Goal: Task Accomplishment & Management: Manage account settings

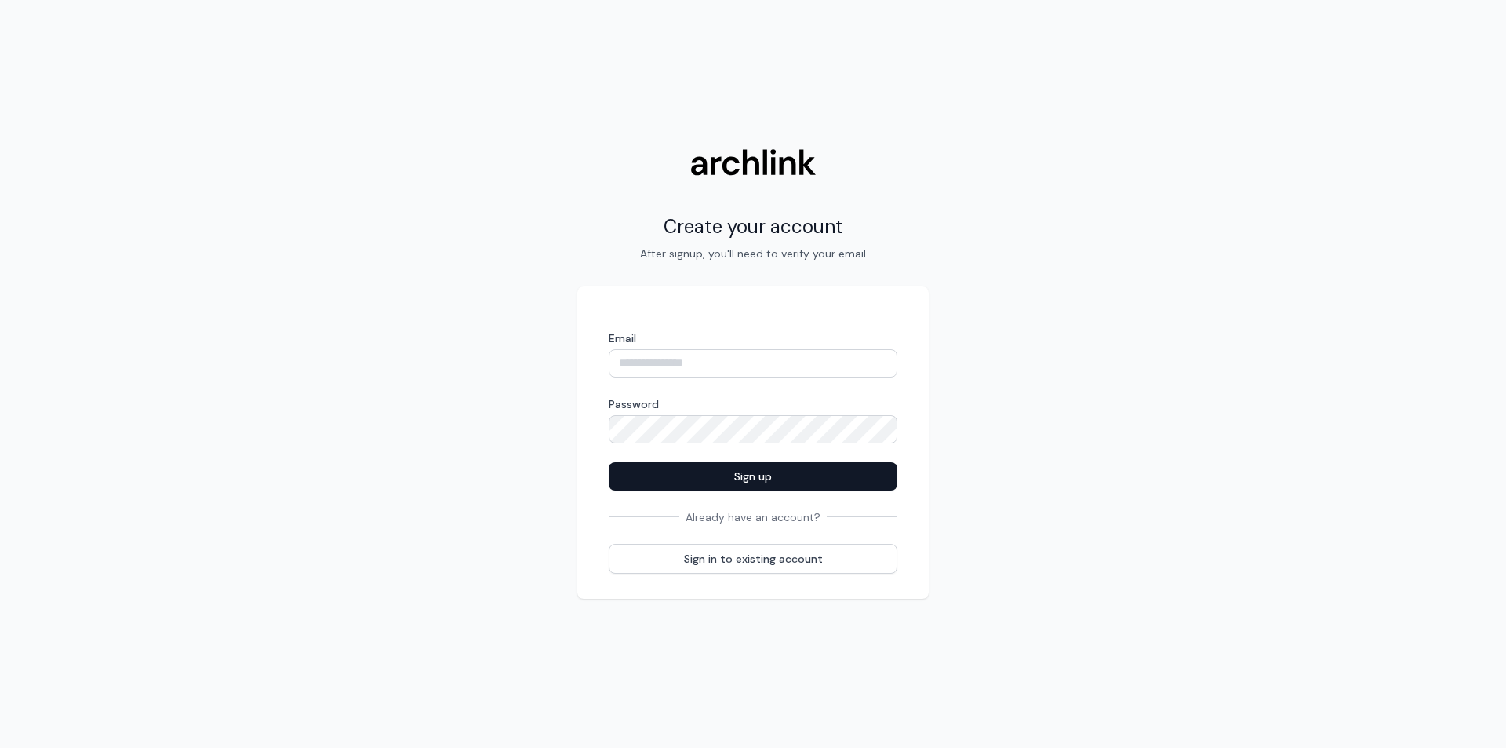
type input "**********"
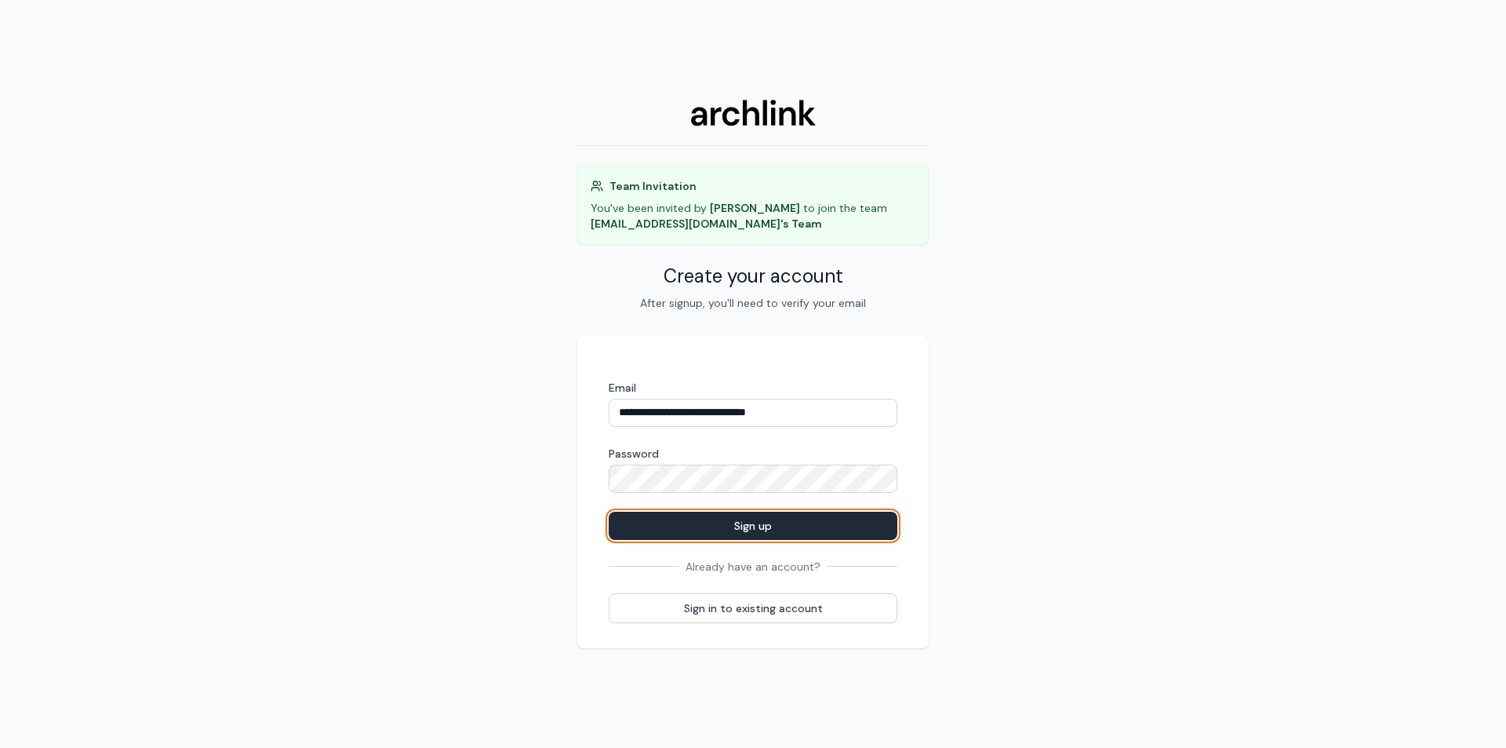
click at [787, 532] on button "Sign up" at bounding box center [753, 525] width 289 height 28
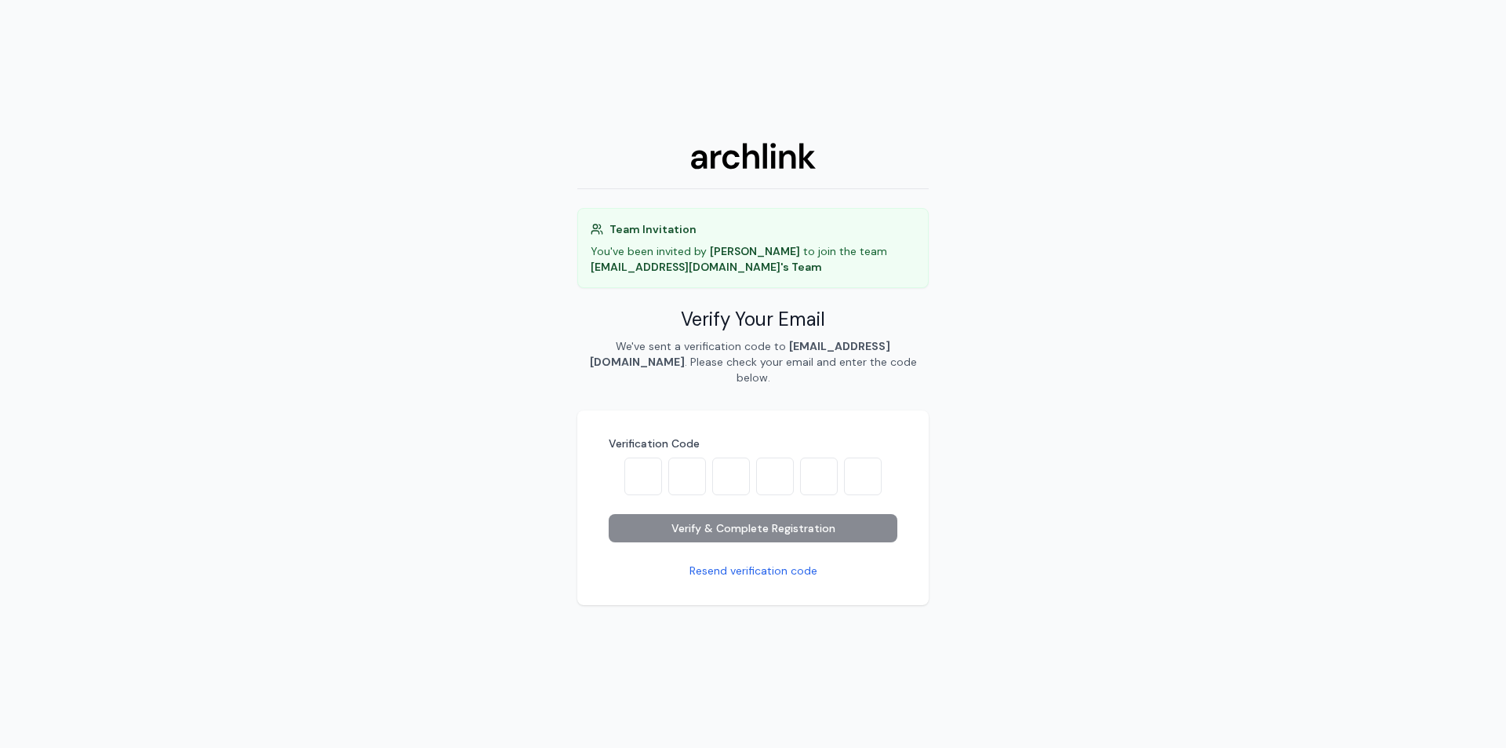
click at [762, 480] on input "text" at bounding box center [775, 476] width 38 height 38
click at [636, 479] on input "text" at bounding box center [643, 476] width 38 height 38
paste input "*"
type input "*"
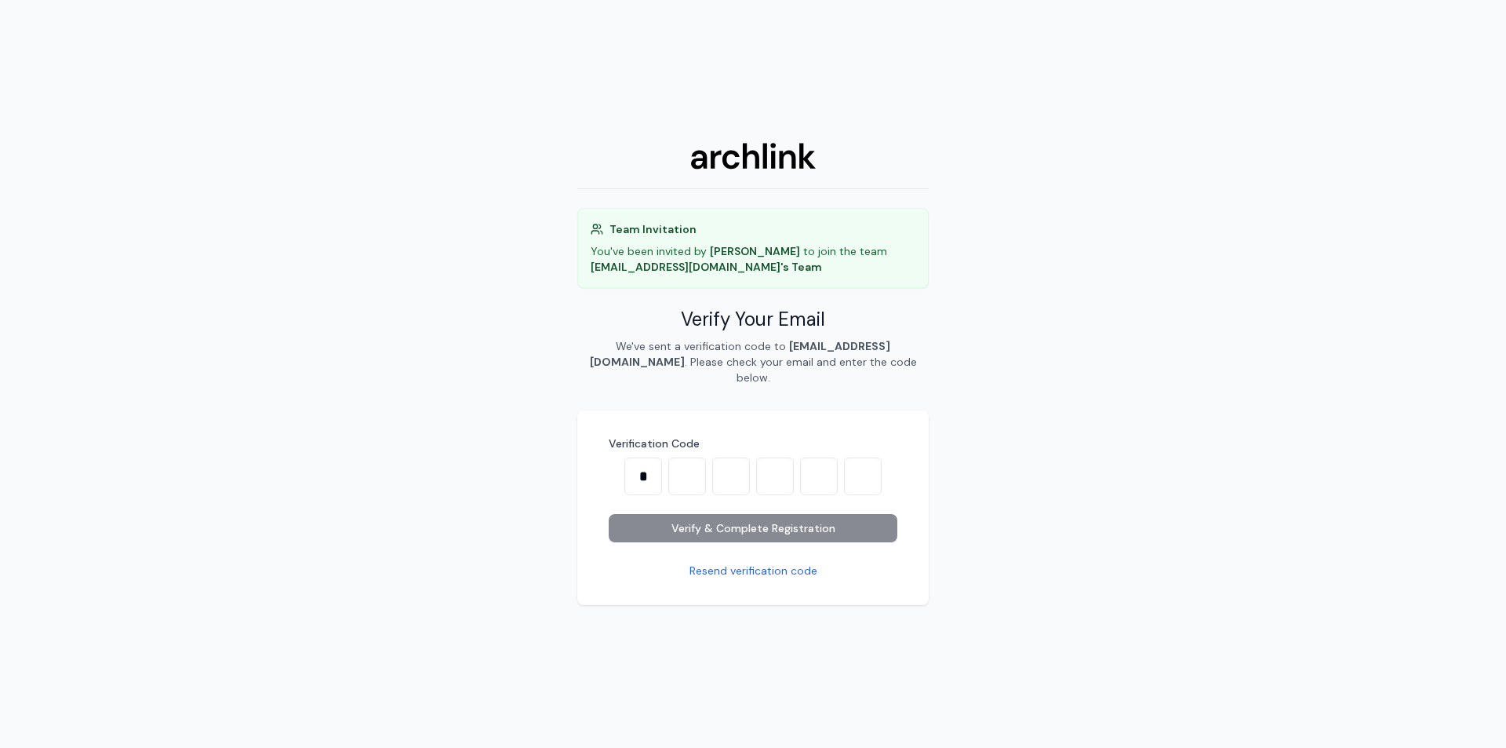
type input "*"
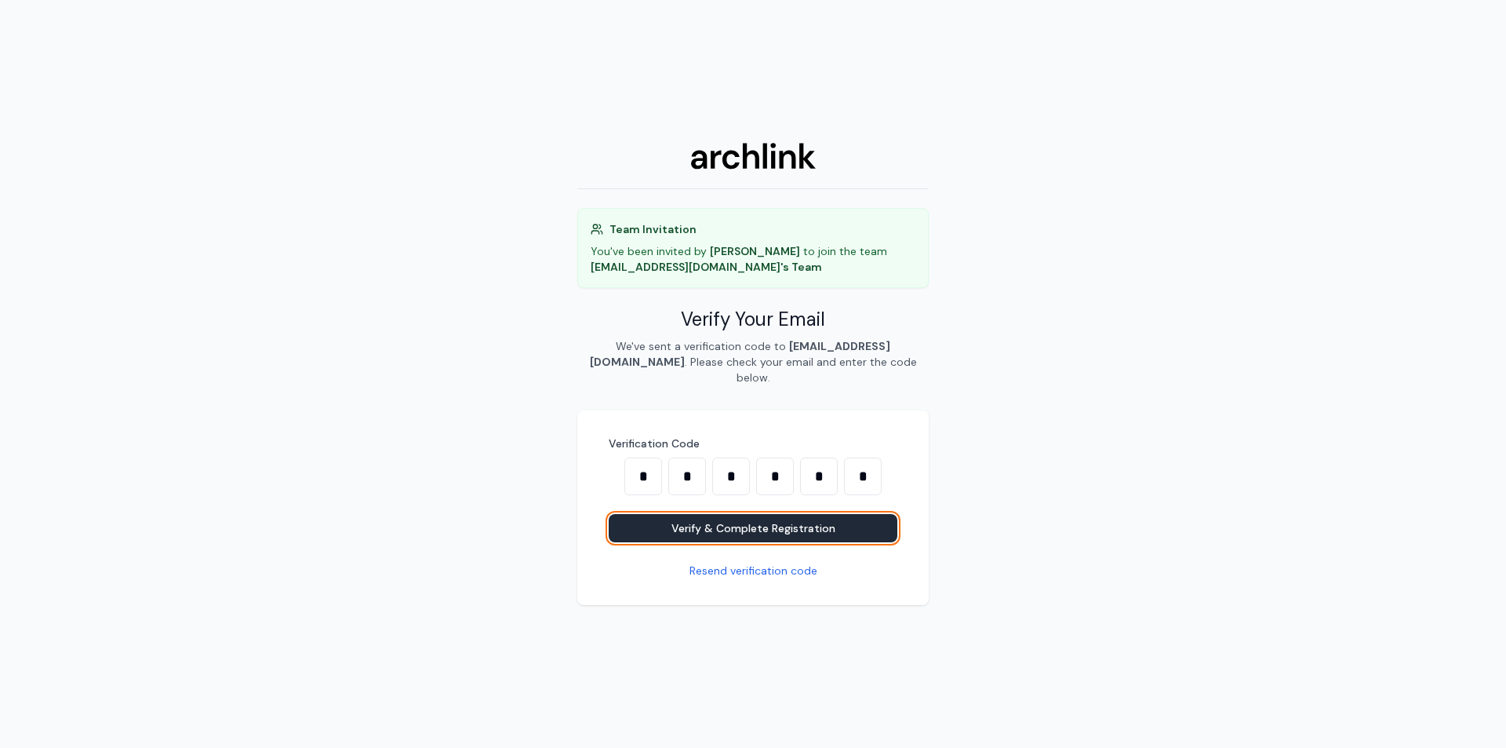
click at [708, 522] on button "Verify & Complete Registration" at bounding box center [753, 528] width 289 height 28
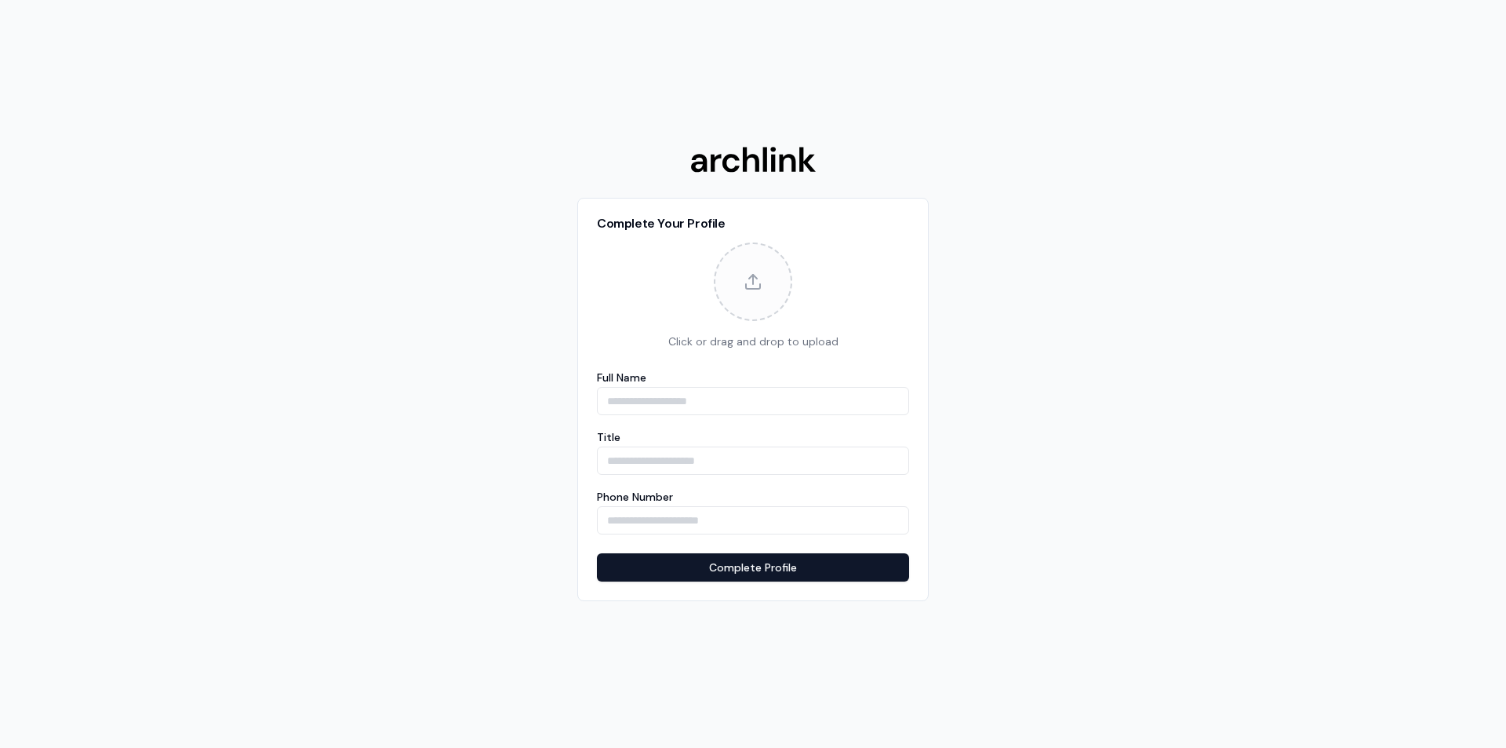
click at [642, 391] on input "Full Name" at bounding box center [753, 401] width 312 height 28
type input "**********"
click at [723, 465] on input "Title" at bounding box center [753, 460] width 312 height 28
type input "*****"
click at [700, 567] on button "Complete Profile" at bounding box center [753, 567] width 312 height 28
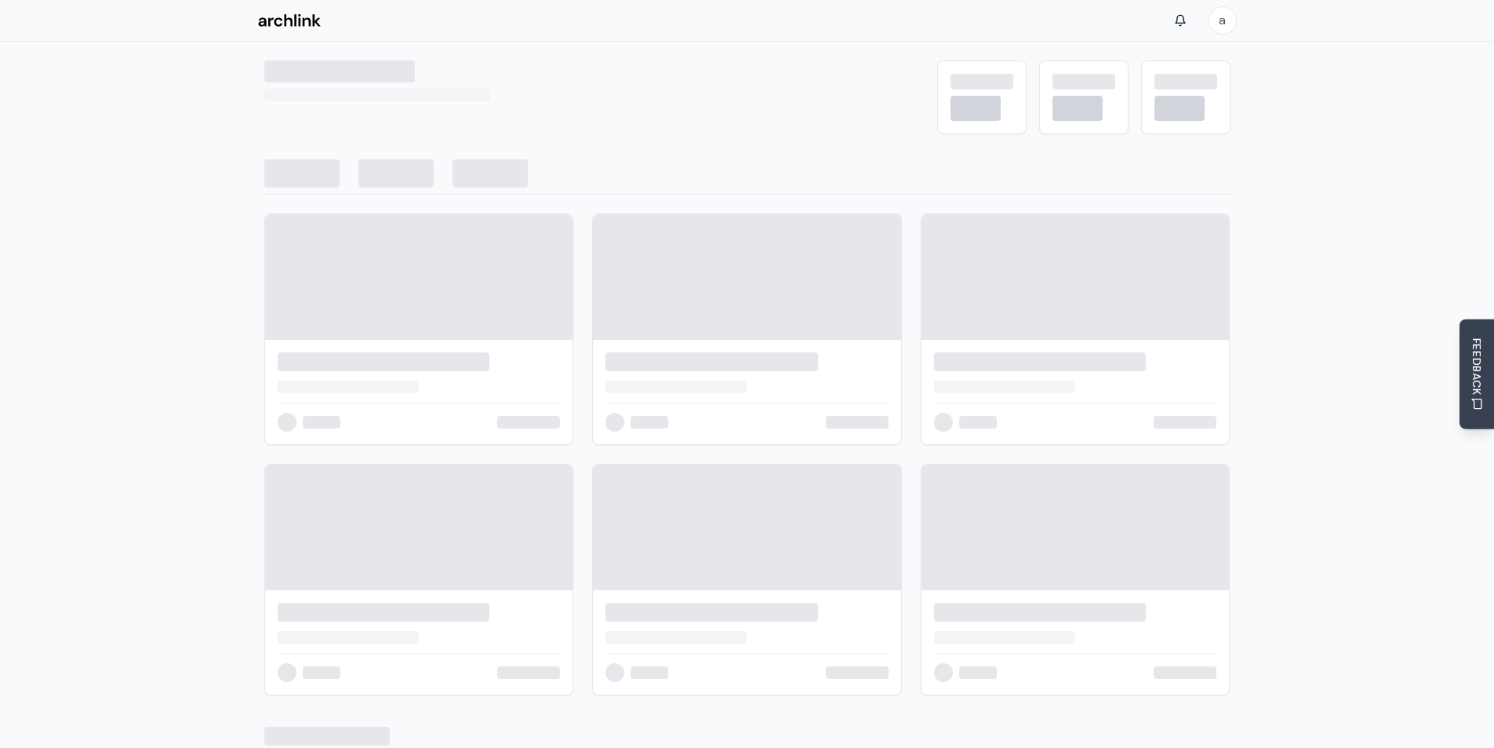
click at [780, 566] on div at bounding box center [747, 527] width 308 height 126
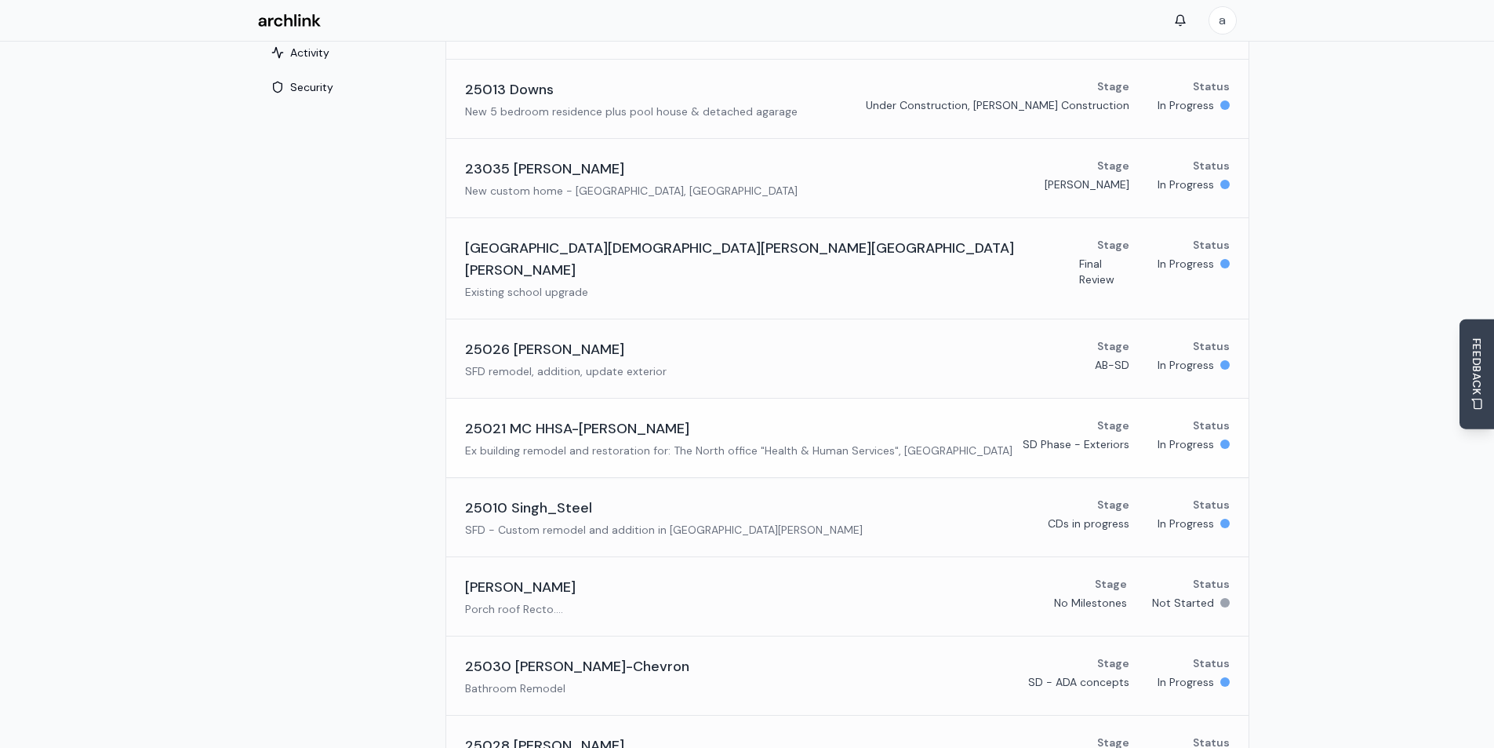
scroll to position [235, 0]
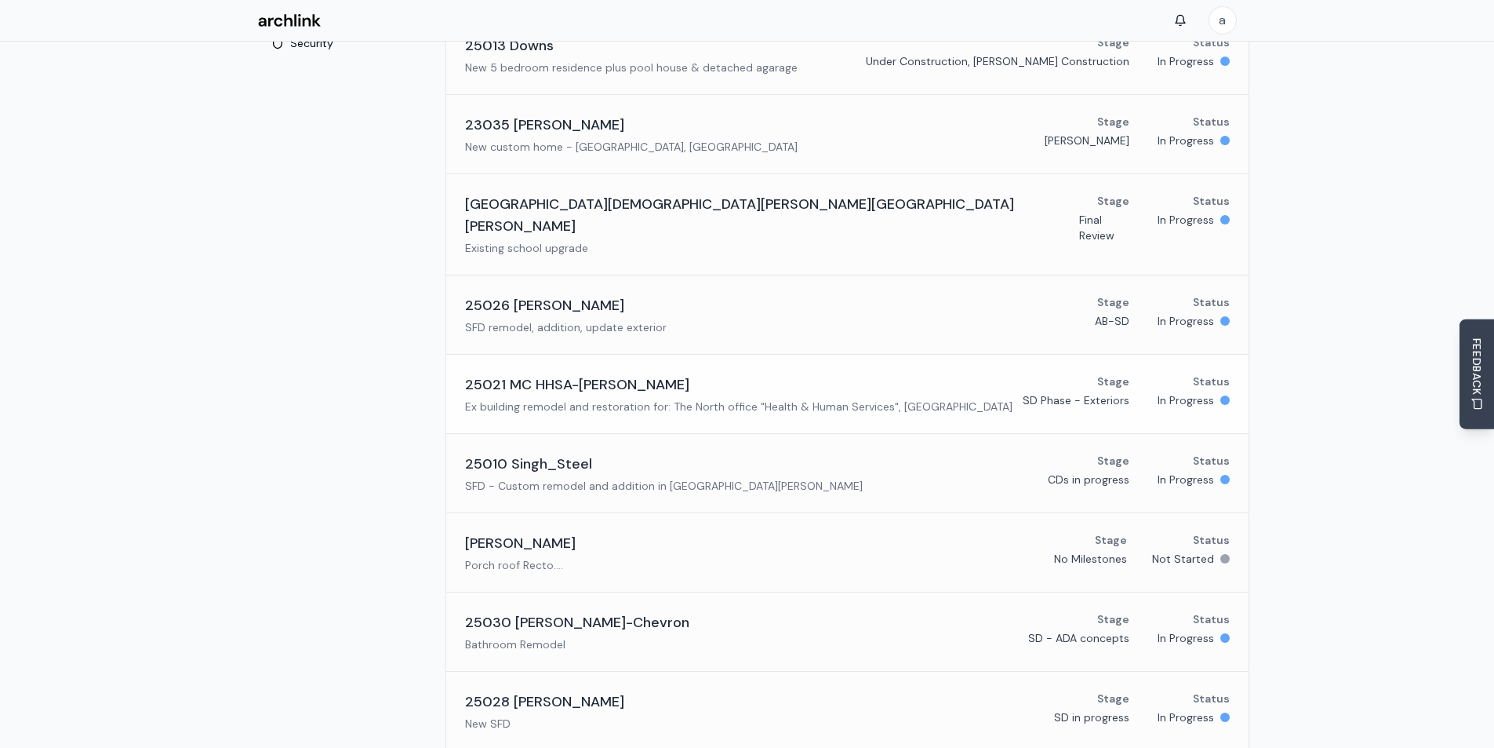
click at [553, 373] on h3 "25021 MC HHSA-[PERSON_NAME]" at bounding box center [577, 384] width 224 height 22
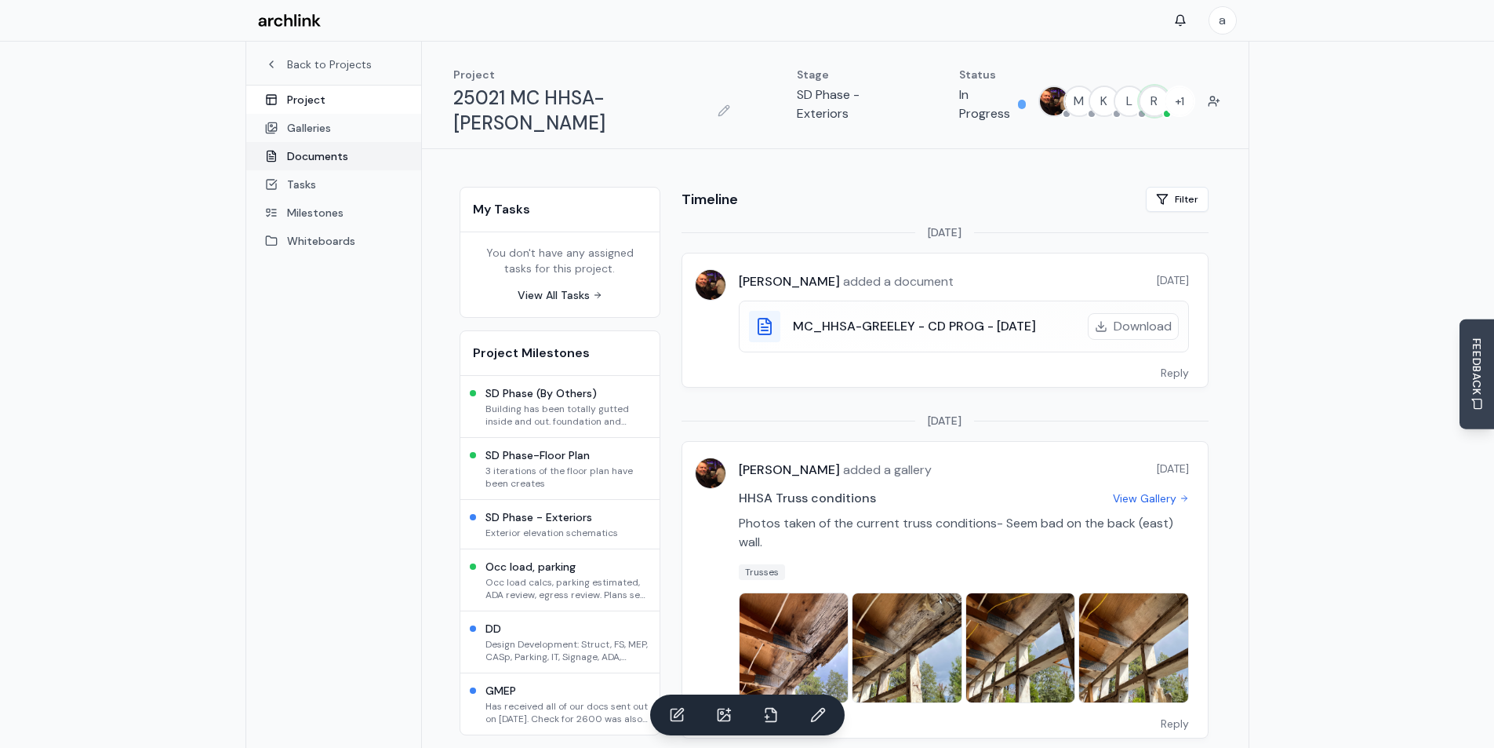
click at [324, 157] on link "Documents" at bounding box center [333, 156] width 175 height 28
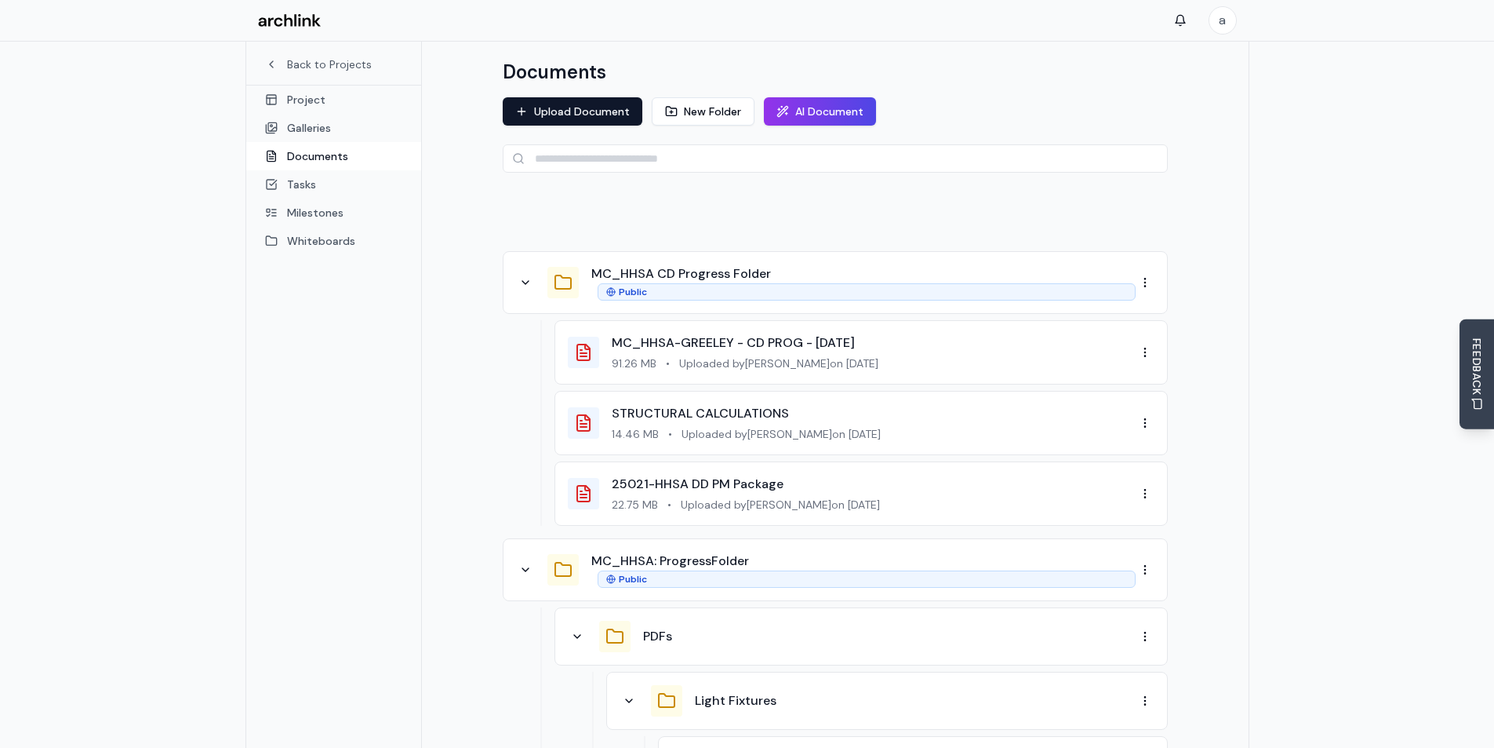
scroll to position [78, 0]
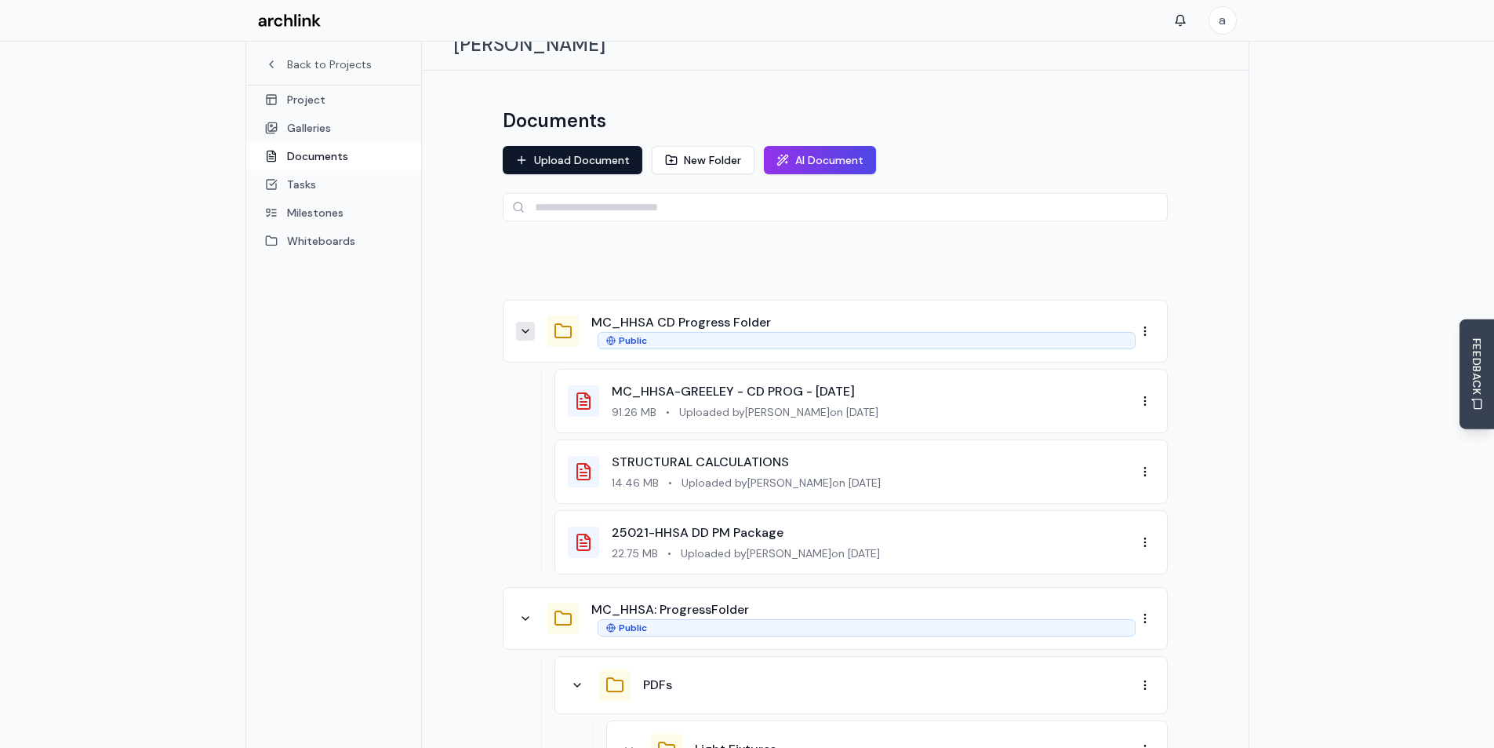
click at [526, 325] on icon at bounding box center [525, 331] width 13 height 13
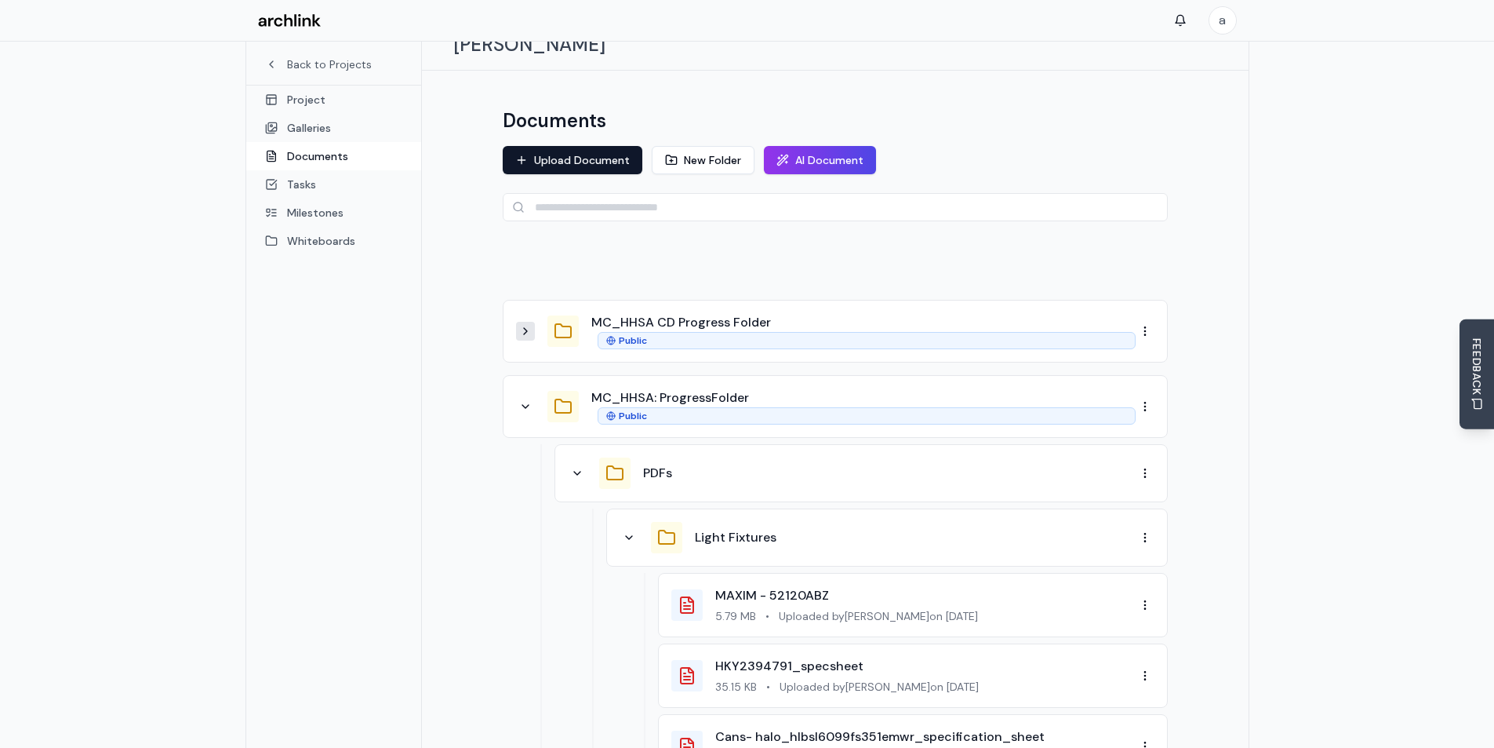
click at [526, 325] on icon at bounding box center [525, 331] width 13 height 13
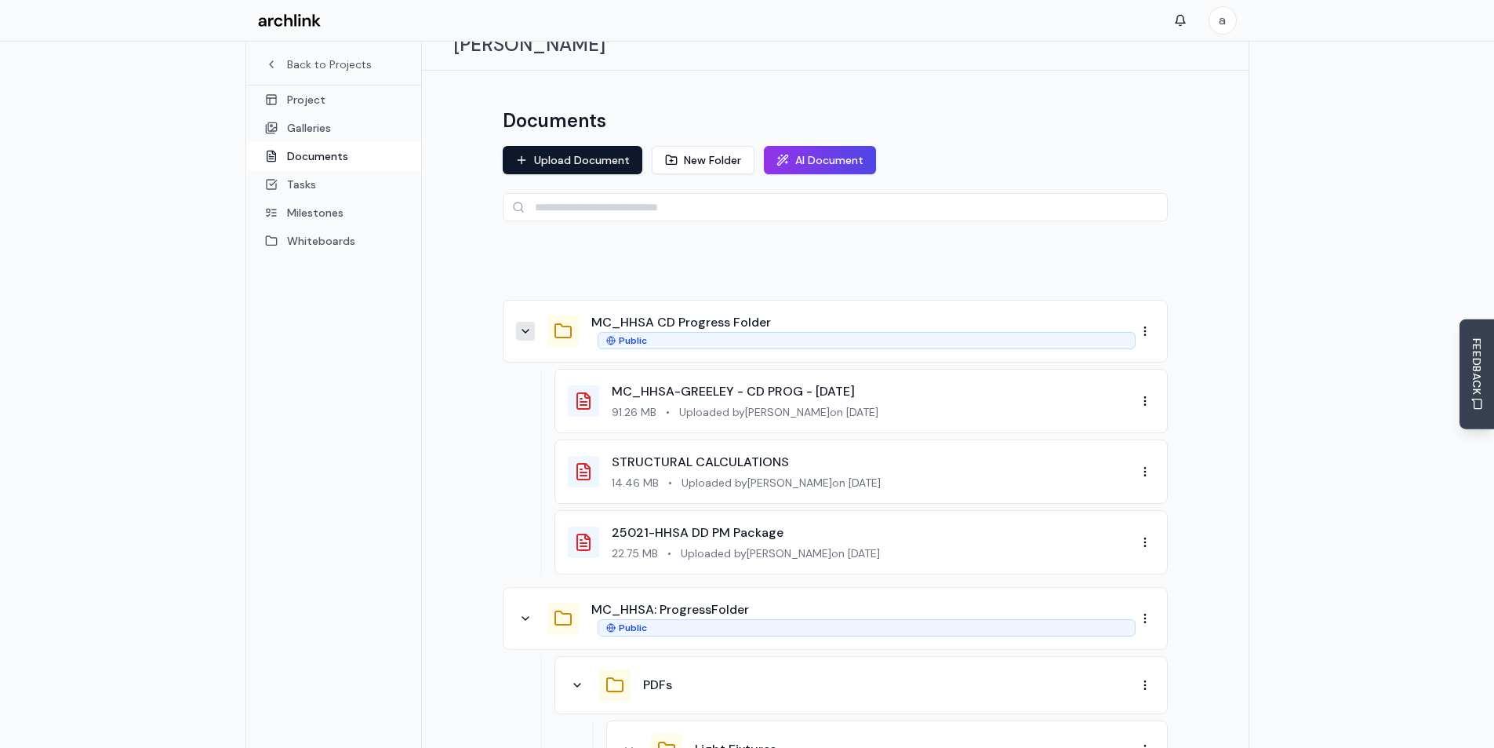
click at [550, 247] on div at bounding box center [835, 263] width 665 height 47
click at [571, 315] on div at bounding box center [563, 330] width 31 height 31
click at [611, 313] on button "MC_HHSA CD Progress Folder" at bounding box center [681, 322] width 180 height 19
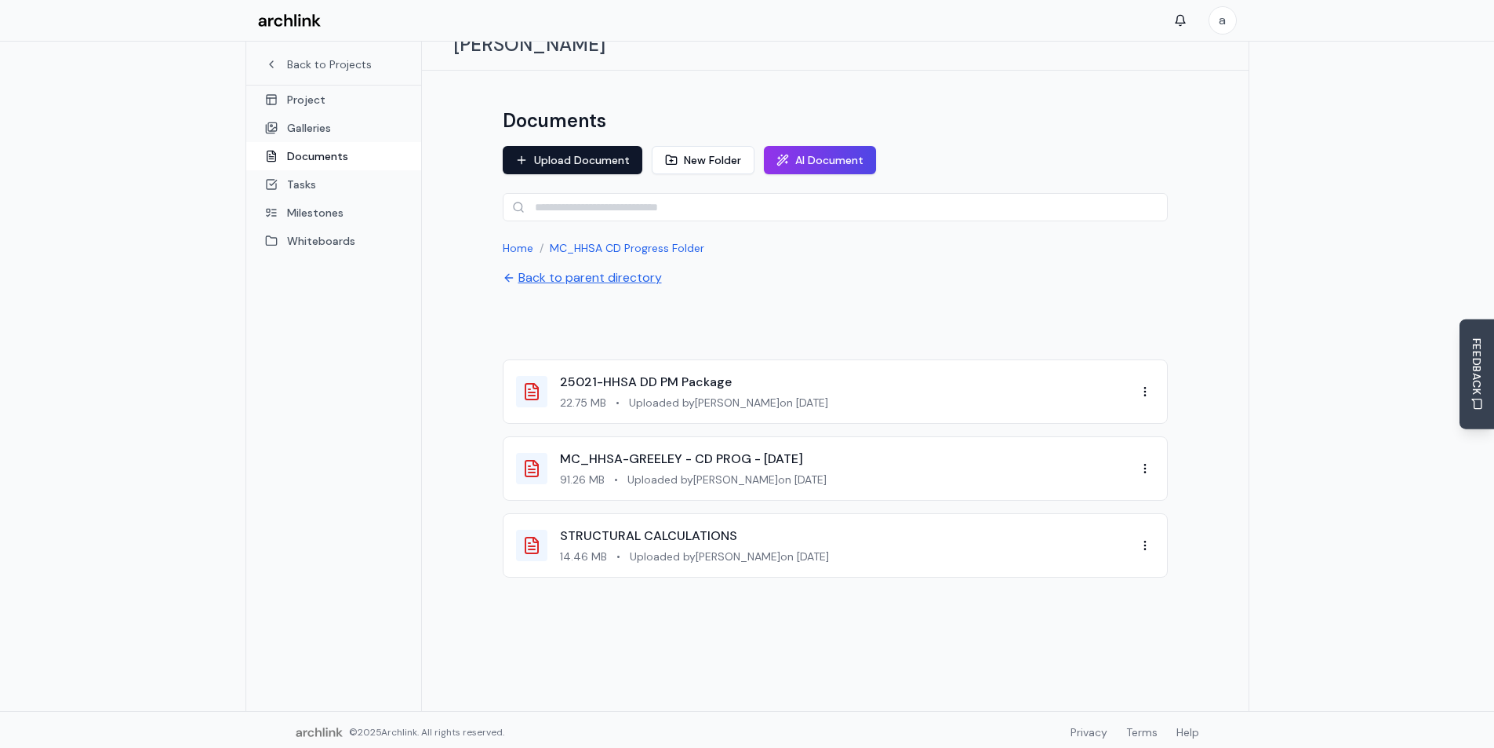
click at [527, 268] on button "Back to parent directory" at bounding box center [582, 277] width 159 height 19
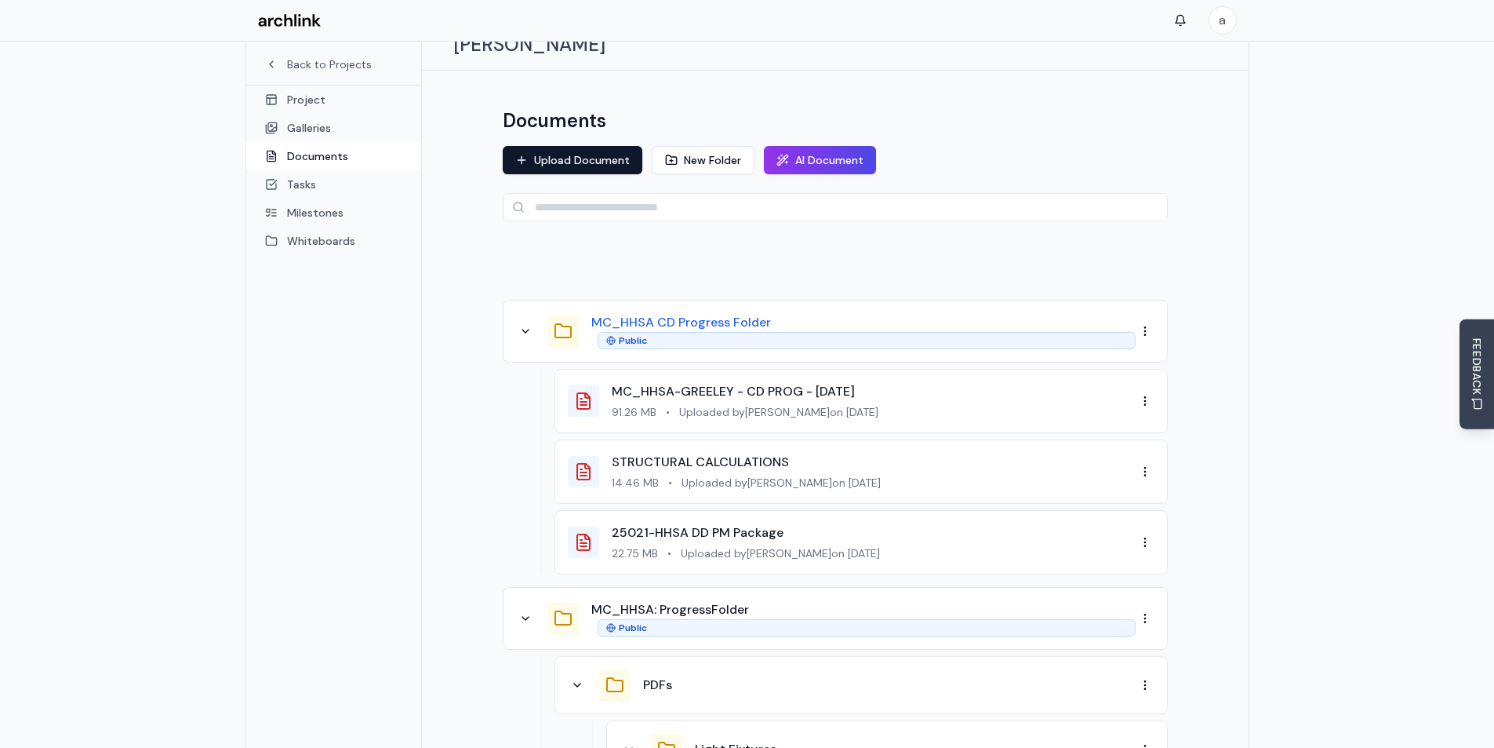
click at [622, 313] on button "MC_HHSA CD Progress Folder" at bounding box center [681, 322] width 180 height 19
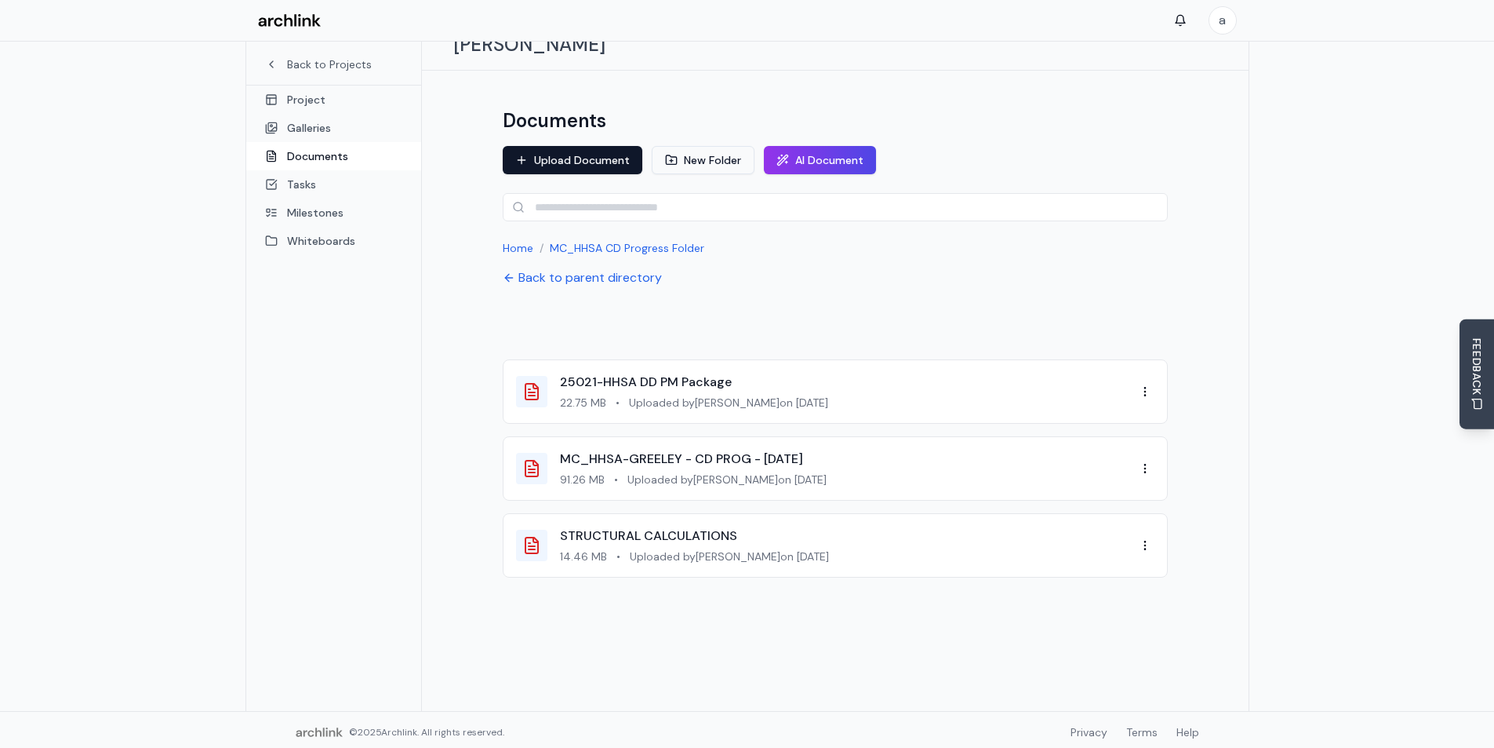
click at [690, 146] on button "New Folder" at bounding box center [703, 160] width 103 height 28
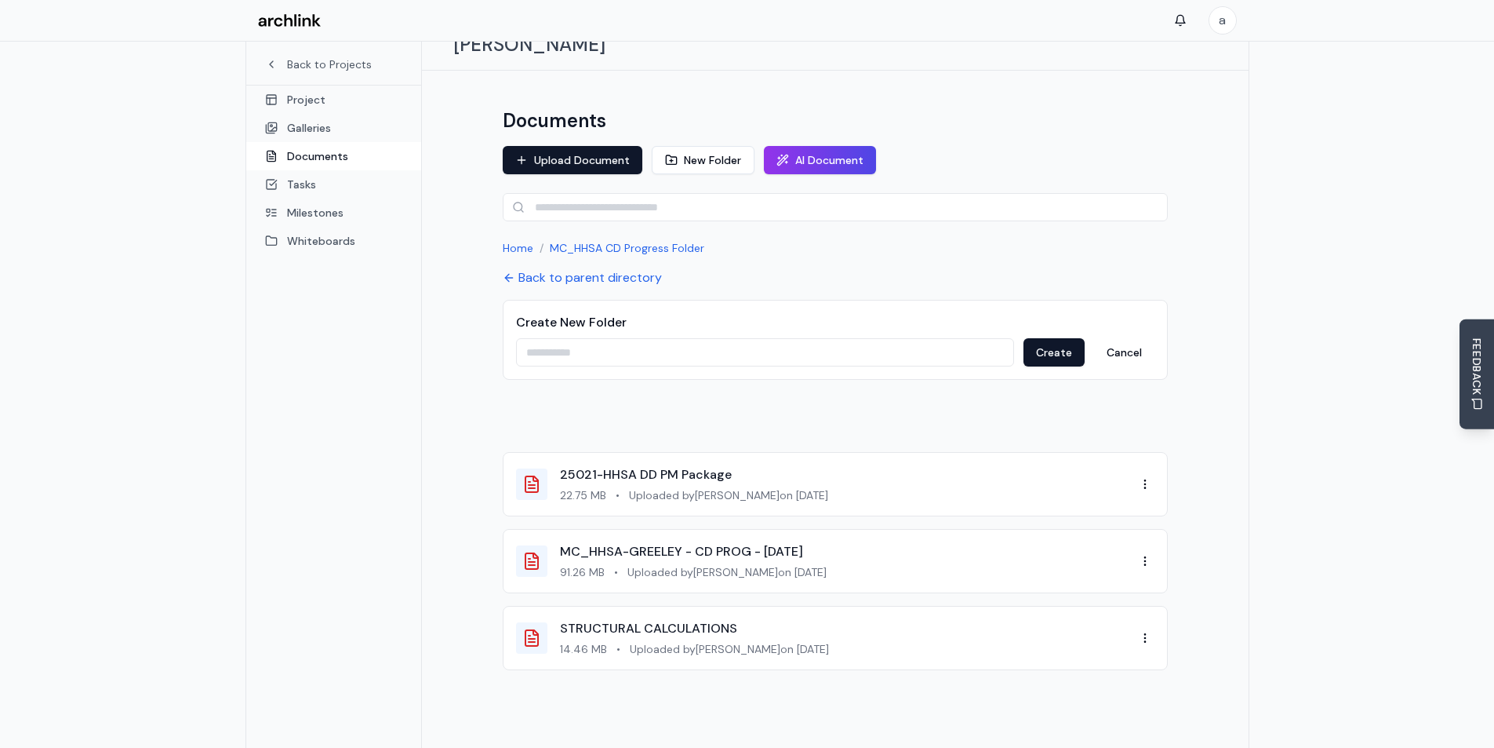
click at [624, 338] on input at bounding box center [765, 352] width 498 height 28
type input "**********"
click at [1053, 338] on button "Create" at bounding box center [1054, 352] width 61 height 28
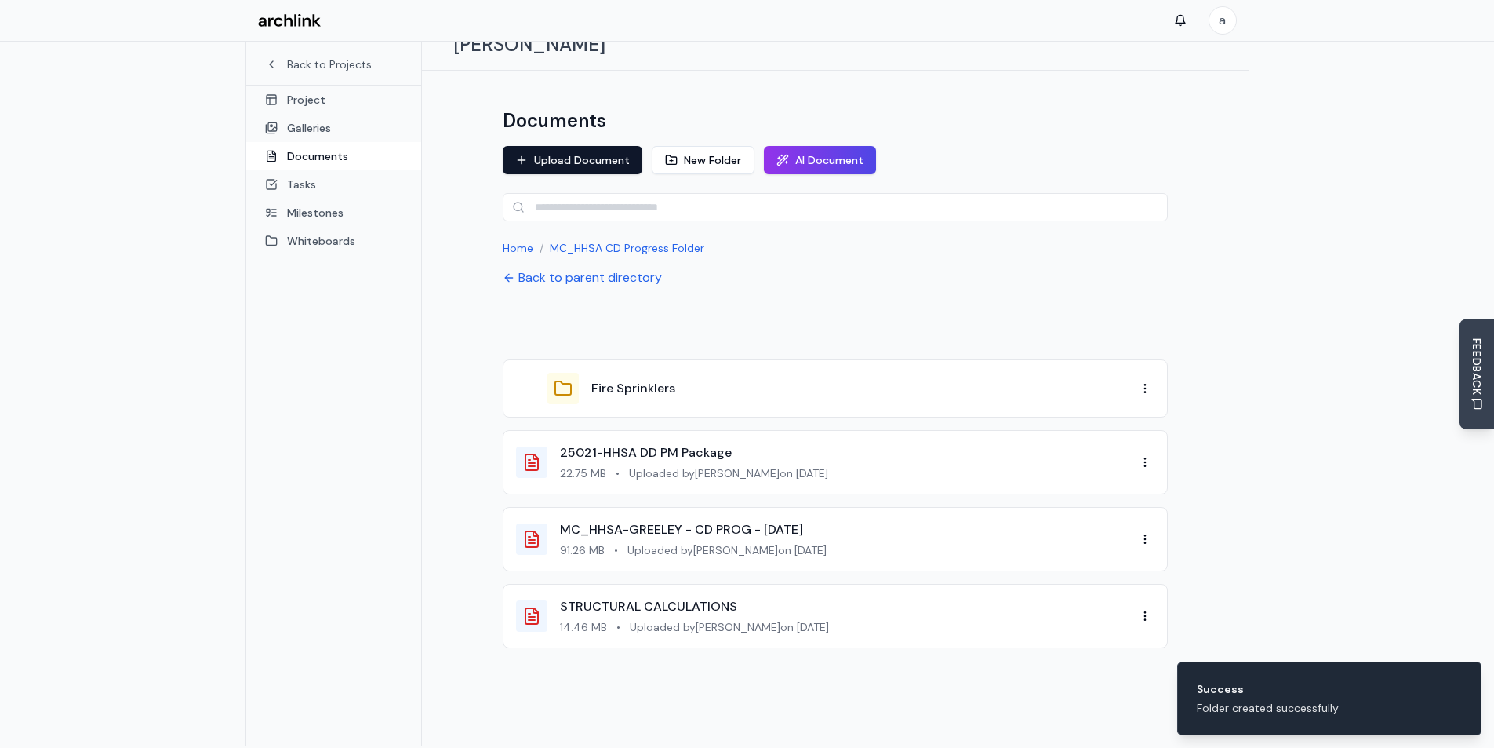
click at [763, 374] on div "Fire Sprinklers" at bounding box center [826, 388] width 620 height 31
click at [639, 379] on button "Fire Sprinklers" at bounding box center [633, 388] width 84 height 19
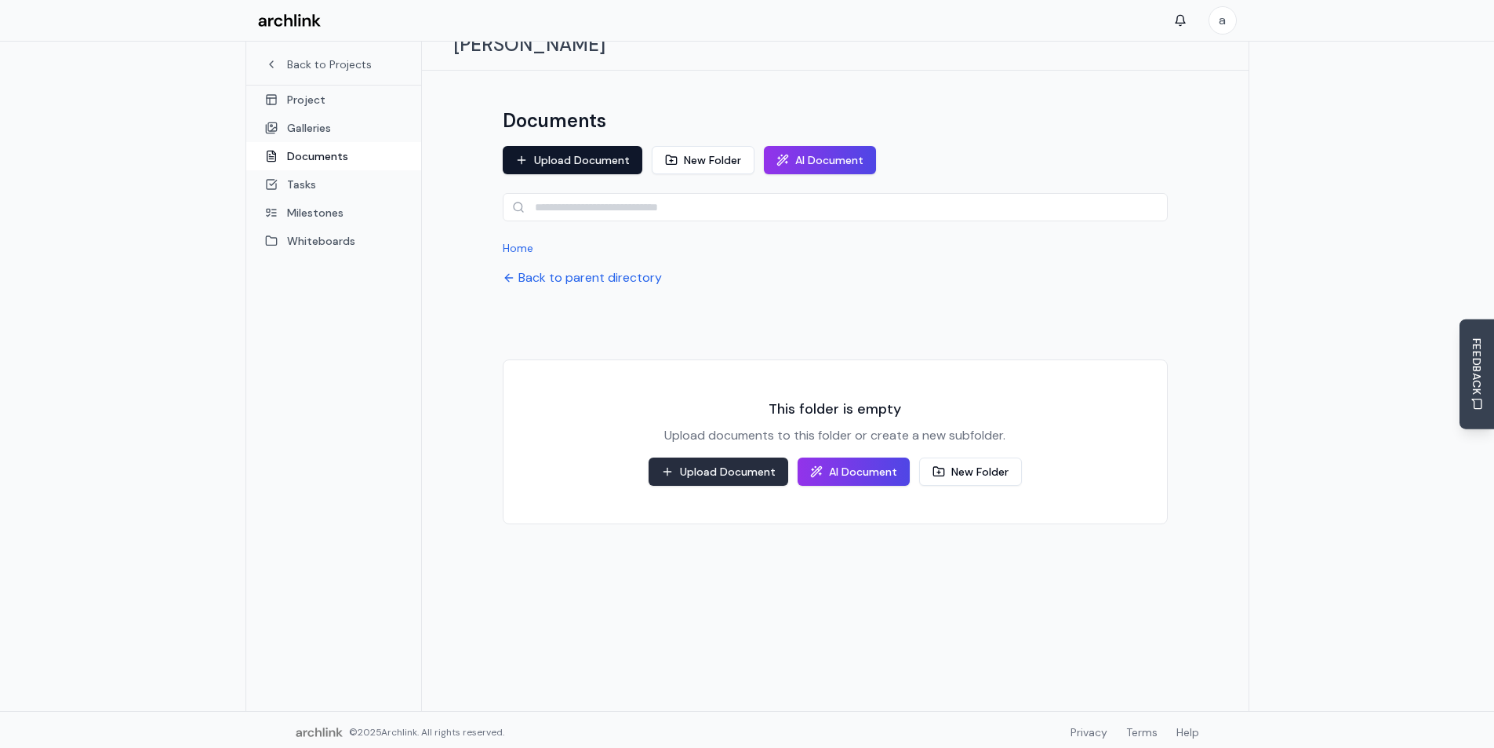
click at [760, 457] on button "Upload Document" at bounding box center [719, 471] width 140 height 28
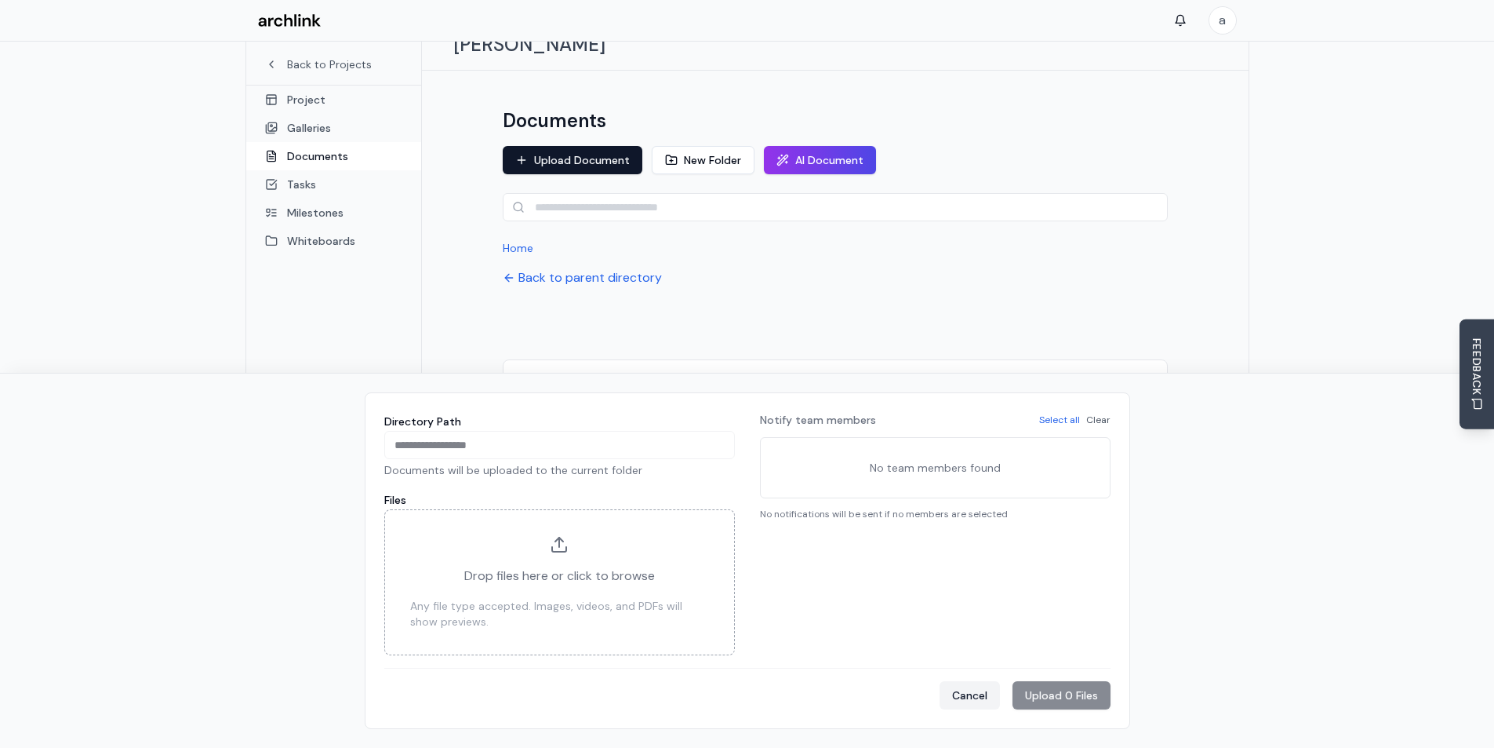
click at [962, 694] on button "Cancel" at bounding box center [970, 695] width 60 height 28
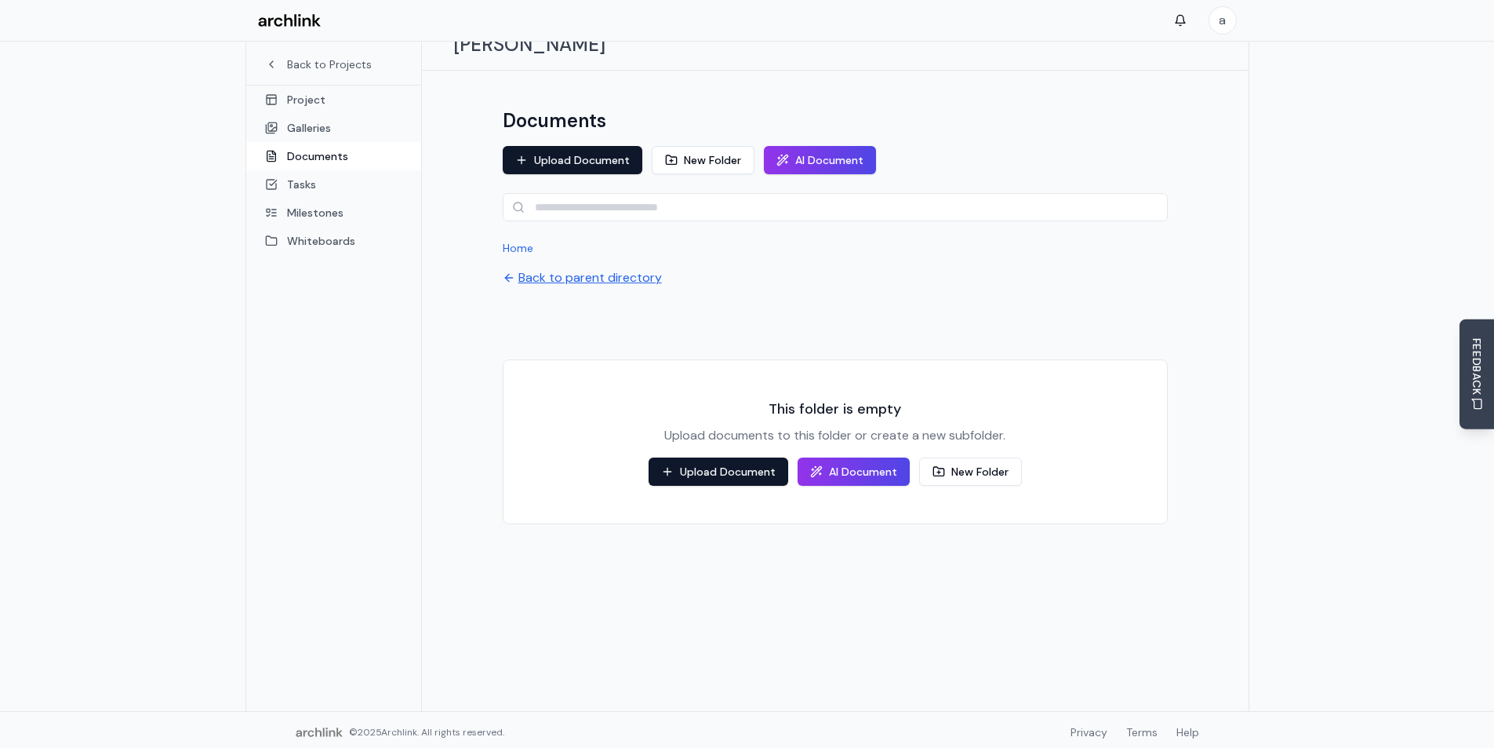
click at [592, 268] on button "Back to parent directory" at bounding box center [582, 277] width 159 height 19
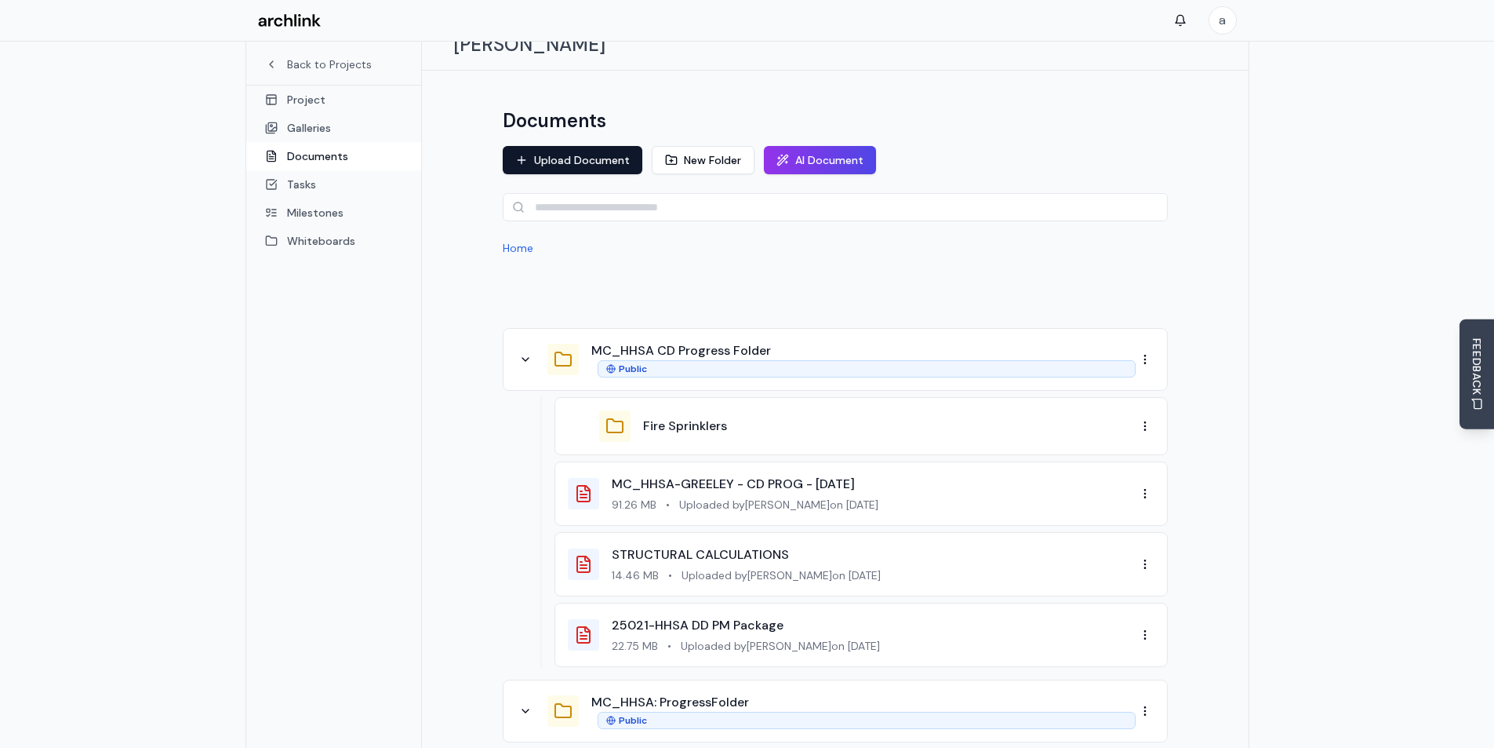
click at [635, 410] on div "Fire Sprinklers" at bounding box center [852, 425] width 568 height 31
click at [656, 417] on button "Fire Sprinklers" at bounding box center [685, 426] width 84 height 19
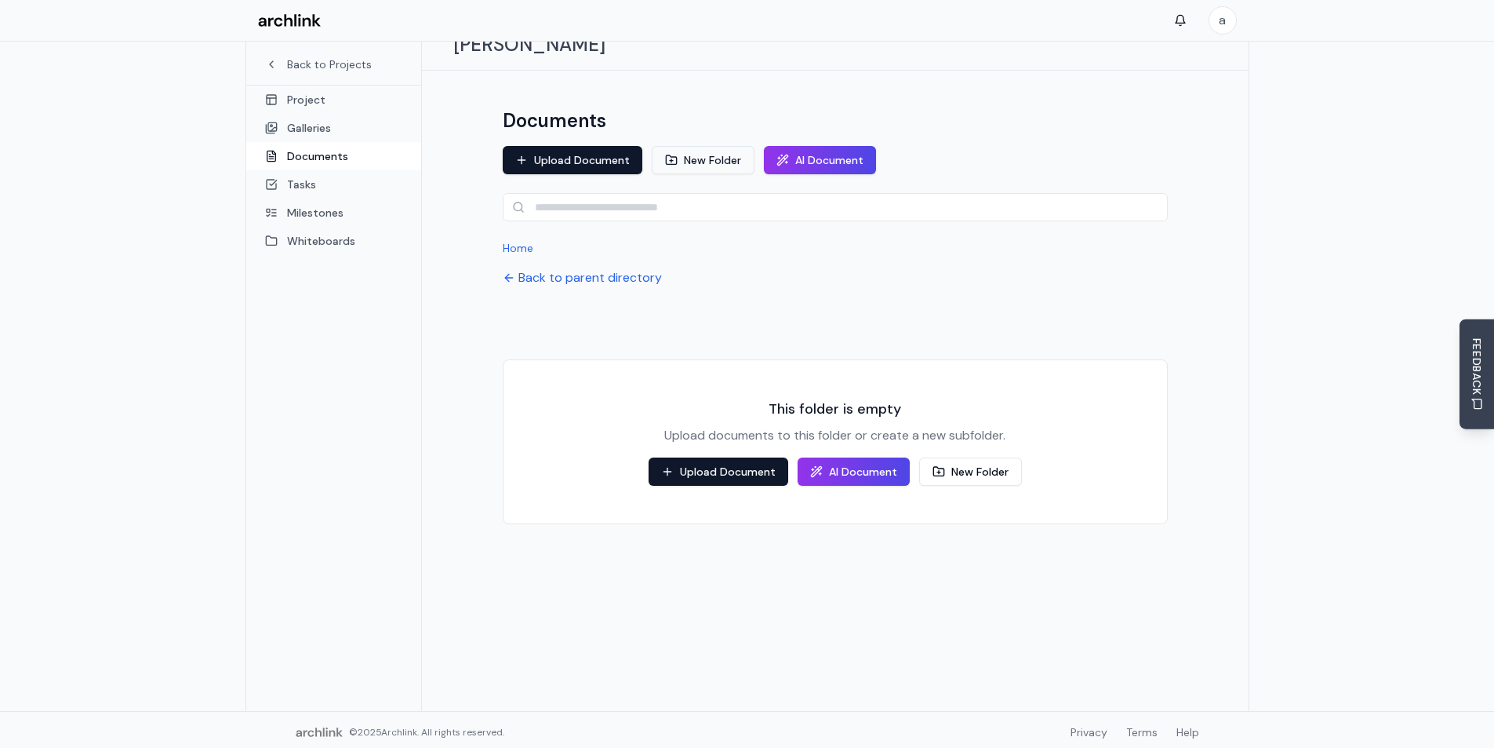
click at [696, 146] on button "New Folder" at bounding box center [703, 160] width 103 height 28
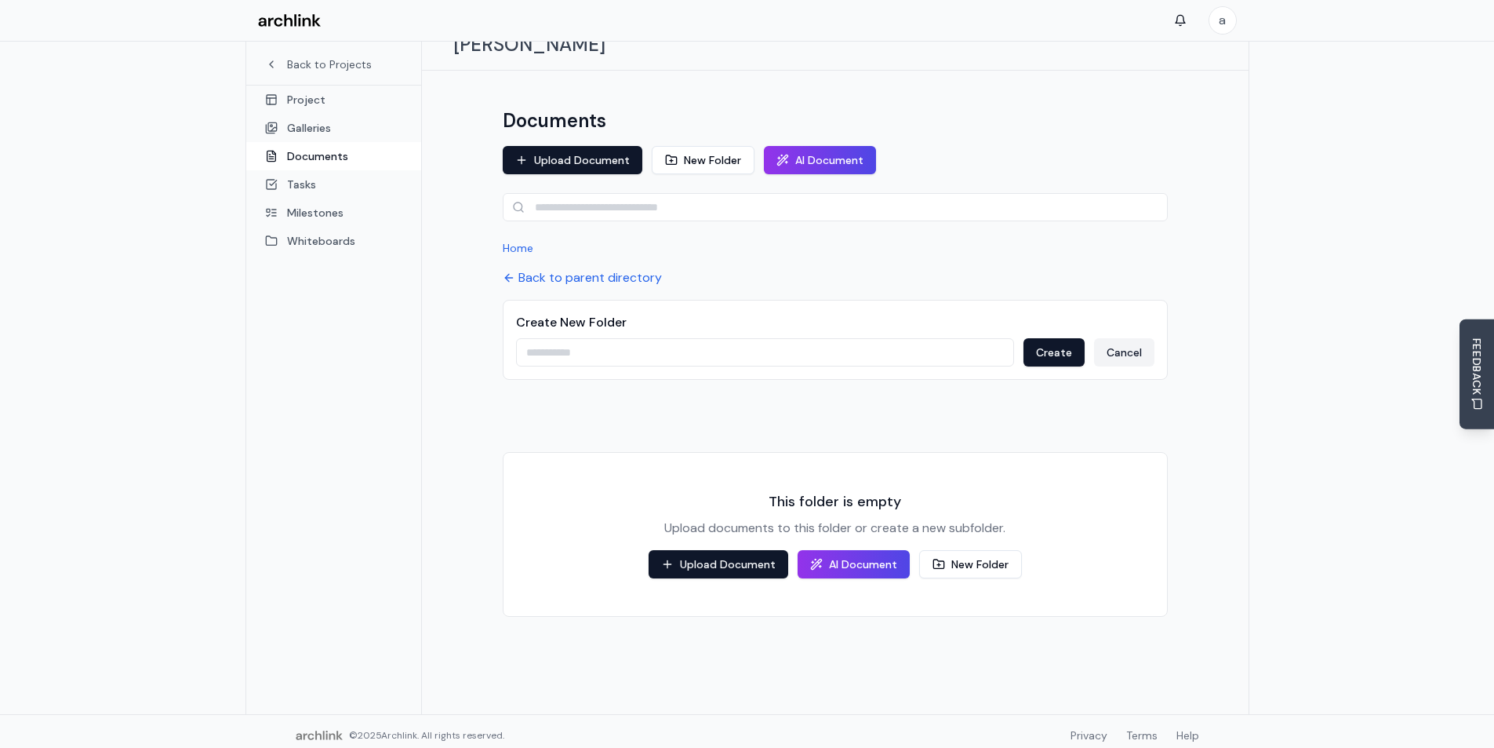
click at [1115, 338] on button "Cancel" at bounding box center [1124, 352] width 60 height 28
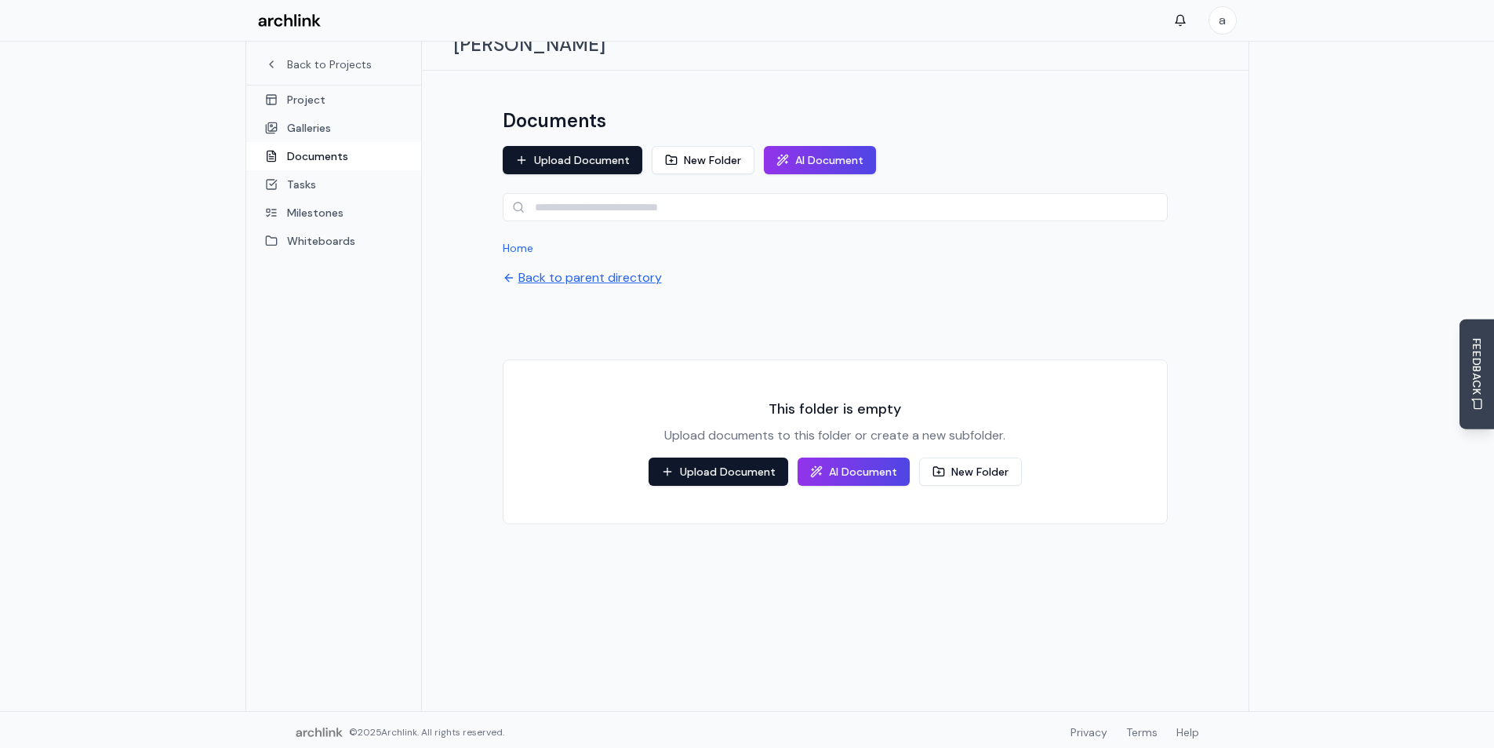
click at [577, 268] on button "Back to parent directory" at bounding box center [582, 277] width 159 height 19
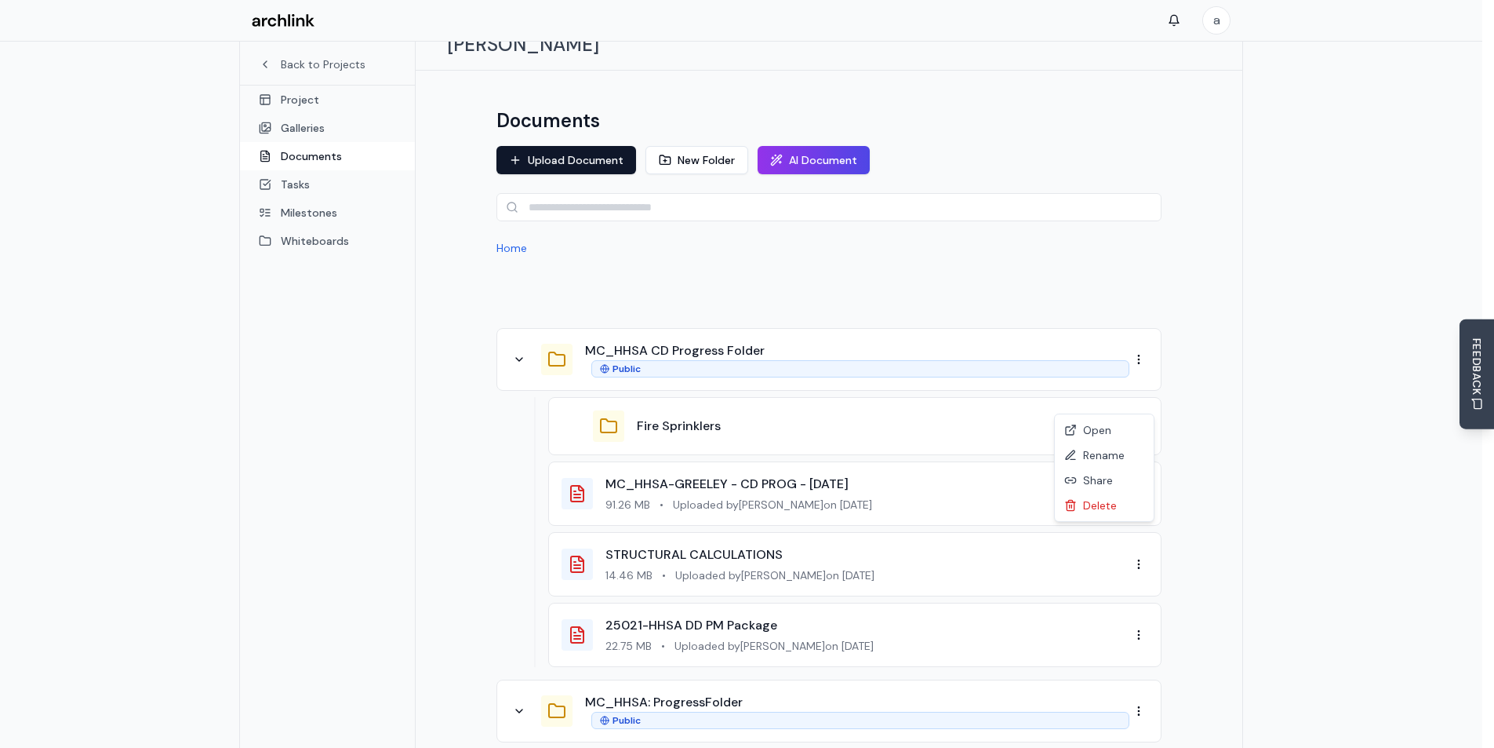
click at [1092, 453] on div "Rename" at bounding box center [1104, 454] width 93 height 25
click at [1104, 455] on div "Rename" at bounding box center [1104, 454] width 93 height 25
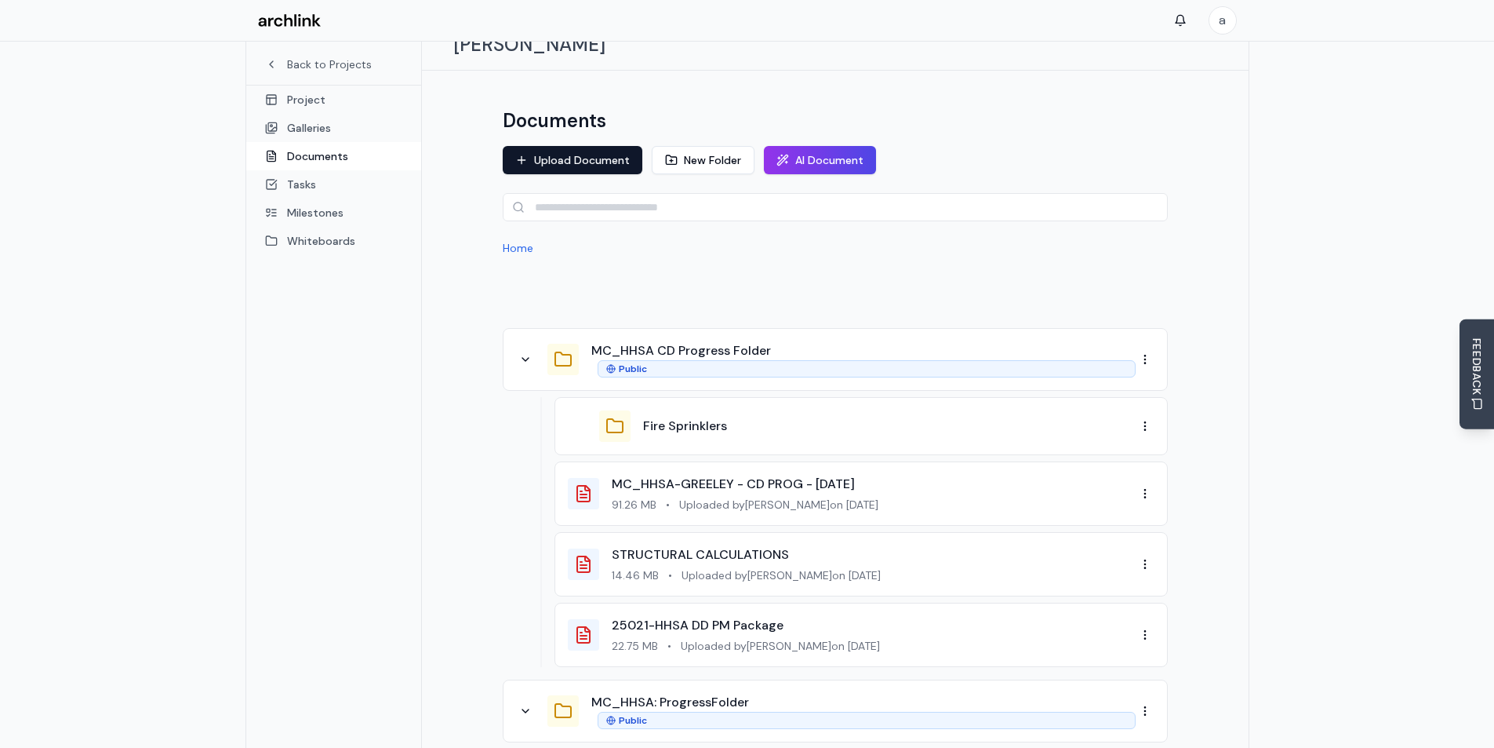
click at [762, 417] on div "Fire Sprinklers" at bounding box center [889, 426] width 493 height 19
click at [659, 417] on button "Fire Sprinklers" at bounding box center [685, 426] width 84 height 19
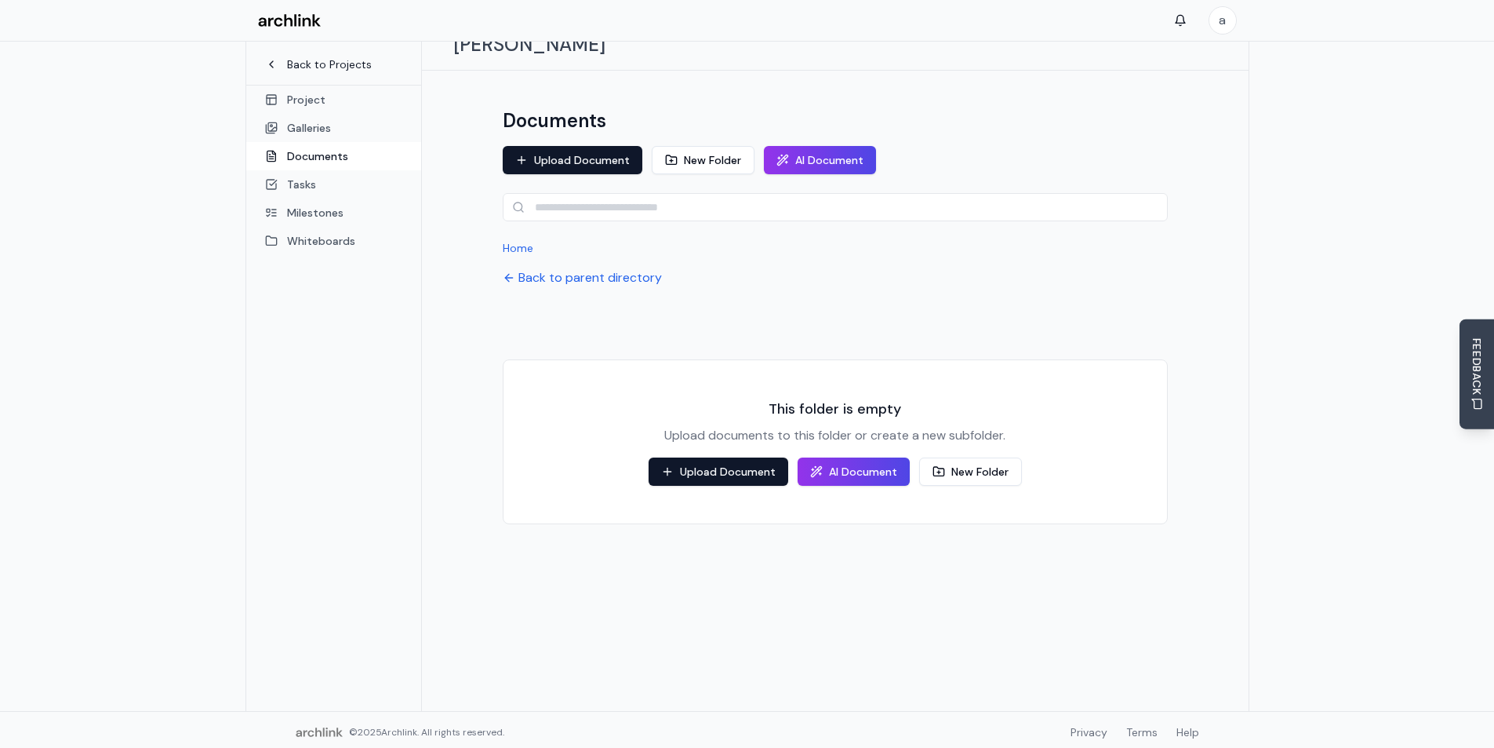
click at [273, 65] on icon at bounding box center [271, 64] width 13 height 13
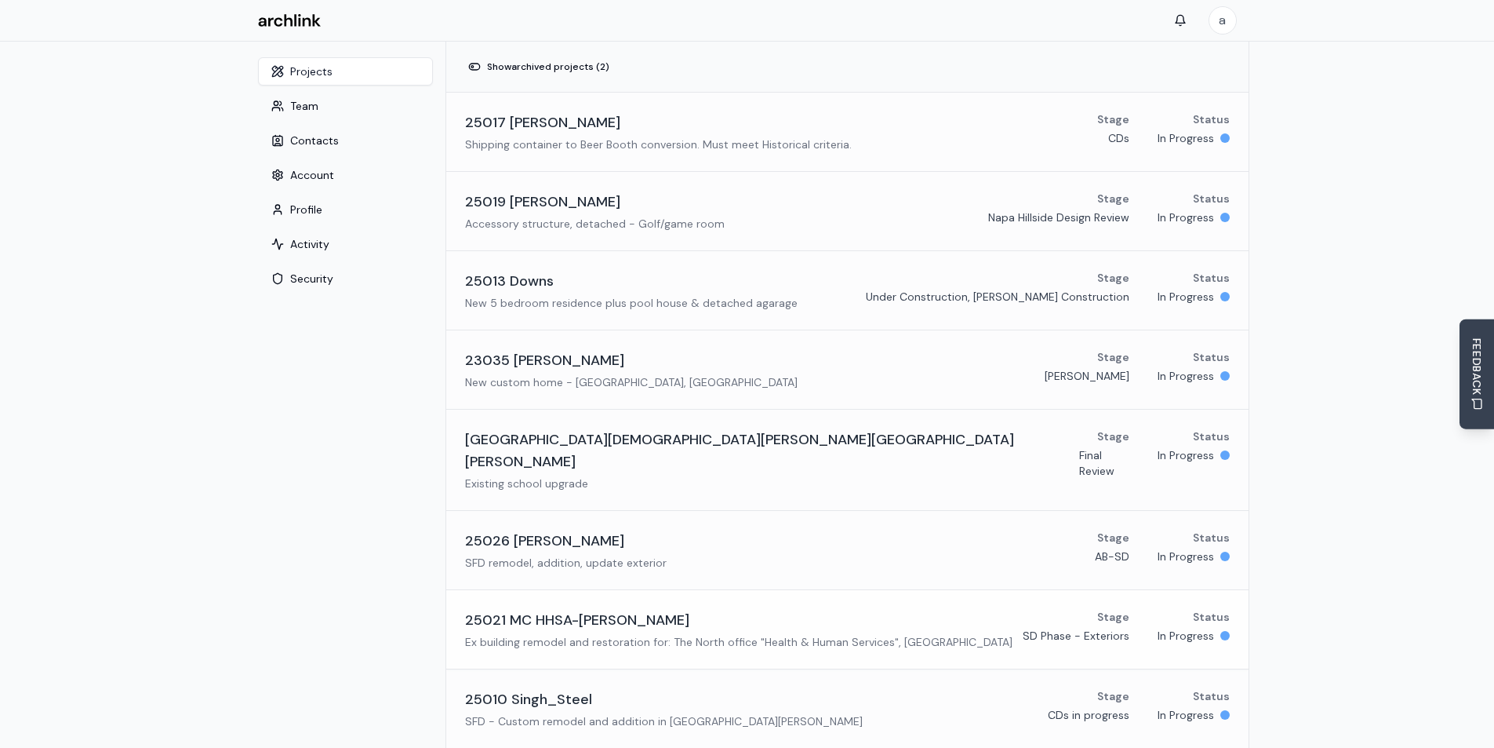
click at [580, 609] on h3 "25021 MC HHSA-[PERSON_NAME]" at bounding box center [577, 620] width 224 height 22
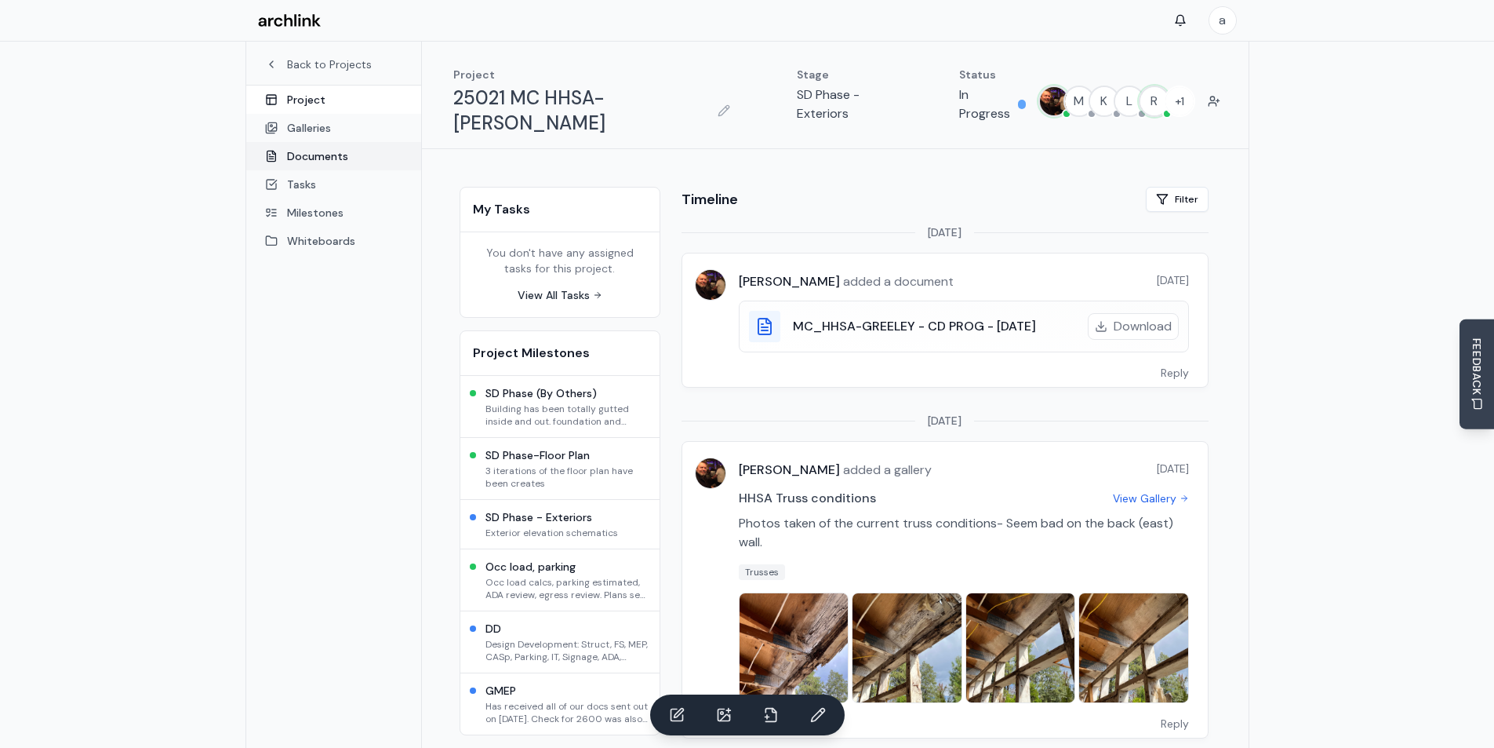
click at [306, 151] on link "Documents" at bounding box center [333, 156] width 175 height 28
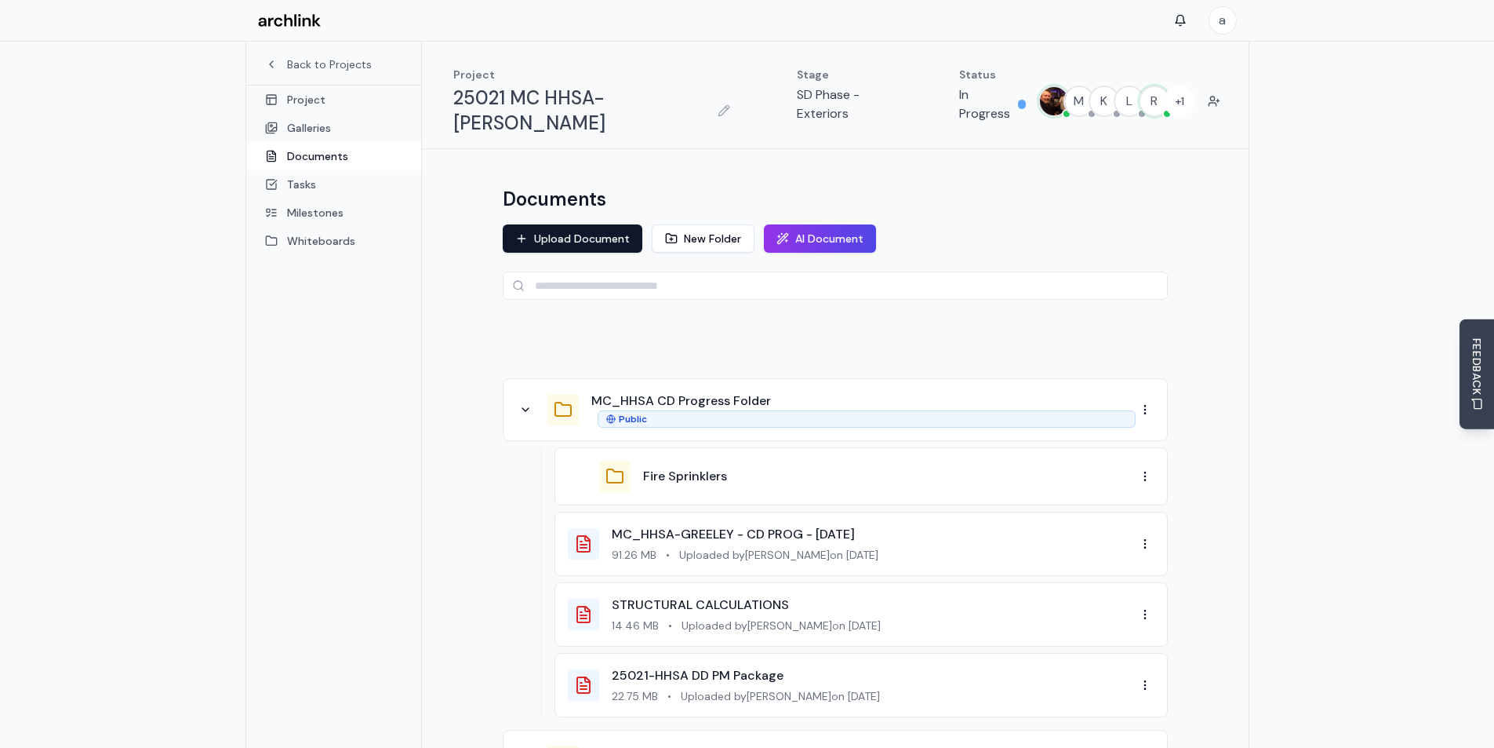
drag, startPoint x: 697, startPoint y: 464, endPoint x: 519, endPoint y: 440, distance: 178.8
click at [519, 447] on div "Fire Sprinklers MC_HHSA-GREELEY - CD PROG - [DATE] 91.26 MB • Uploaded by [PERS…" at bounding box center [835, 582] width 665 height 270
click at [835, 461] on div "Fire Sprinklers" at bounding box center [852, 475] width 568 height 31
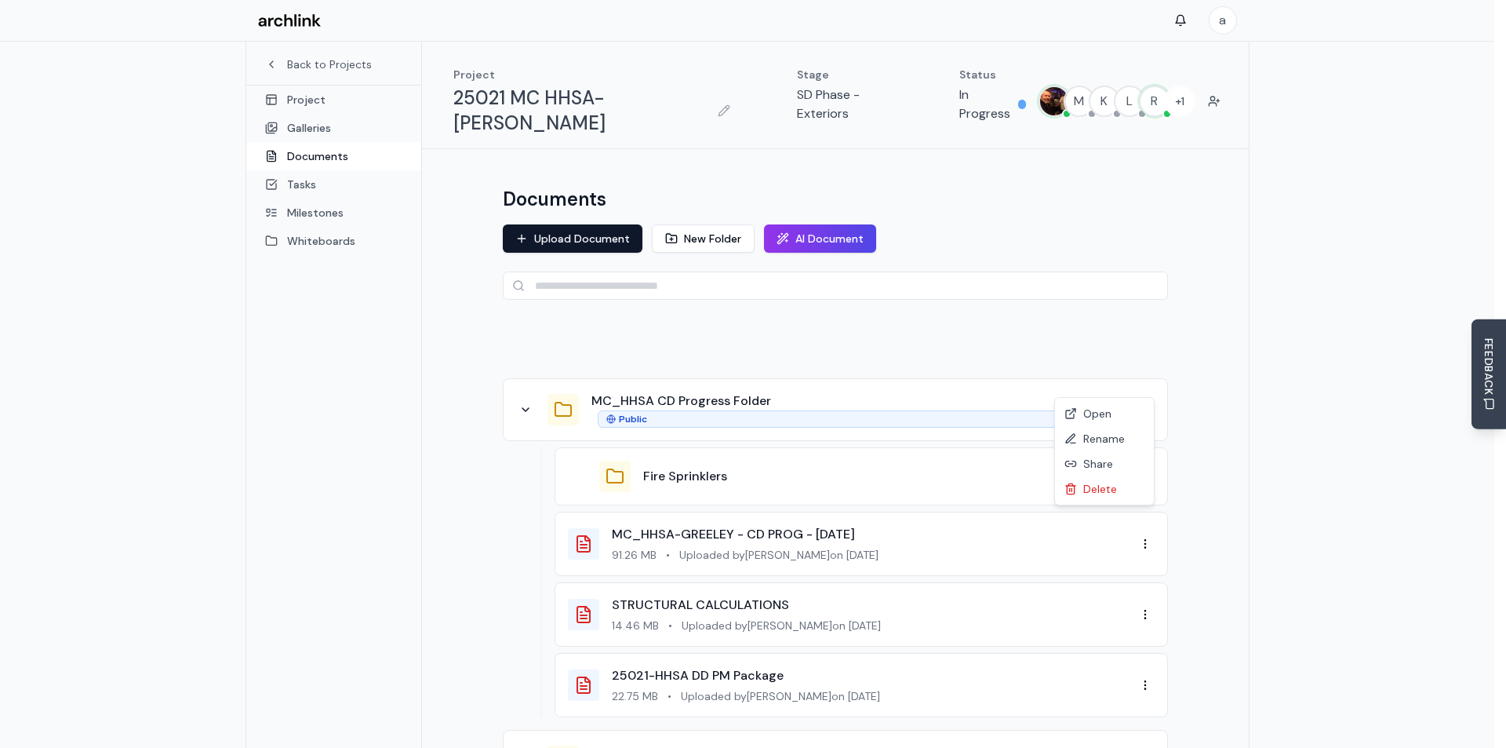
click at [1114, 438] on div "Rename" at bounding box center [1104, 438] width 93 height 25
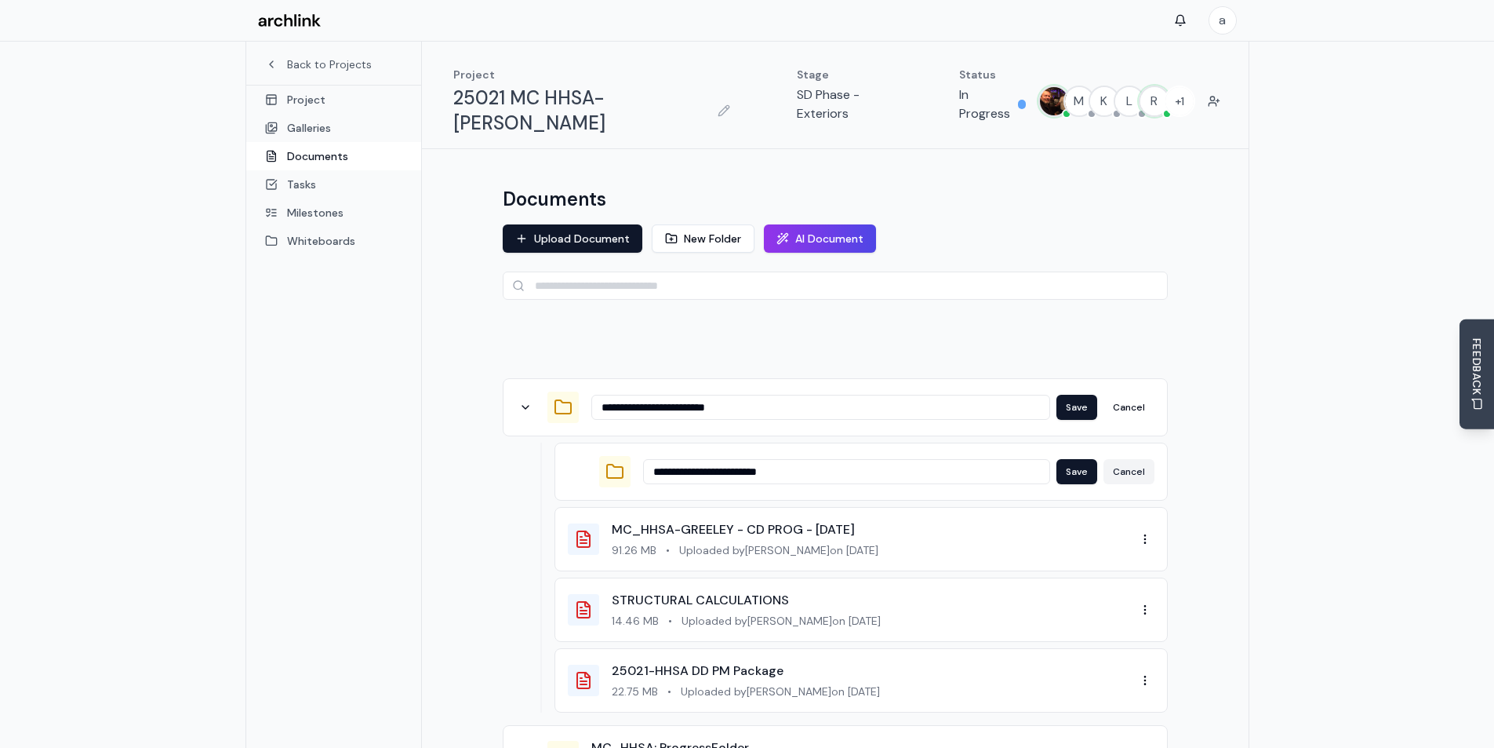
click at [1134, 459] on button "Cancel" at bounding box center [1129, 471] width 51 height 25
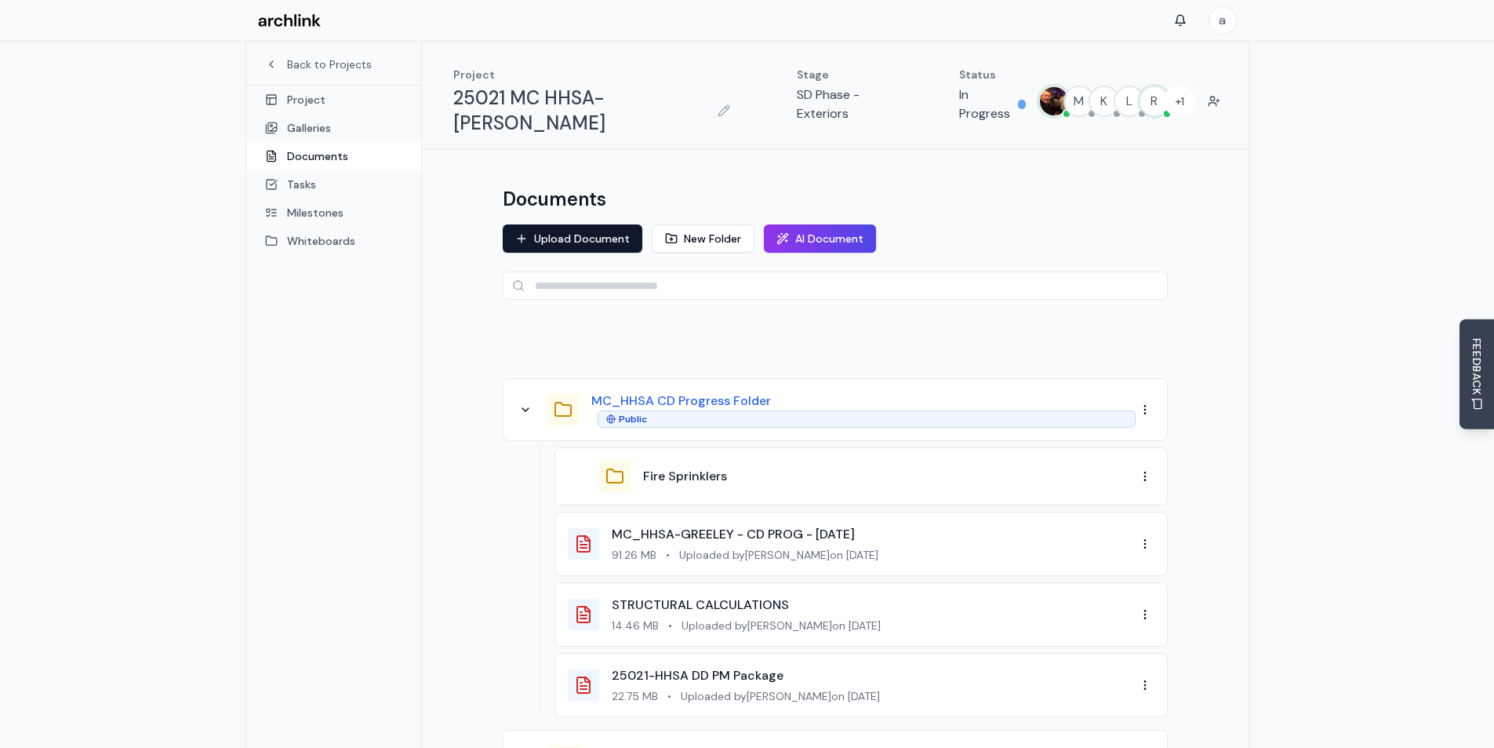
click at [726, 391] on button "MC_HHSA CD Progress Folder" at bounding box center [681, 400] width 180 height 19
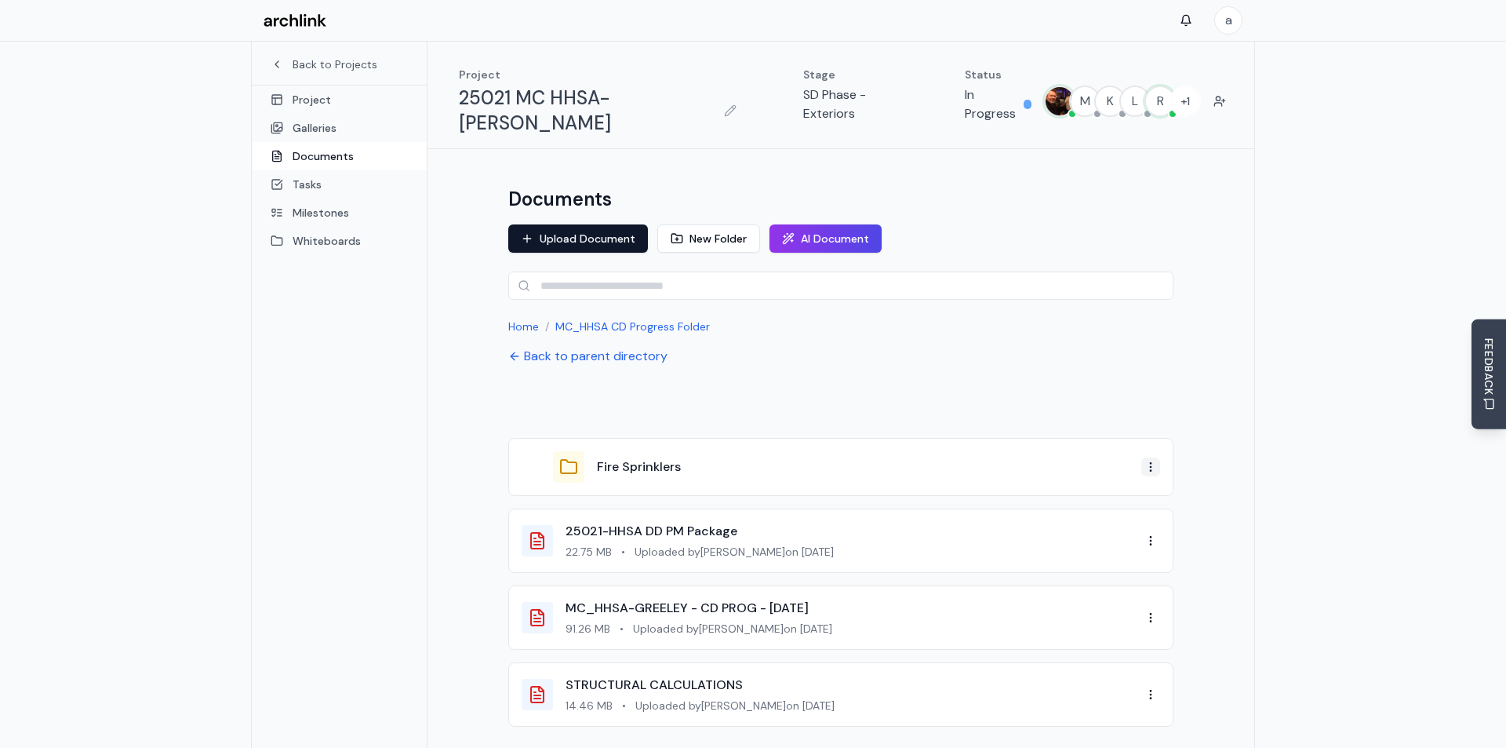
click at [1146, 443] on html "a Back to Projects Project Galleries Documents Tasks Milestones Whiteboards Pro…" at bounding box center [753, 432] width 1506 height 865
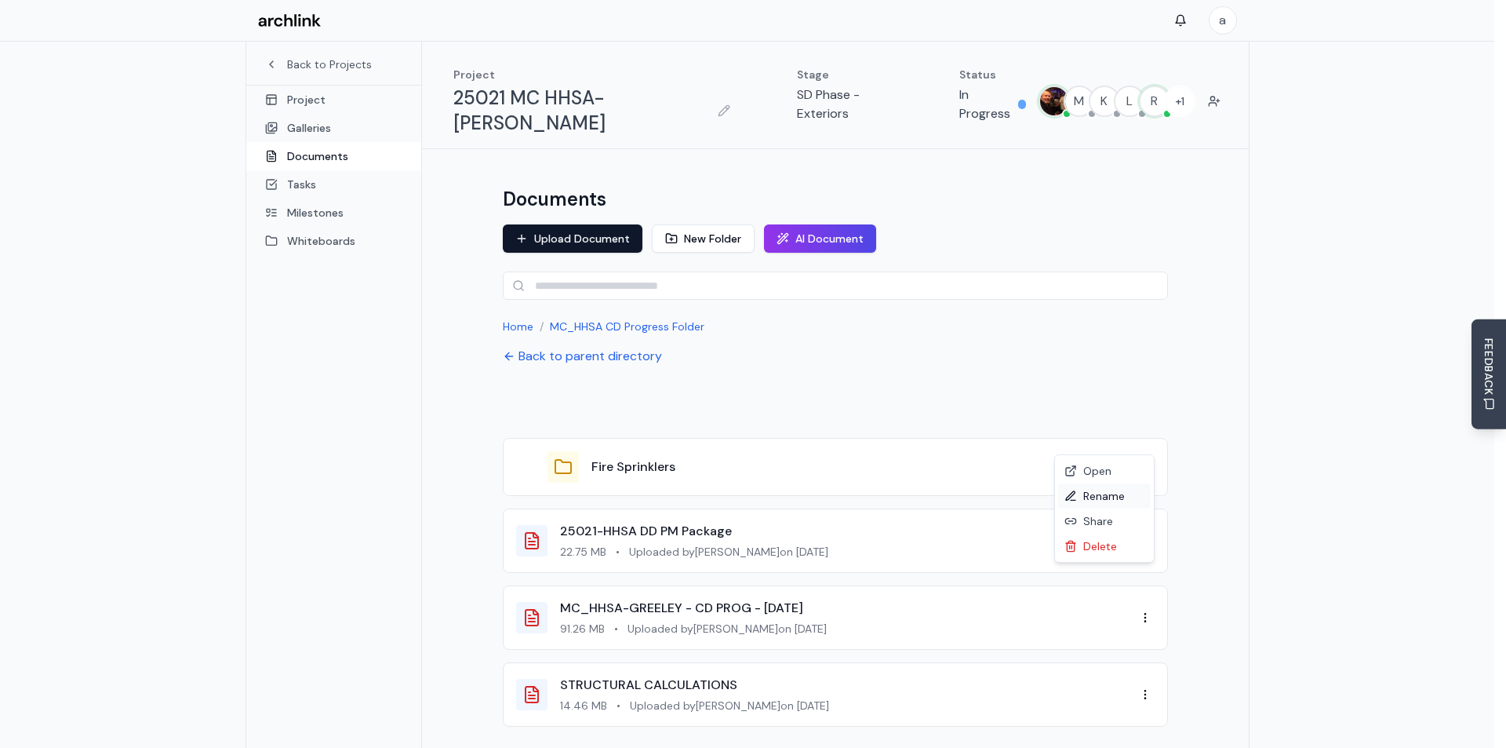
click at [1106, 494] on div "Rename" at bounding box center [1104, 495] width 93 height 25
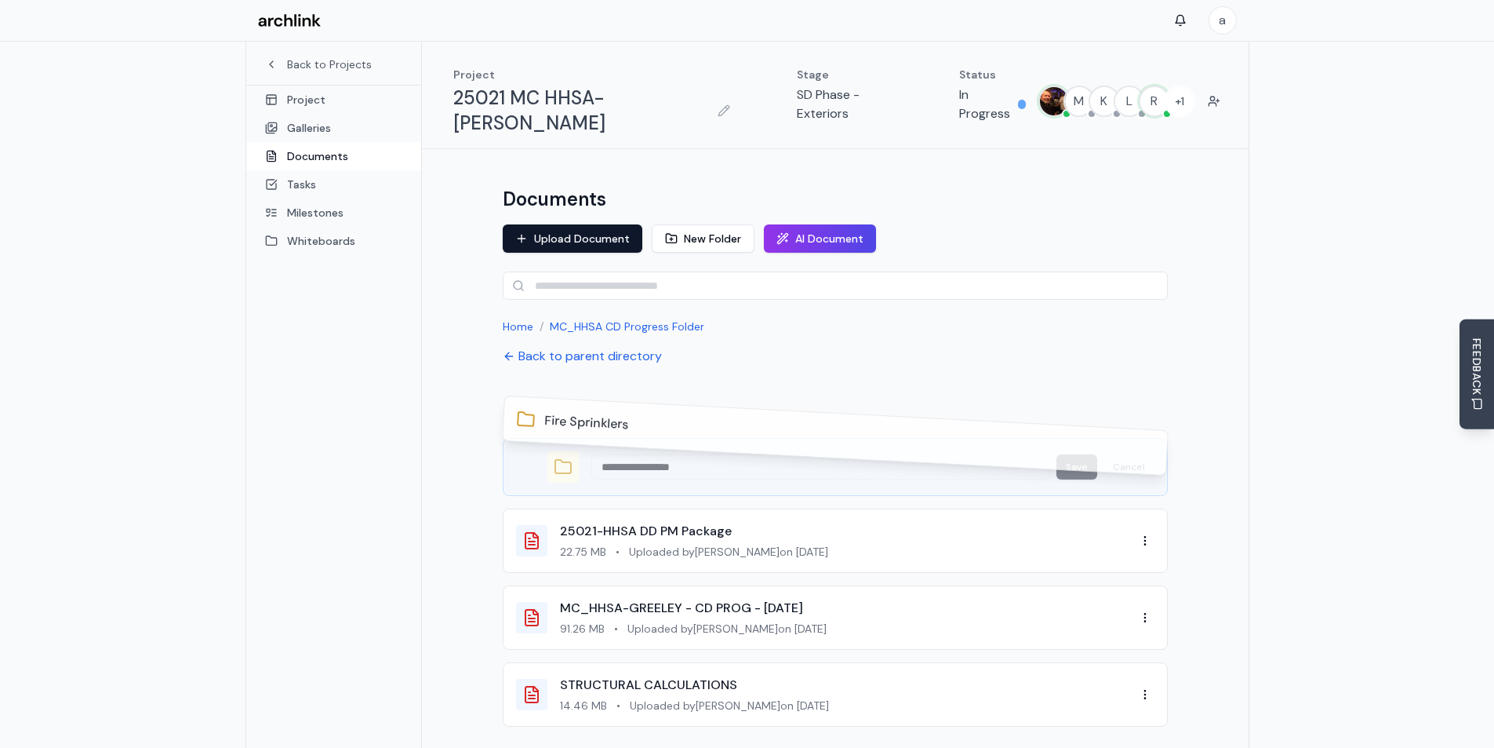
type input "**********"
click at [1040, 350] on div "**********" at bounding box center [835, 486] width 703 height 637
click at [590, 347] on button "Back to parent directory" at bounding box center [582, 356] width 159 height 19
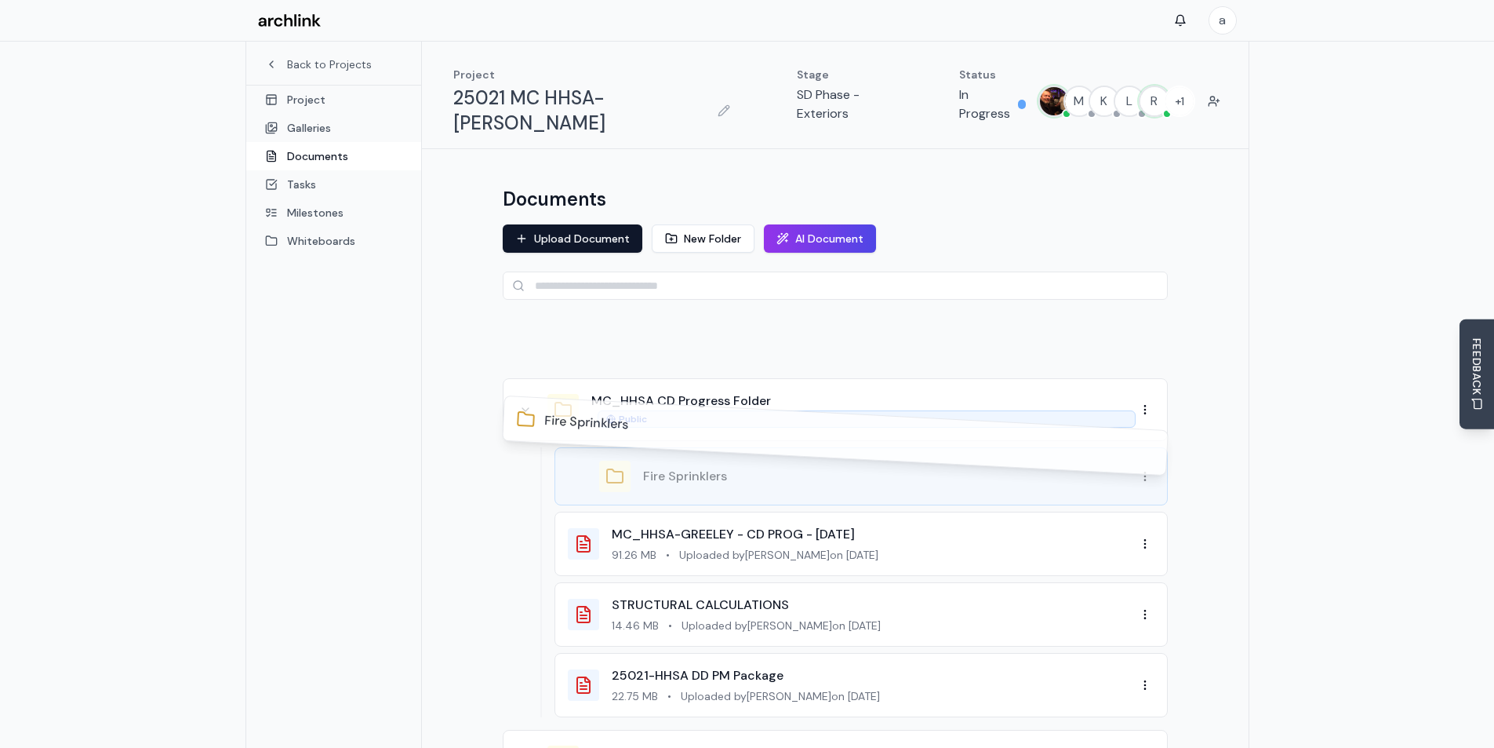
click at [313, 156] on link "Documents" at bounding box center [333, 156] width 175 height 28
click at [333, 155] on link "Documents" at bounding box center [333, 156] width 175 height 28
click at [739, 391] on button "MC_HHSA CD Progress Folder" at bounding box center [681, 400] width 180 height 19
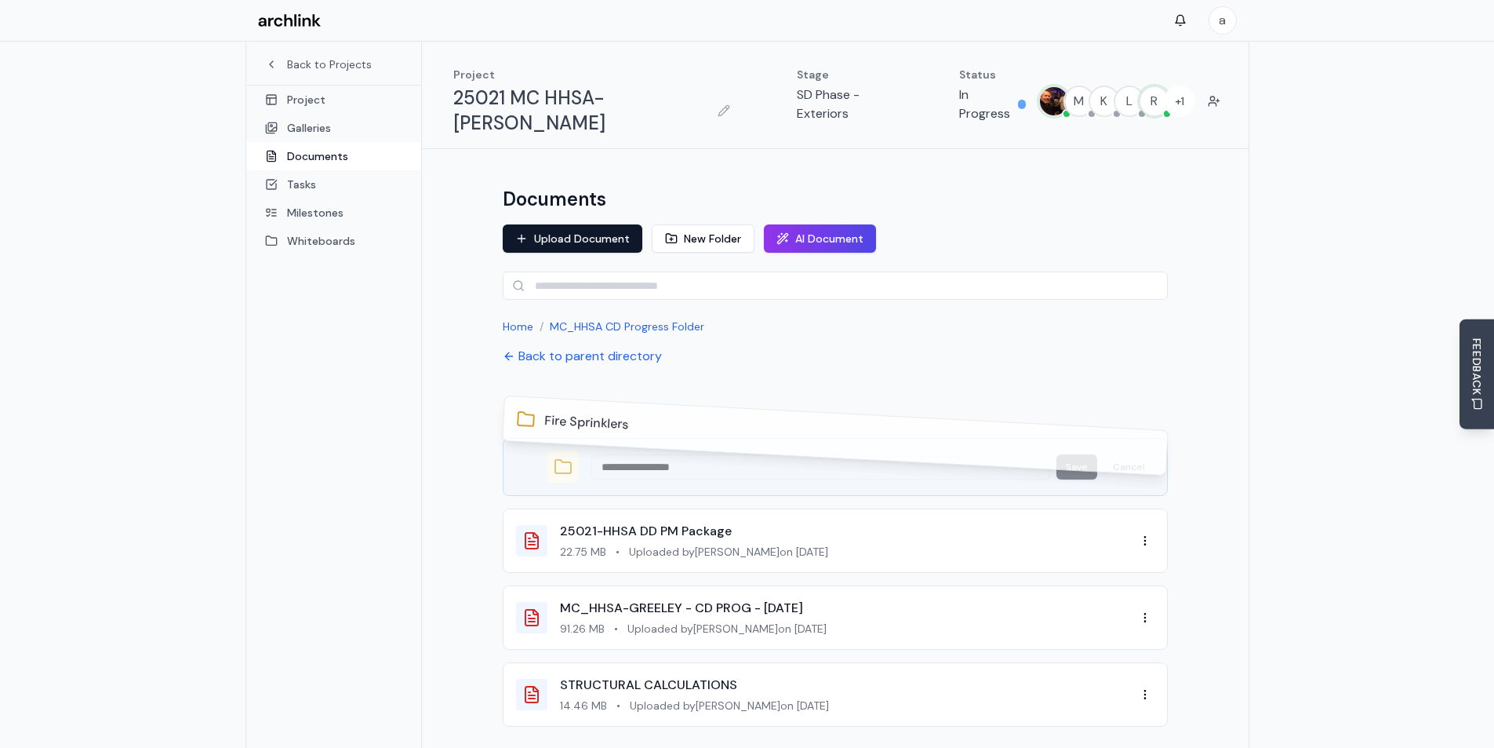
click at [437, 357] on div "**********" at bounding box center [835, 486] width 827 height 675
click at [459, 478] on div "**********" at bounding box center [835, 486] width 827 height 675
click at [663, 440] on div "Fire Sprinklers" at bounding box center [835, 435] width 667 height 80
click at [653, 420] on div "Fire Sprinklers" at bounding box center [834, 435] width 639 height 53
click at [309, 65] on link "Back to Projects" at bounding box center [333, 64] width 137 height 16
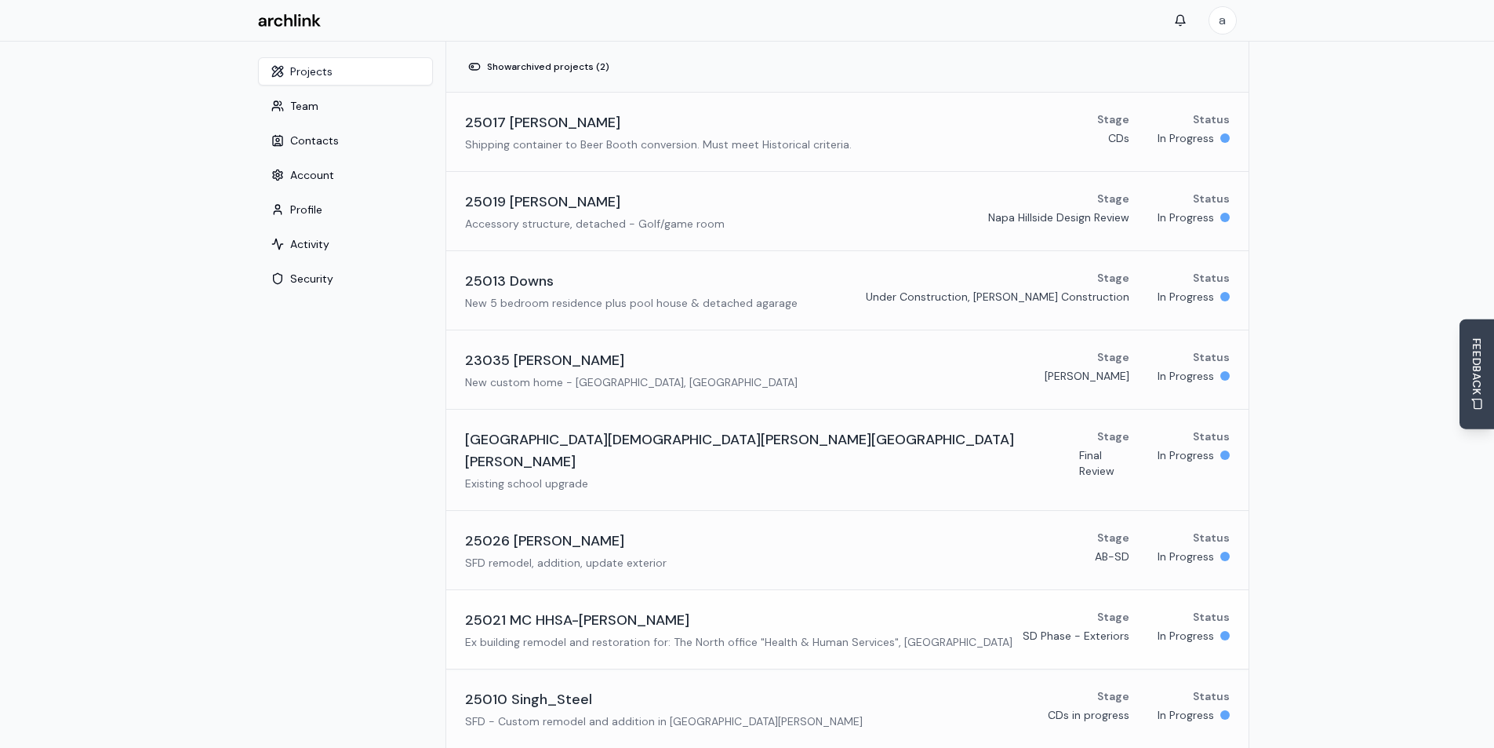
click at [601, 609] on h3 "25021 MC HHSA-[PERSON_NAME]" at bounding box center [577, 620] width 224 height 22
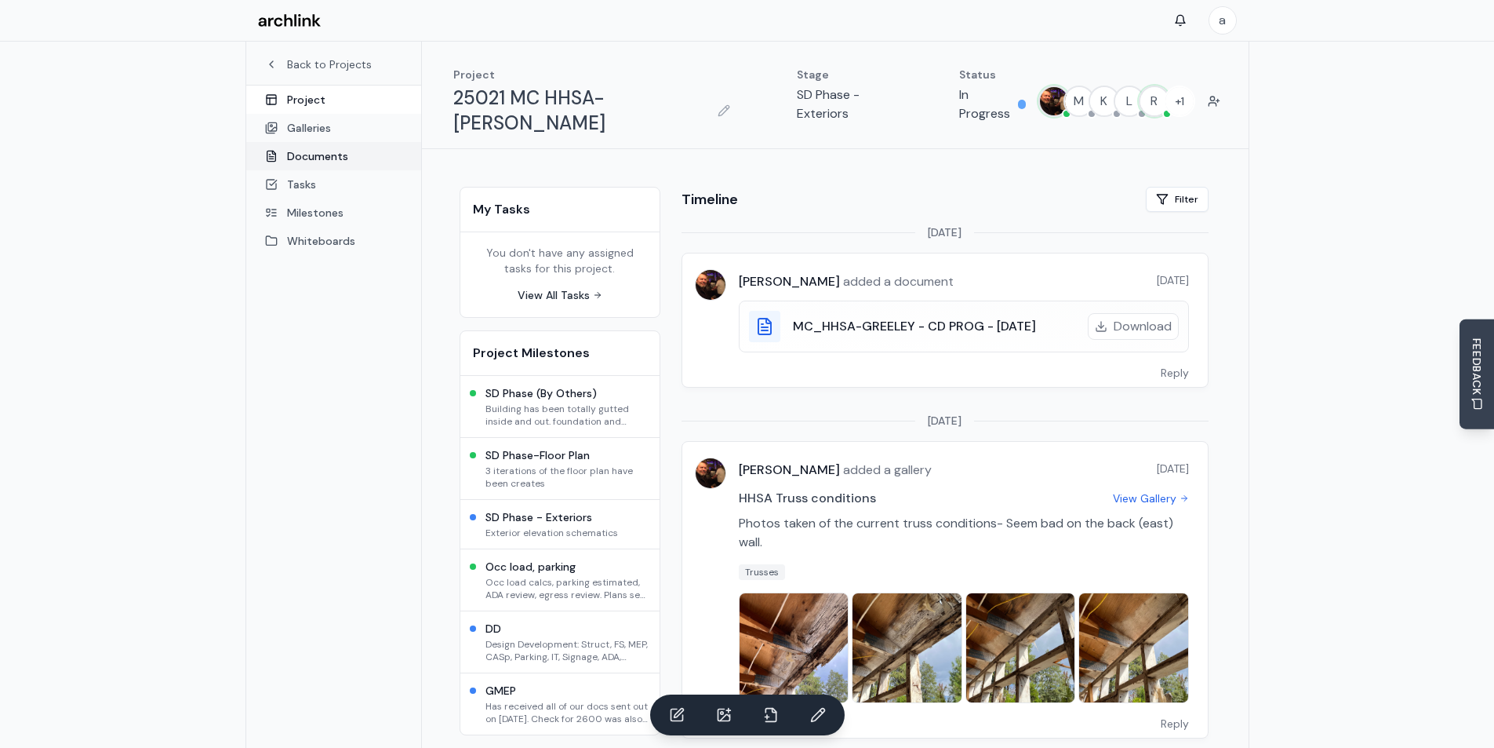
click at [325, 158] on link "Documents" at bounding box center [333, 156] width 175 height 28
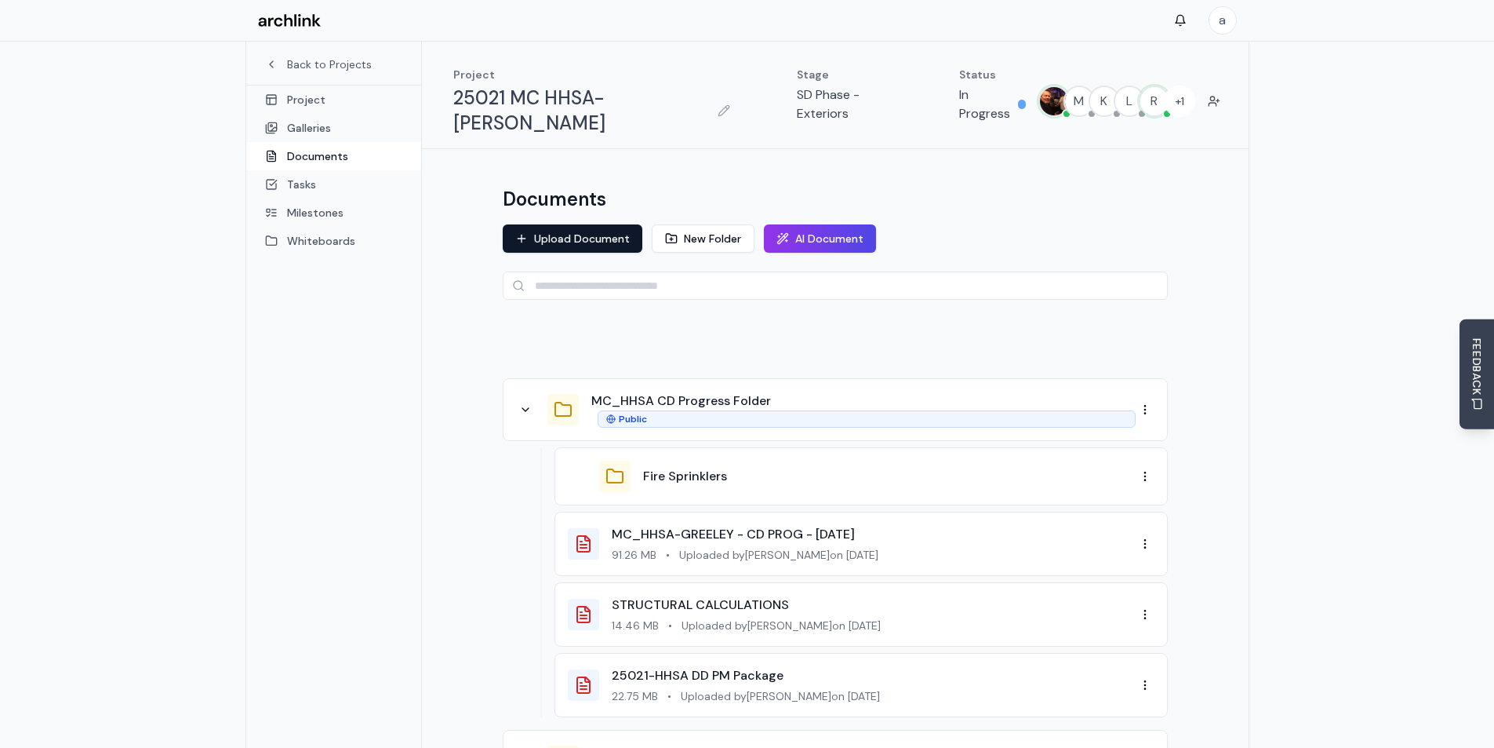
click at [679, 467] on button "Fire Sprinklers" at bounding box center [685, 476] width 84 height 19
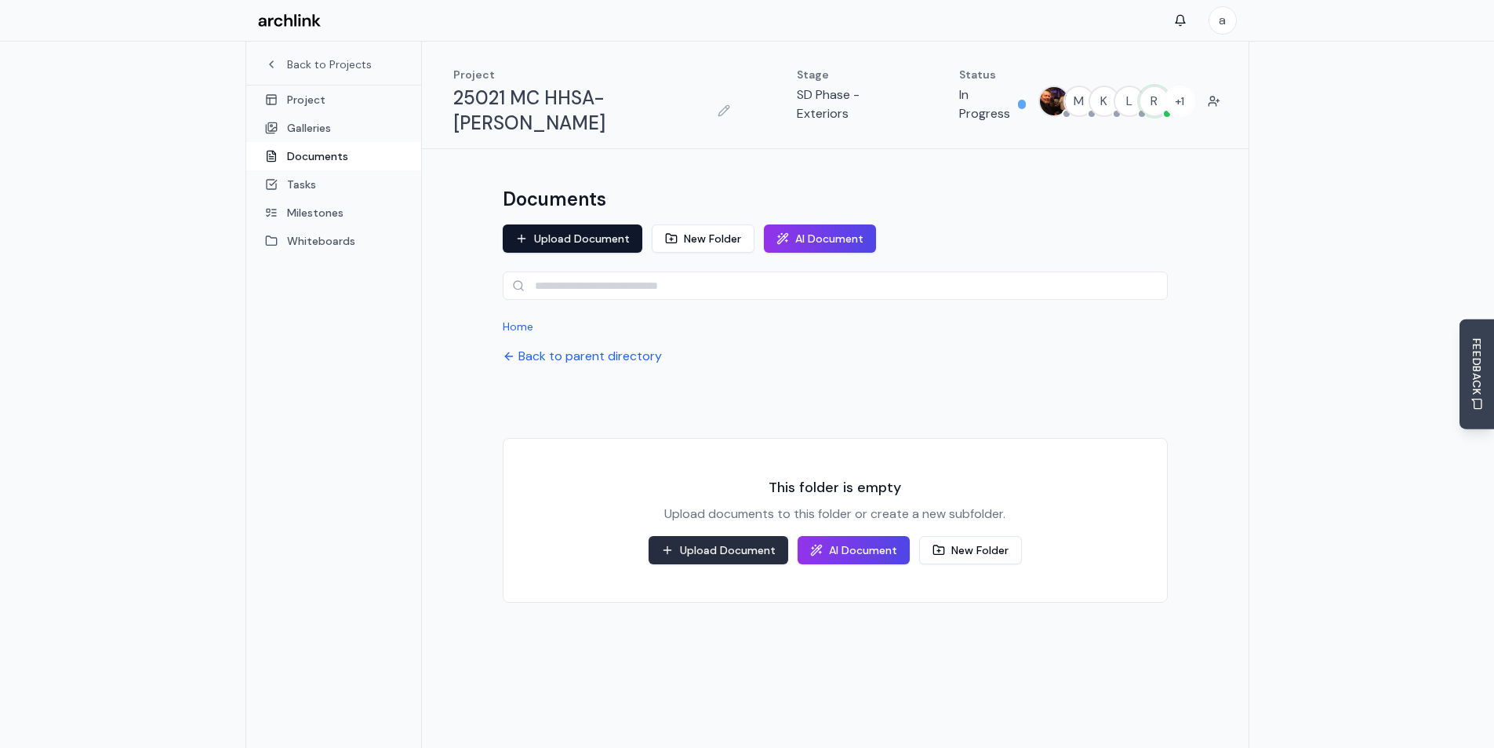
click at [726, 536] on button "Upload Document" at bounding box center [719, 550] width 140 height 28
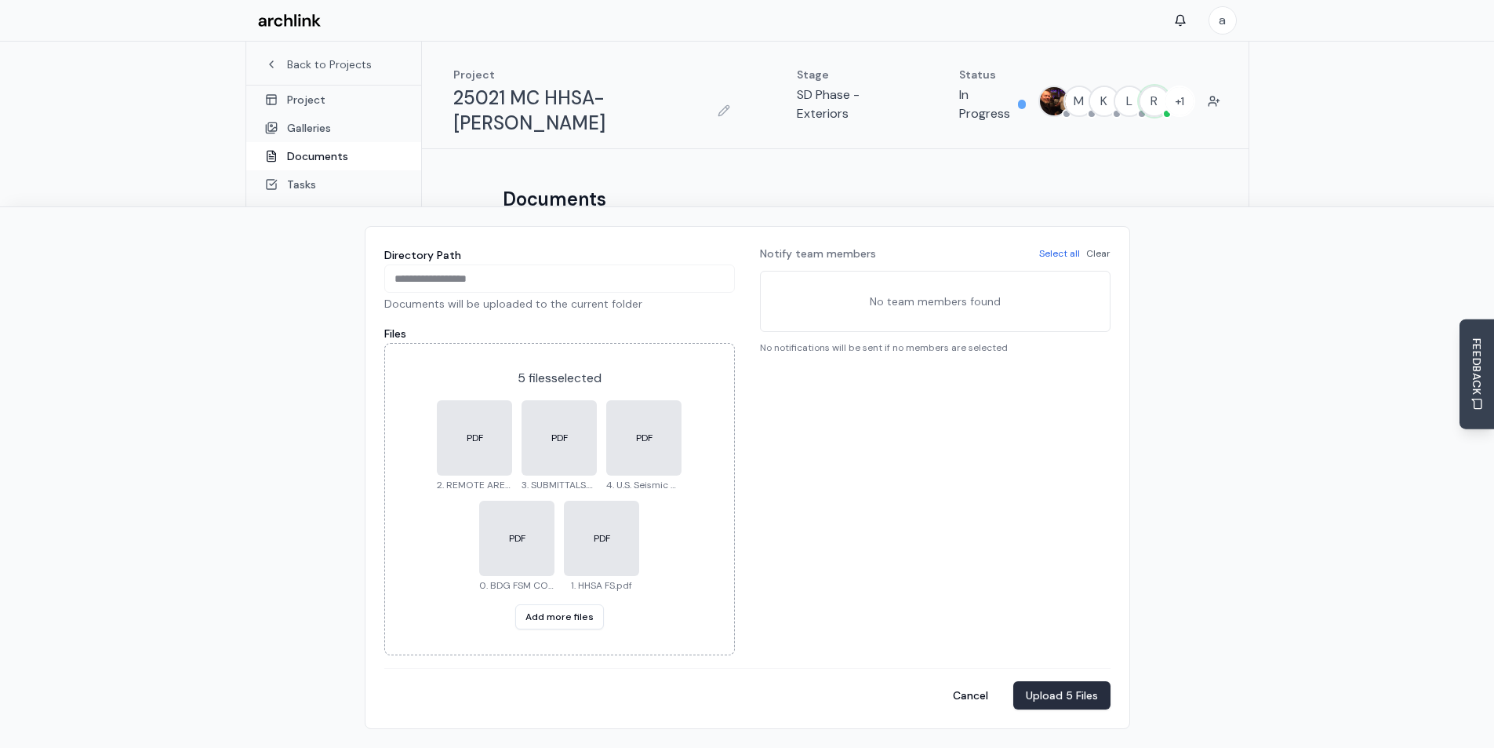
click at [1068, 692] on button "Upload 5 Files" at bounding box center [1061, 695] width 97 height 28
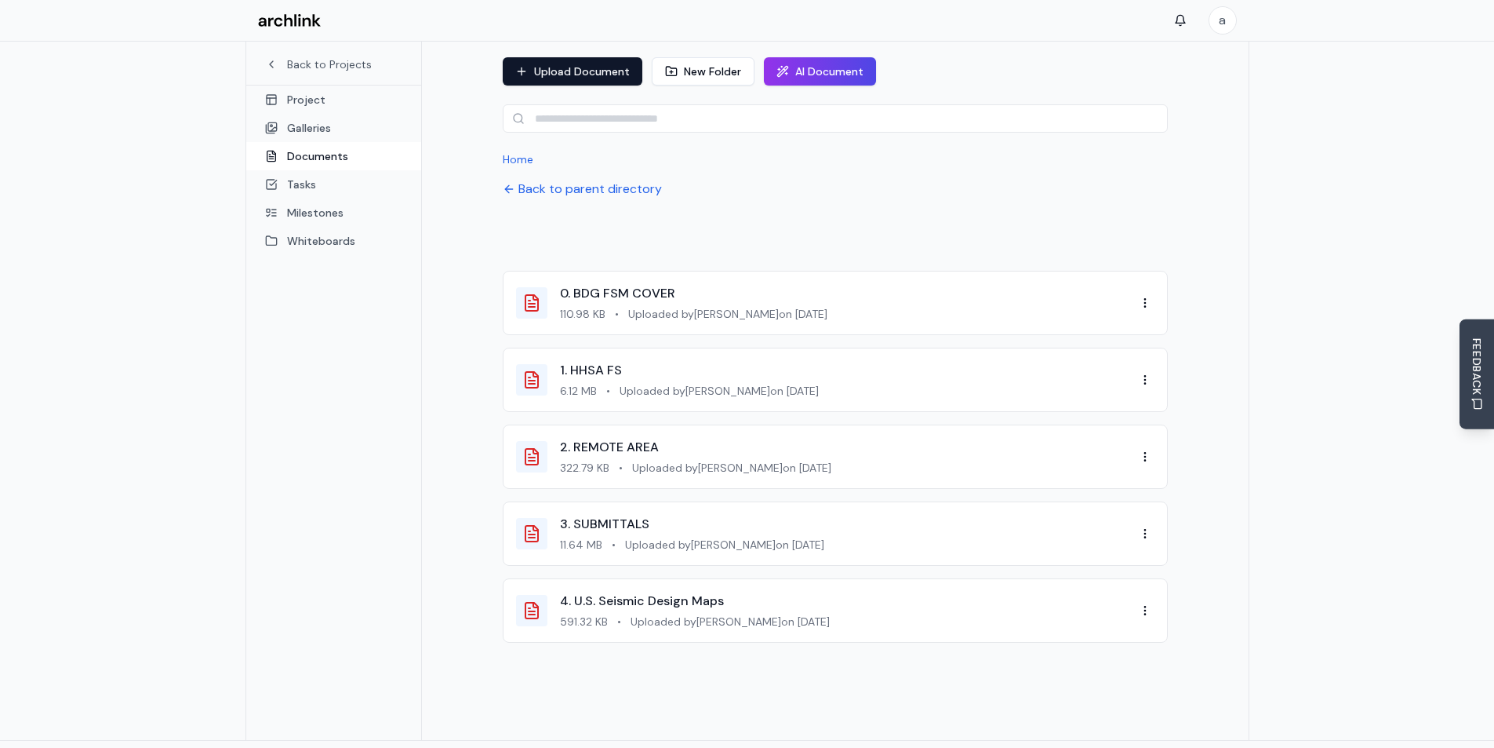
scroll to position [176, 0]
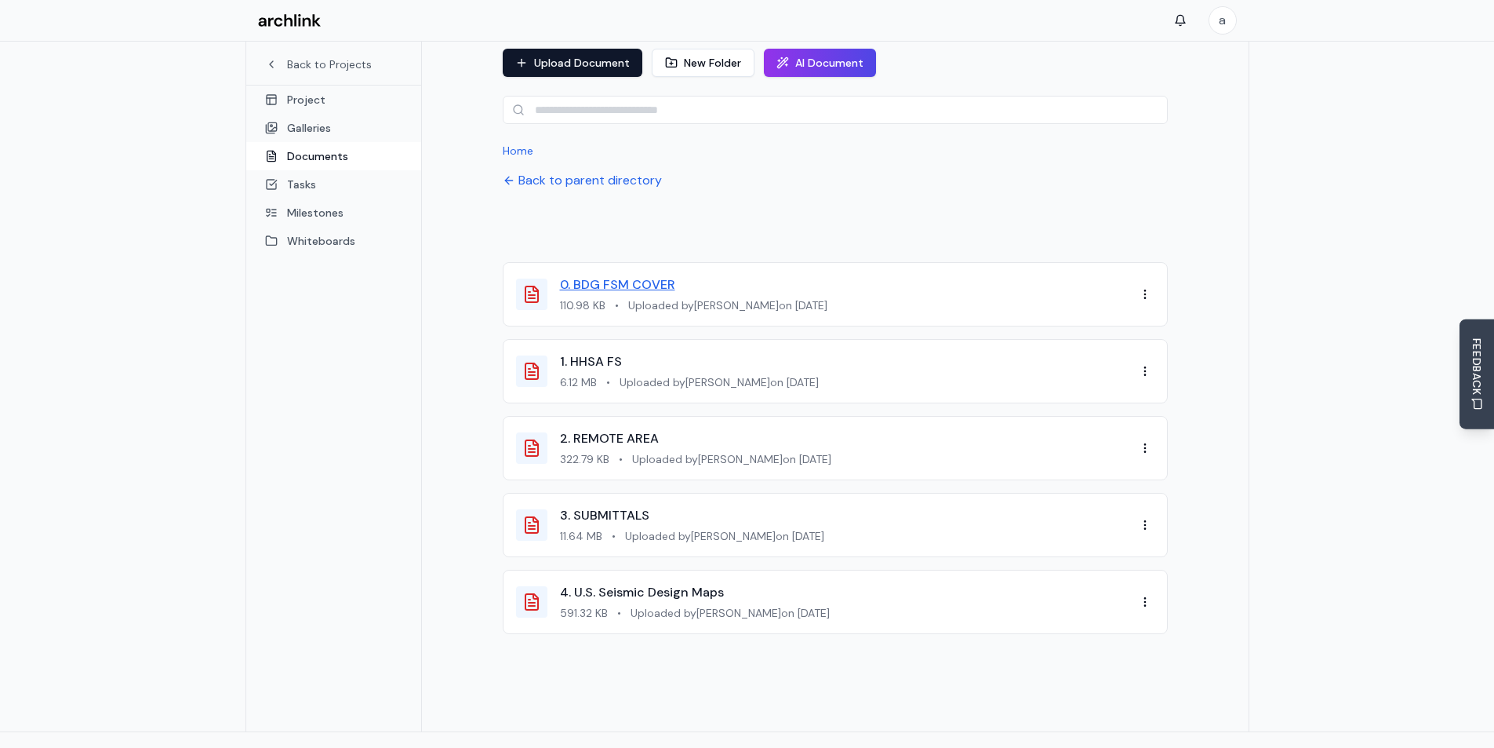
click at [633, 276] on link "0. BDG FSM COVER" at bounding box center [617, 284] width 115 height 16
click at [390, 331] on div "Back to Projects Project Galleries Documents Tasks Milestones Whiteboards" at bounding box center [334, 298] width 176 height 865
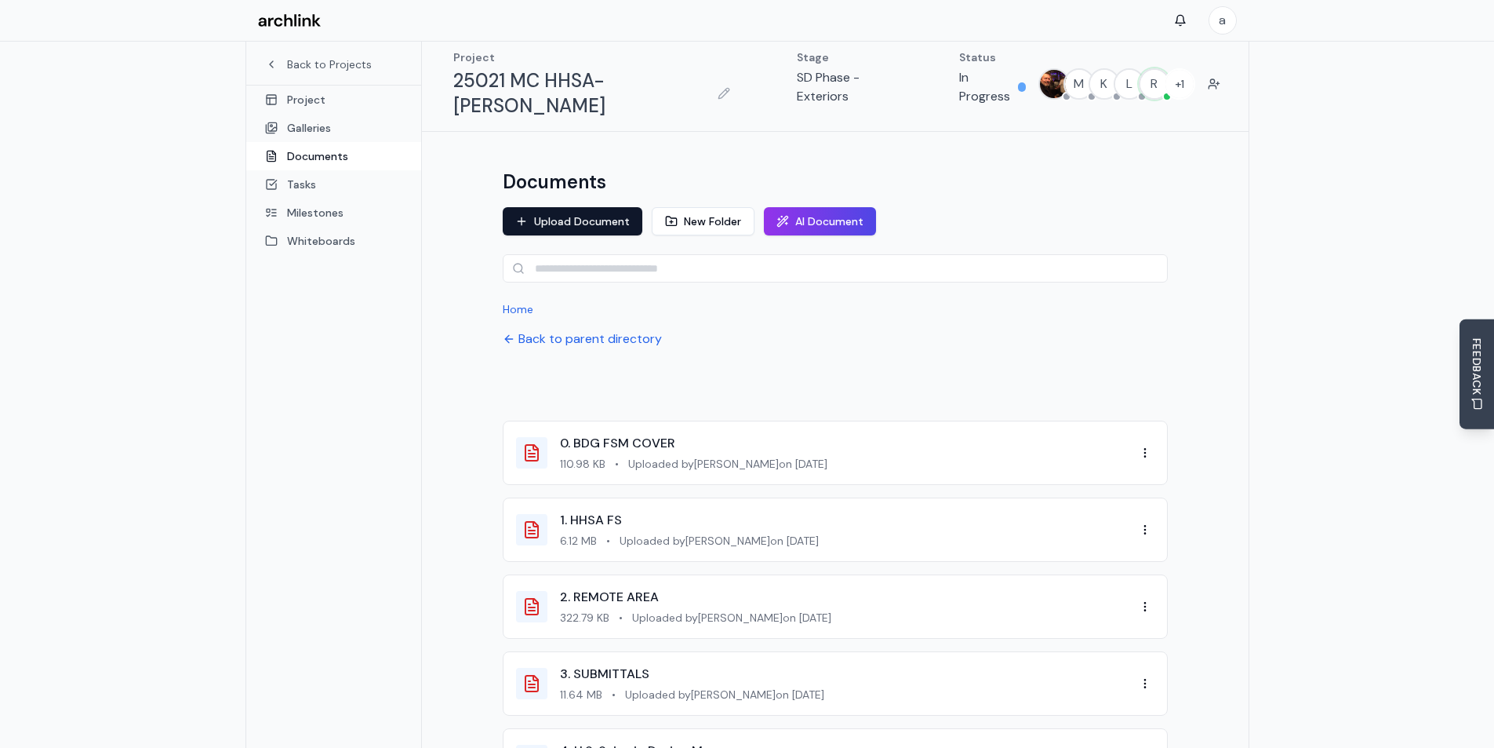
scroll to position [0, 0]
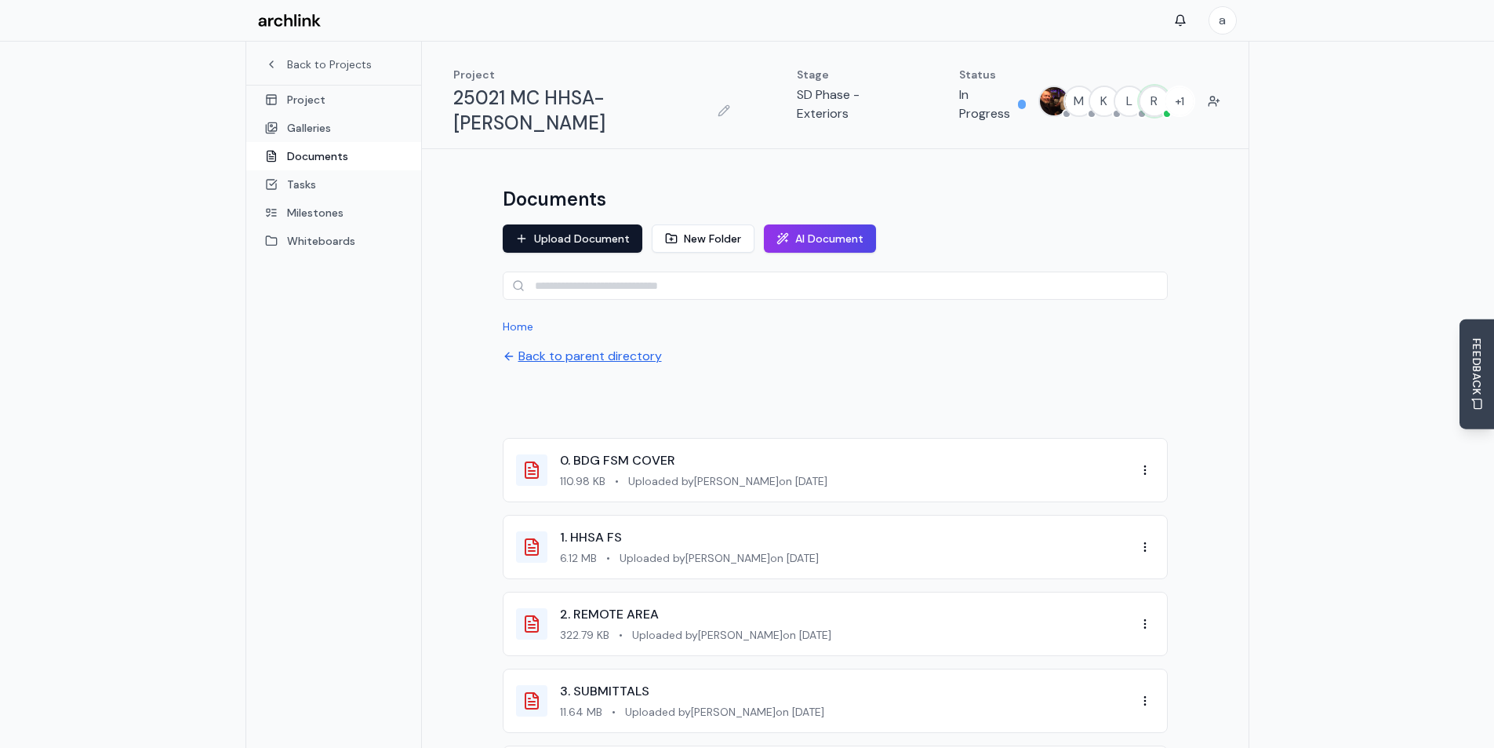
click at [566, 347] on button "Back to parent directory" at bounding box center [582, 356] width 159 height 19
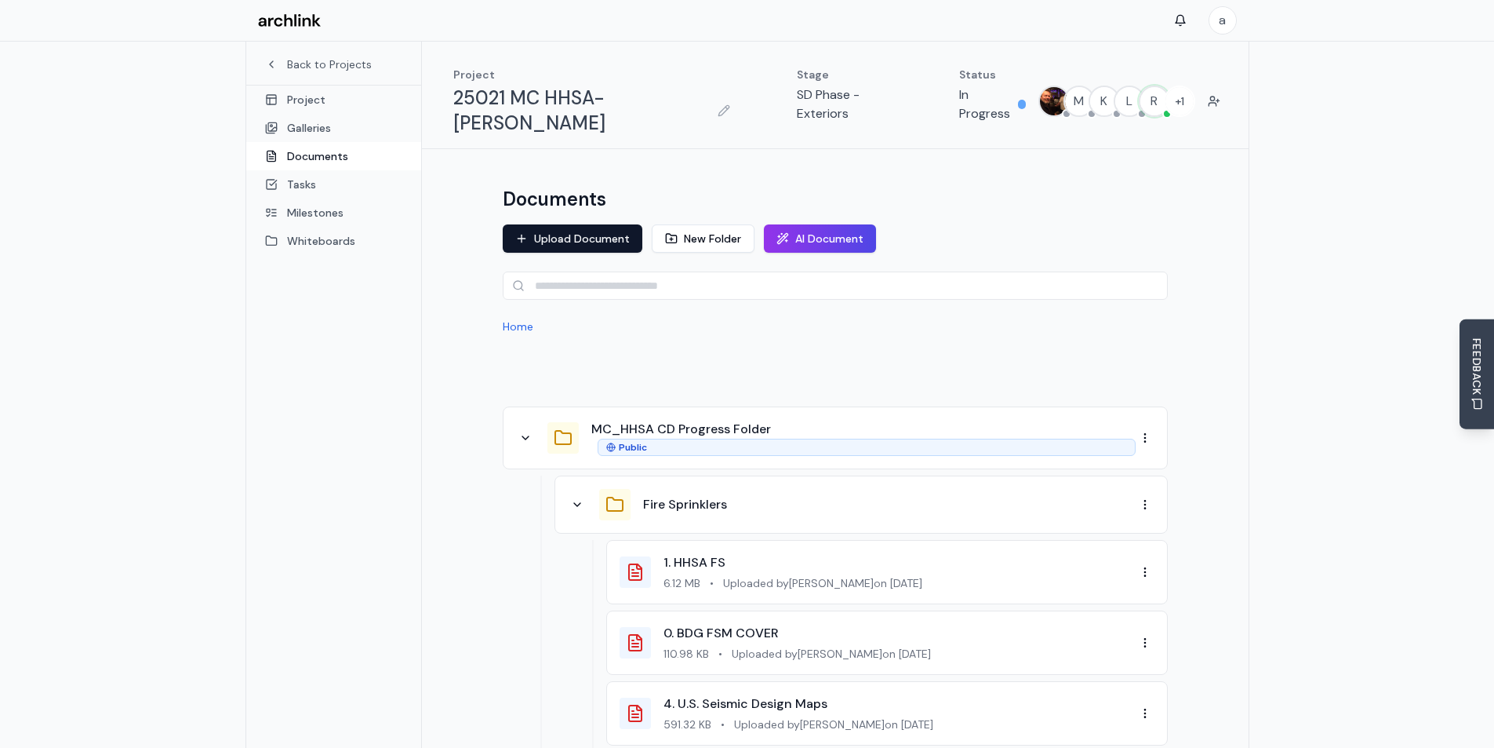
click at [695, 224] on button "New Folder" at bounding box center [703, 238] width 103 height 28
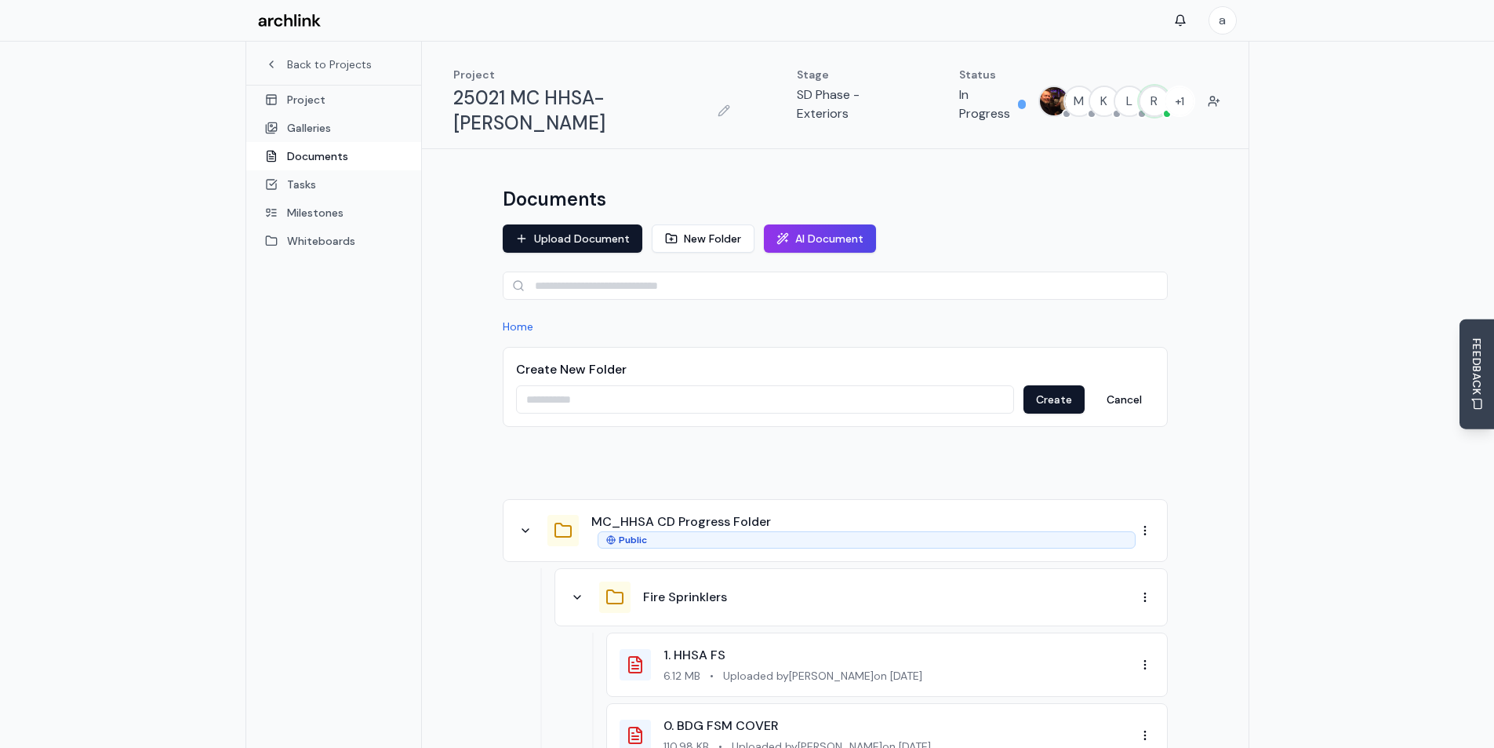
click at [570, 385] on input at bounding box center [765, 399] width 498 height 28
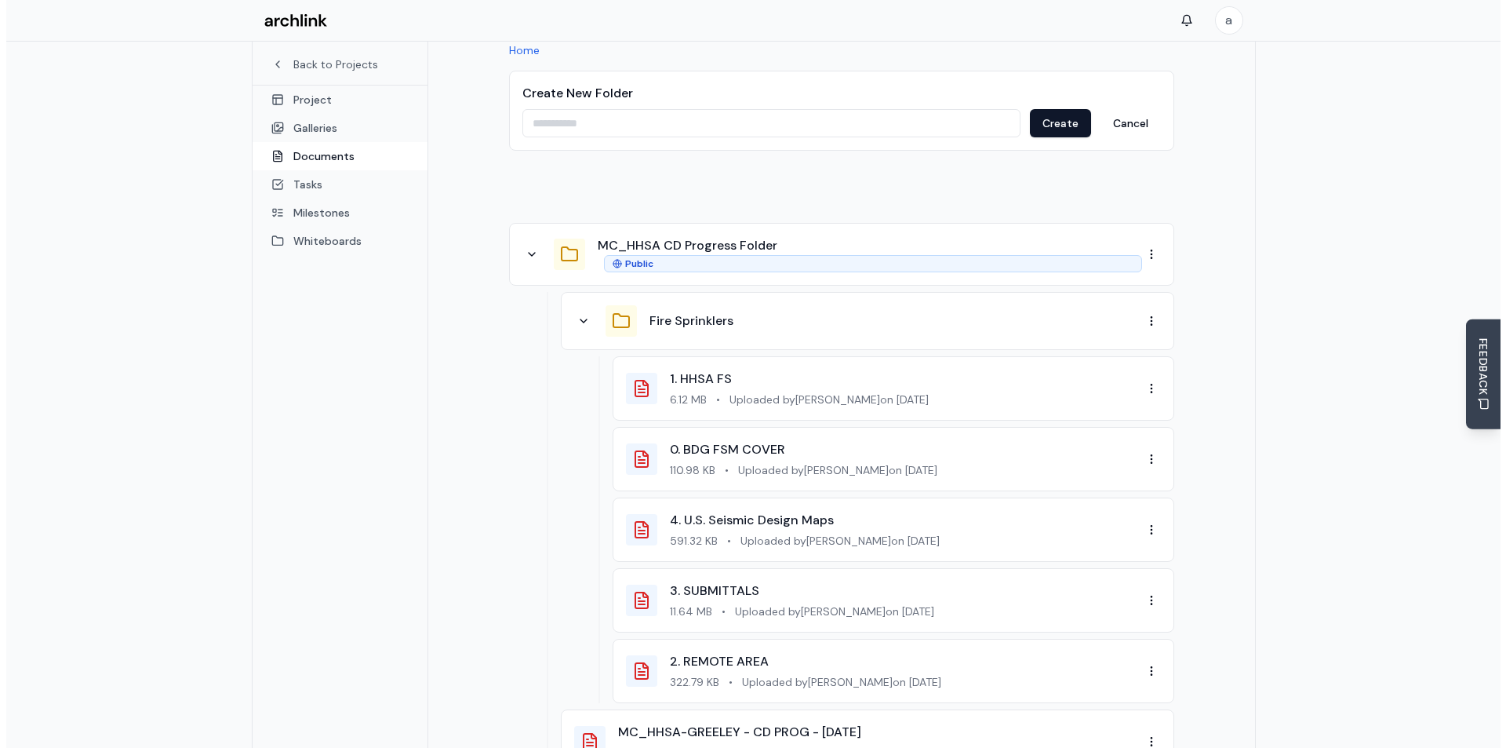
scroll to position [314, 0]
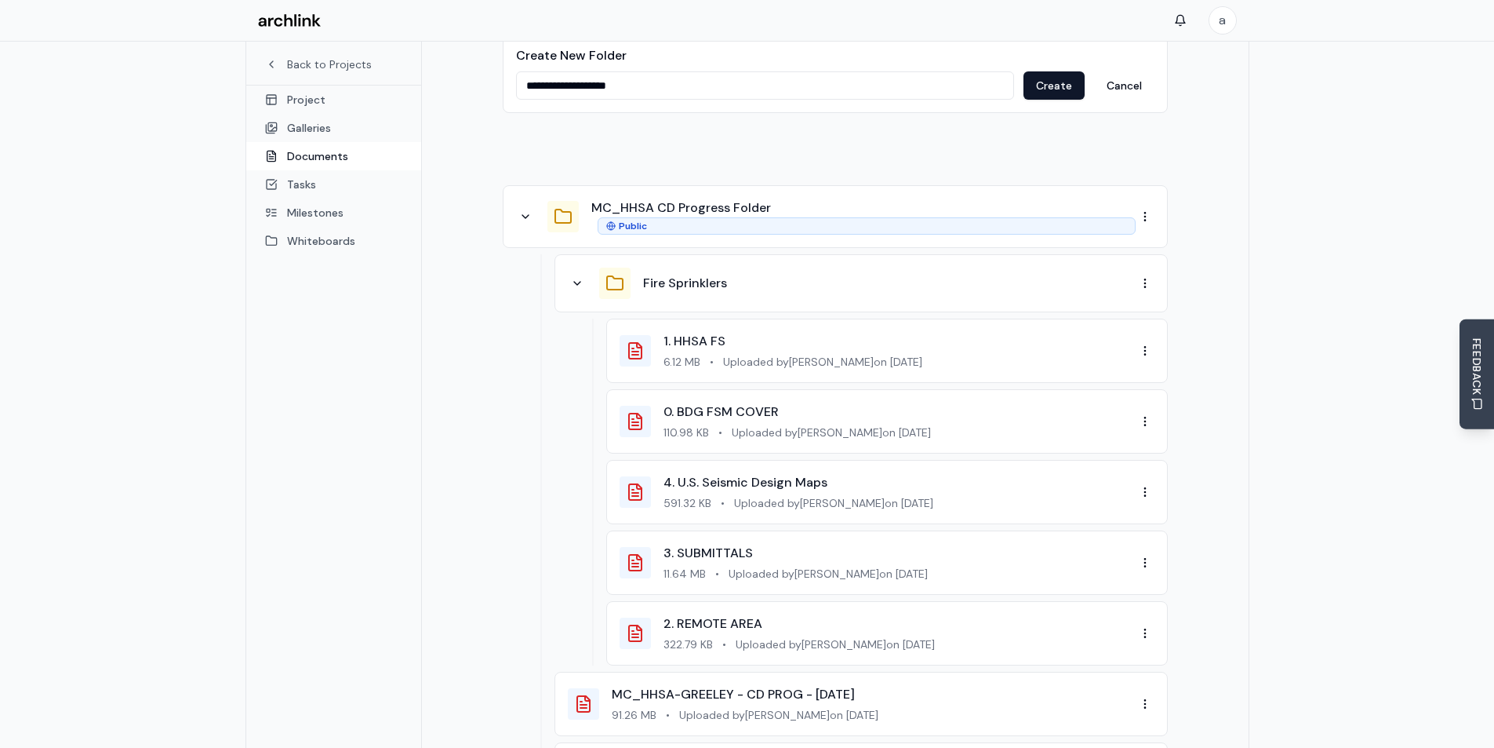
click at [561, 71] on input "**********" at bounding box center [765, 85] width 498 height 28
type input "**********"
click at [1061, 71] on button "Create" at bounding box center [1054, 85] width 61 height 28
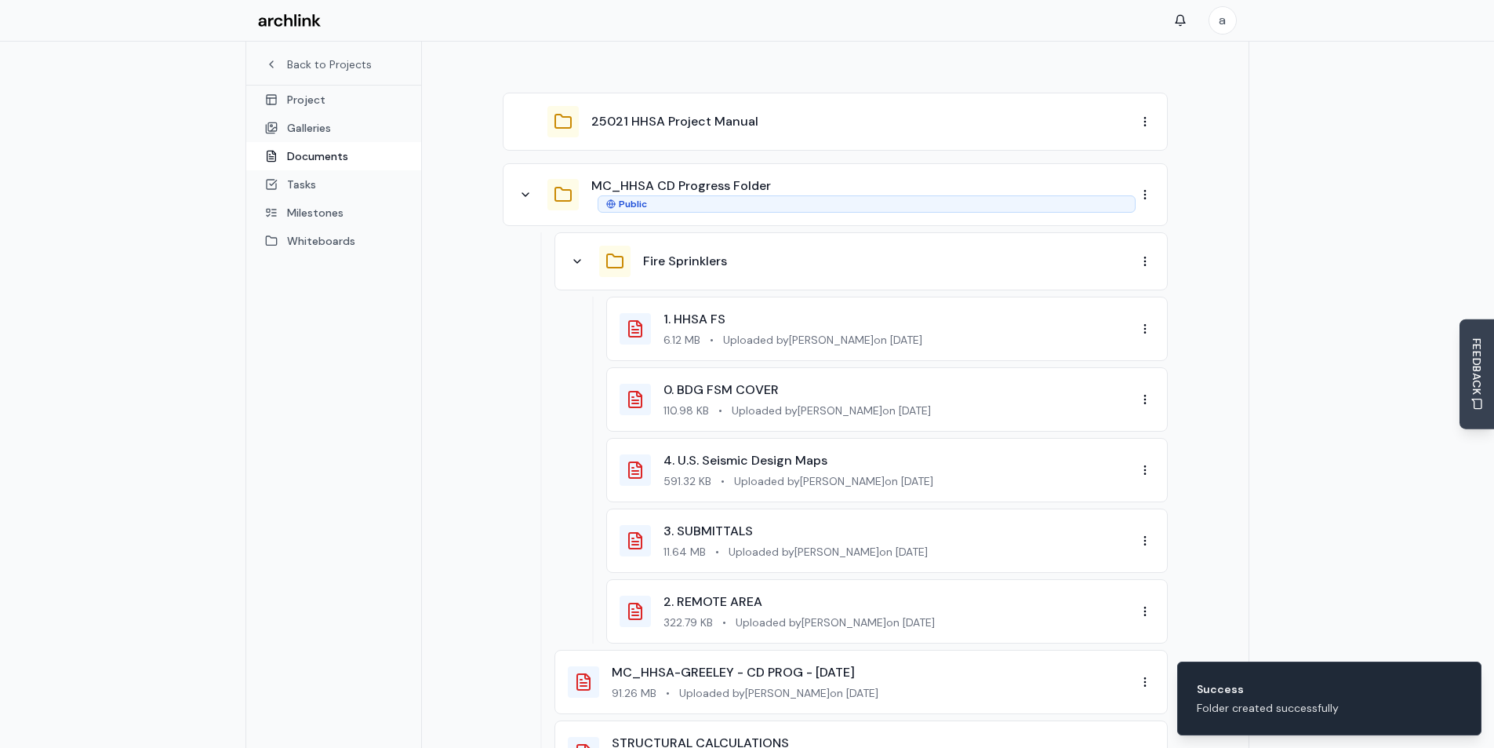
drag, startPoint x: 642, startPoint y: 93, endPoint x: 716, endPoint y: 189, distance: 121.4
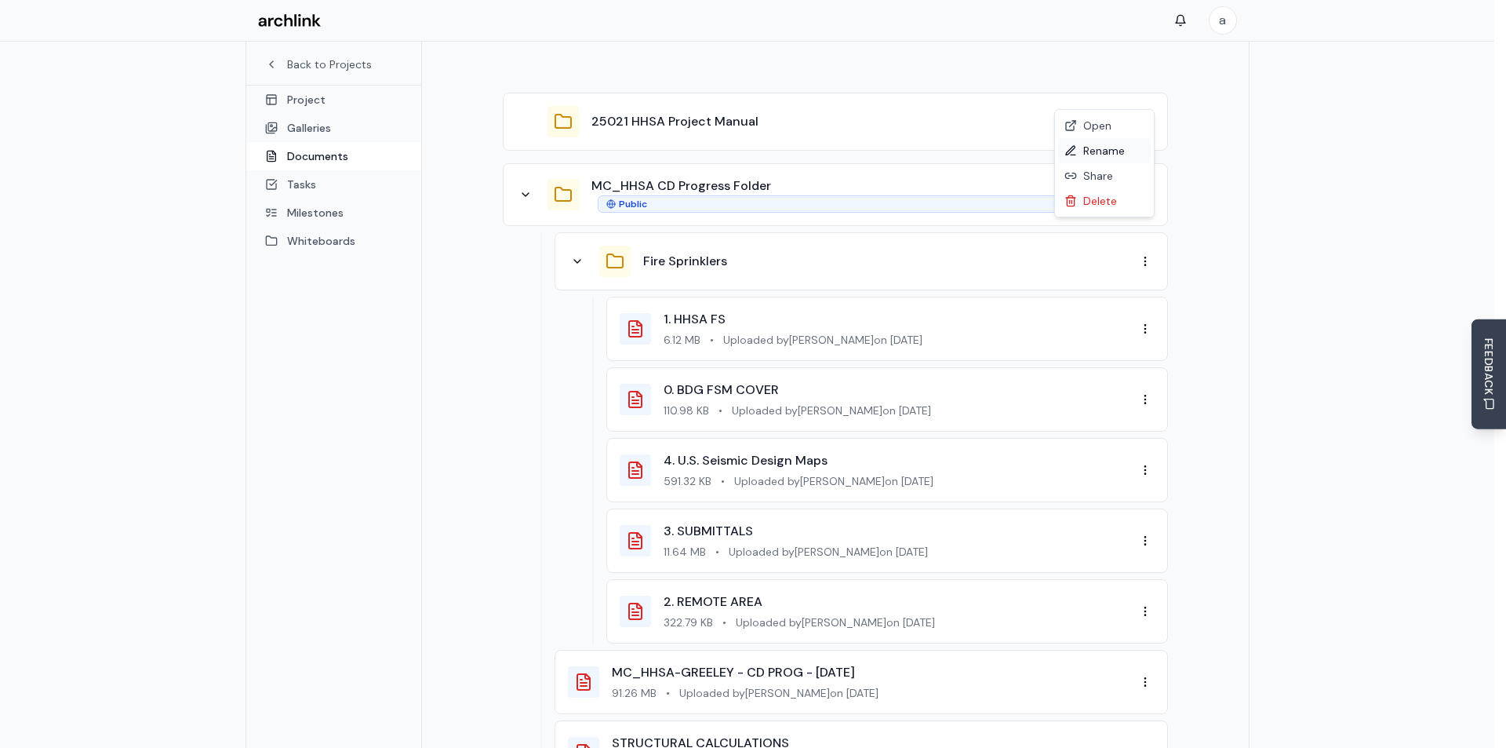
click at [1106, 149] on div "Rename" at bounding box center [1104, 150] width 93 height 25
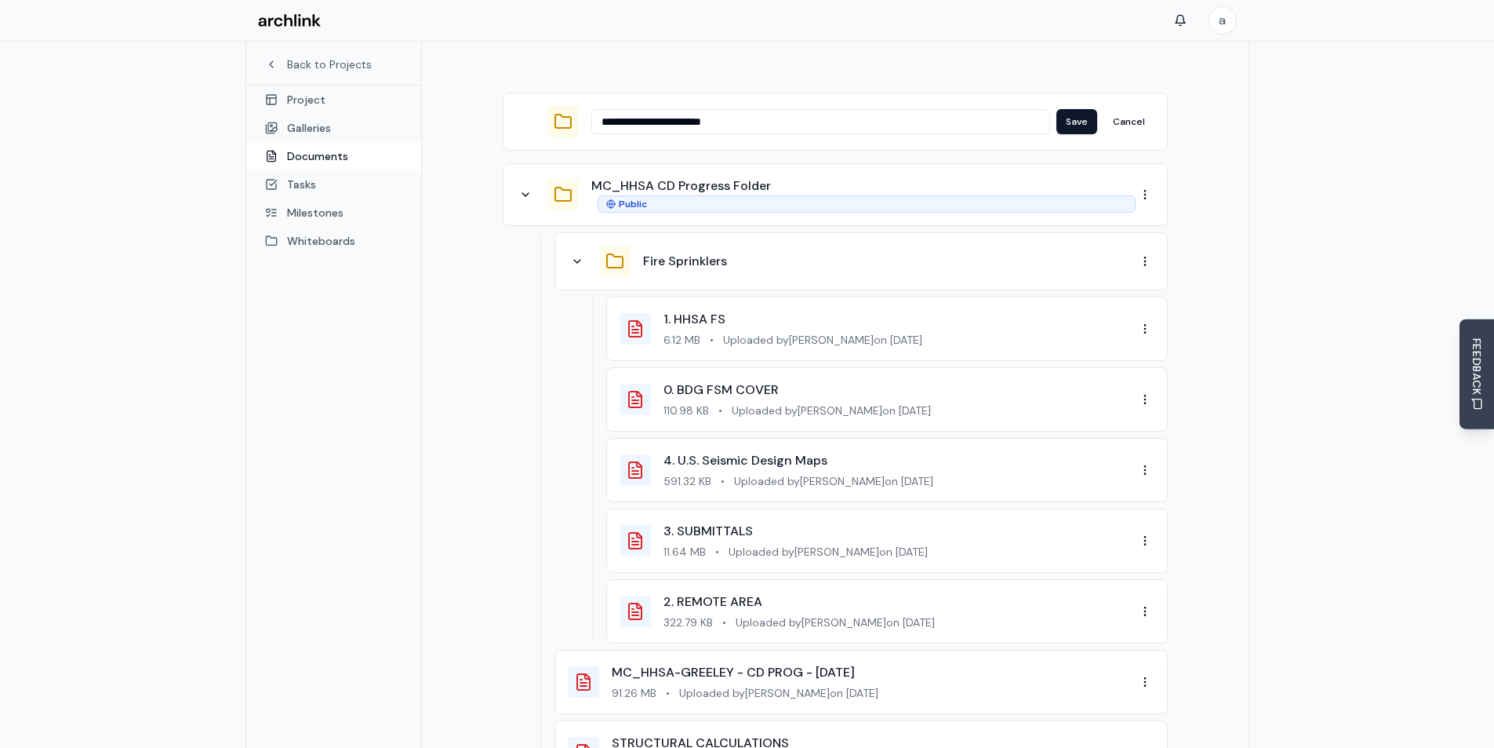
drag, startPoint x: 763, startPoint y: 99, endPoint x: 584, endPoint y: 98, distance: 178.9
click at [584, 106] on div "**********" at bounding box center [835, 121] width 639 height 31
click at [1140, 109] on button "Cancel" at bounding box center [1129, 121] width 51 height 25
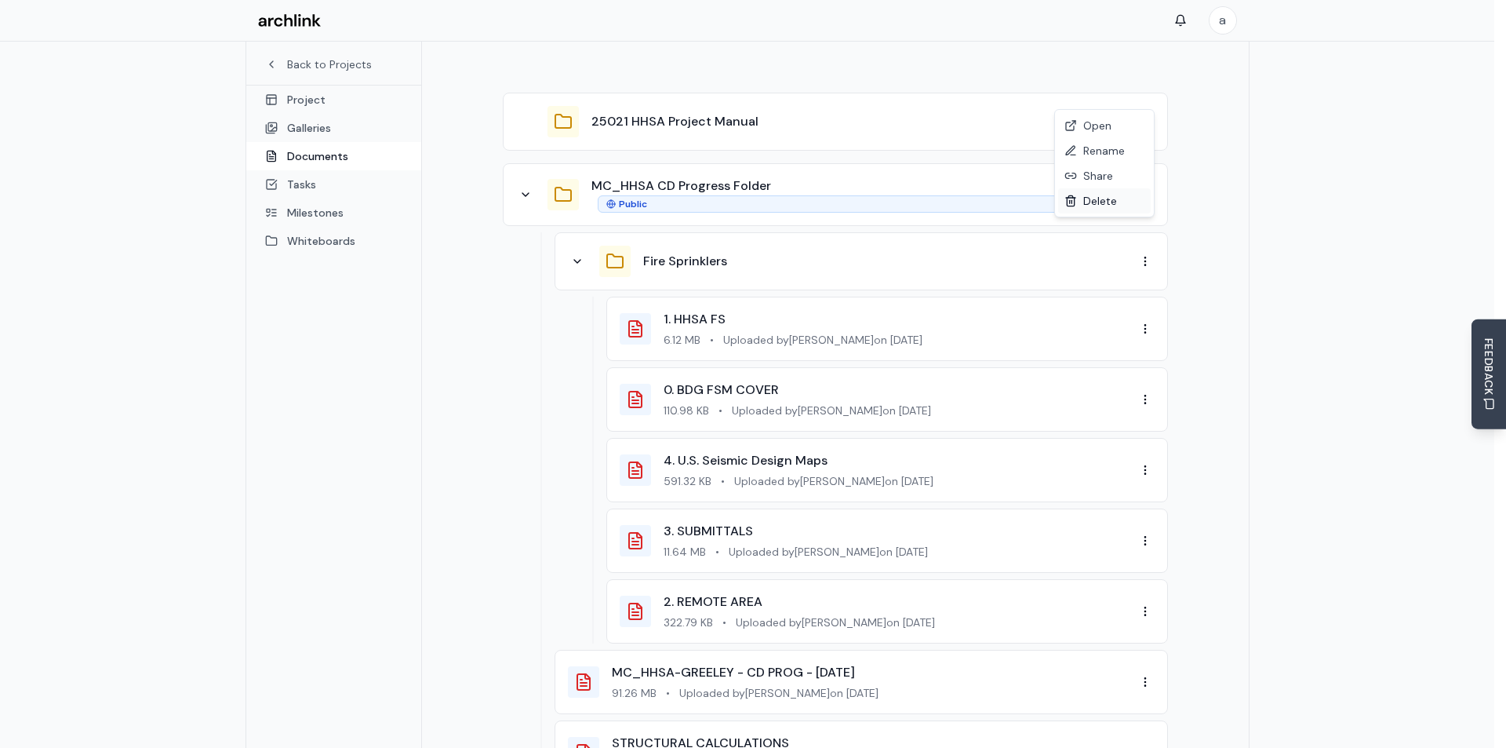
click at [1098, 198] on div "Delete" at bounding box center [1104, 200] width 93 height 25
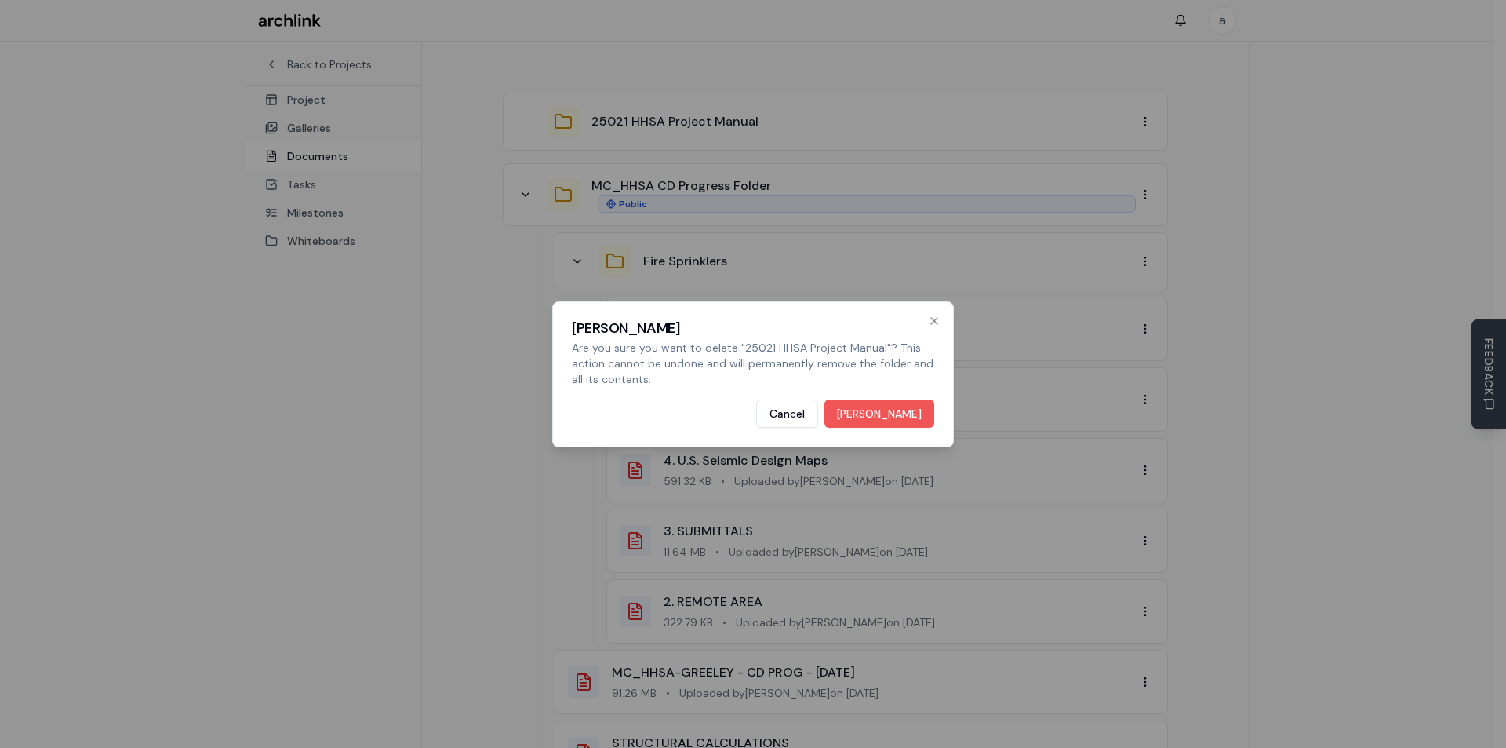
click at [888, 413] on button "[PERSON_NAME]" at bounding box center [879, 413] width 110 height 28
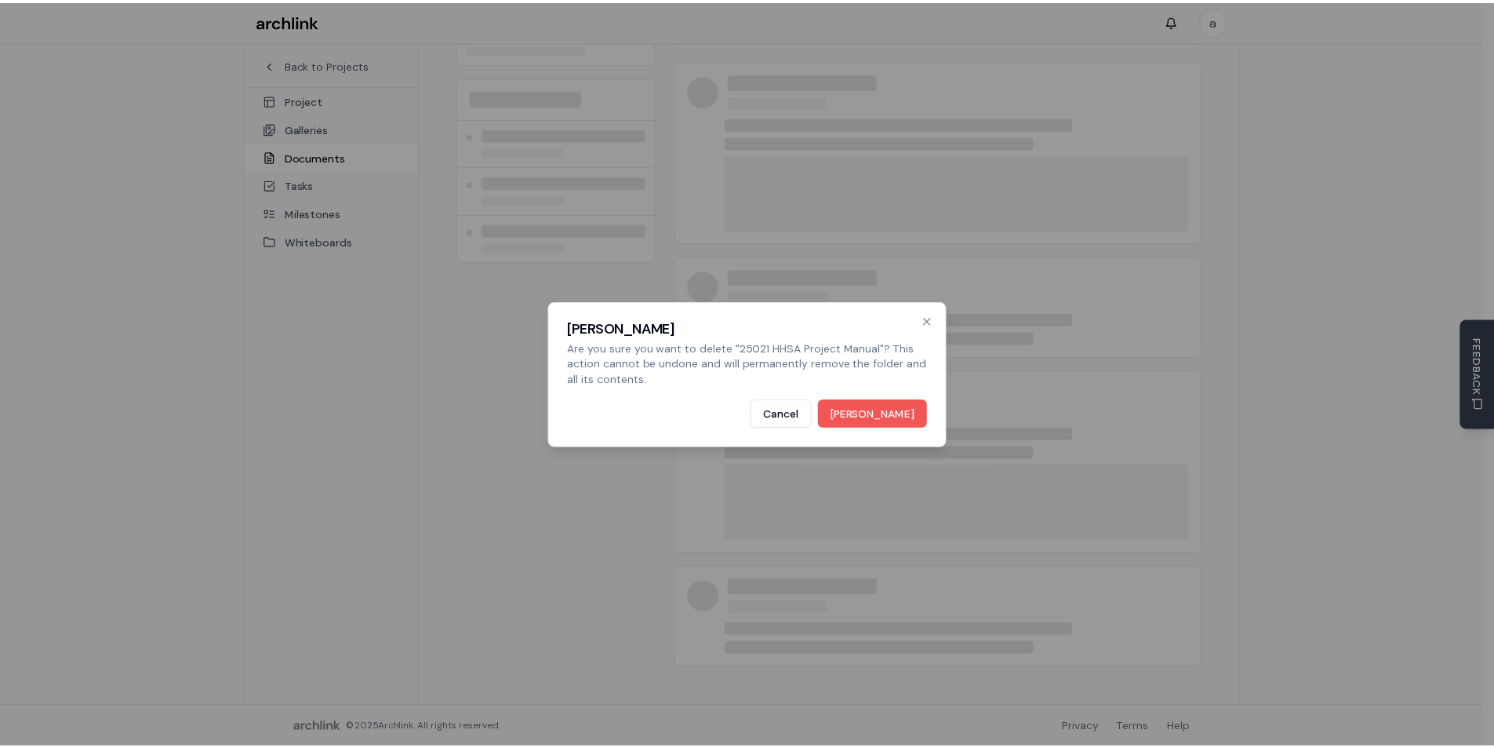
scroll to position [264, 0]
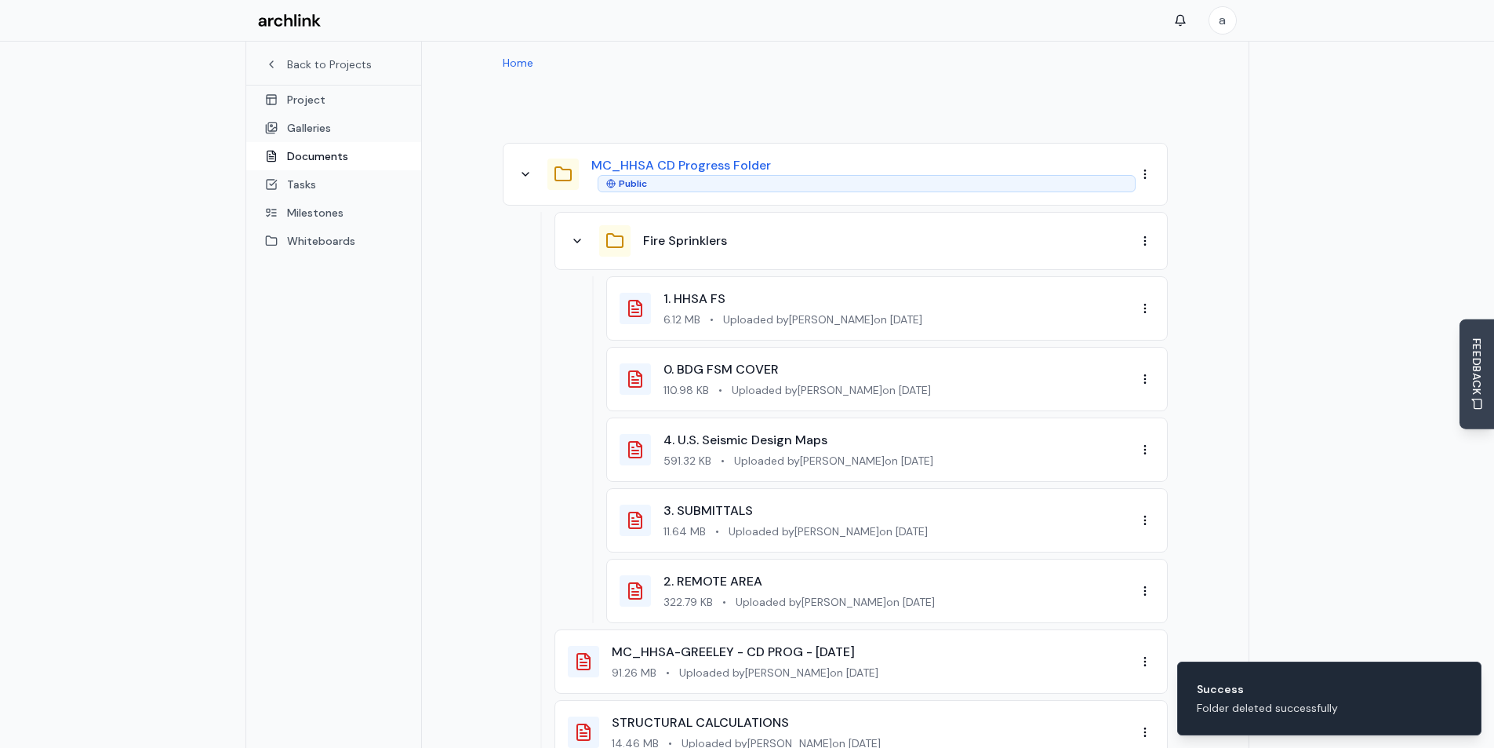
click at [732, 156] on button "MC_HHSA CD Progress Folder" at bounding box center [681, 165] width 180 height 19
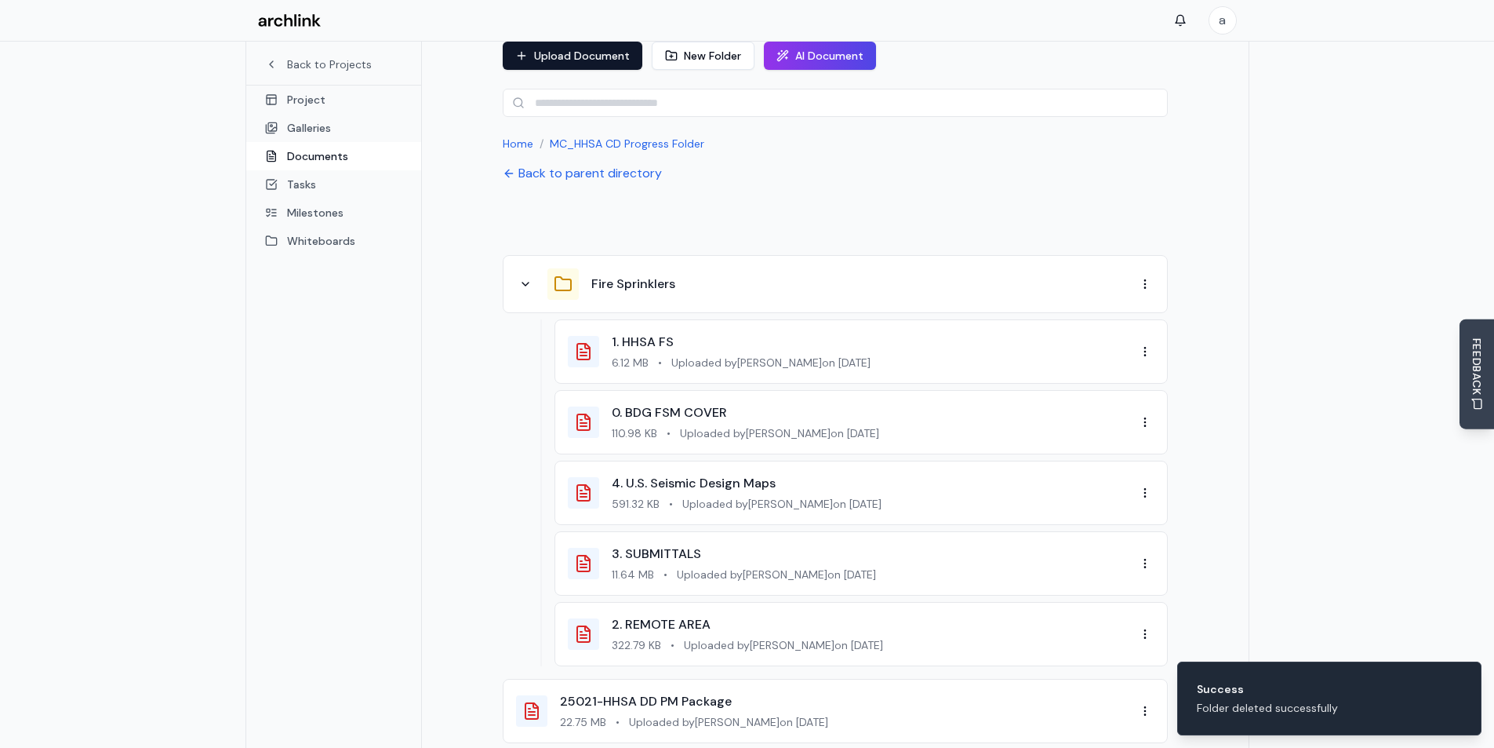
scroll to position [0, 0]
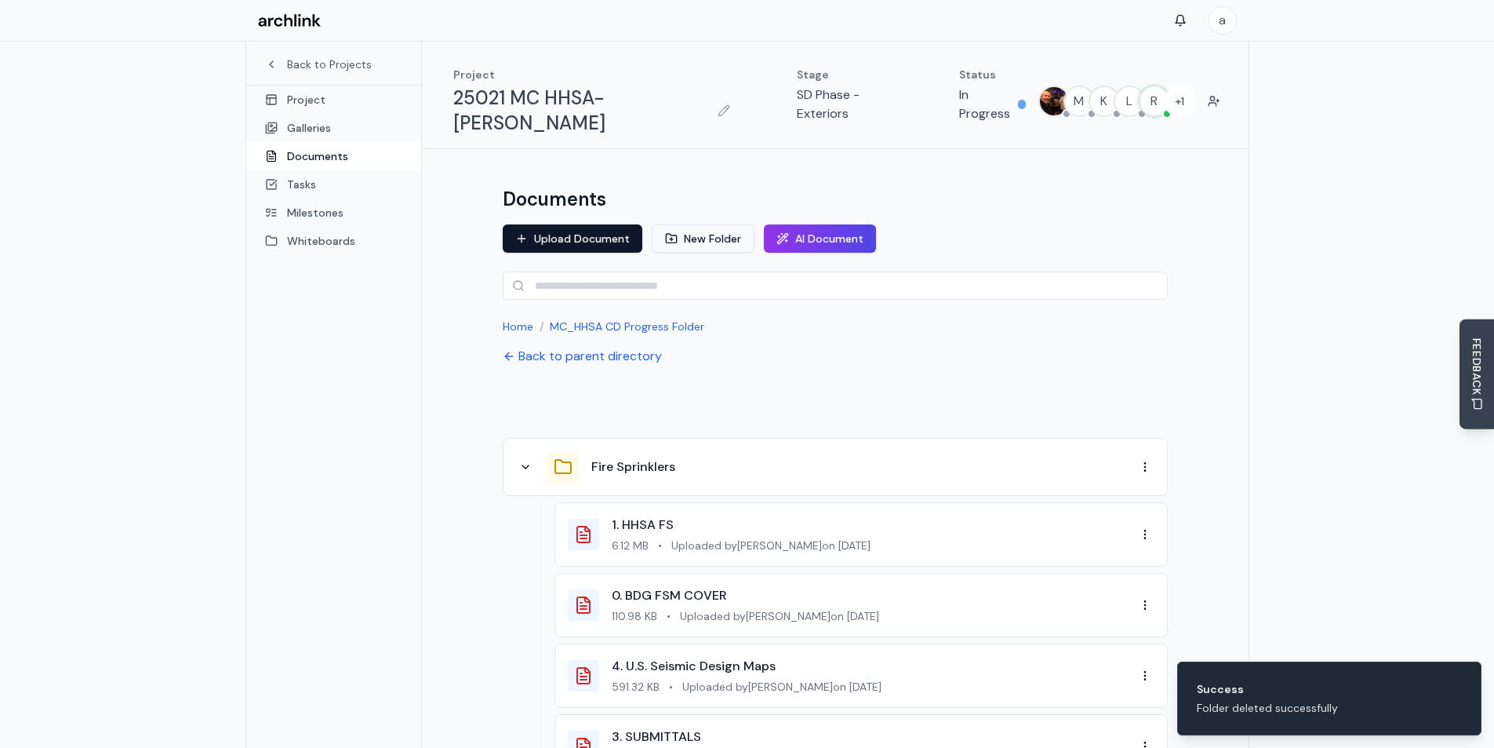
click at [696, 224] on button "New Folder" at bounding box center [703, 238] width 103 height 28
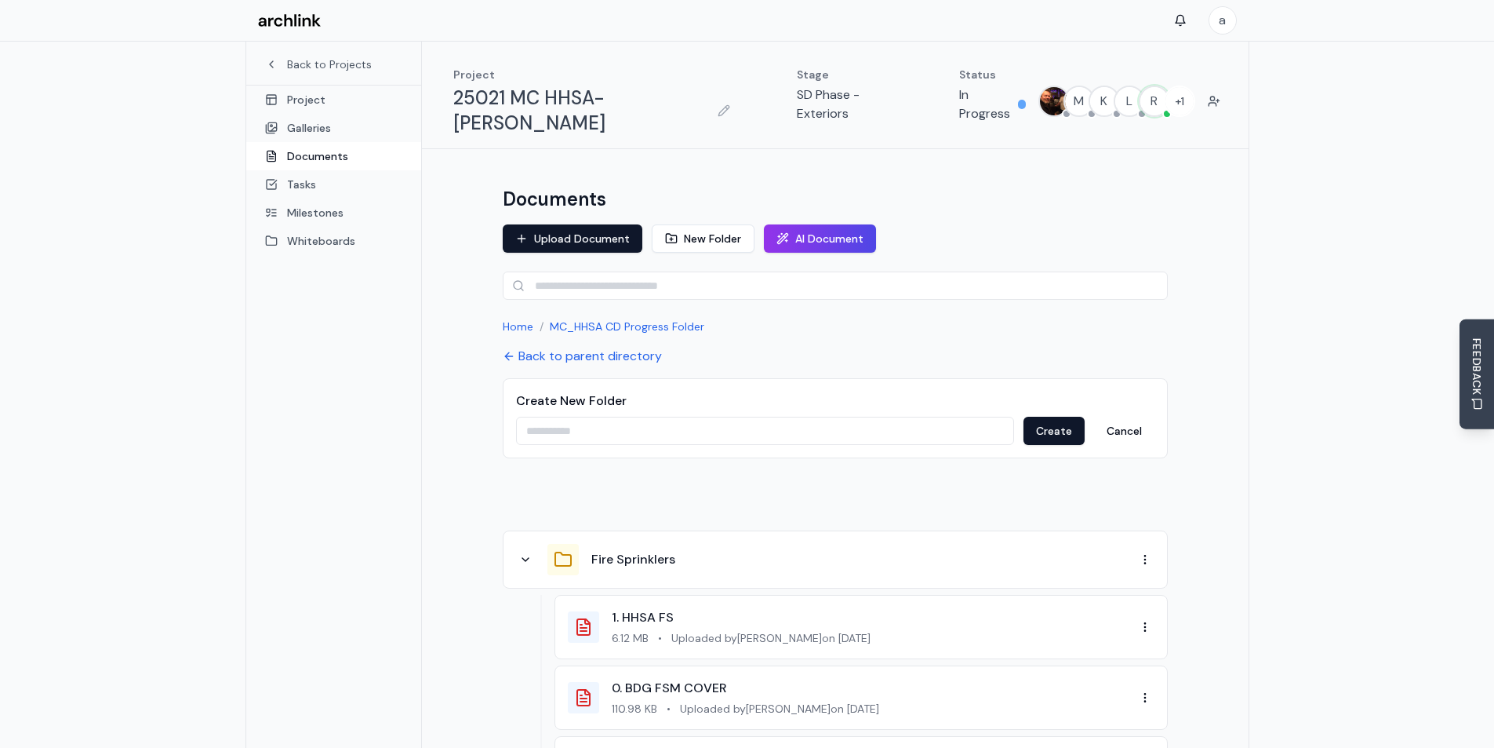
click at [660, 417] on input at bounding box center [765, 431] width 498 height 28
paste input "**********"
type input "**********"
click at [1042, 417] on button "Create" at bounding box center [1054, 431] width 61 height 28
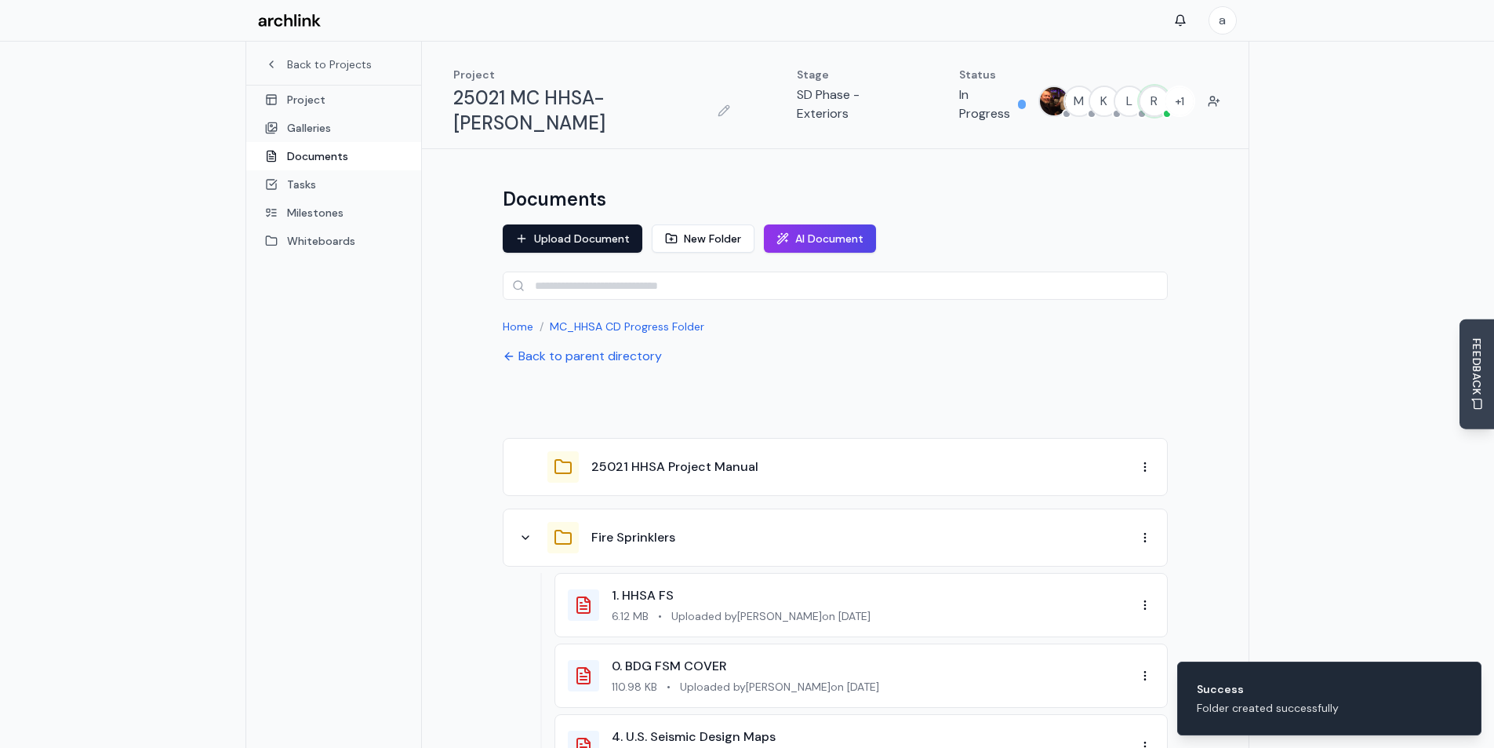
click at [764, 454] on div "25021 HHSA Project Manual" at bounding box center [826, 466] width 620 height 31
click at [703, 457] on button "25021 HHSA Project Manual" at bounding box center [674, 466] width 167 height 19
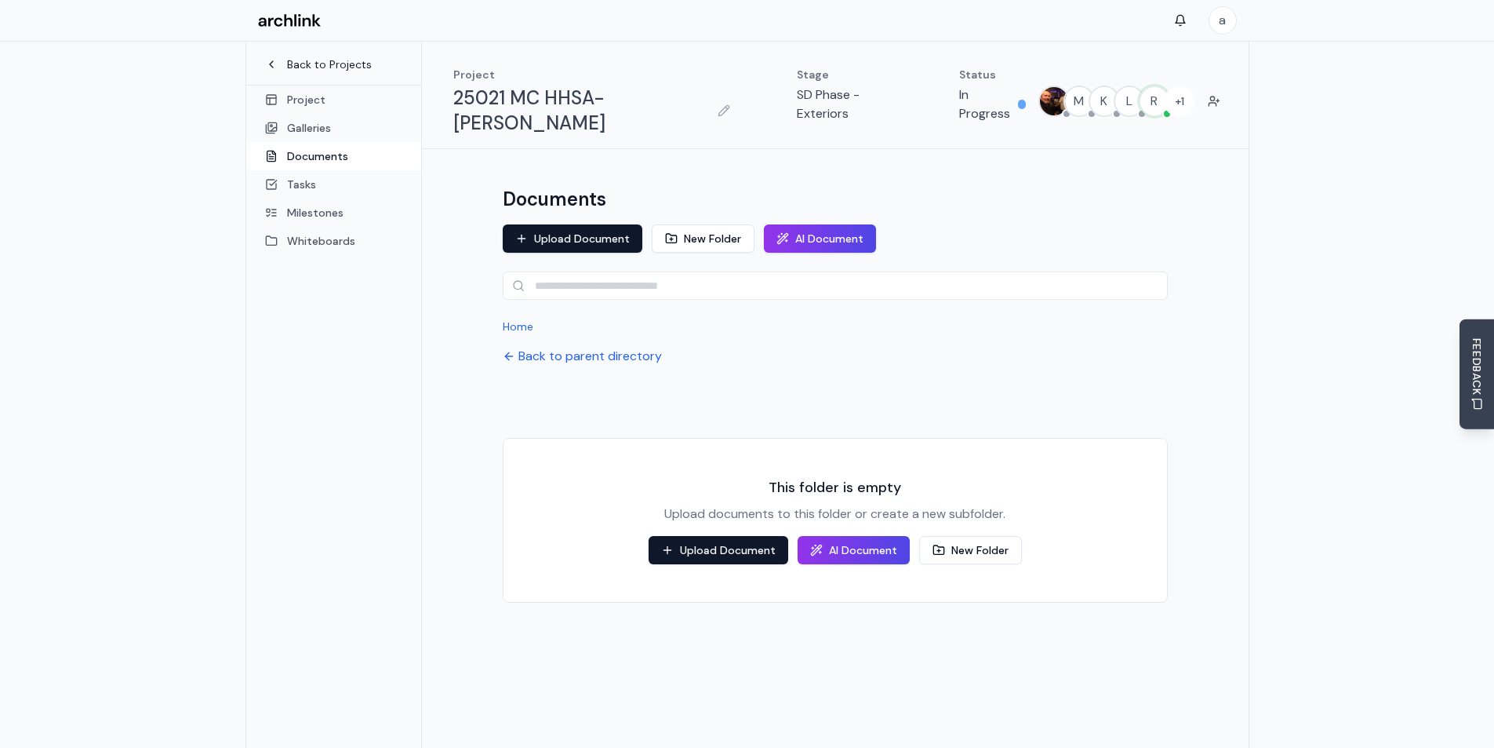
click at [318, 64] on link "Back to Projects" at bounding box center [333, 64] width 137 height 16
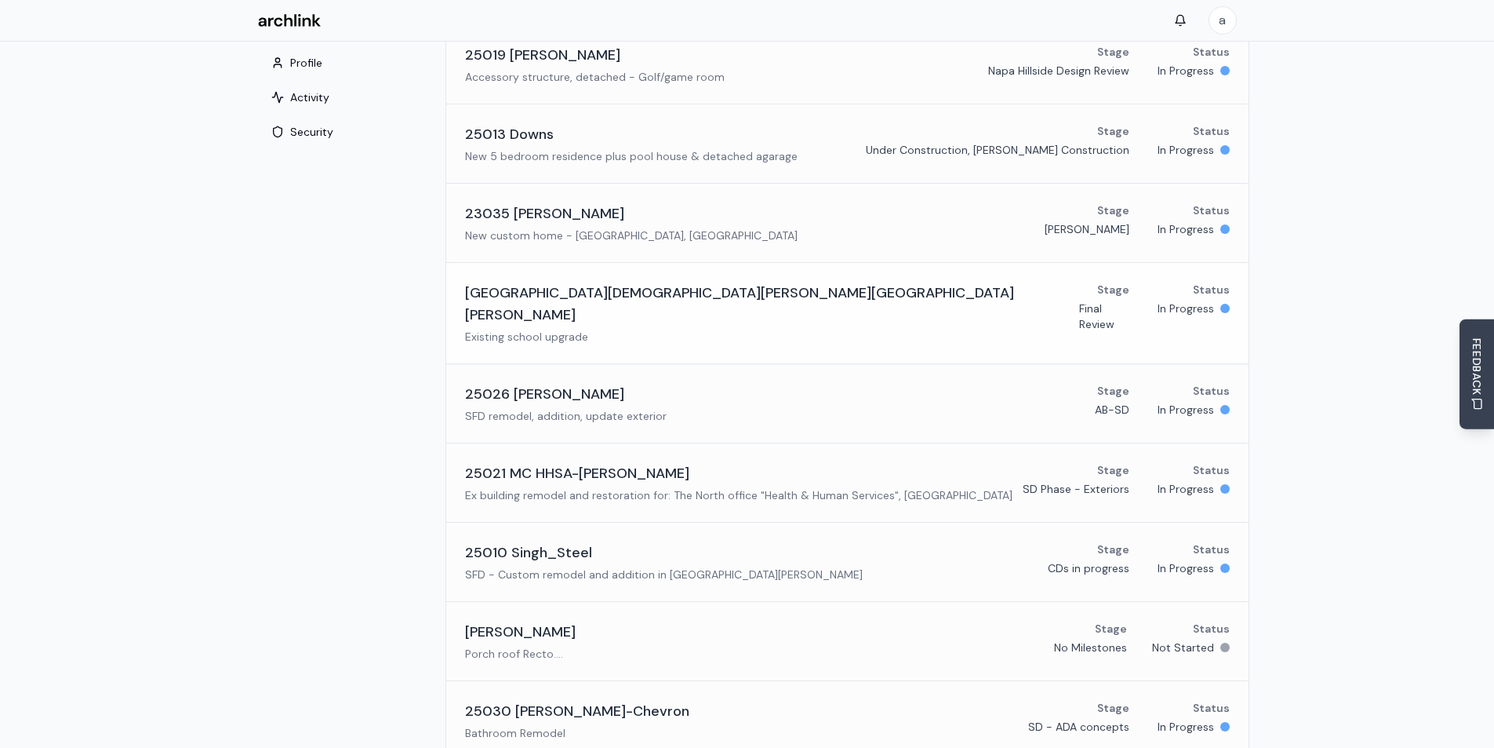
scroll to position [157, 0]
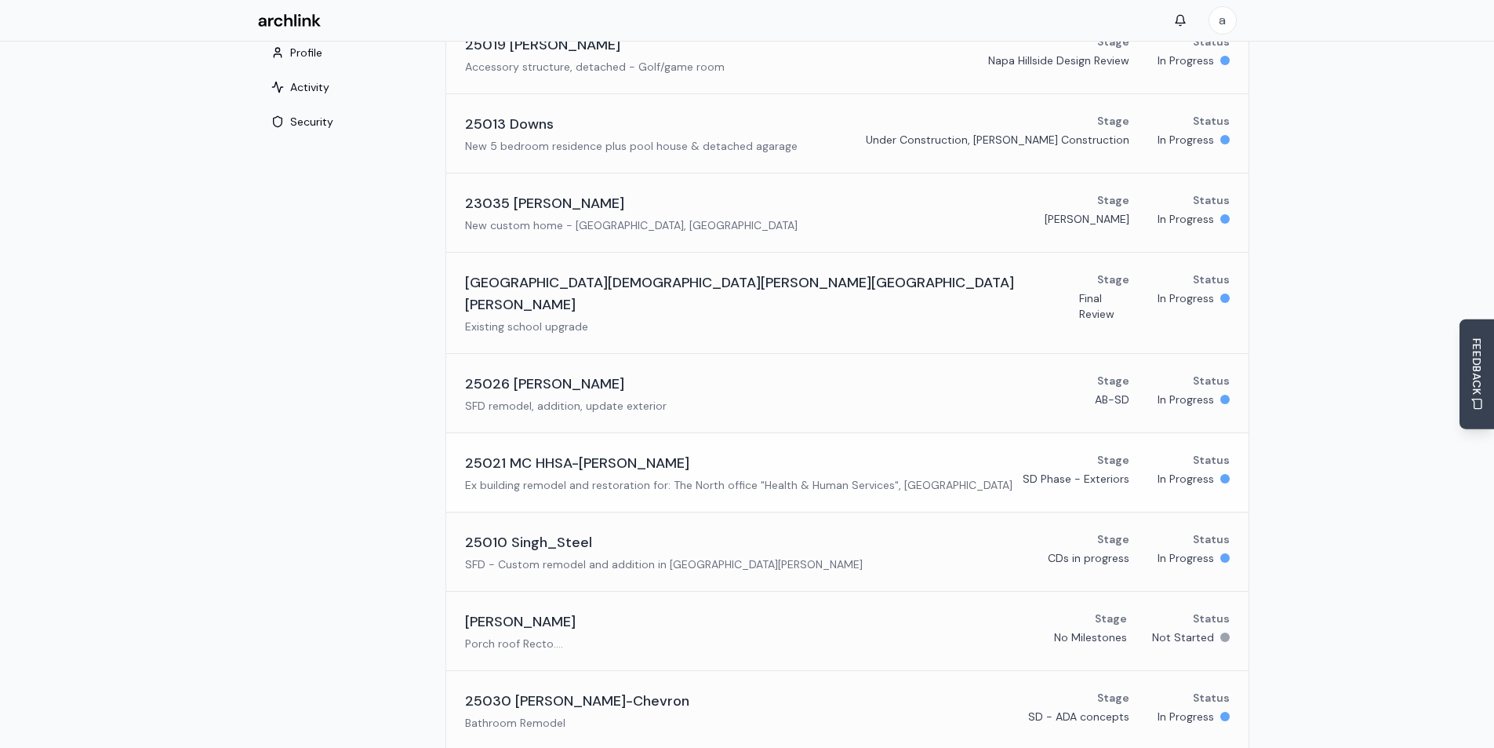
click at [544, 452] on h3 "25021 MC HHSA-[PERSON_NAME]" at bounding box center [577, 463] width 224 height 22
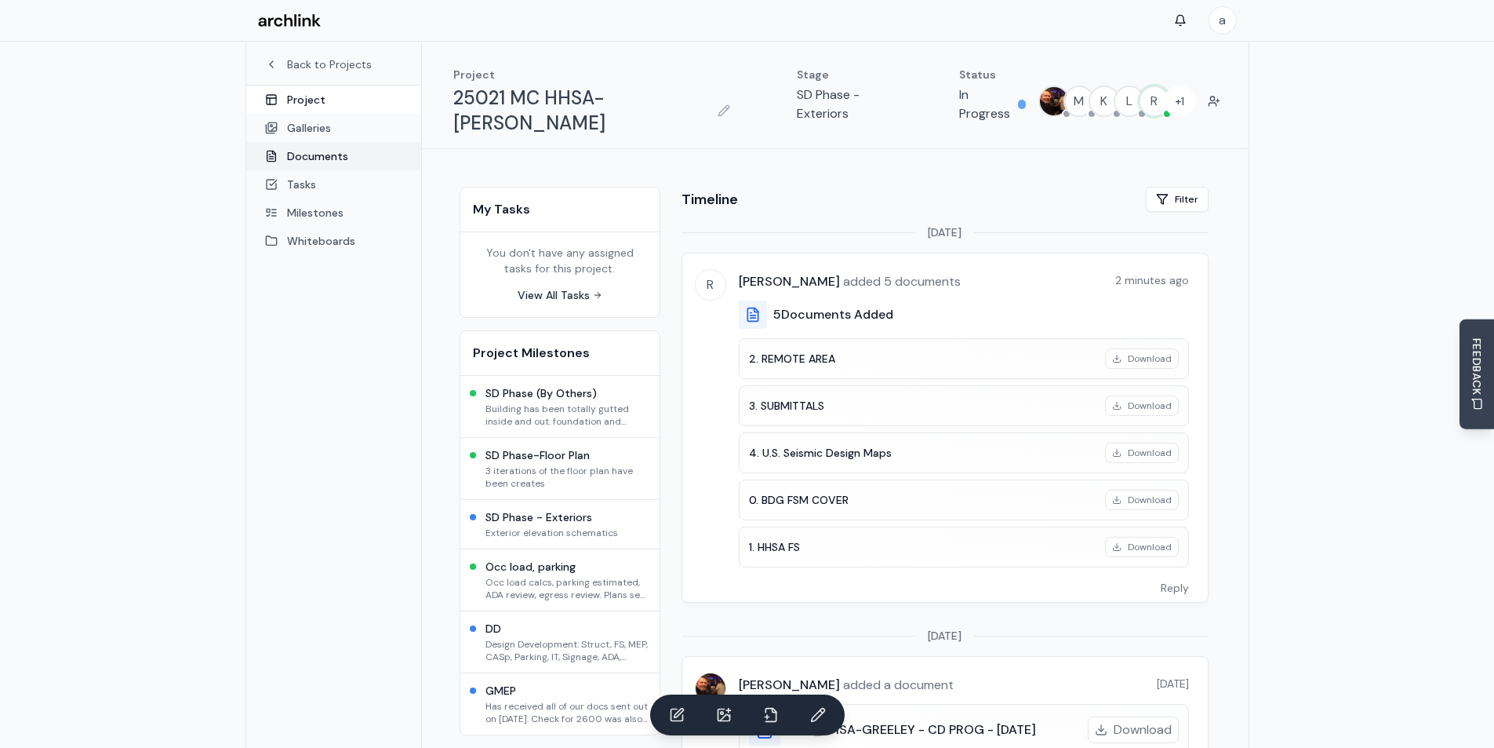
click at [325, 158] on link "Documents" at bounding box center [333, 156] width 175 height 28
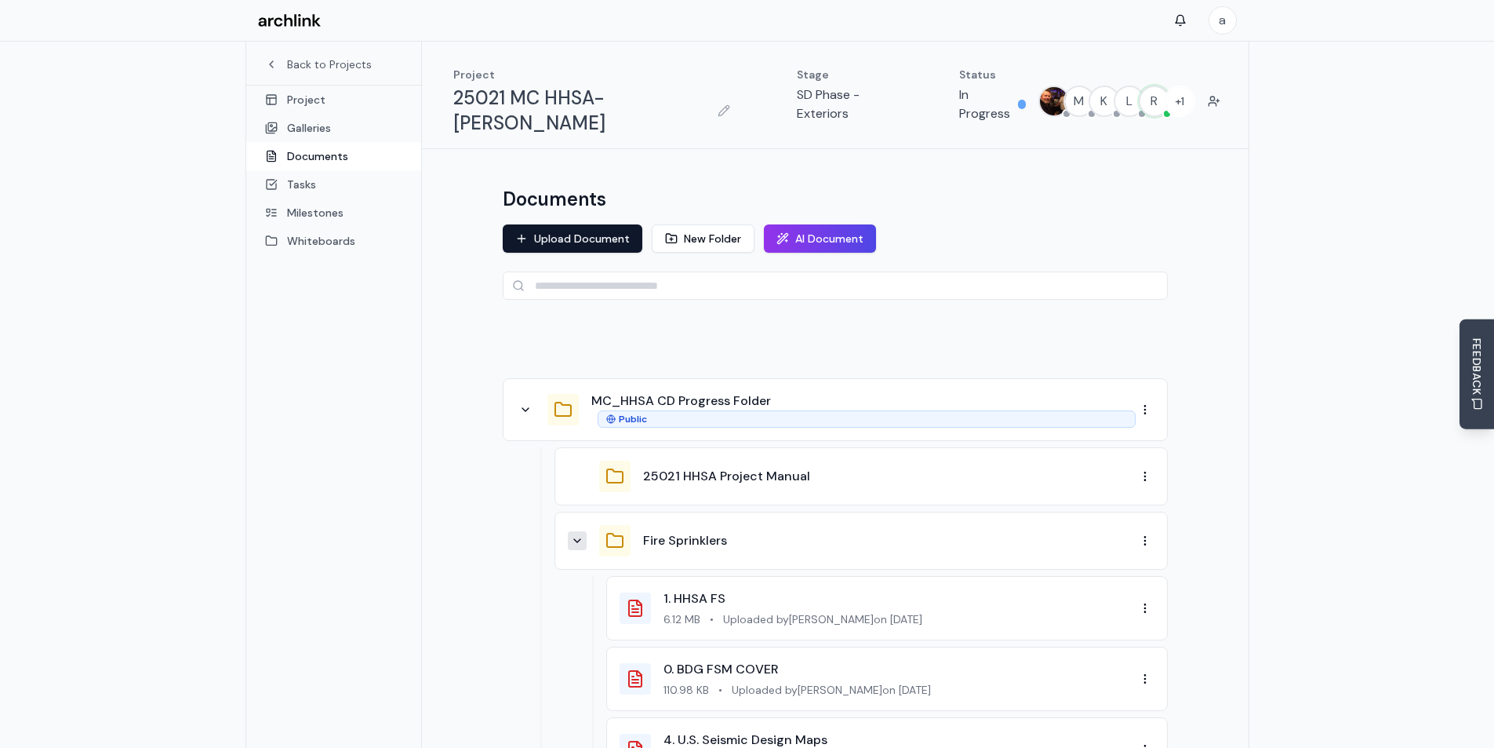
click at [583, 531] on button at bounding box center [577, 540] width 19 height 19
click at [721, 467] on button "25021 HHSA Project Manual" at bounding box center [726, 476] width 167 height 19
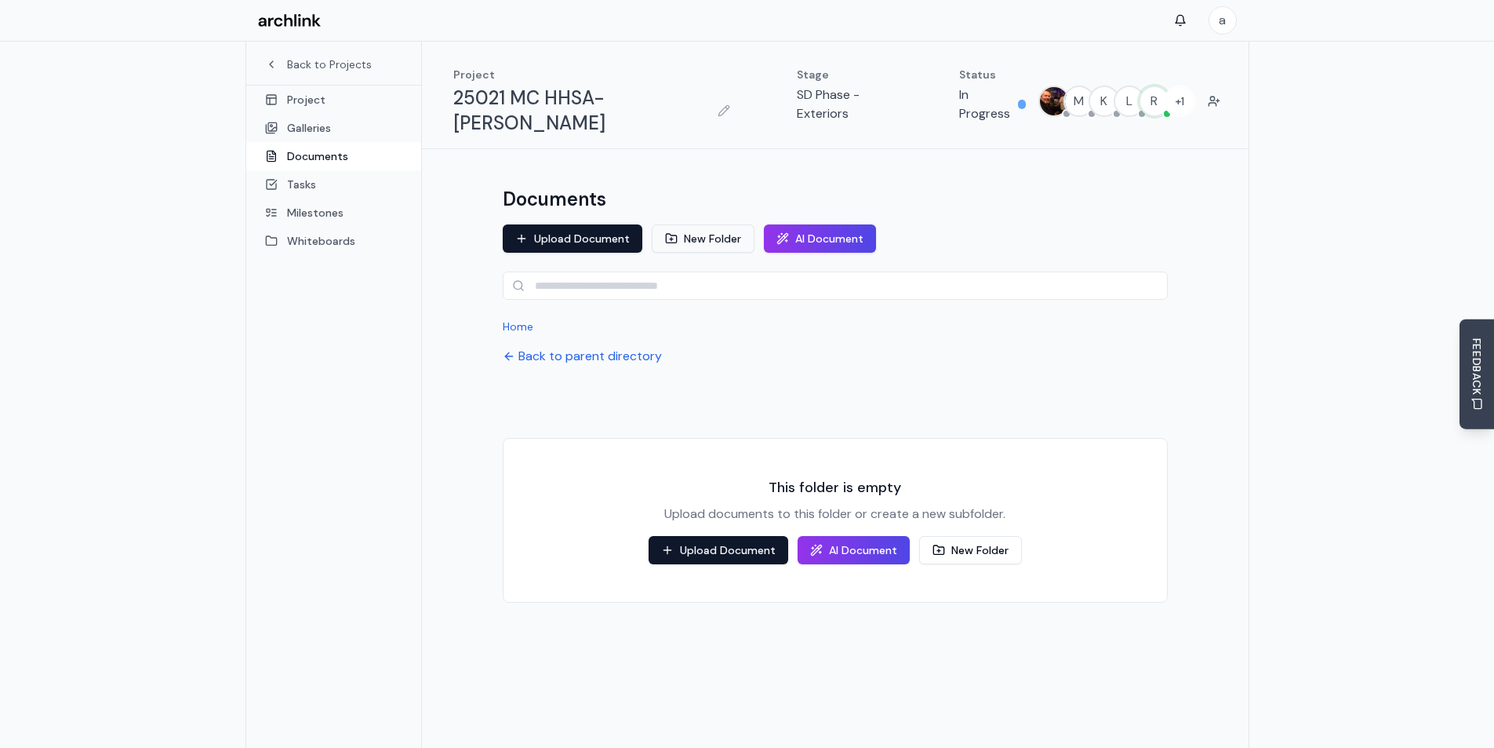
click at [693, 224] on button "New Folder" at bounding box center [703, 238] width 103 height 28
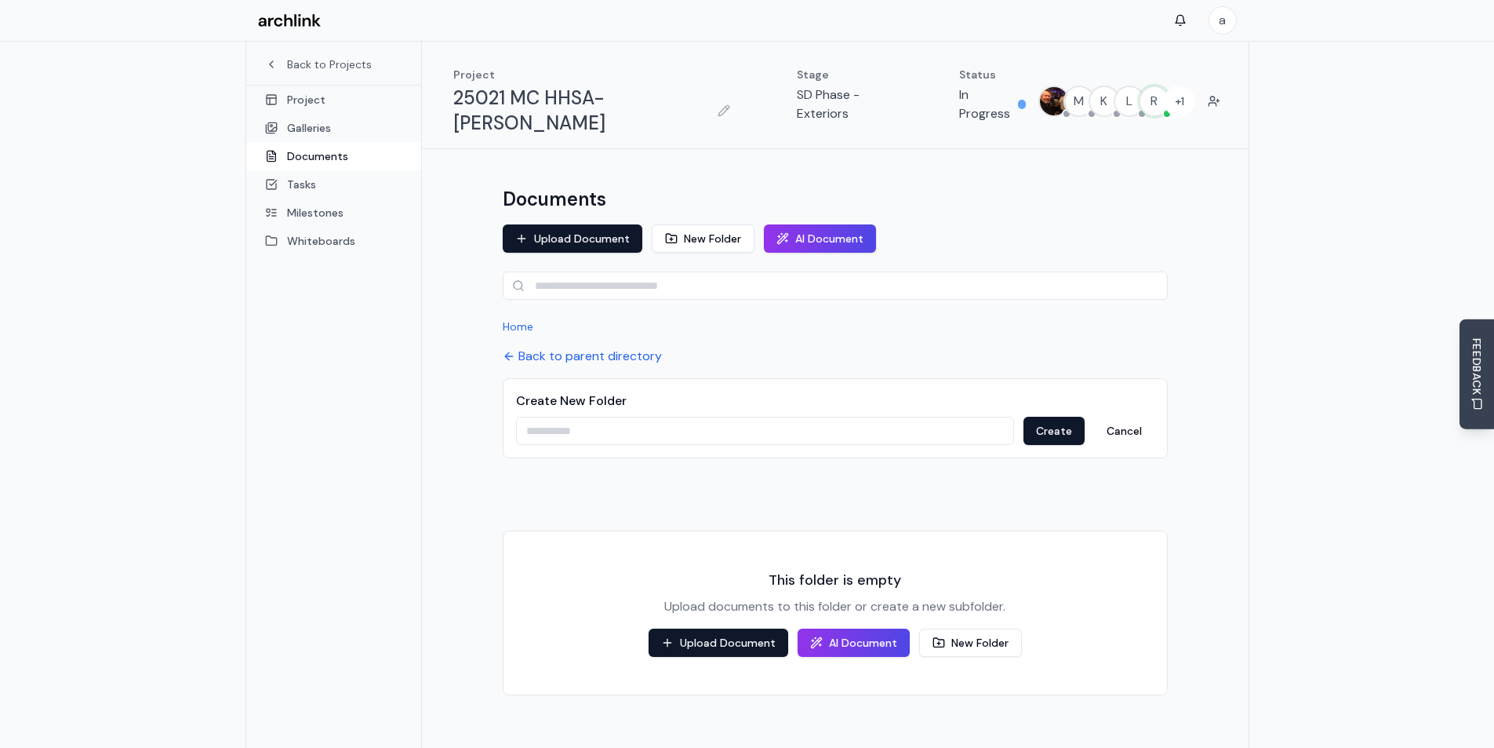
click at [571, 417] on input at bounding box center [765, 431] width 498 height 28
click at [591, 417] on input at bounding box center [765, 431] width 498 height 28
paste input "**********"
type input "**********"
click at [1039, 417] on button "Create" at bounding box center [1054, 431] width 61 height 28
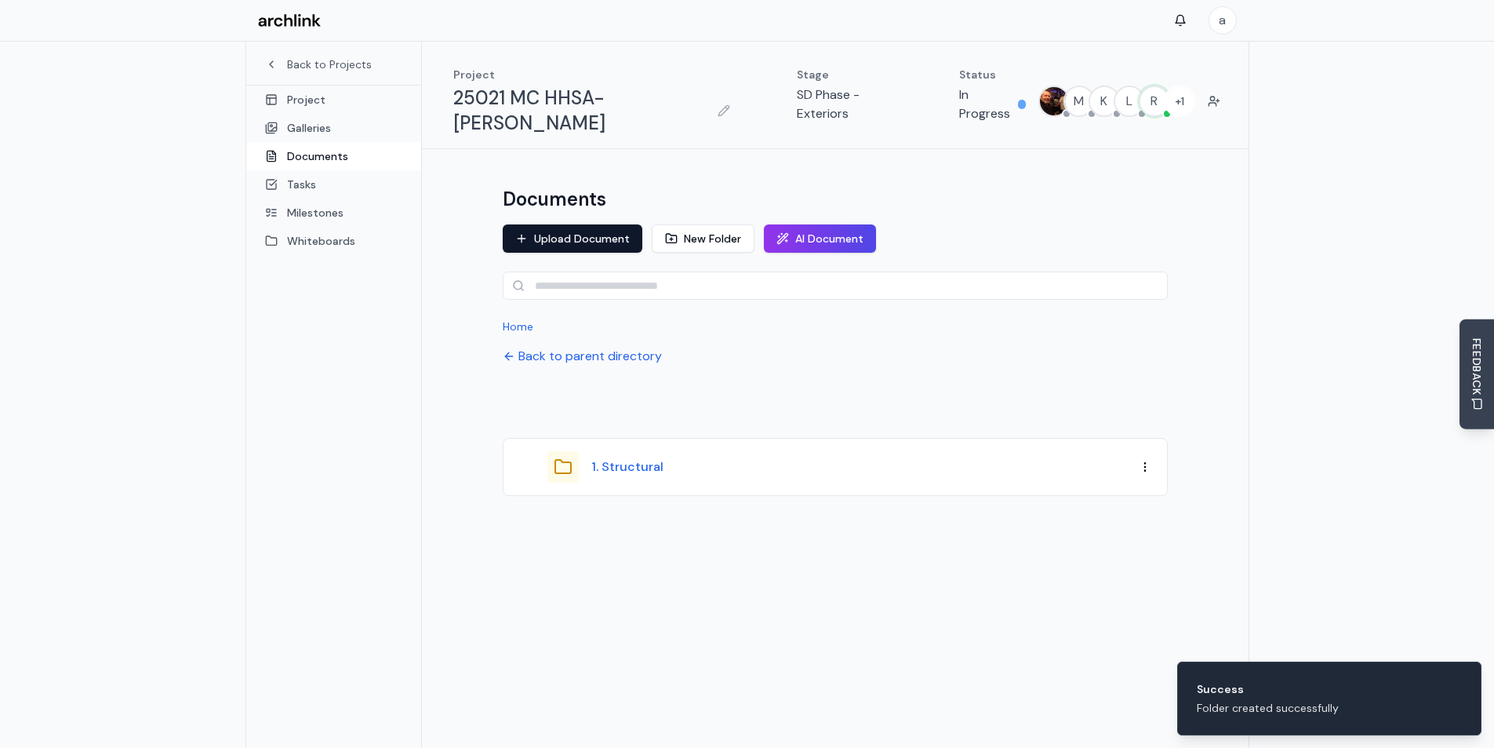
click at [646, 457] on button "1. Structural" at bounding box center [627, 466] width 72 height 19
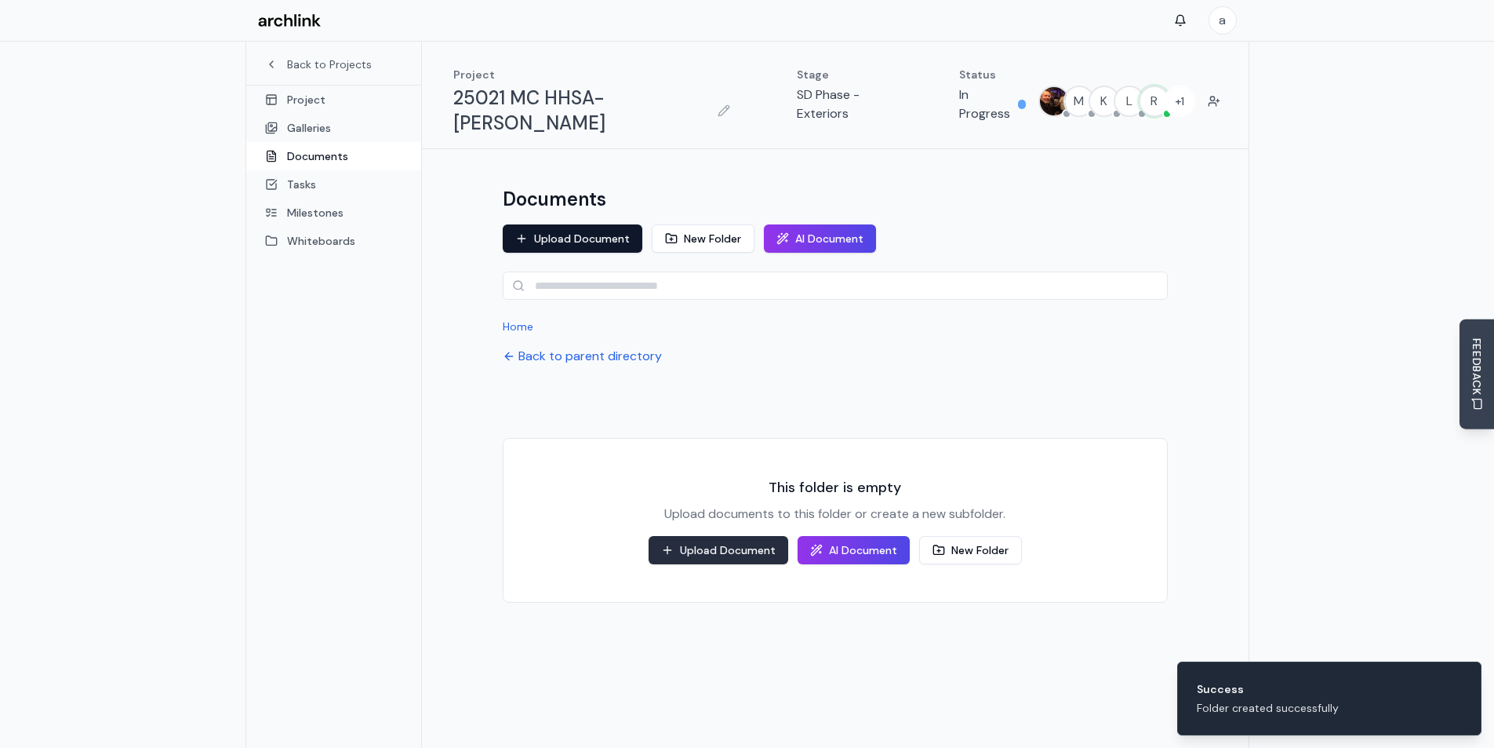
click at [715, 536] on button "Upload Document" at bounding box center [719, 550] width 140 height 28
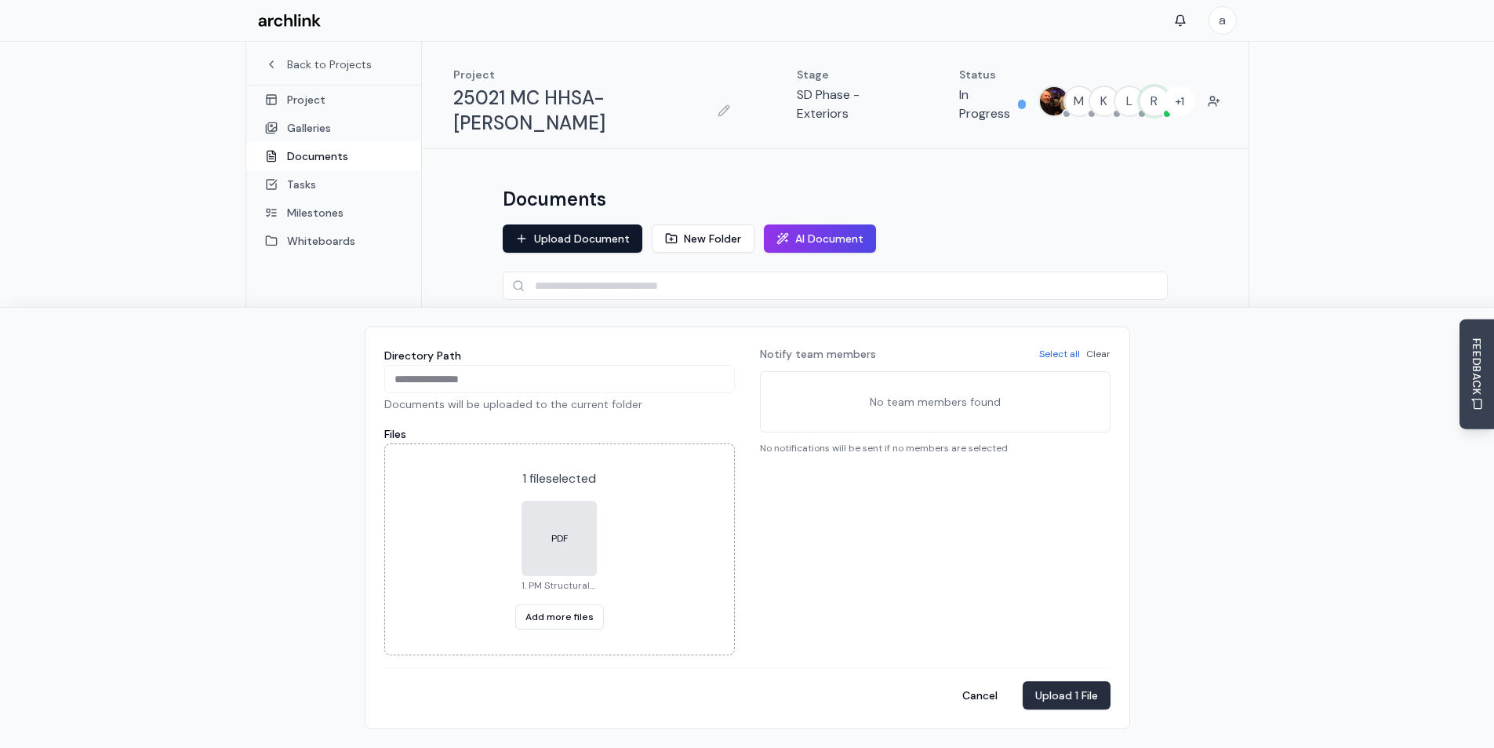
click at [1073, 693] on button "Upload 1 File" at bounding box center [1067, 695] width 88 height 28
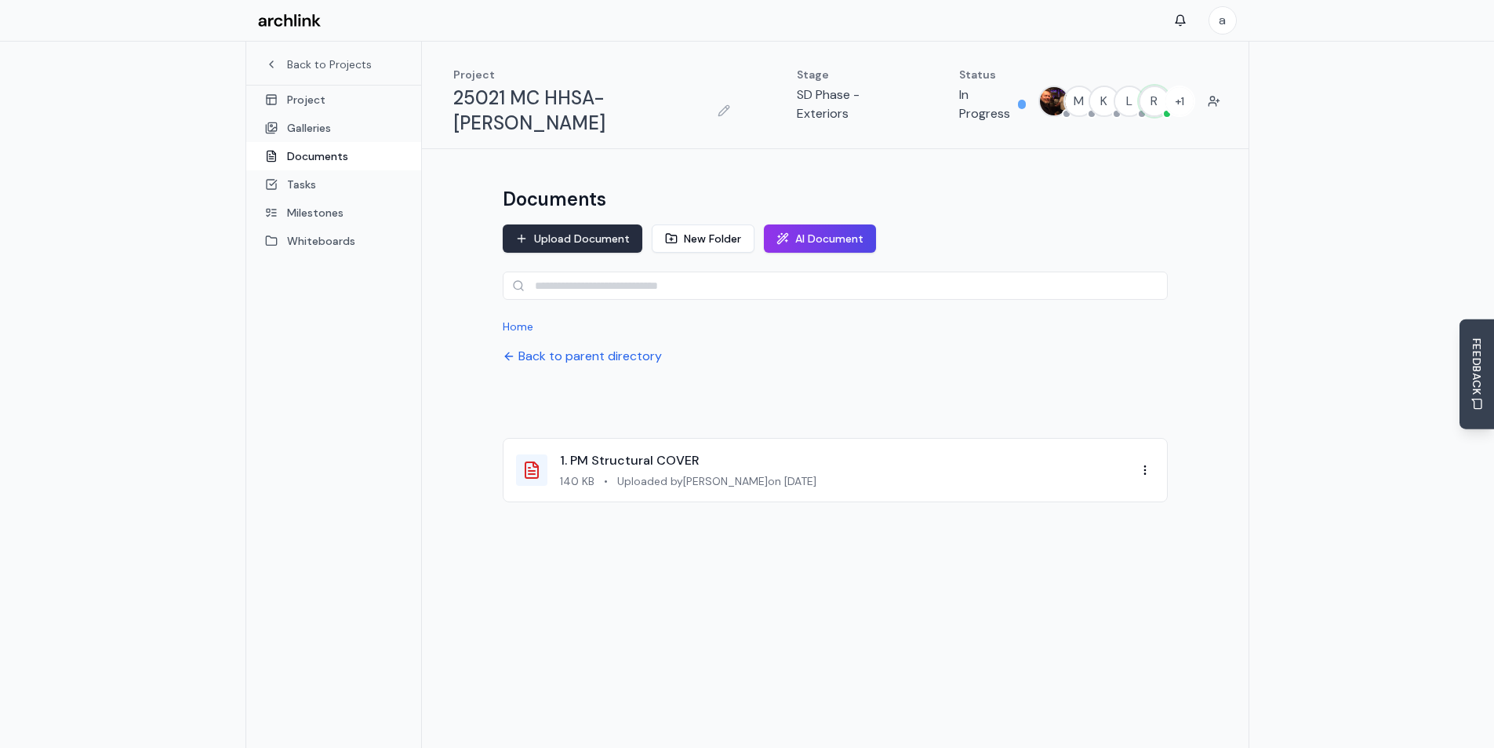
click at [573, 224] on button "Upload Document" at bounding box center [573, 238] width 140 height 28
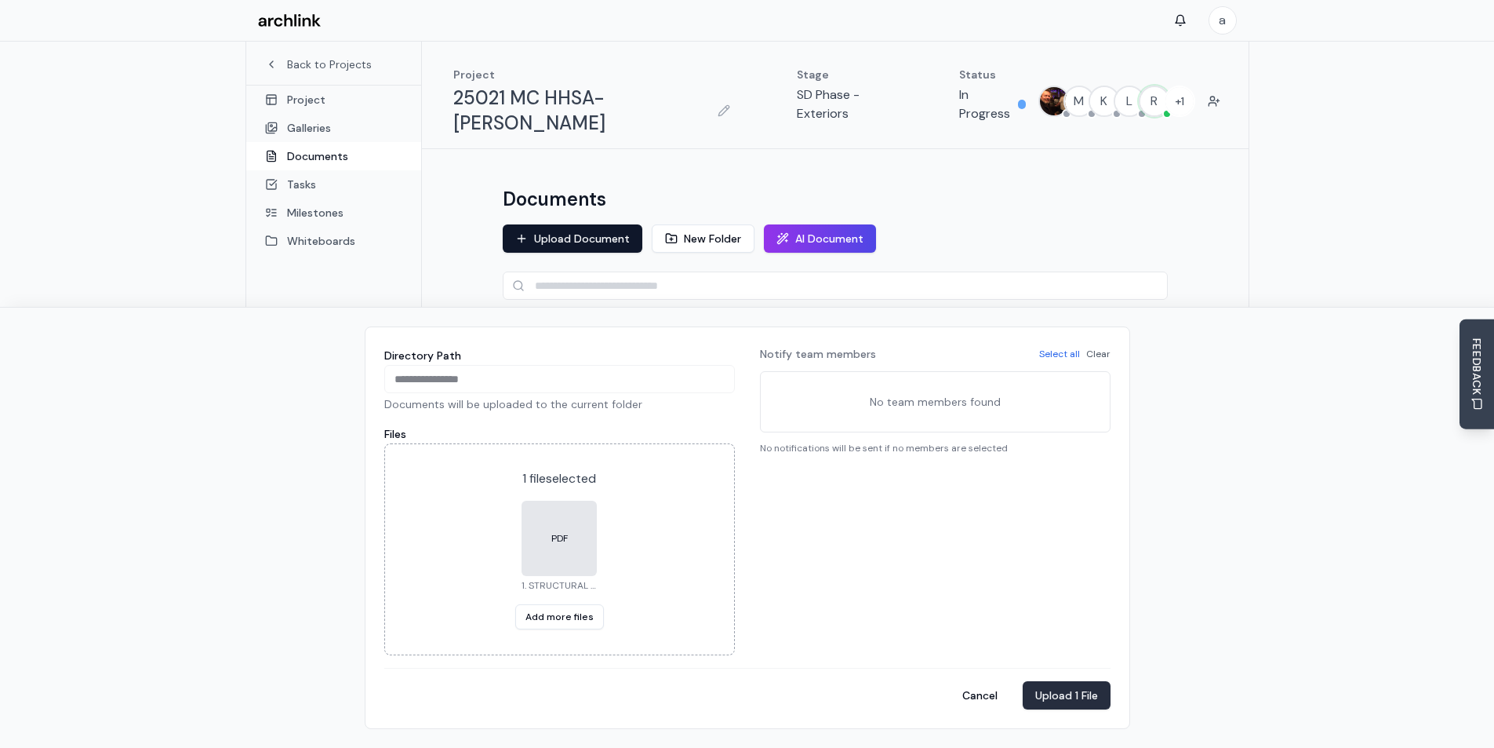
click at [1062, 695] on button "Upload 1 File" at bounding box center [1067, 695] width 88 height 28
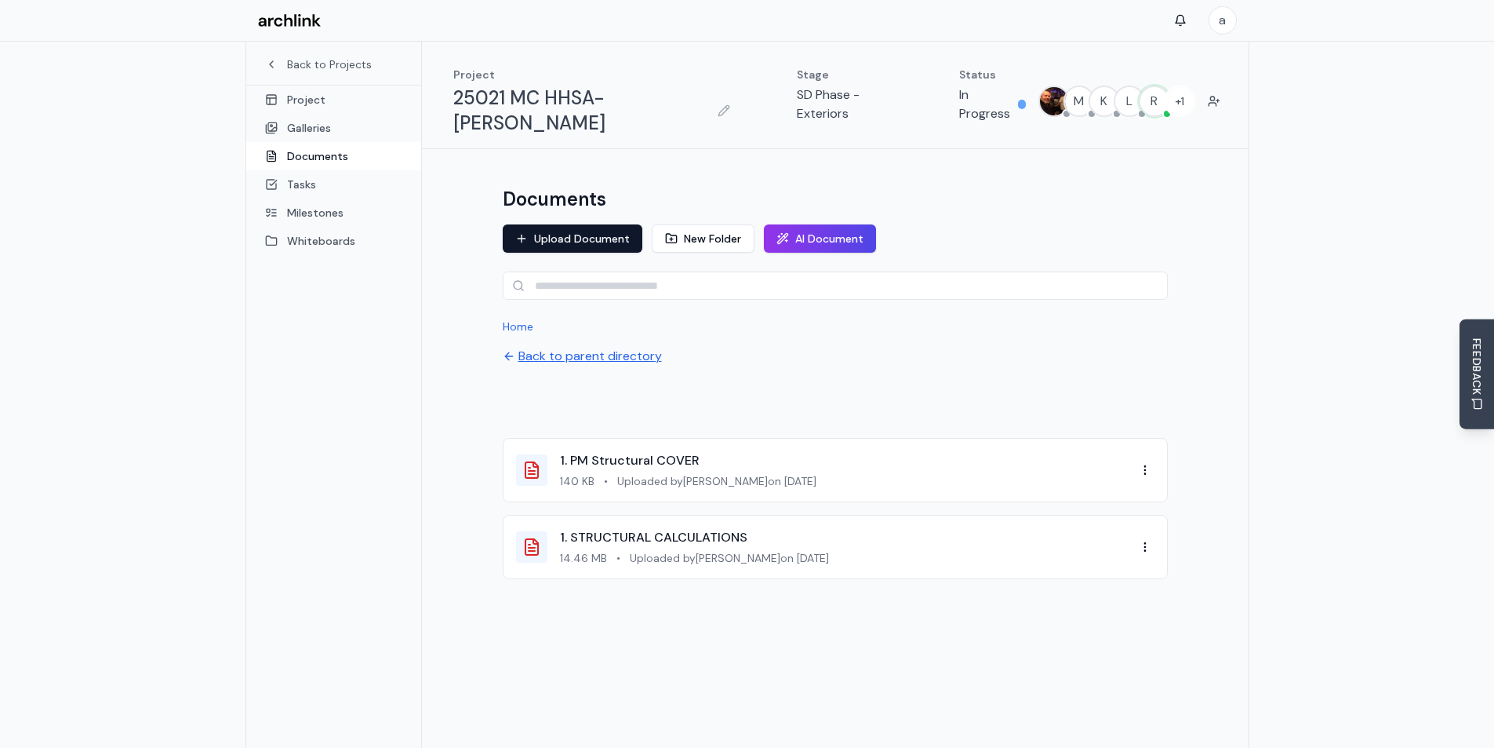
click at [615, 347] on button "Back to parent directory" at bounding box center [582, 356] width 159 height 19
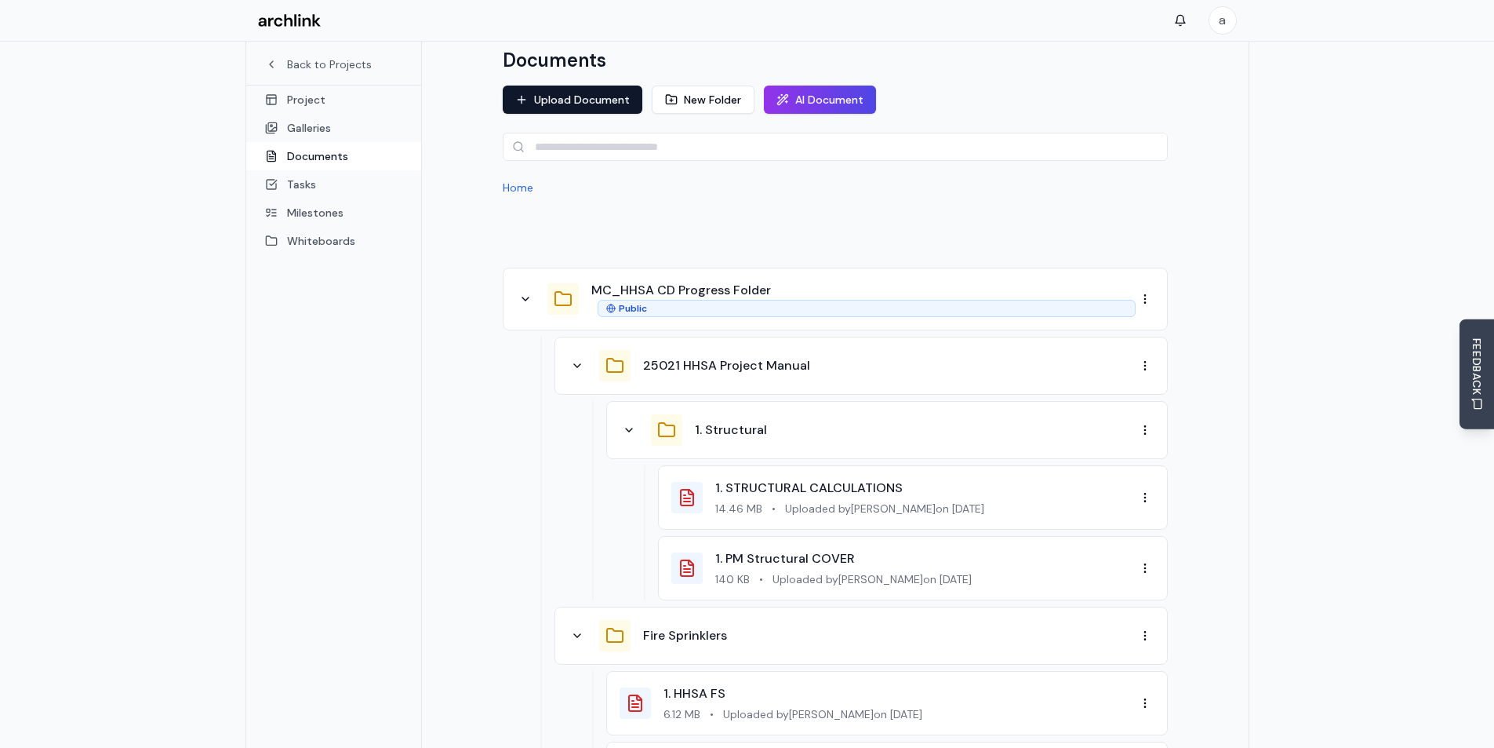
scroll to position [235, 0]
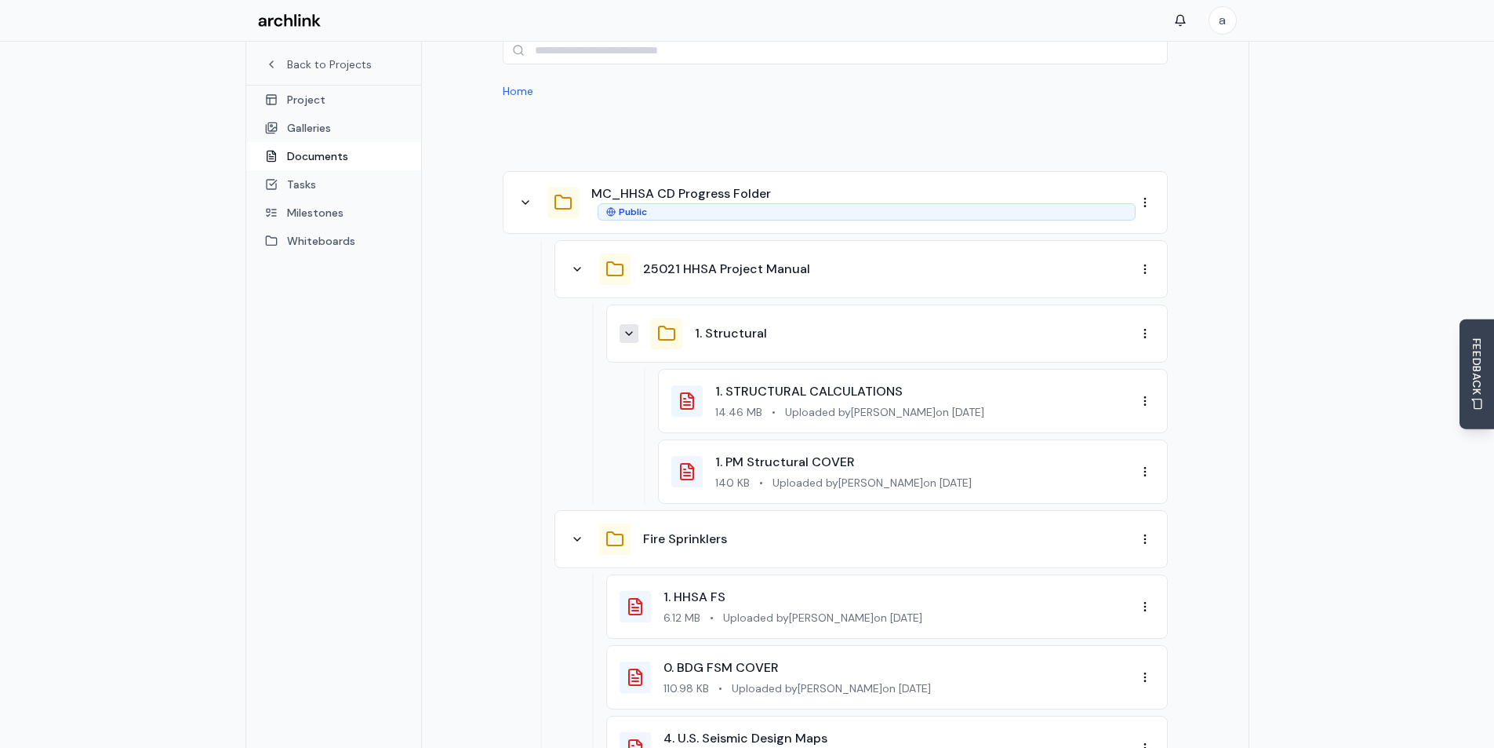
click at [625, 327] on icon at bounding box center [629, 333] width 13 height 13
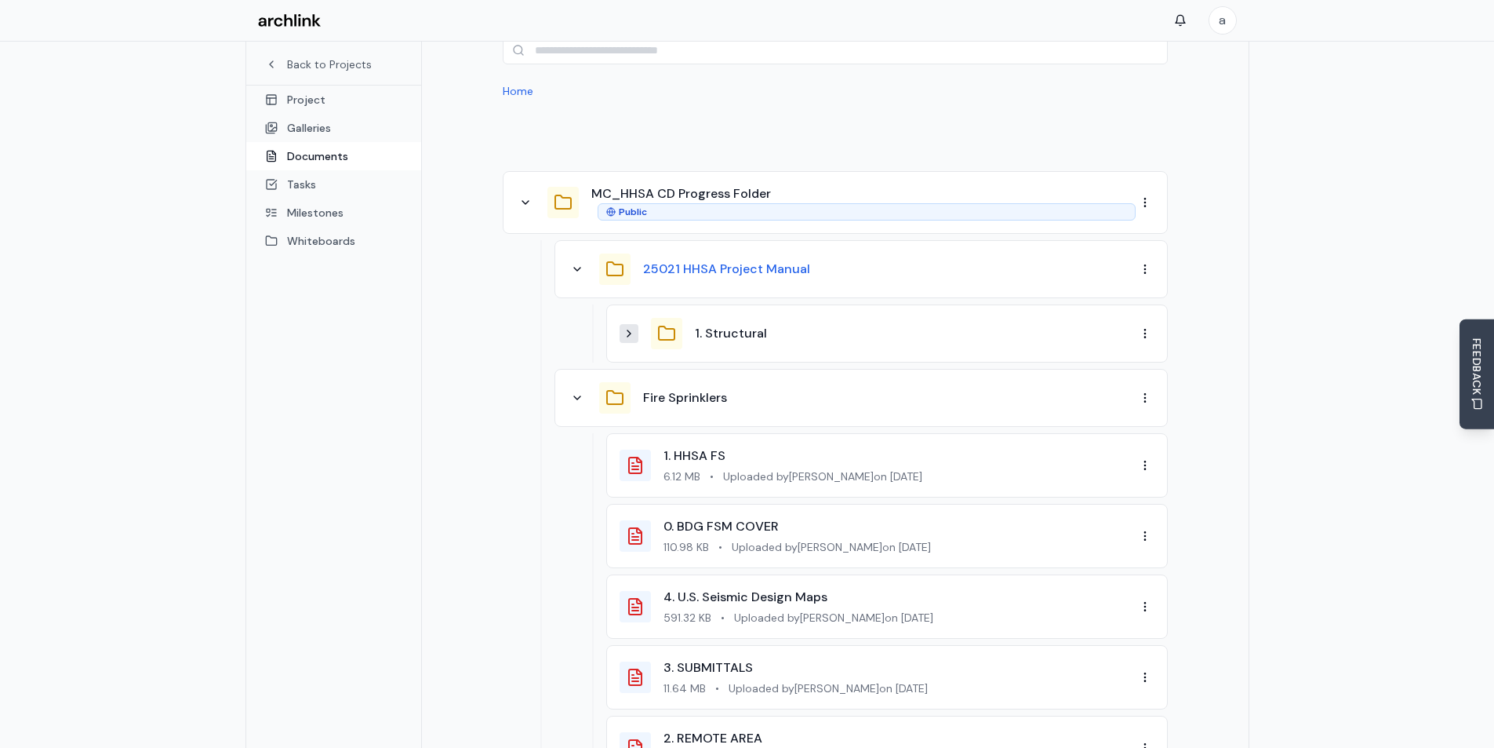
click at [693, 260] on button "25021 HHSA Project Manual" at bounding box center [726, 269] width 167 height 19
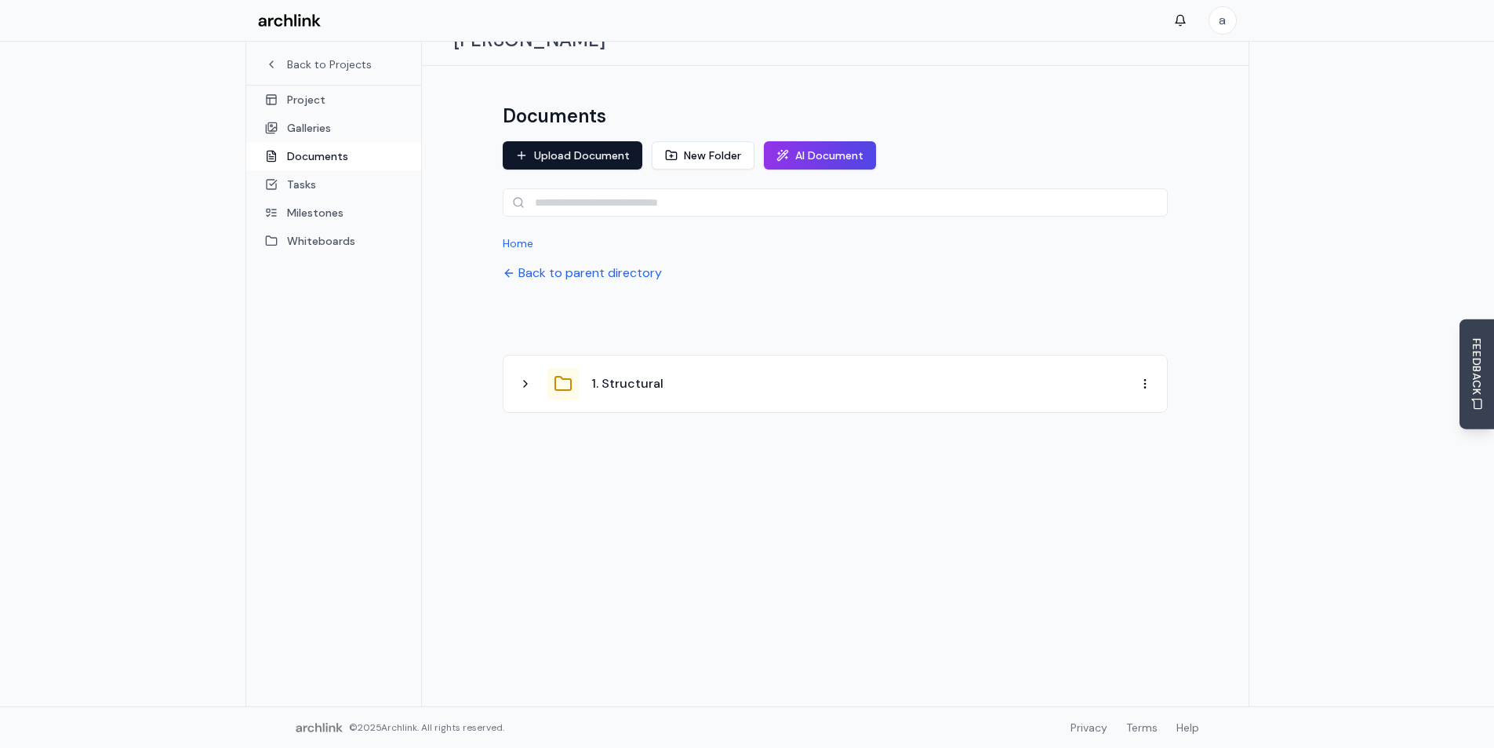
scroll to position [83, 0]
click at [708, 141] on button "New Folder" at bounding box center [703, 155] width 103 height 28
click at [633, 333] on input at bounding box center [765, 347] width 498 height 28
paste input "**********"
click at [624, 333] on input "**********" at bounding box center [765, 347] width 498 height 28
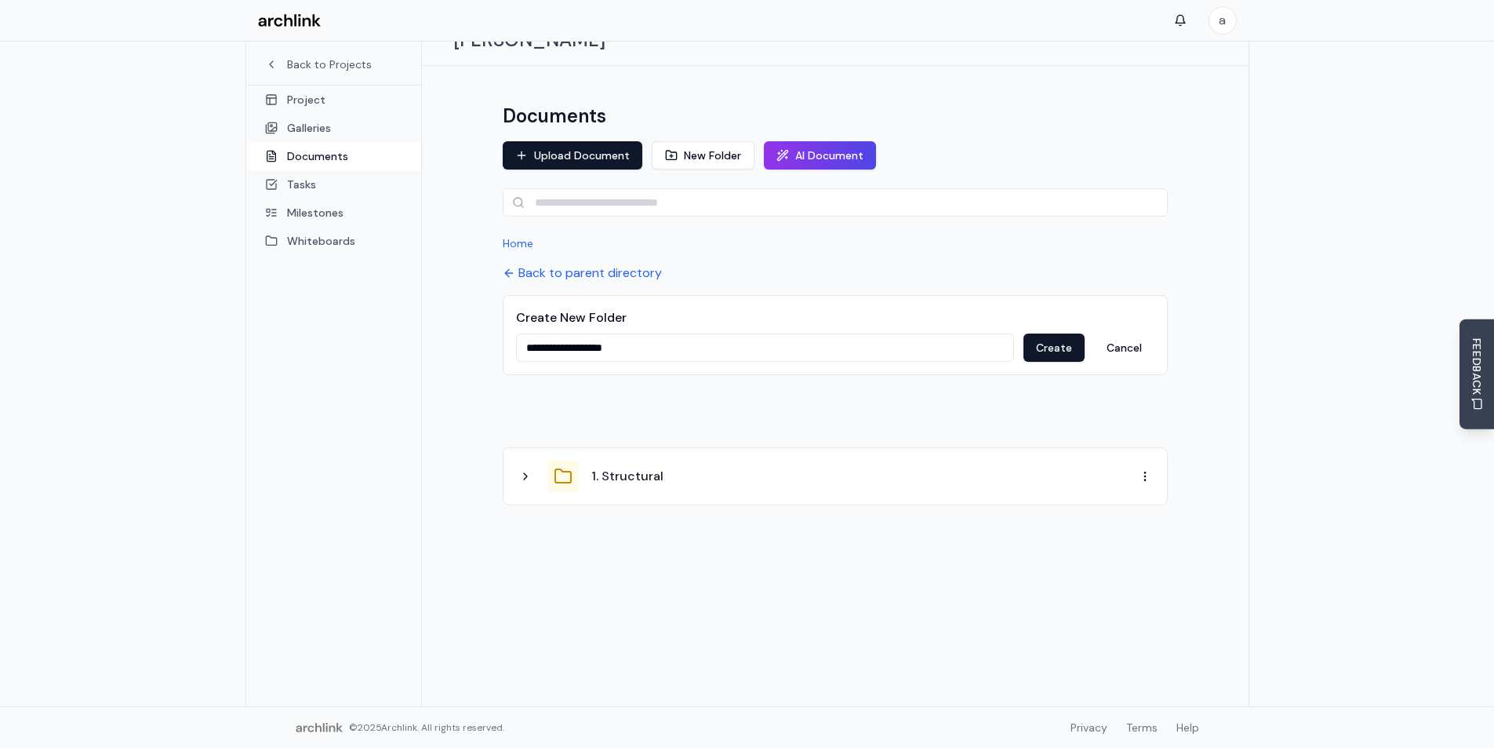
click at [624, 333] on input "**********" at bounding box center [765, 347] width 498 height 28
click at [560, 333] on input "**********" at bounding box center [765, 347] width 498 height 28
type input "**********"
click at [1039, 333] on button "Create" at bounding box center [1054, 347] width 61 height 28
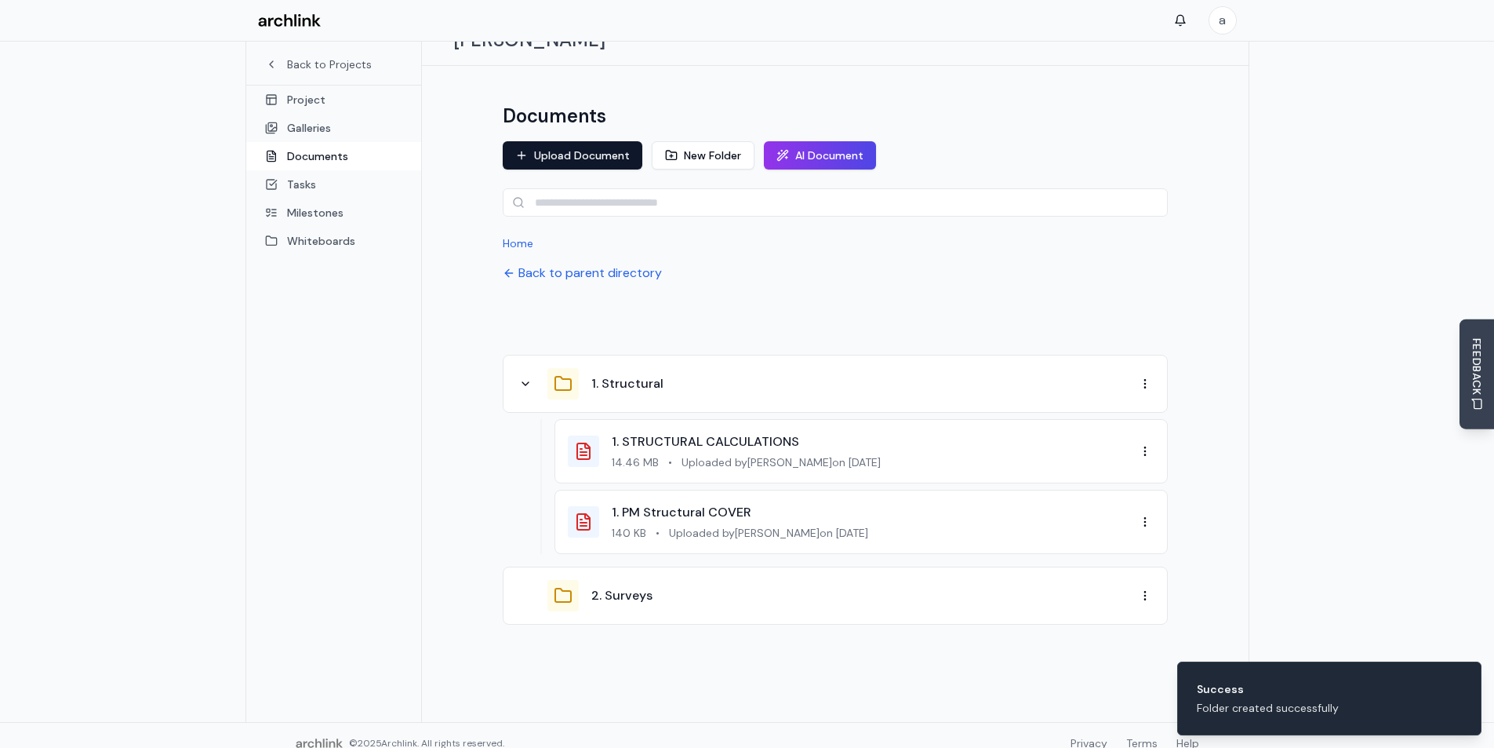
click at [620, 581] on div "2. Surveys" at bounding box center [826, 595] width 620 height 31
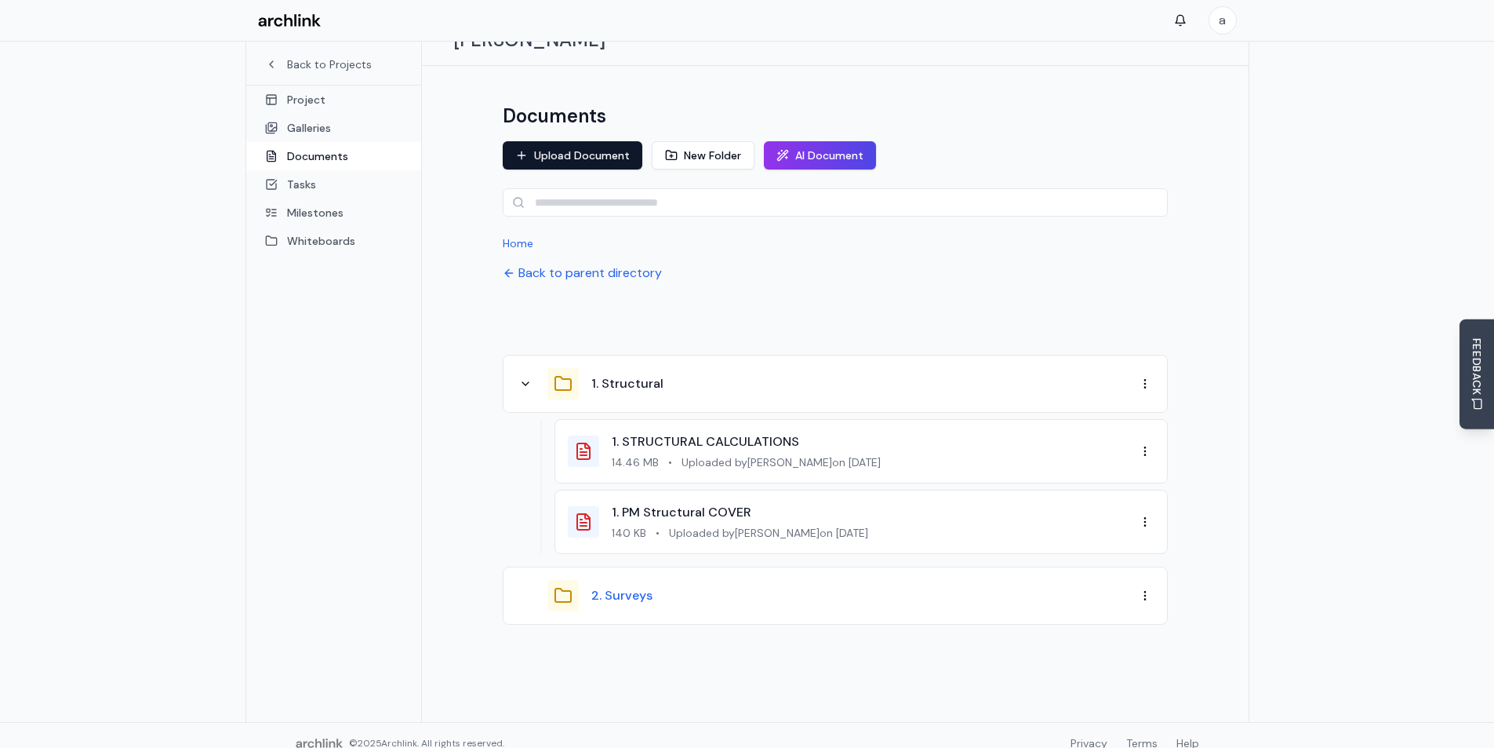
click at [624, 586] on button "2. Surveys" at bounding box center [621, 595] width 61 height 19
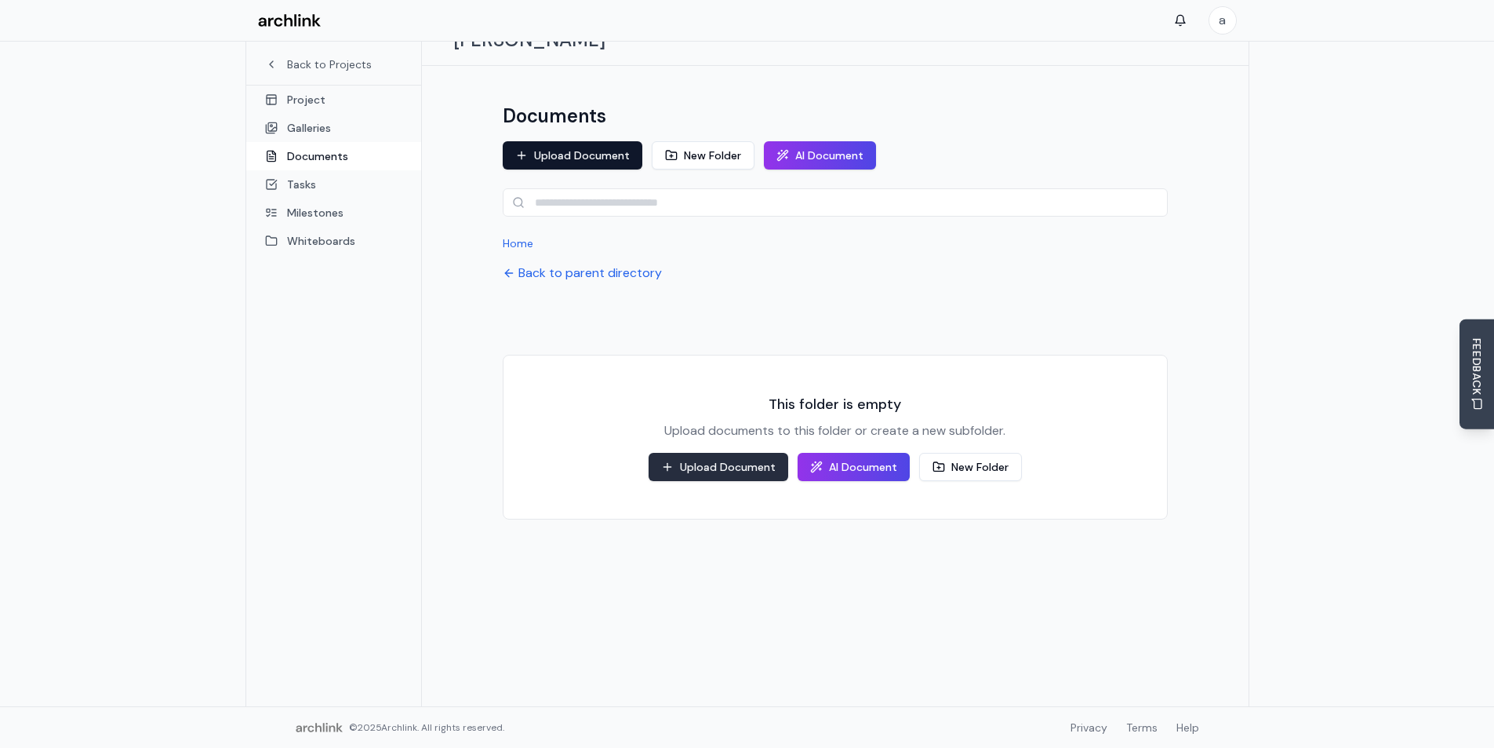
click at [750, 453] on button "Upload Document" at bounding box center [719, 467] width 140 height 28
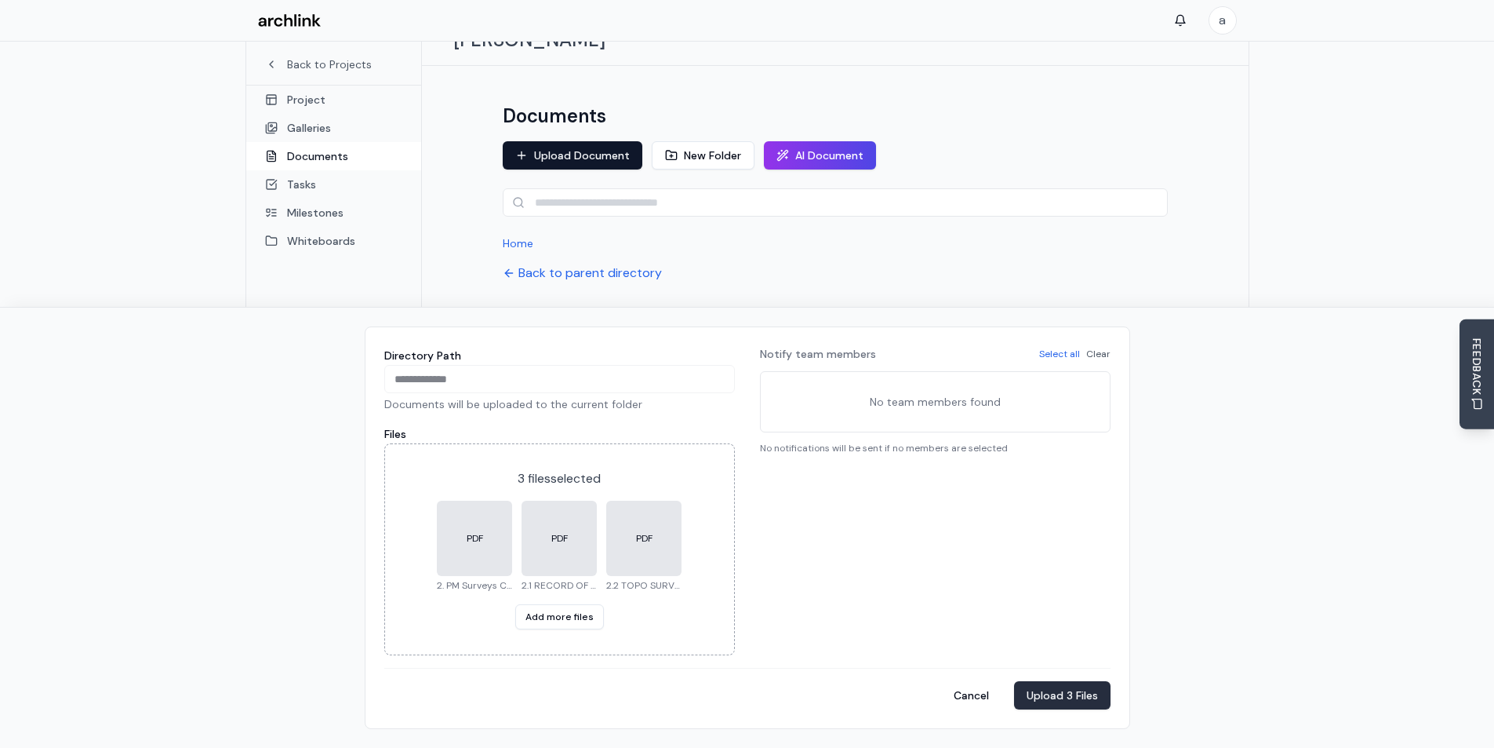
click at [1066, 695] on button "Upload 3 Files" at bounding box center [1062, 695] width 96 height 28
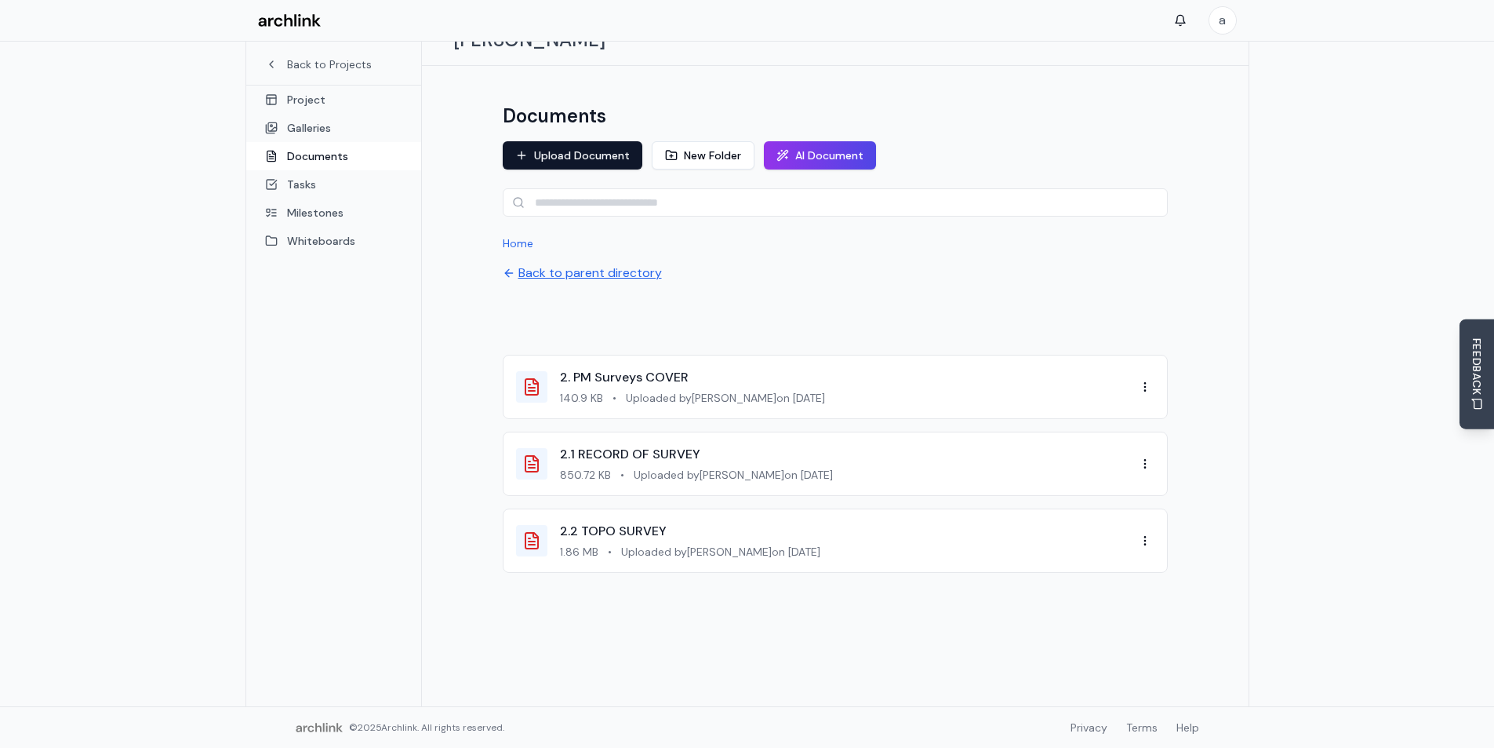
click at [560, 264] on button "Back to parent directory" at bounding box center [582, 273] width 159 height 19
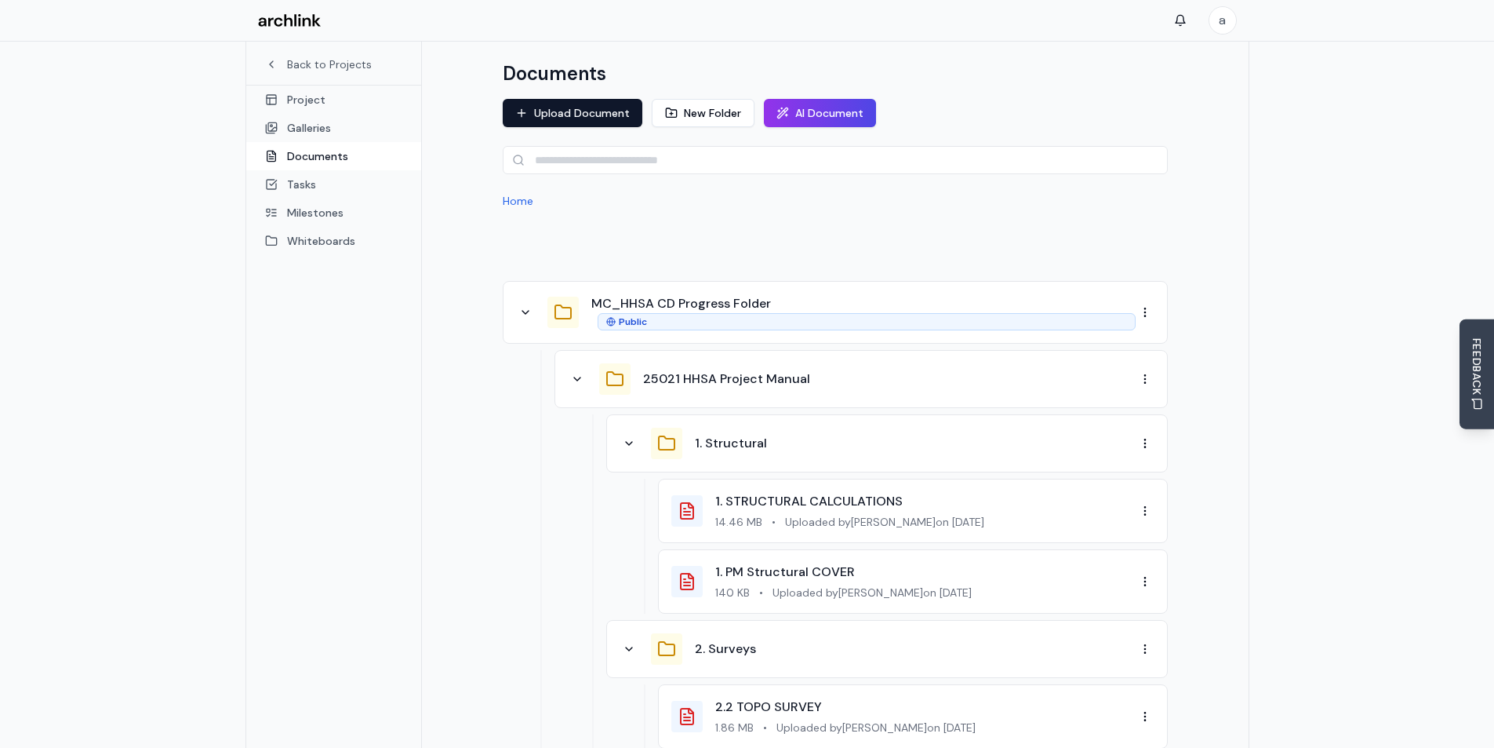
scroll to position [162, 0]
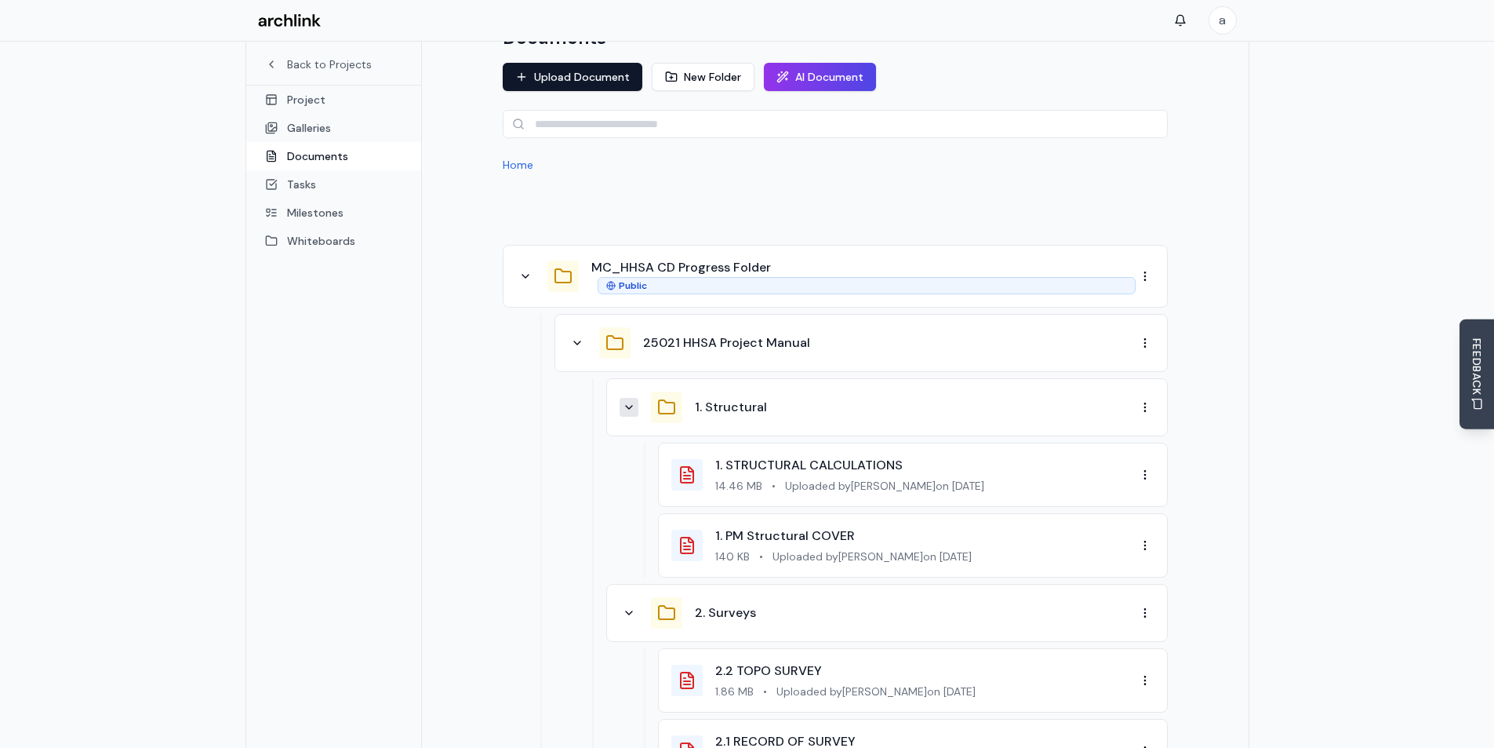
click at [631, 406] on icon at bounding box center [629, 407] width 6 height 3
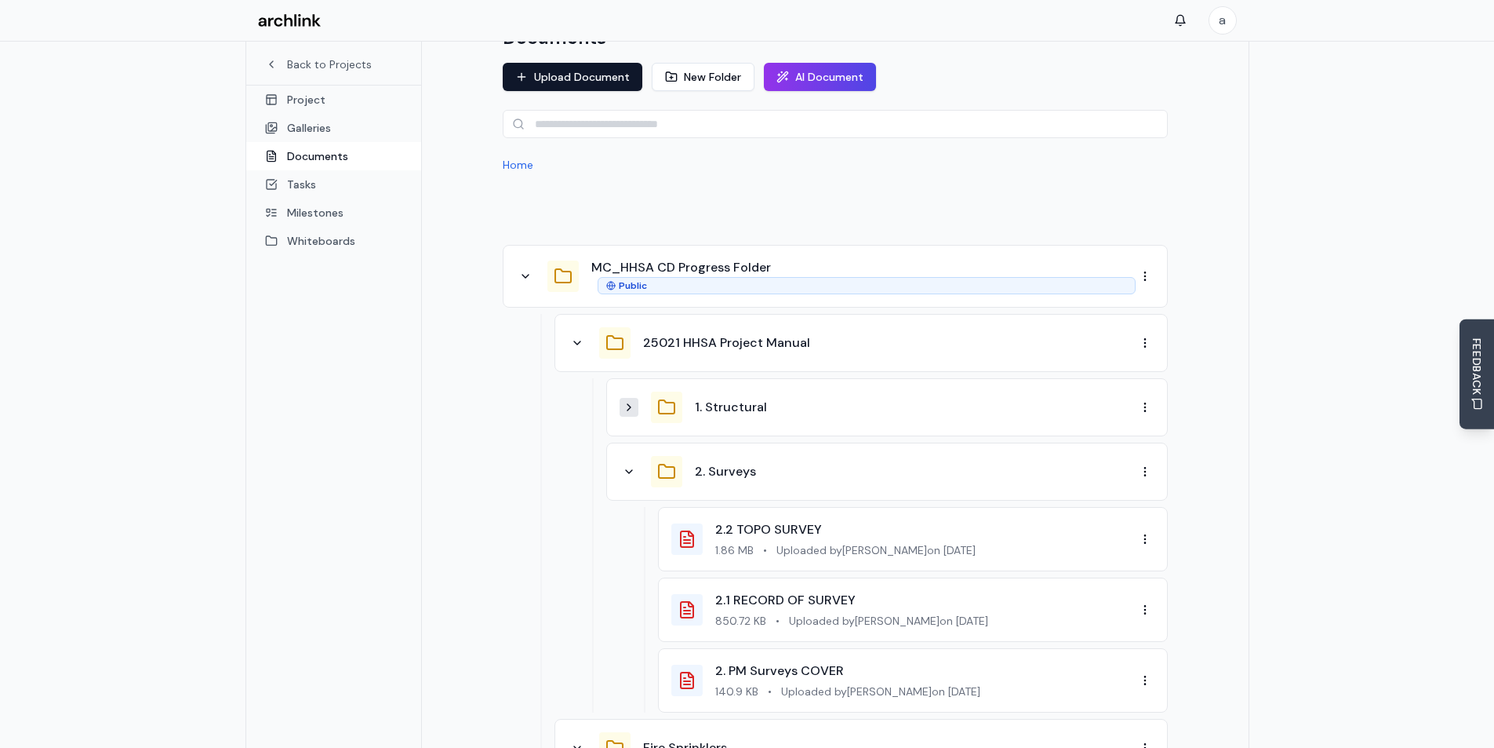
click at [631, 456] on div "2. Surveys" at bounding box center [878, 471] width 516 height 31
click at [631, 465] on icon at bounding box center [629, 471] width 13 height 13
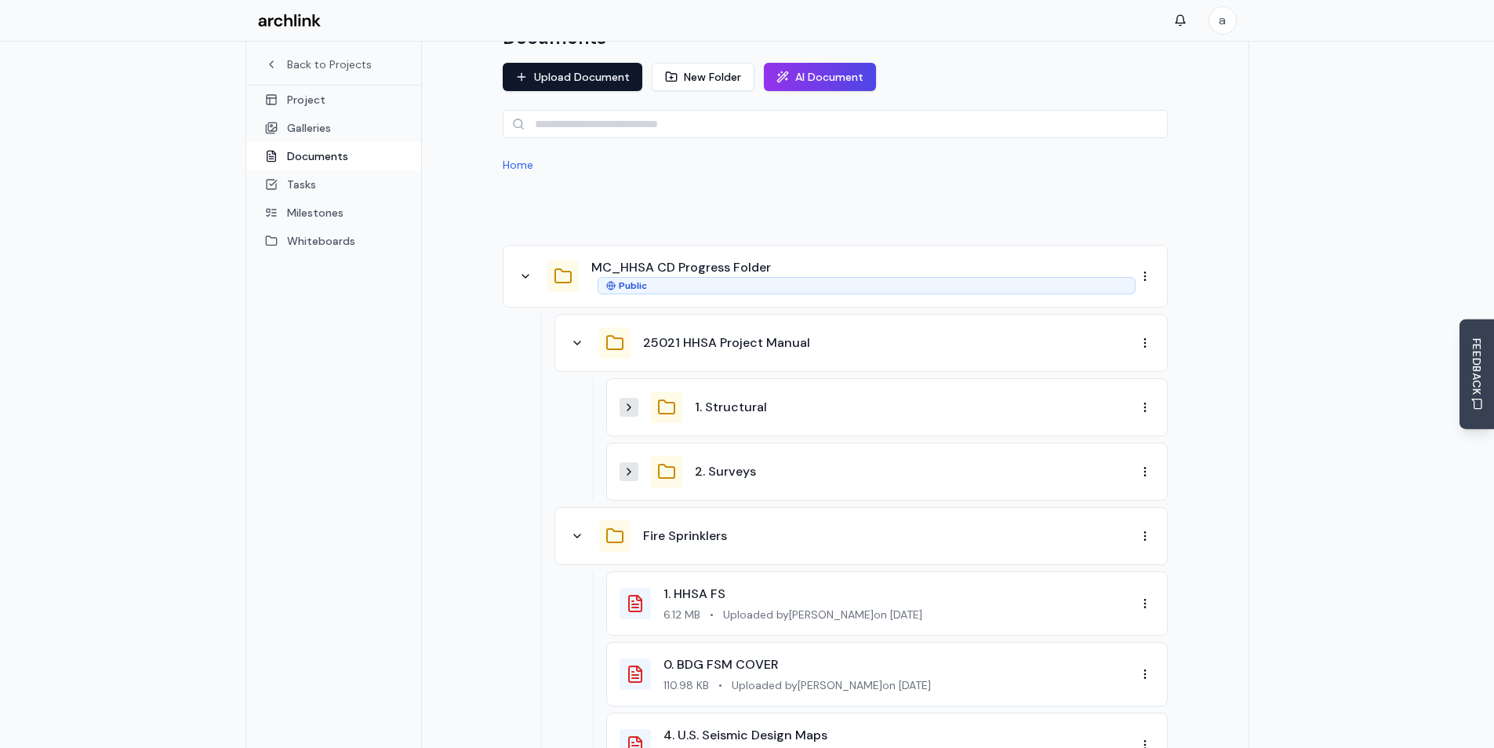
click at [702, 328] on div "25021 HHSA Project Manual" at bounding box center [852, 342] width 568 height 31
click at [707, 333] on button "25021 HHSA Project Manual" at bounding box center [726, 342] width 167 height 19
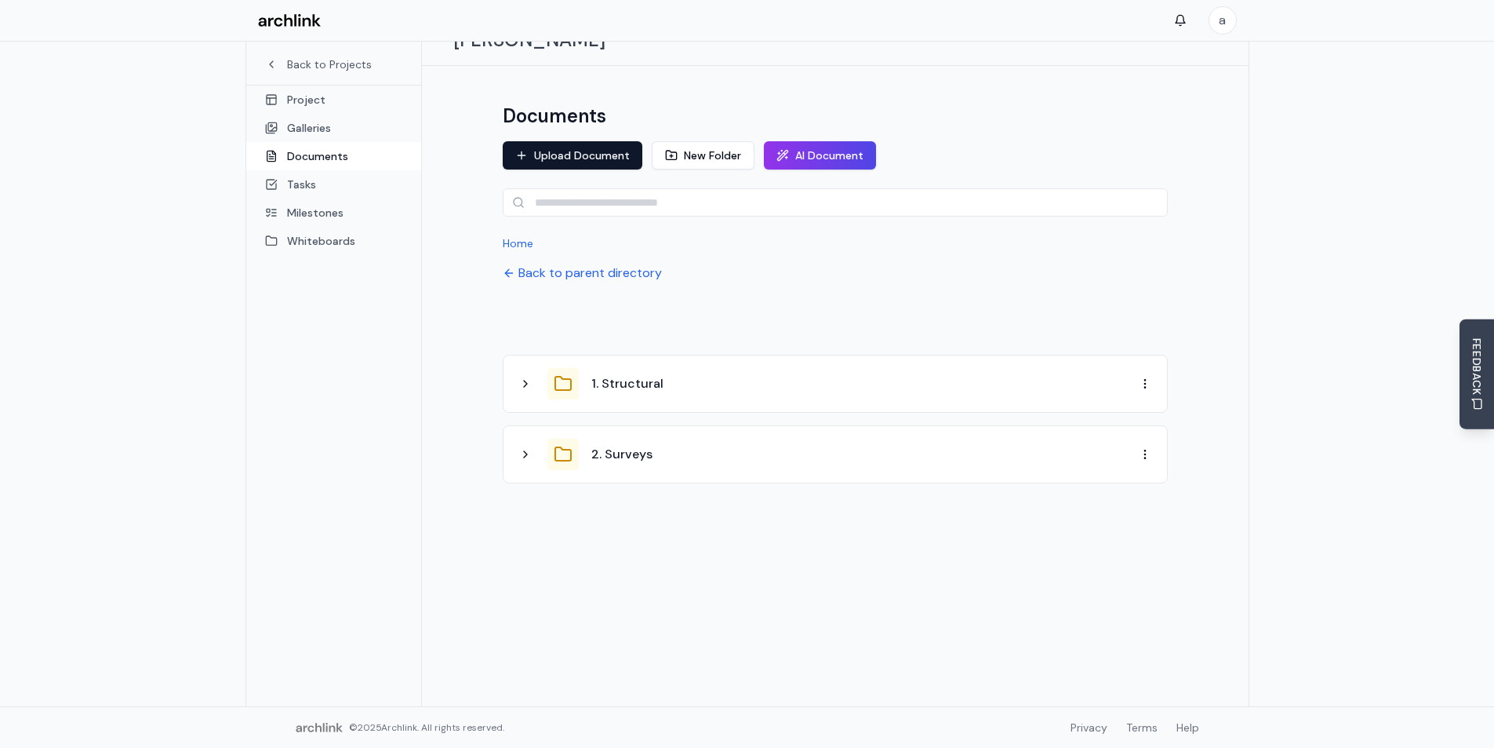
scroll to position [83, 0]
click at [702, 141] on button "New Folder" at bounding box center [703, 155] width 103 height 28
click at [878, 333] on input at bounding box center [765, 347] width 498 height 28
click at [627, 333] on input at bounding box center [765, 347] width 498 height 28
paste input "**********"
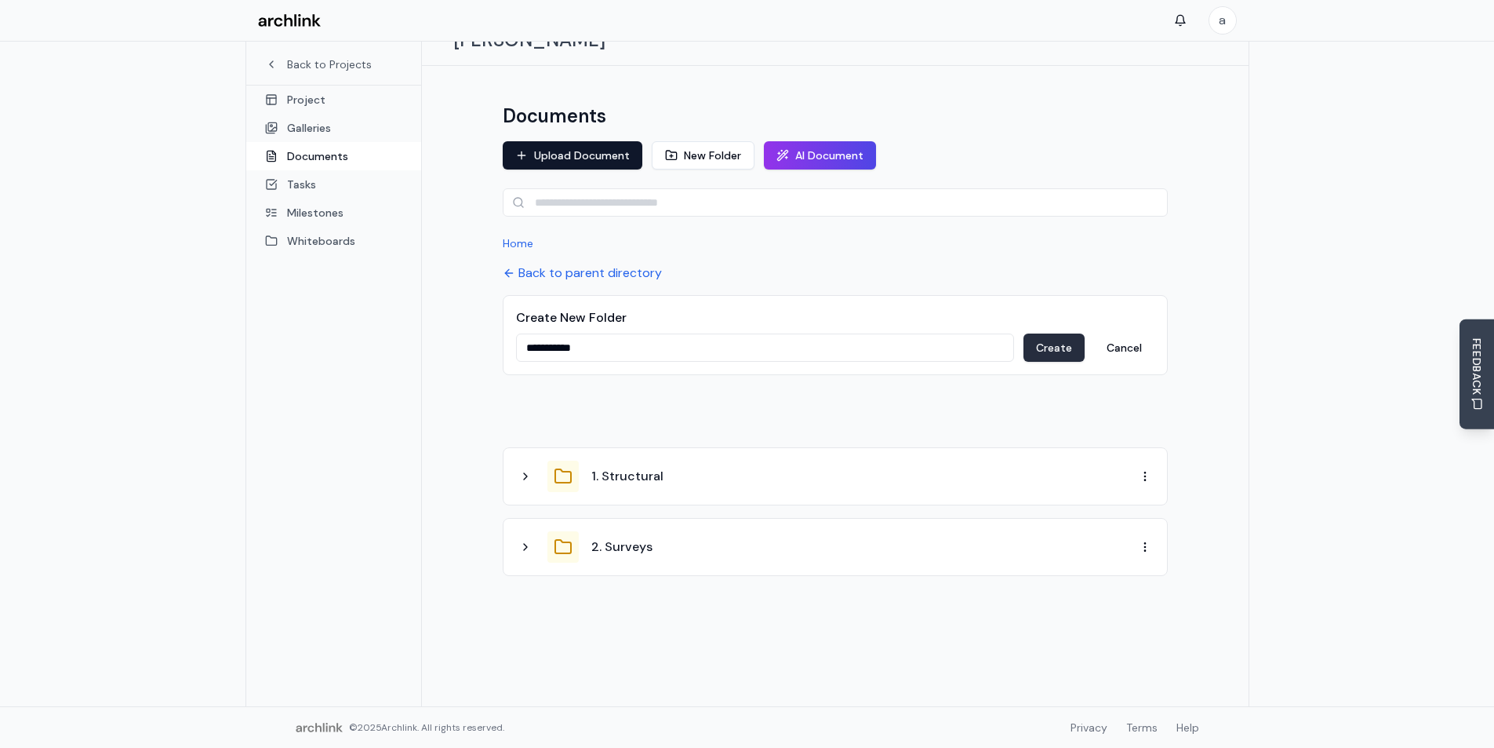
type input "**********"
click at [1043, 333] on button "Create" at bounding box center [1054, 347] width 61 height 28
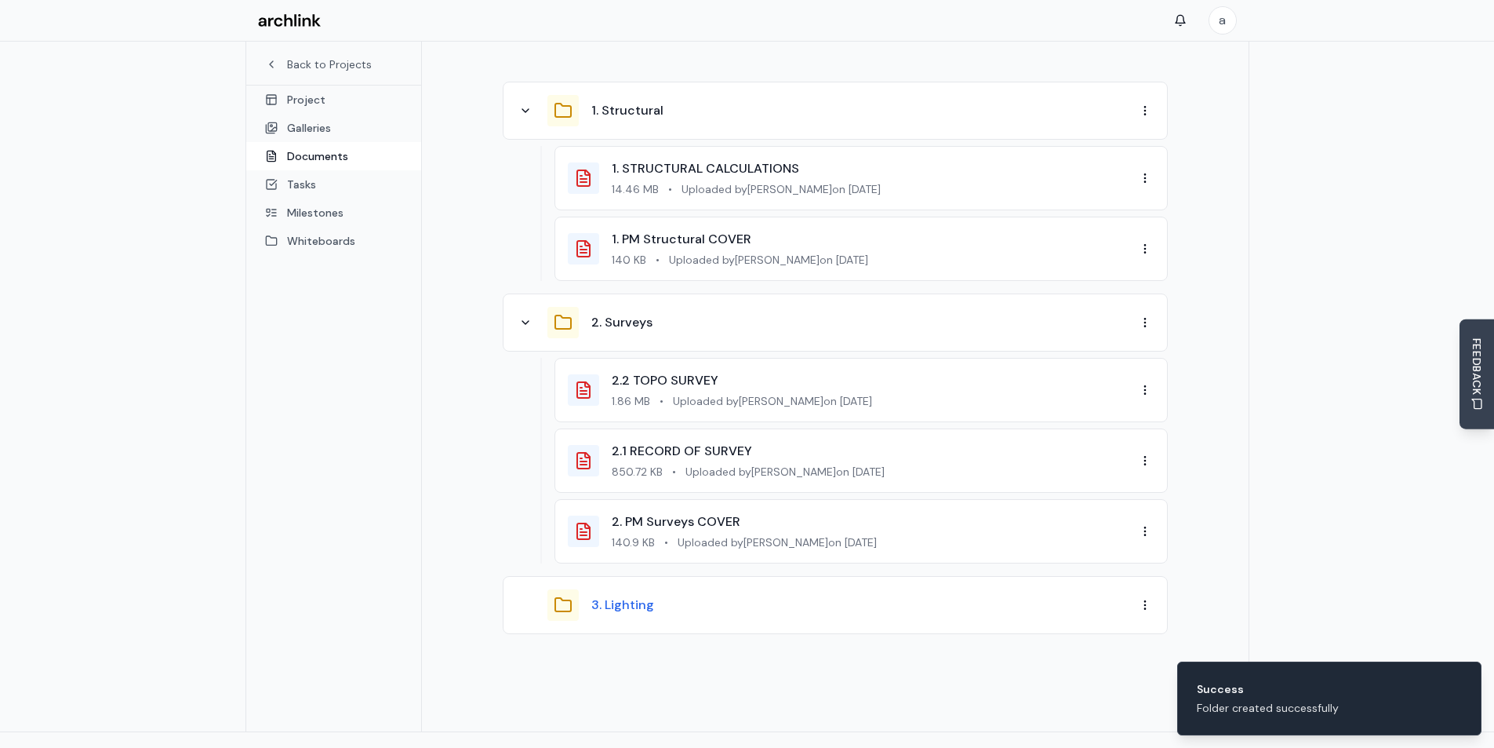
click at [639, 595] on button "3. Lighting" at bounding box center [622, 604] width 63 height 19
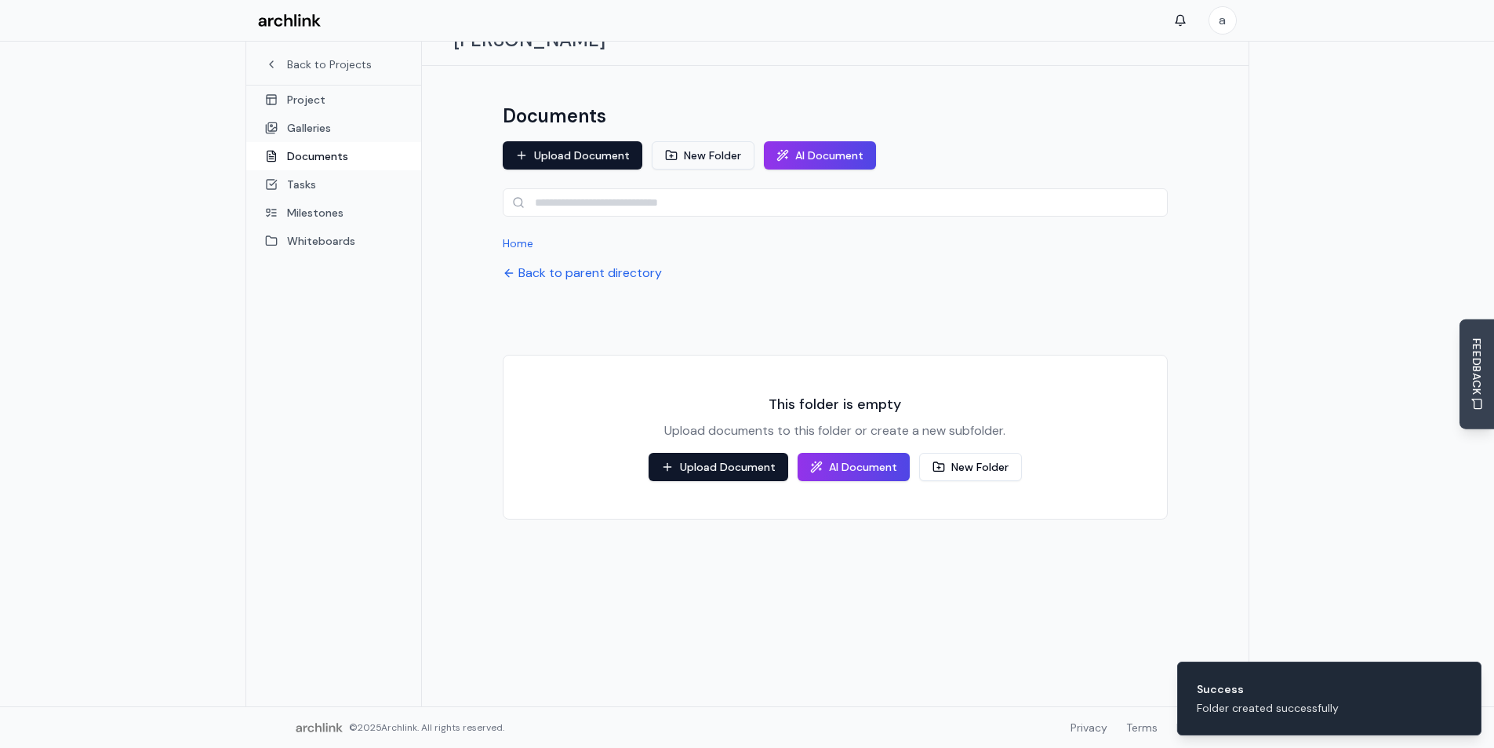
click at [715, 141] on button "New Folder" at bounding box center [703, 155] width 103 height 28
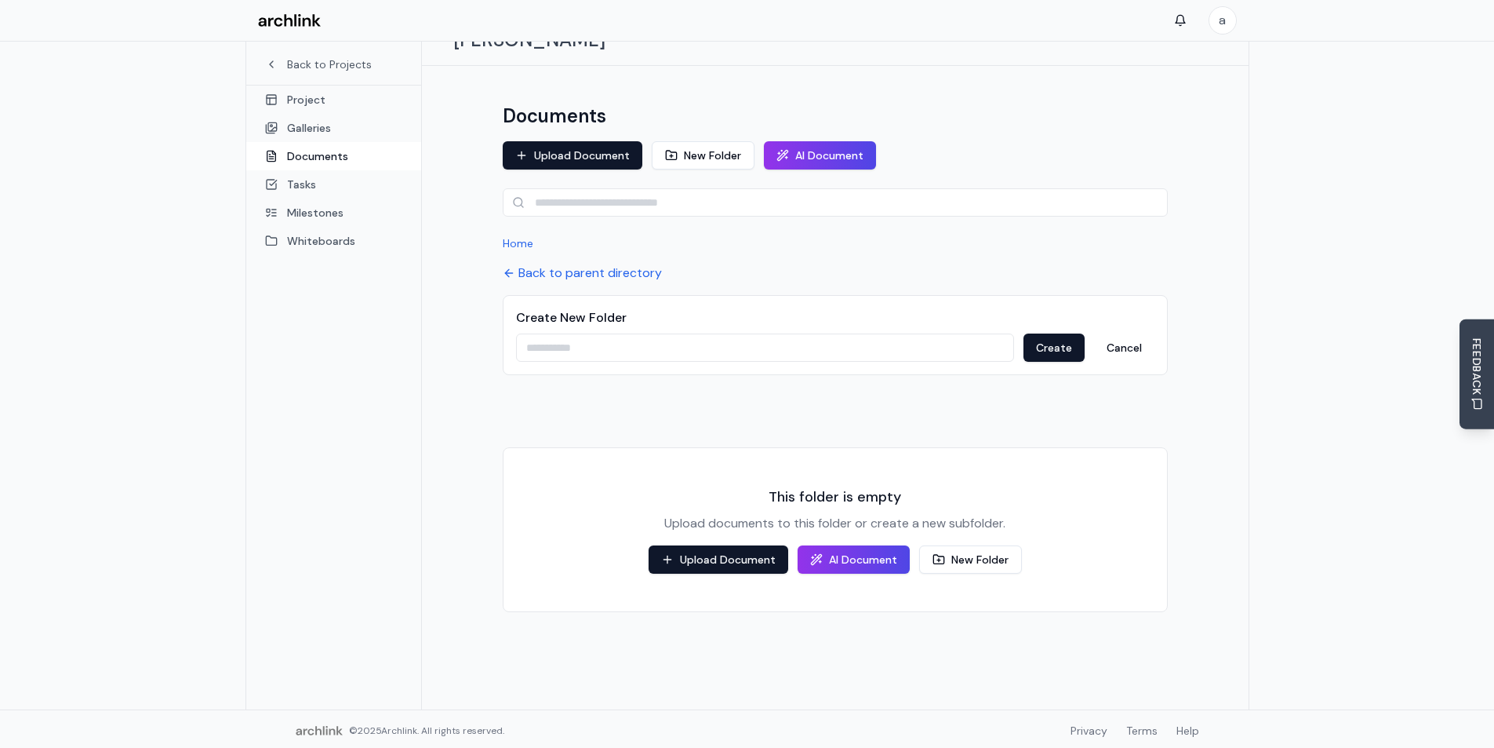
click at [468, 259] on div "Documents Upload Document New Folder AI Document Home Back to parent directory …" at bounding box center [835, 387] width 827 height 643
click at [582, 141] on button "Upload Document" at bounding box center [573, 155] width 140 height 28
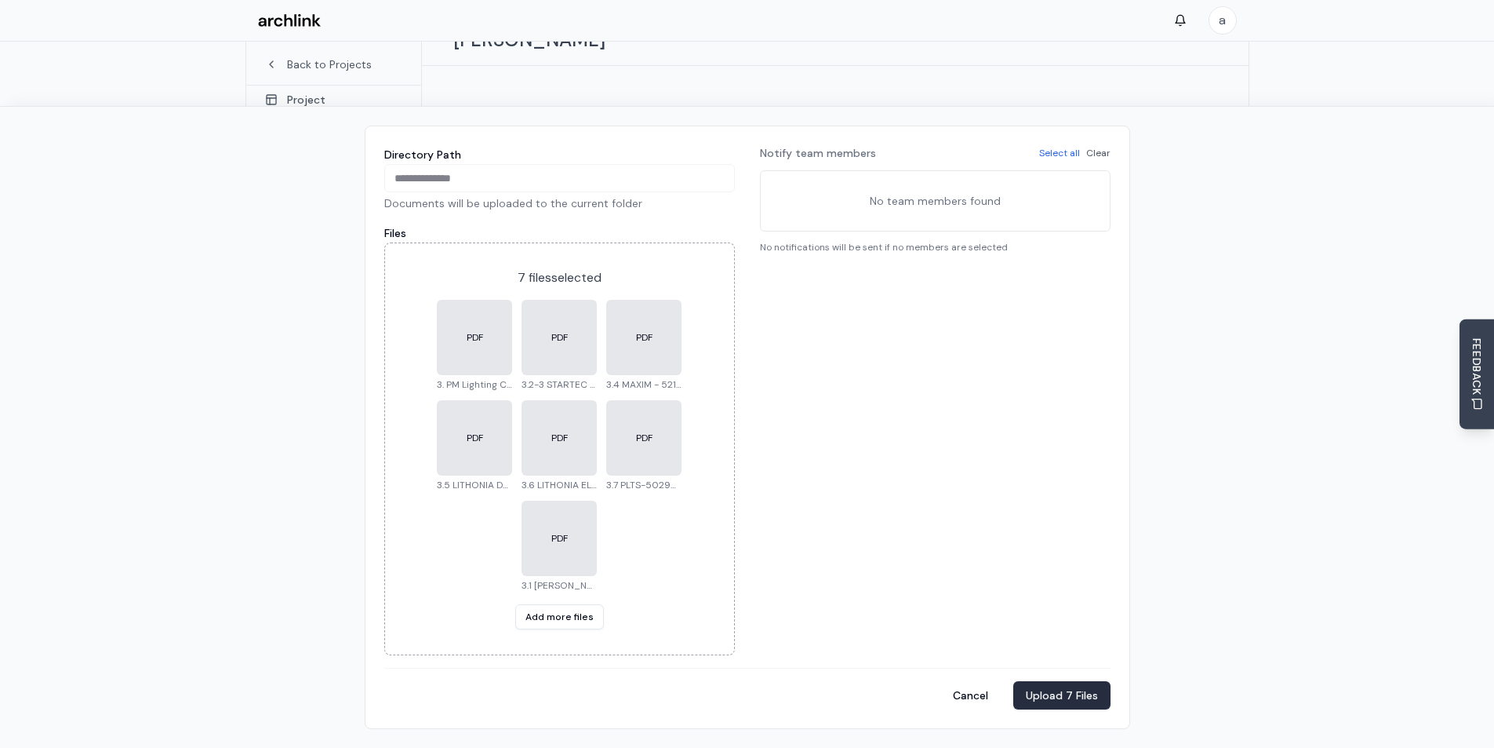
click at [1053, 684] on button "Upload 7 Files" at bounding box center [1061, 695] width 97 height 28
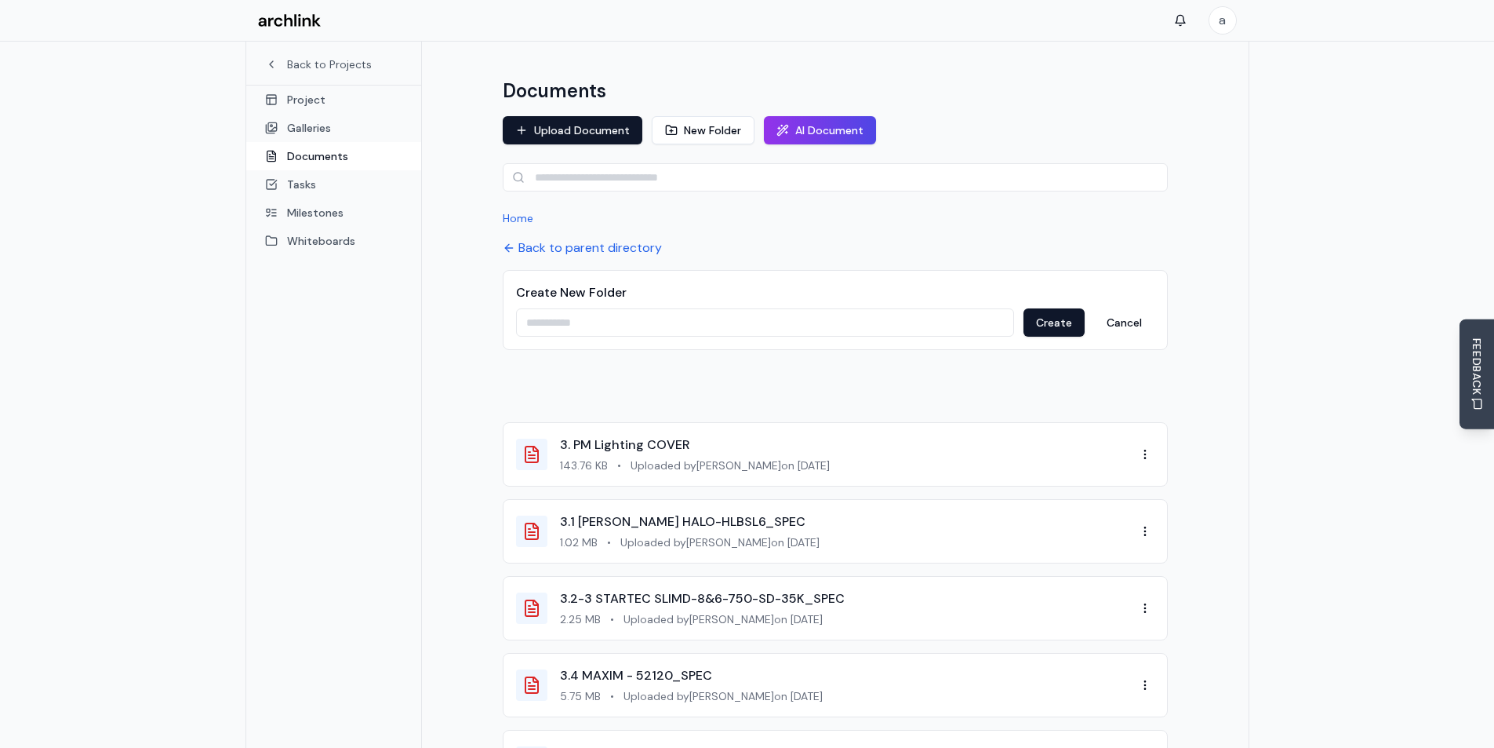
scroll to position [0, 0]
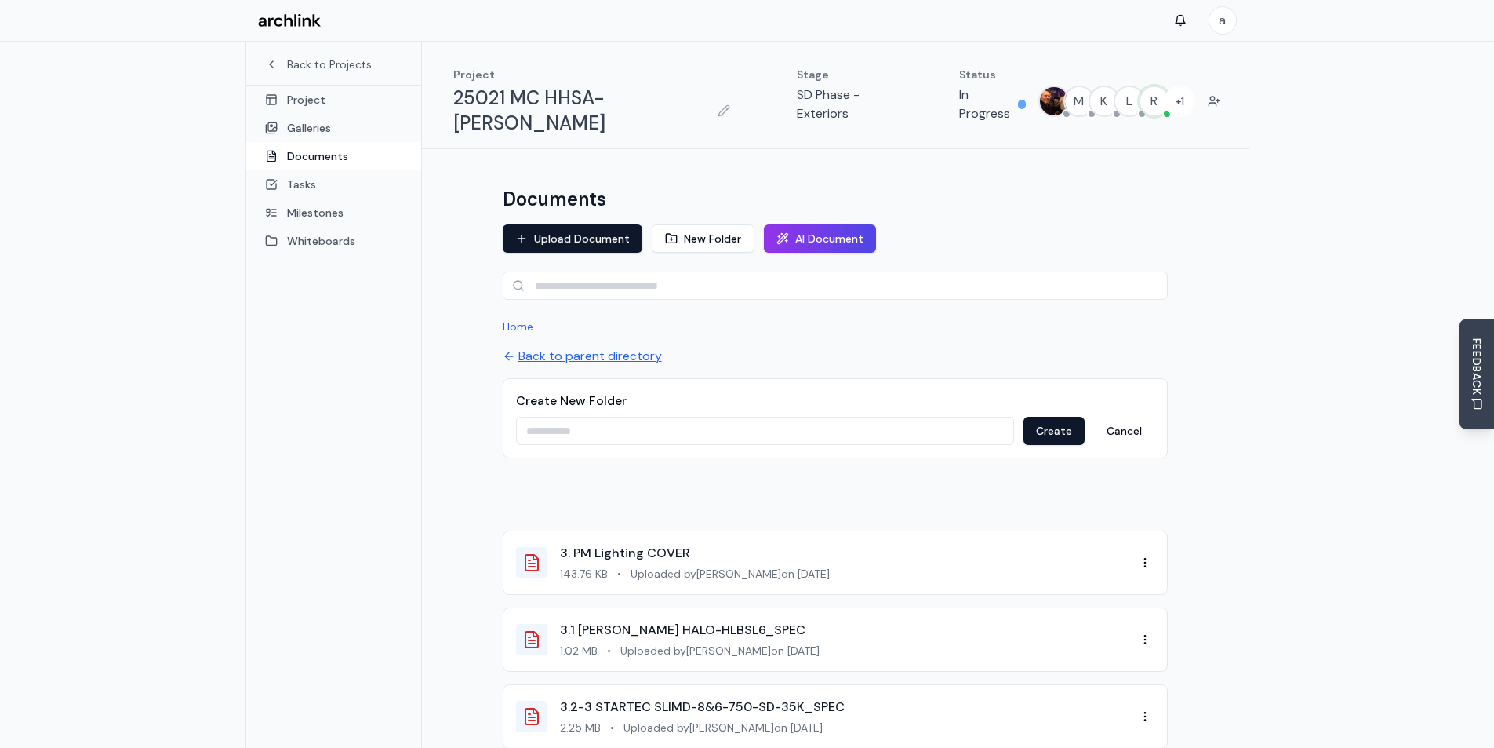
click at [557, 347] on button "Back to parent directory" at bounding box center [582, 356] width 159 height 19
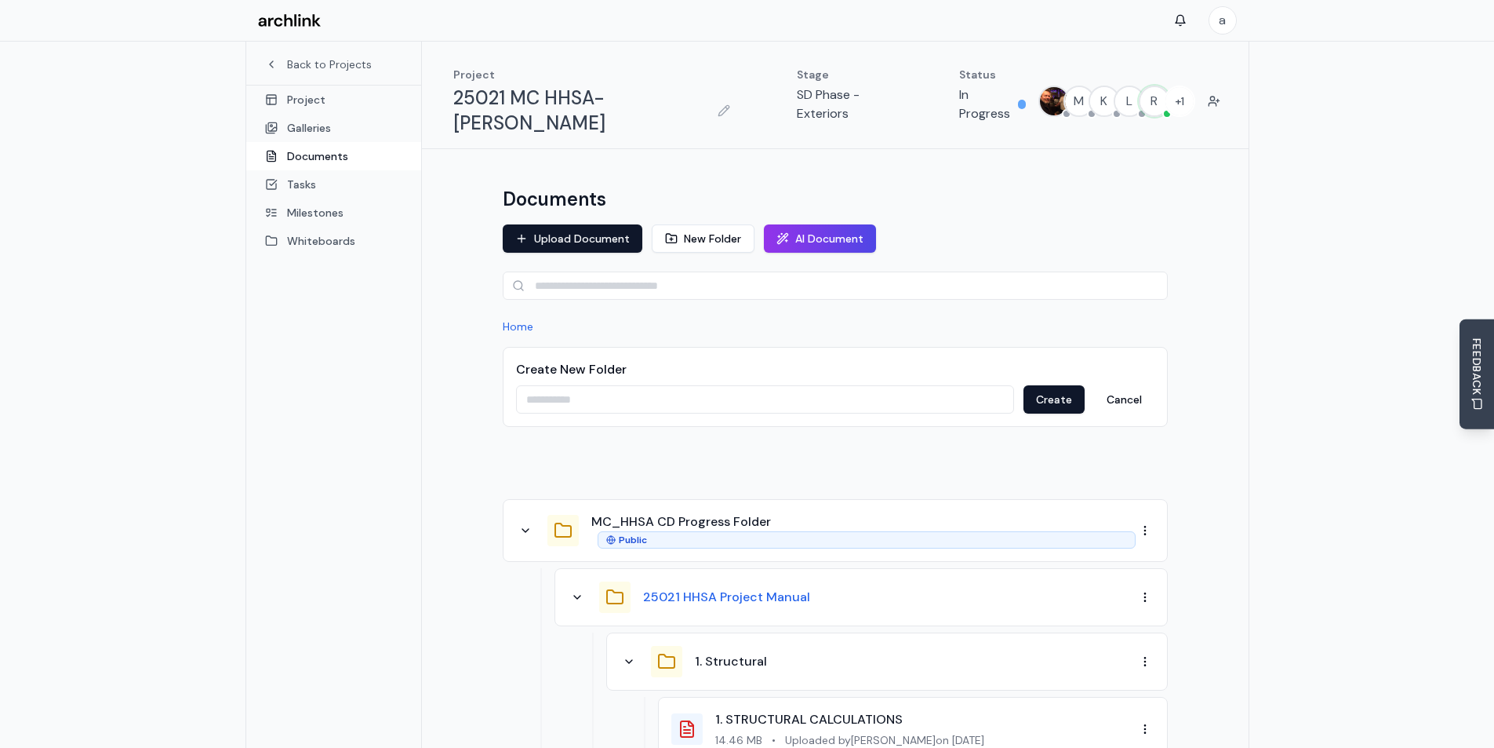
click at [743, 588] on button "25021 HHSA Project Manual" at bounding box center [726, 597] width 167 height 19
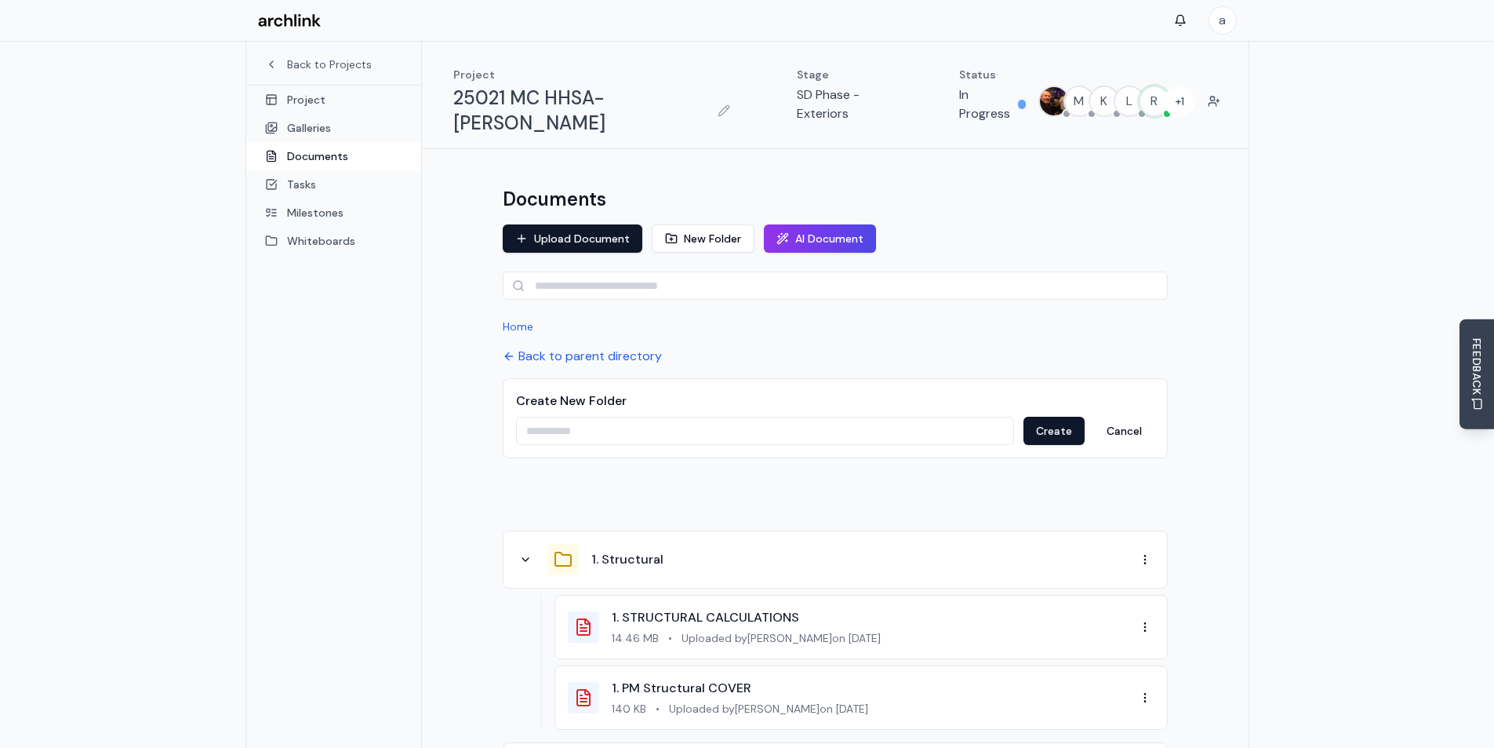
click at [527, 544] on div "1. Structural" at bounding box center [826, 559] width 620 height 31
click at [528, 553] on icon at bounding box center [525, 559] width 13 height 13
click at [525, 624] on icon at bounding box center [525, 630] width 13 height 13
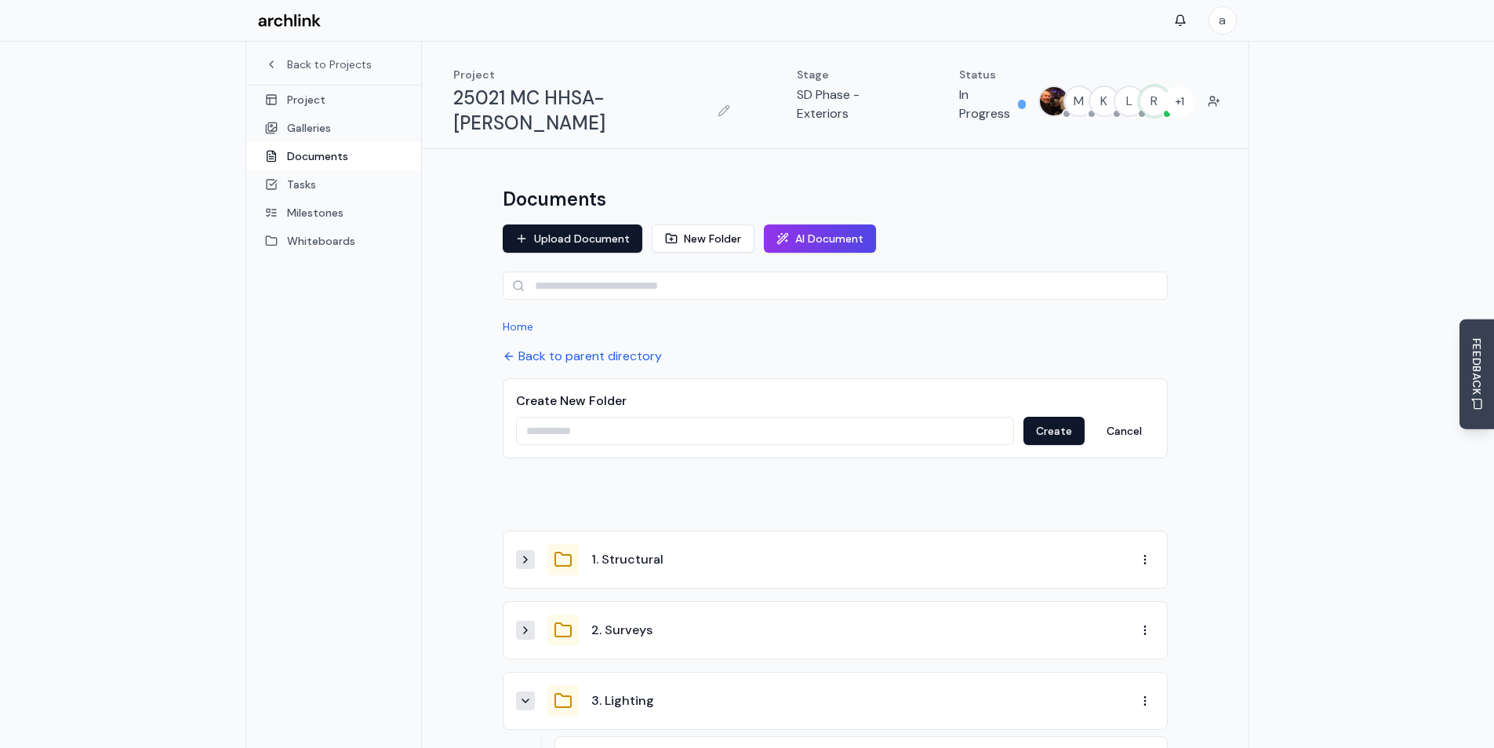
click at [528, 694] on icon at bounding box center [525, 700] width 13 height 13
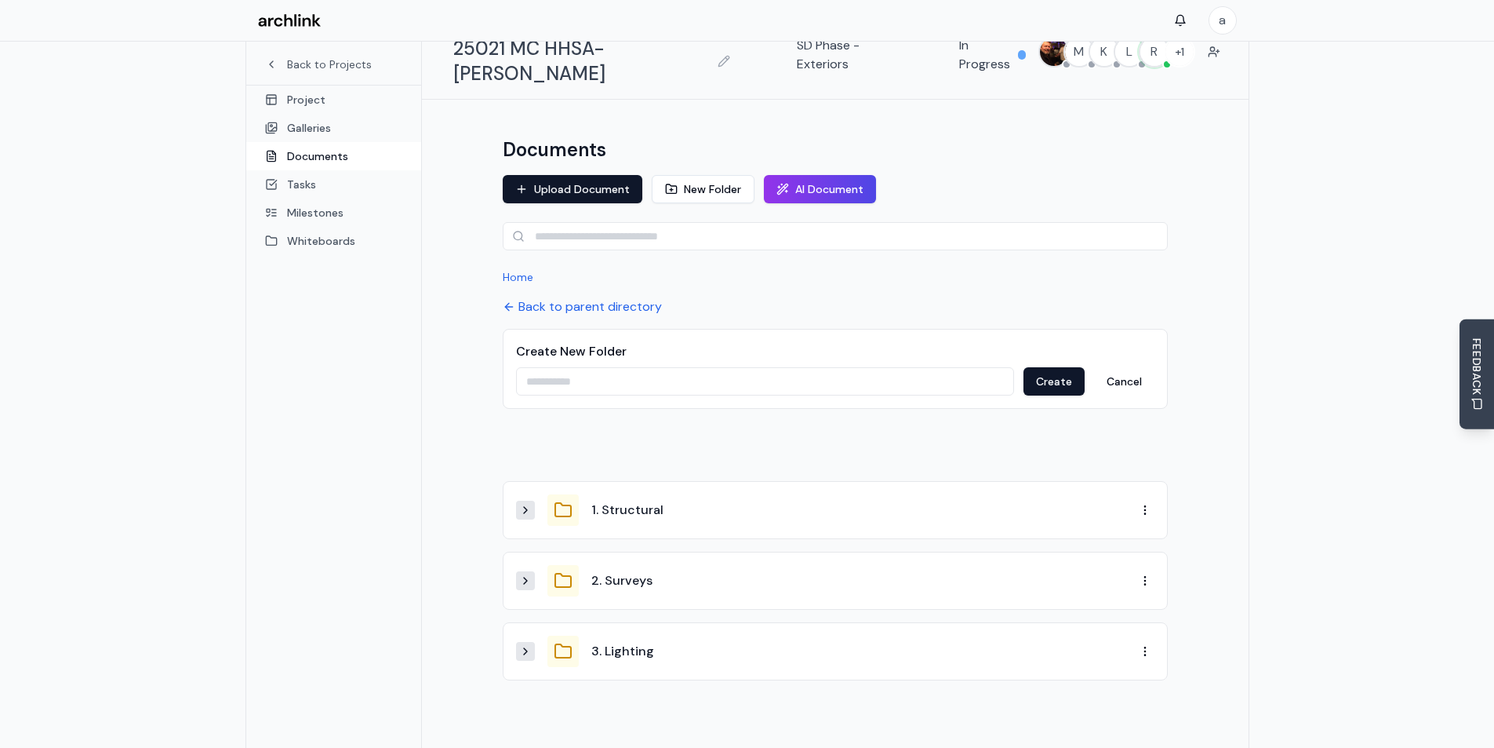
scroll to position [96, 0]
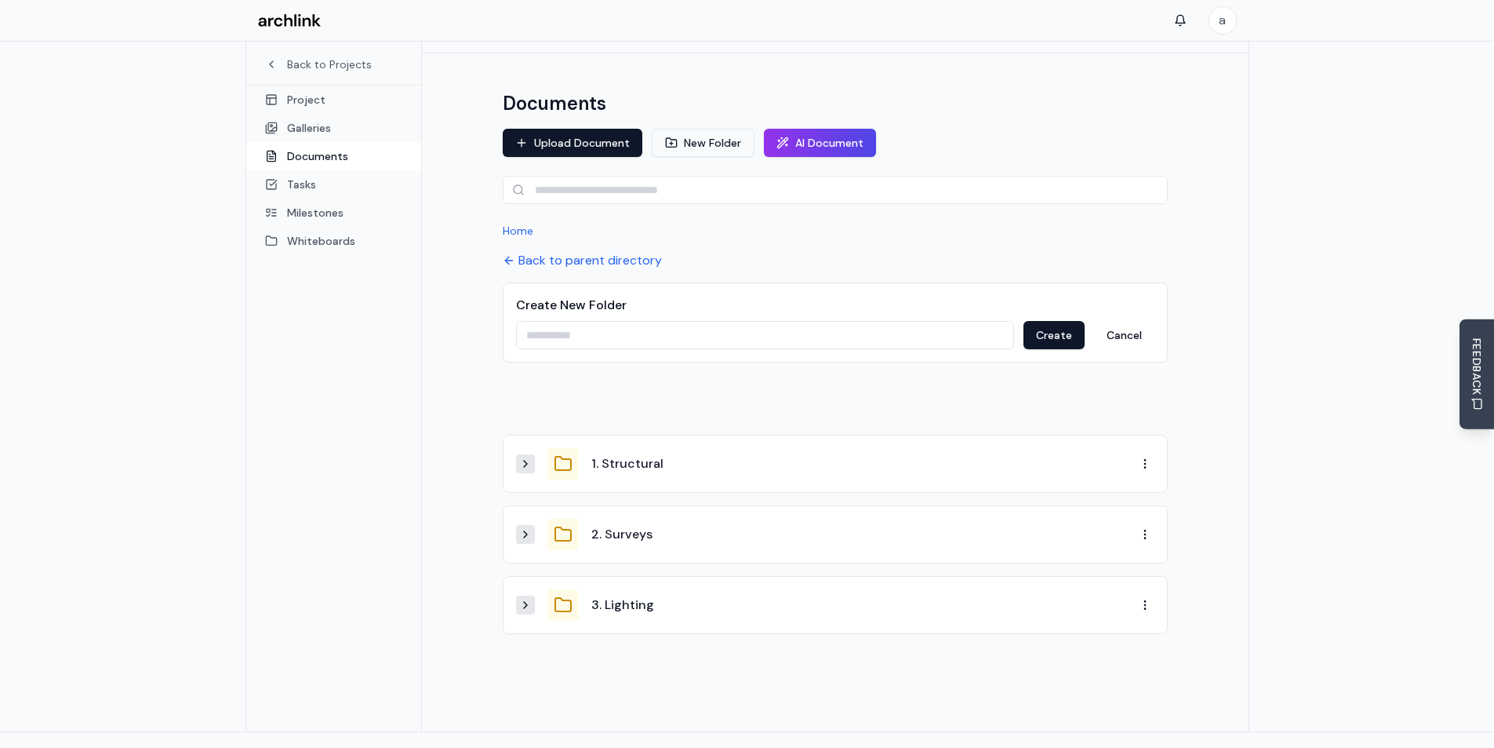
click at [695, 129] on button "New Folder" at bounding box center [703, 143] width 103 height 28
click at [664, 321] on input at bounding box center [765, 335] width 498 height 28
paste input "*******"
type input "*******"
click at [1055, 321] on button "Create" at bounding box center [1054, 335] width 61 height 28
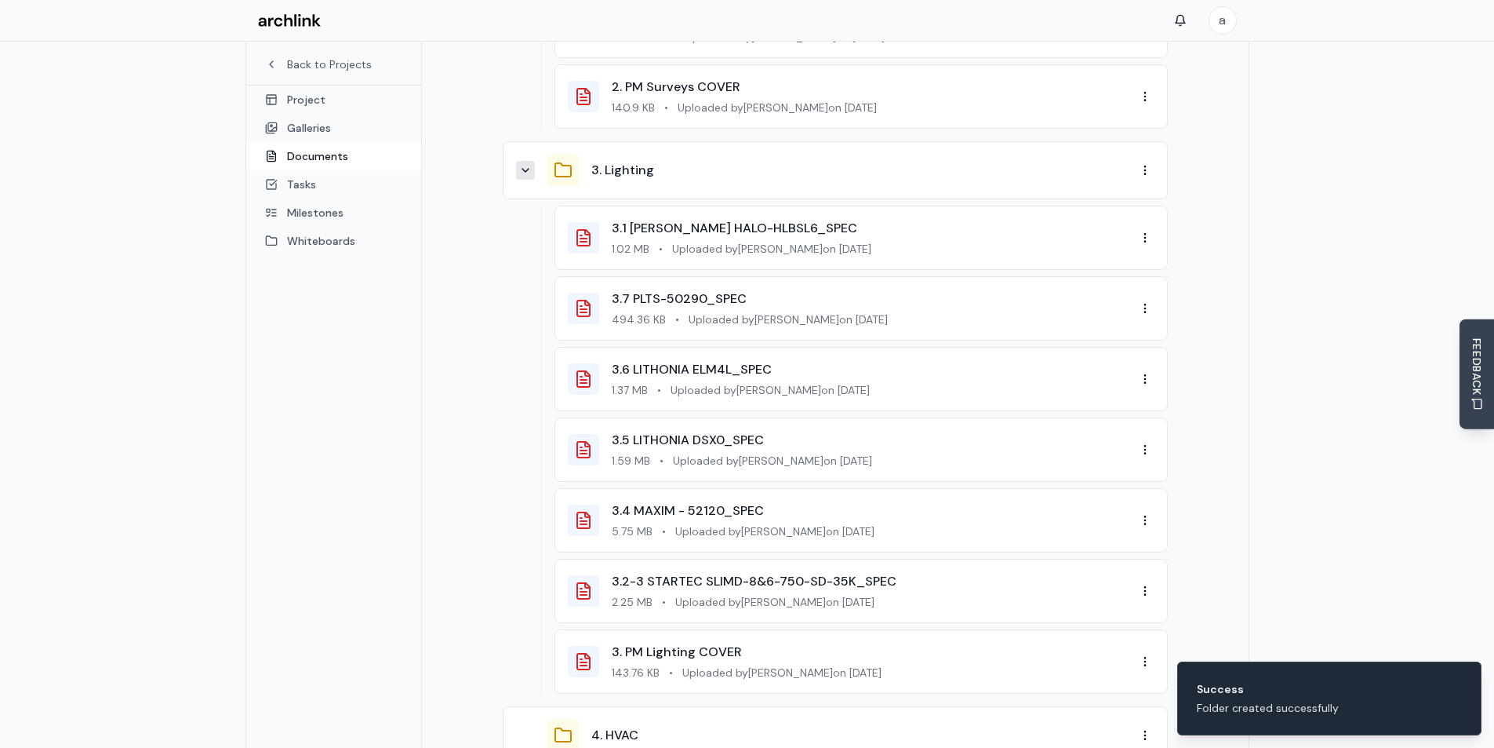
scroll to position [921, 0]
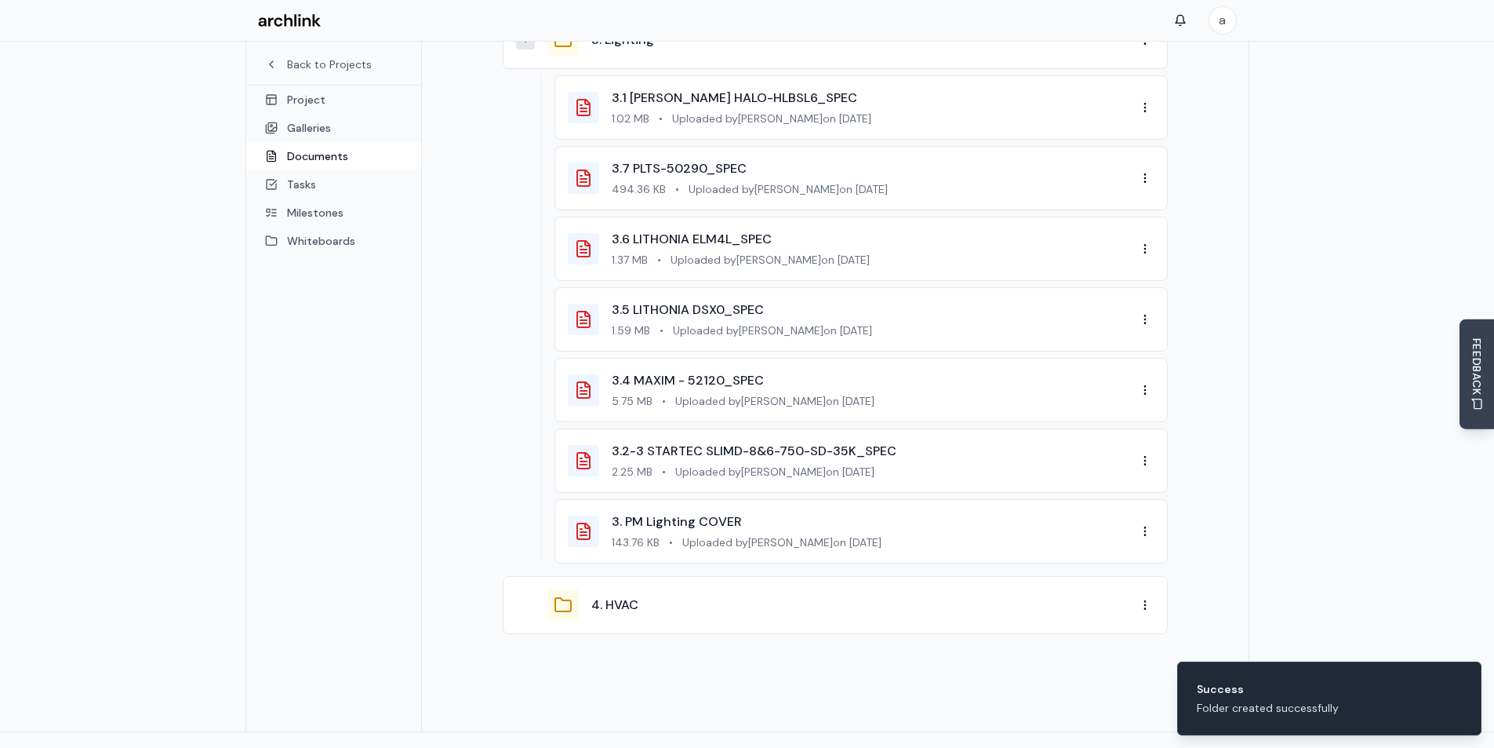
click at [615, 589] on div "4. HVAC" at bounding box center [826, 604] width 620 height 31
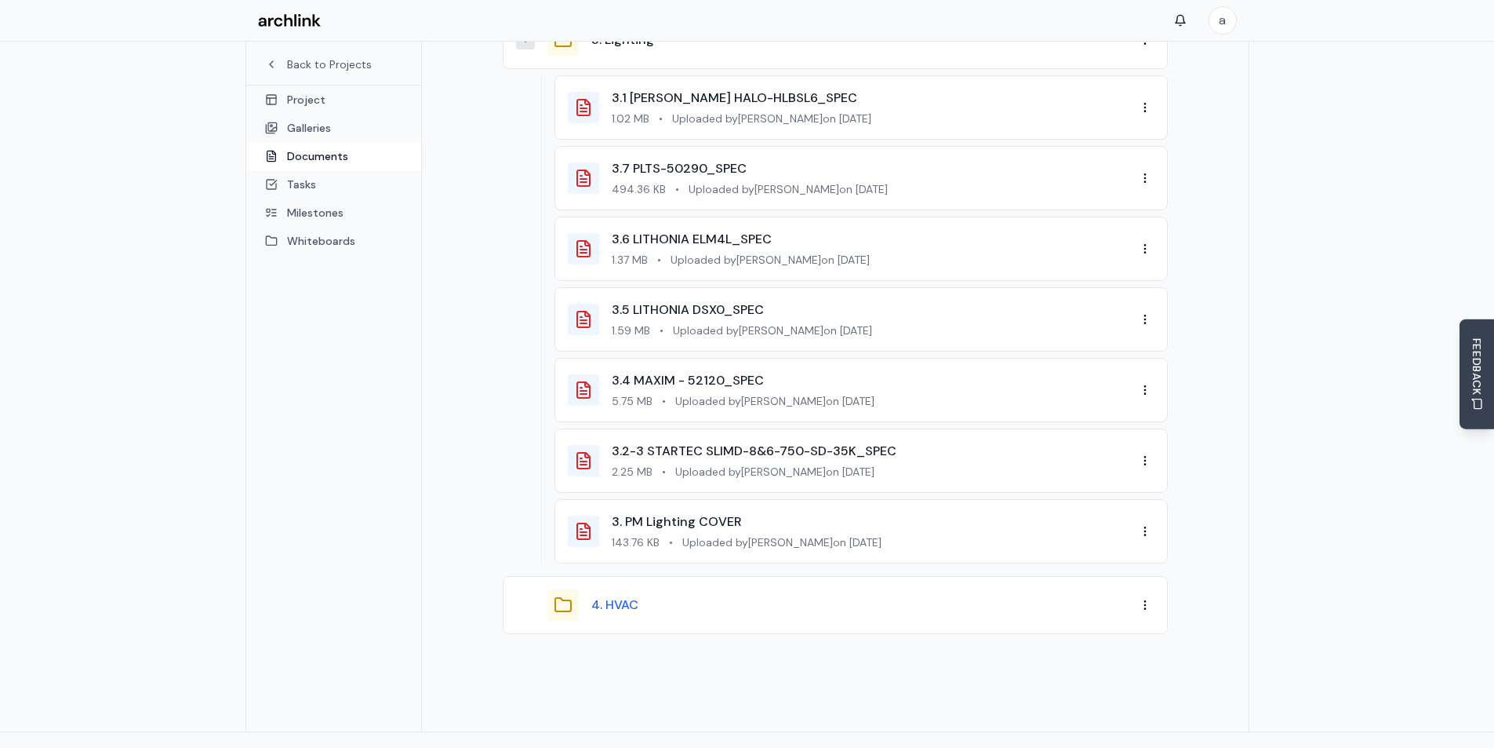
click at [617, 595] on button "4. HVAC" at bounding box center [614, 604] width 47 height 19
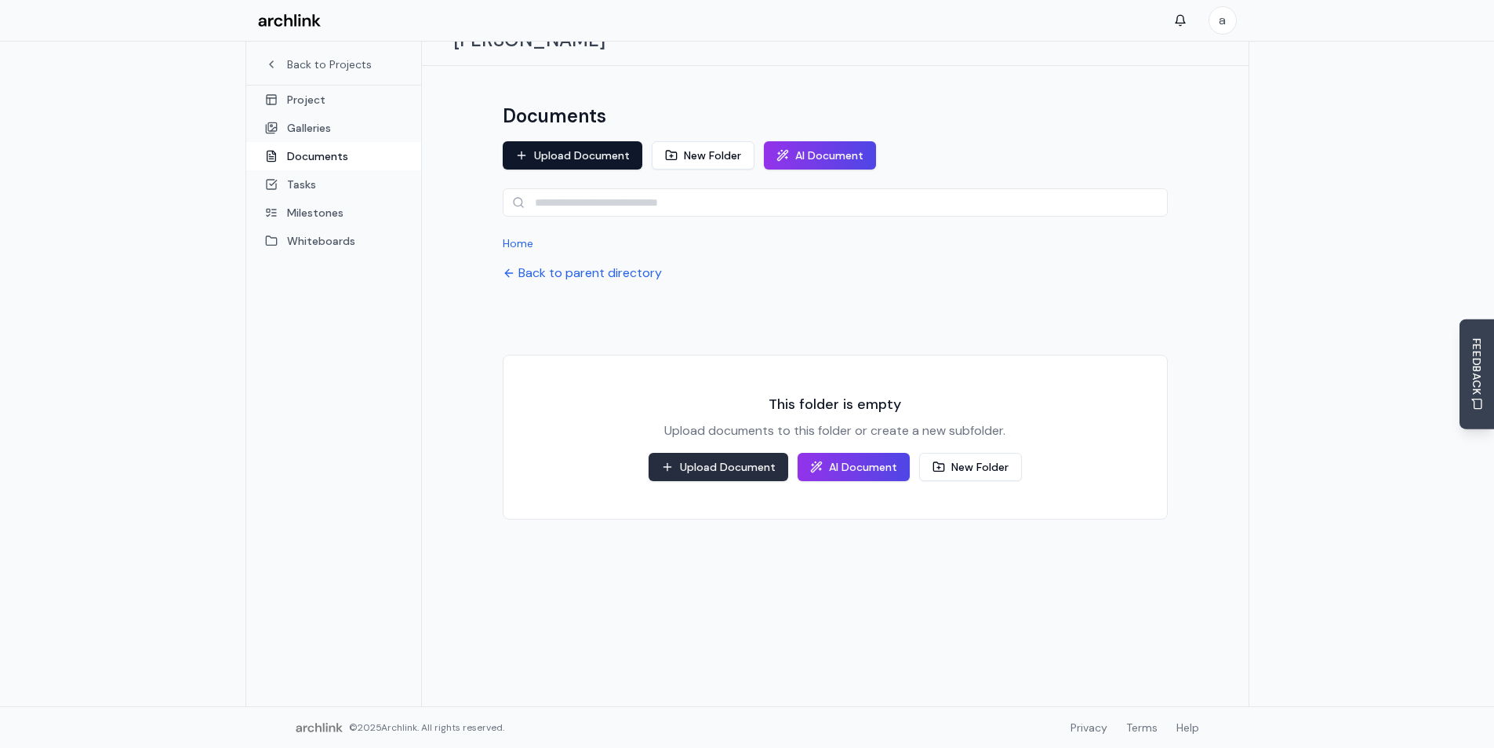
click at [688, 453] on button "Upload Document" at bounding box center [719, 467] width 140 height 28
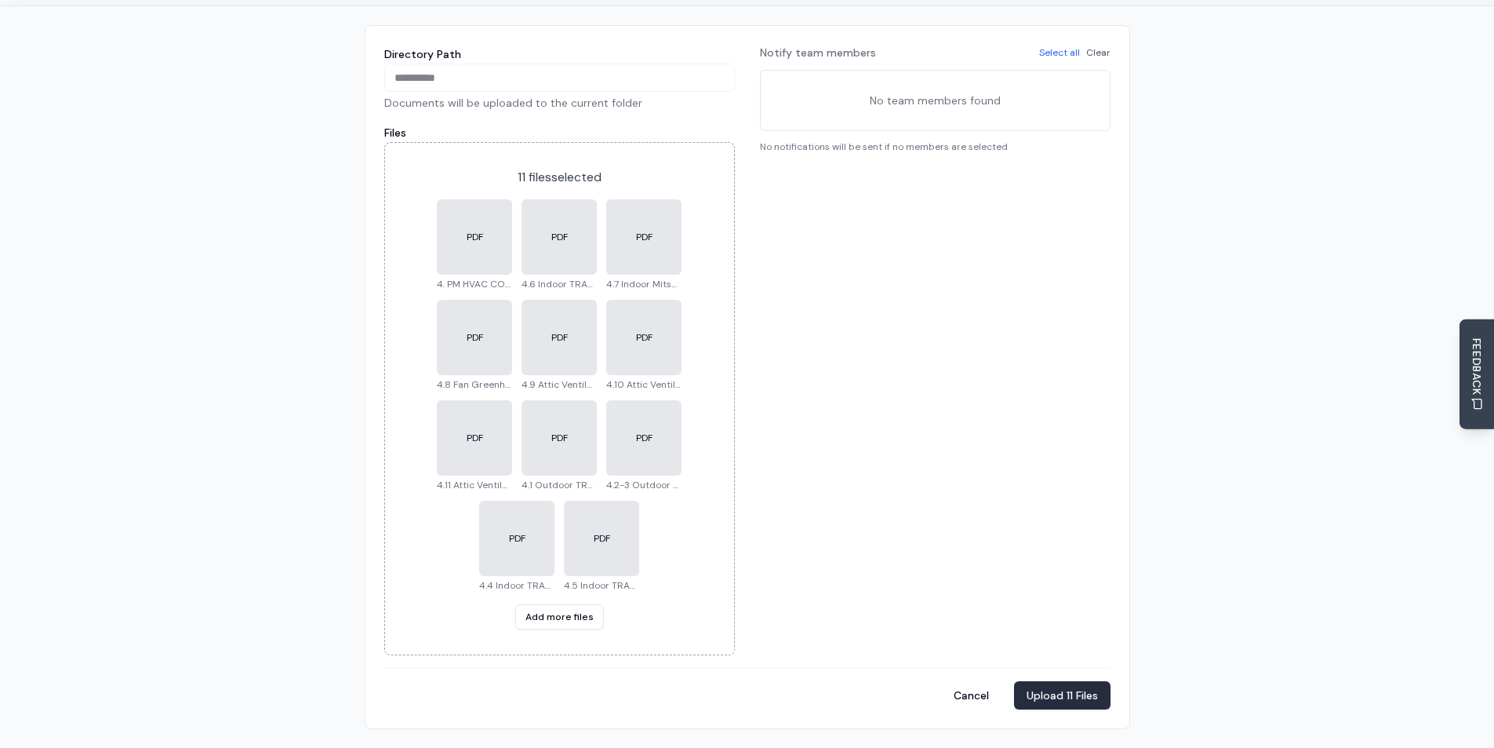
click at [1083, 697] on button "Upload 11 Files" at bounding box center [1062, 695] width 96 height 28
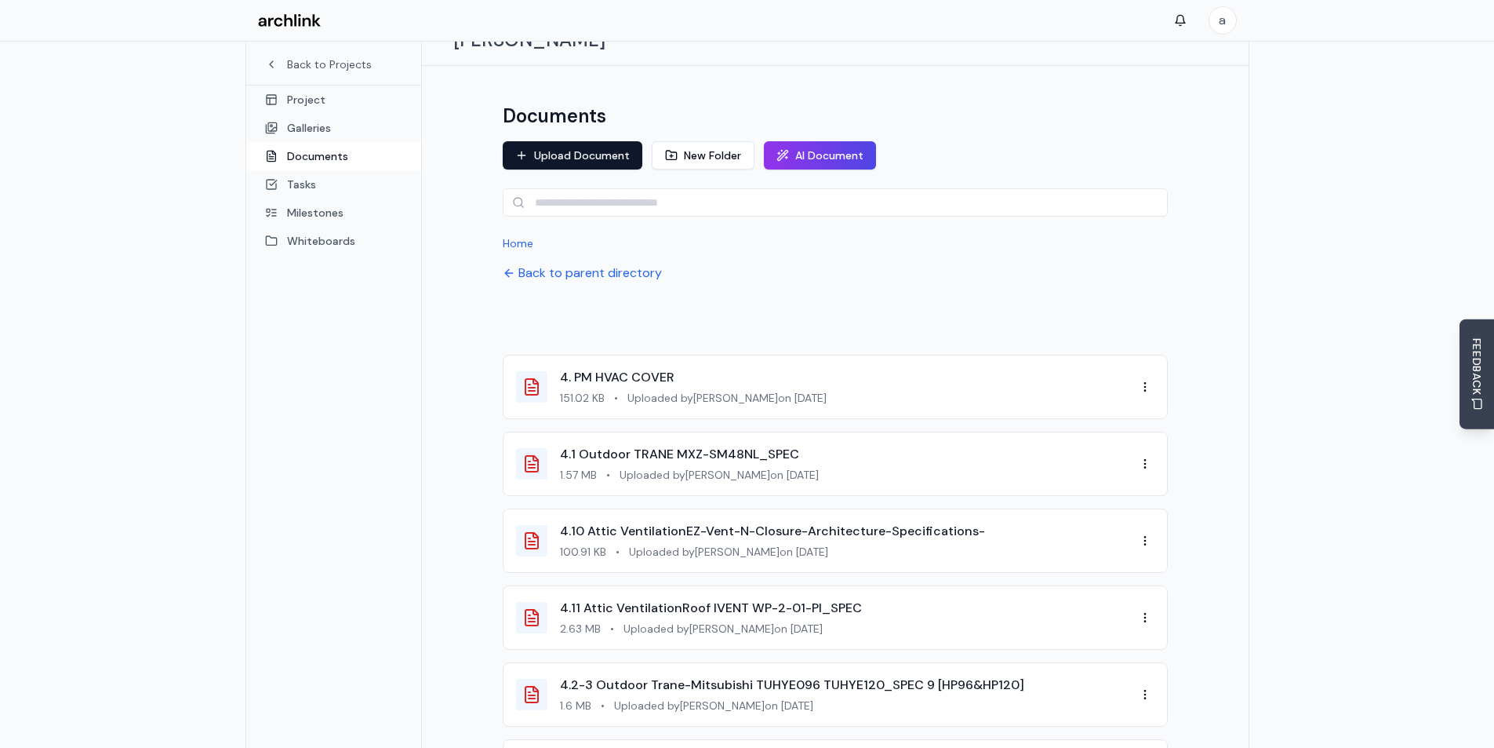
click at [831, 295] on div at bounding box center [835, 318] width 665 height 47
click at [613, 264] on button "Back to parent directory" at bounding box center [582, 273] width 159 height 19
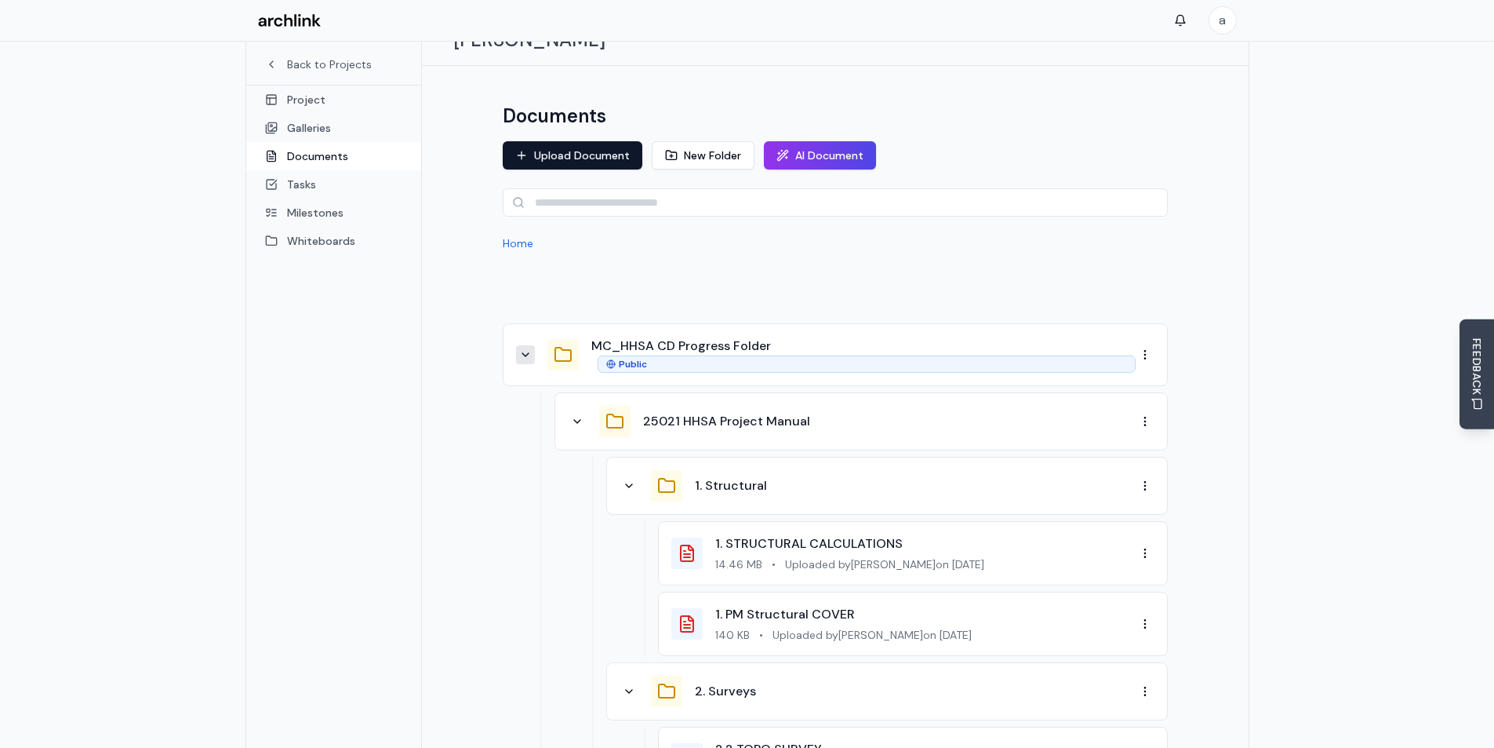
click at [526, 348] on icon at bounding box center [525, 354] width 13 height 13
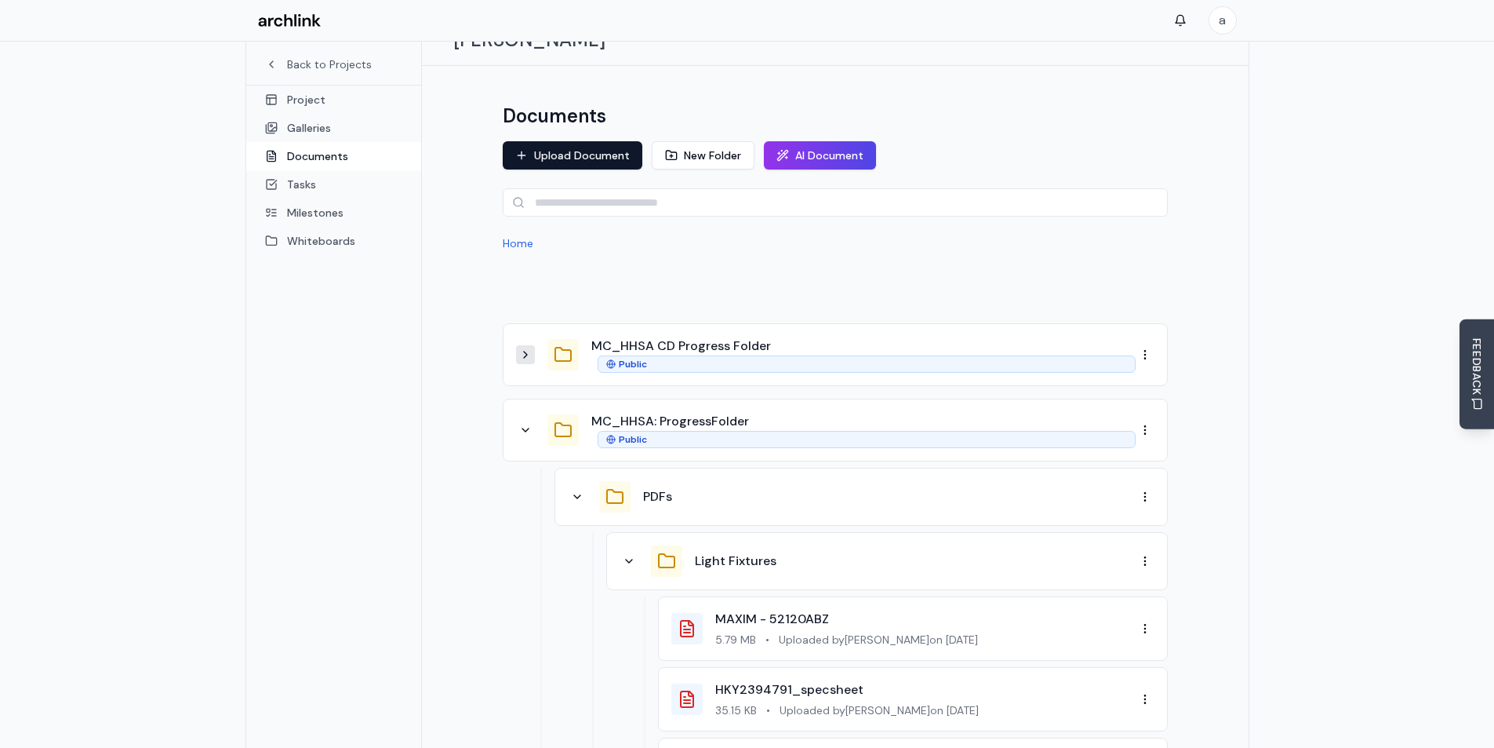
click at [526, 348] on icon at bounding box center [525, 354] width 13 height 13
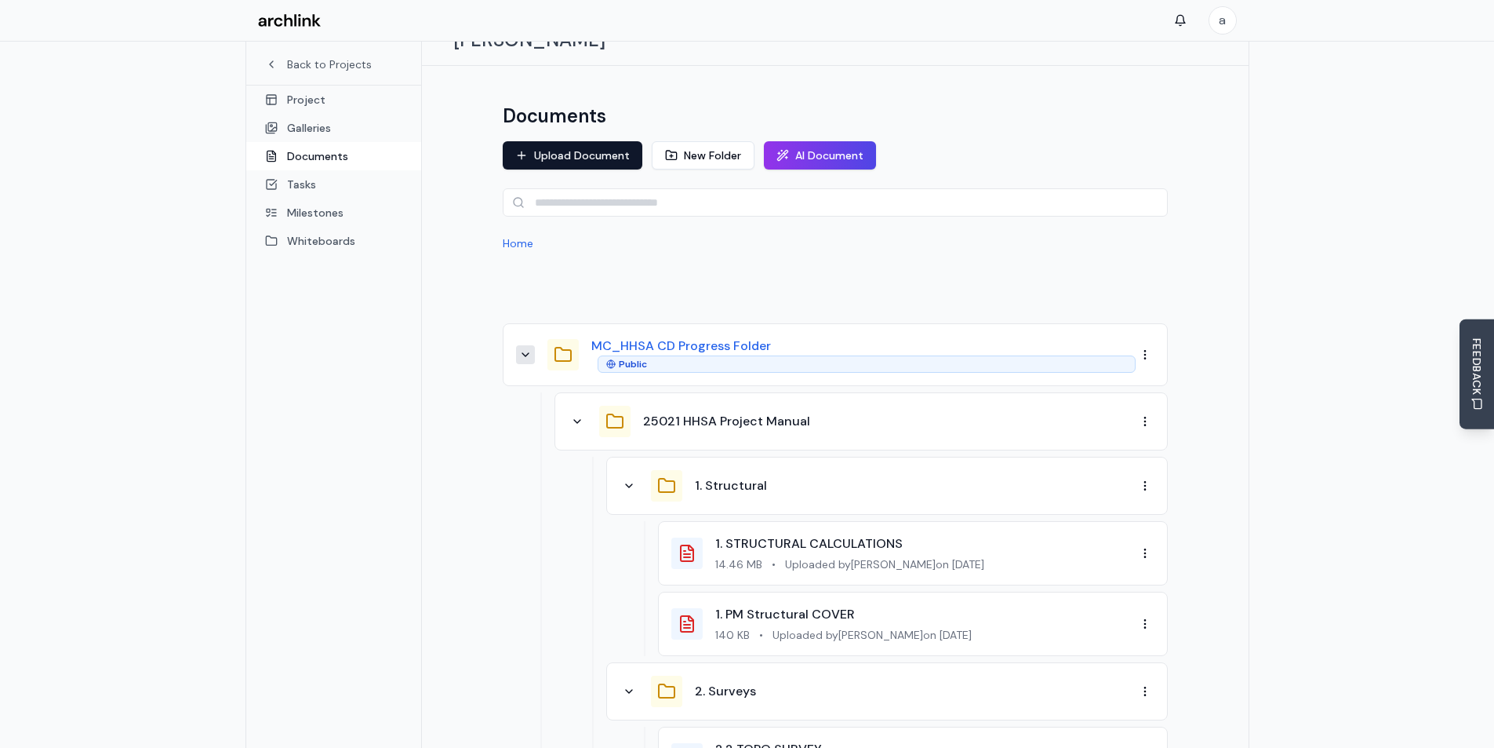
click at [656, 337] on button "MC_HHSA CD Progress Folder" at bounding box center [681, 346] width 180 height 19
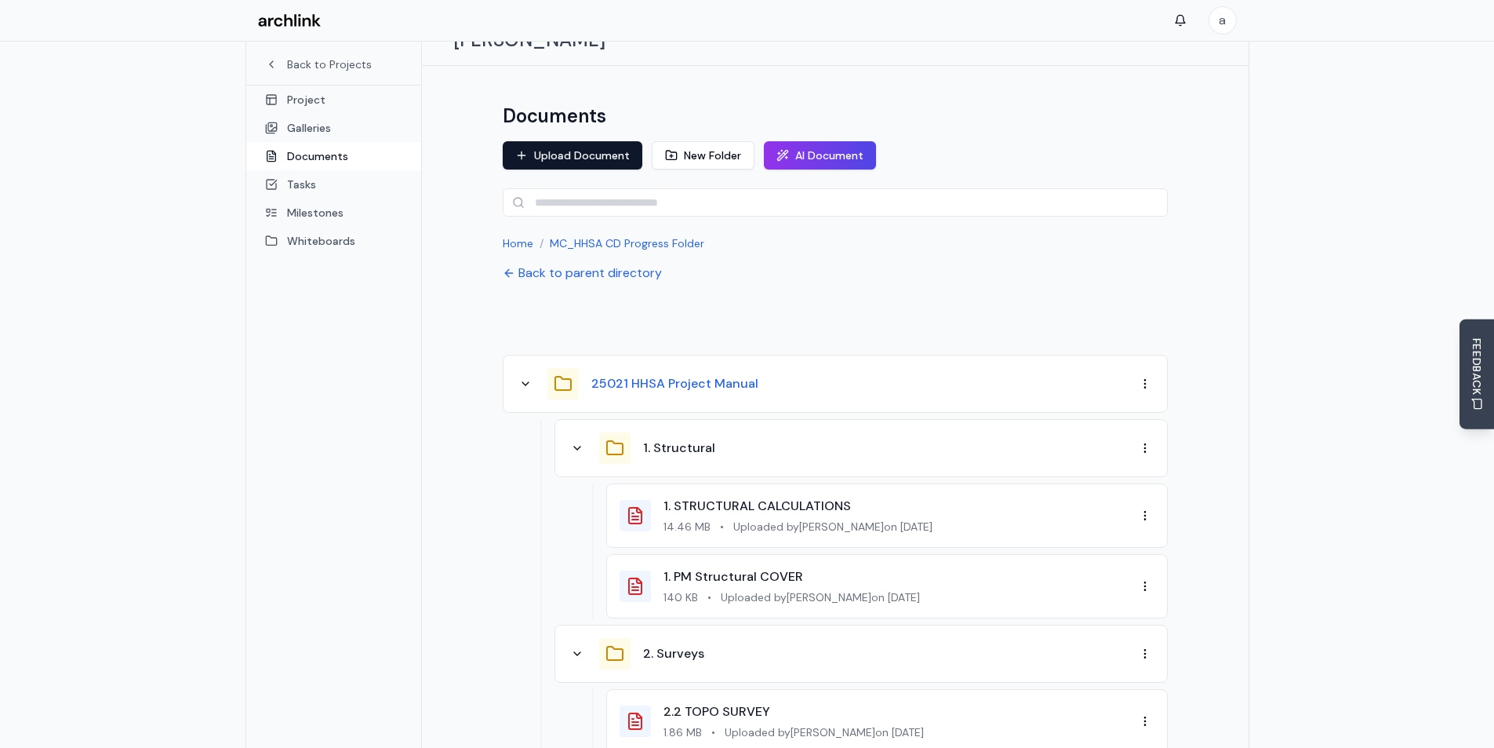
click at [685, 374] on button "25021 HHSA Project Manual" at bounding box center [674, 383] width 167 height 19
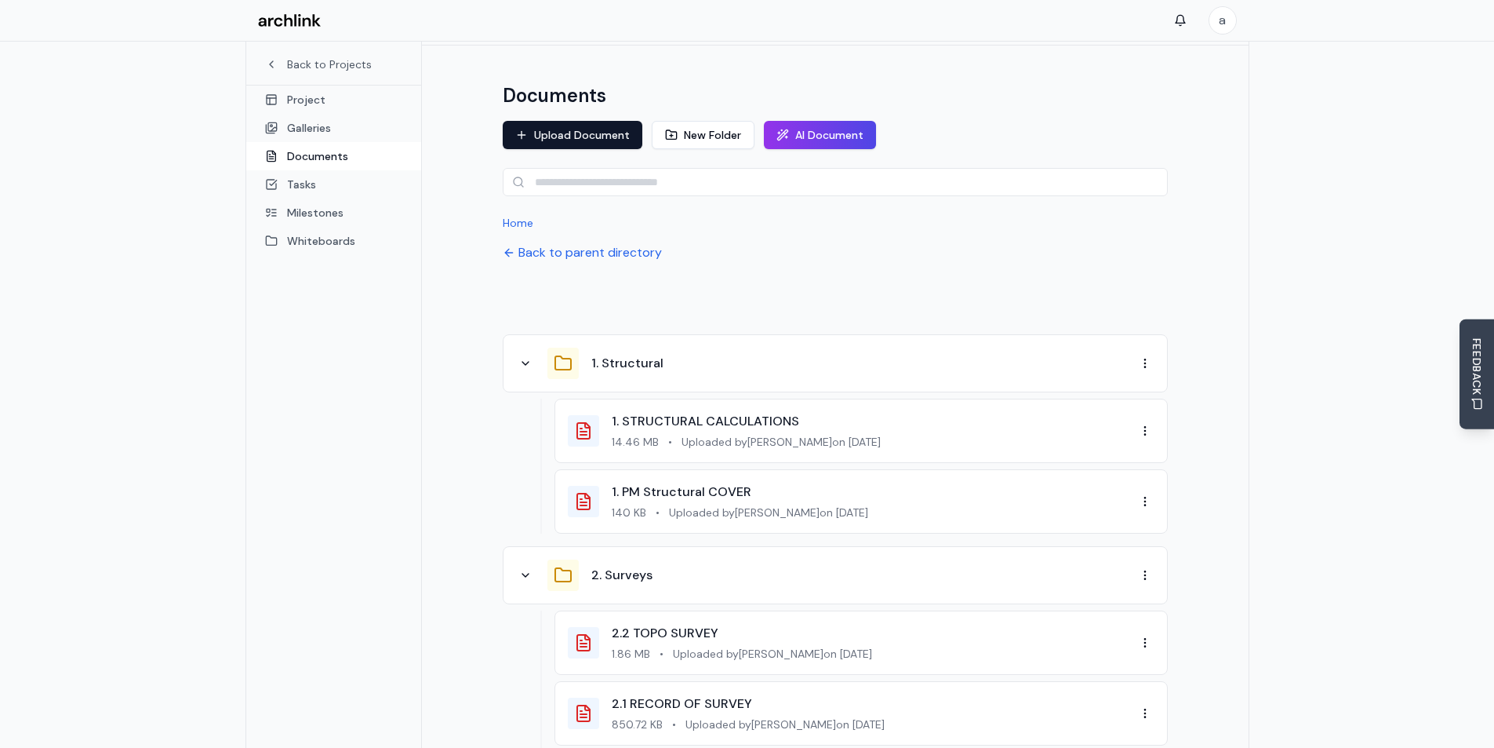
scroll to position [0, 0]
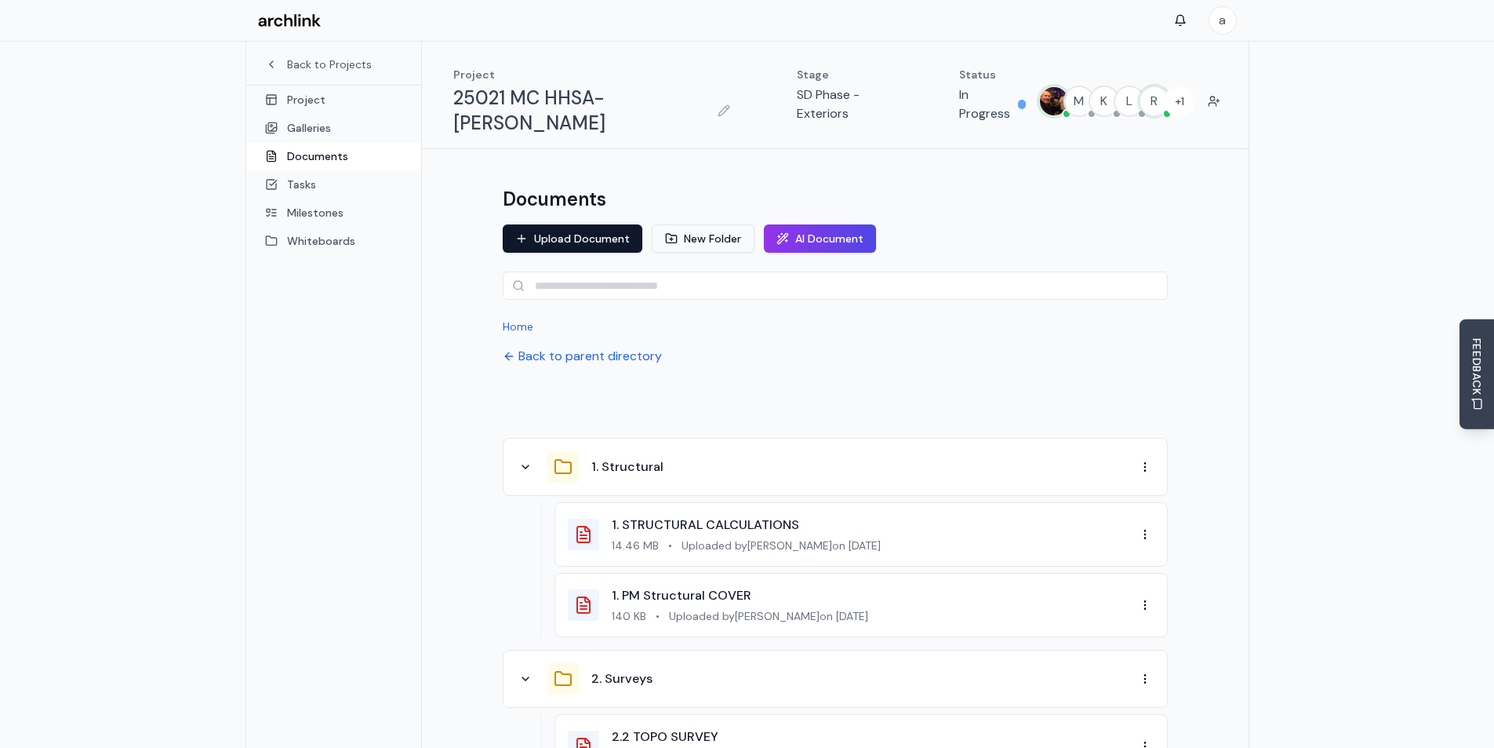
click at [726, 224] on button "New Folder" at bounding box center [703, 238] width 103 height 28
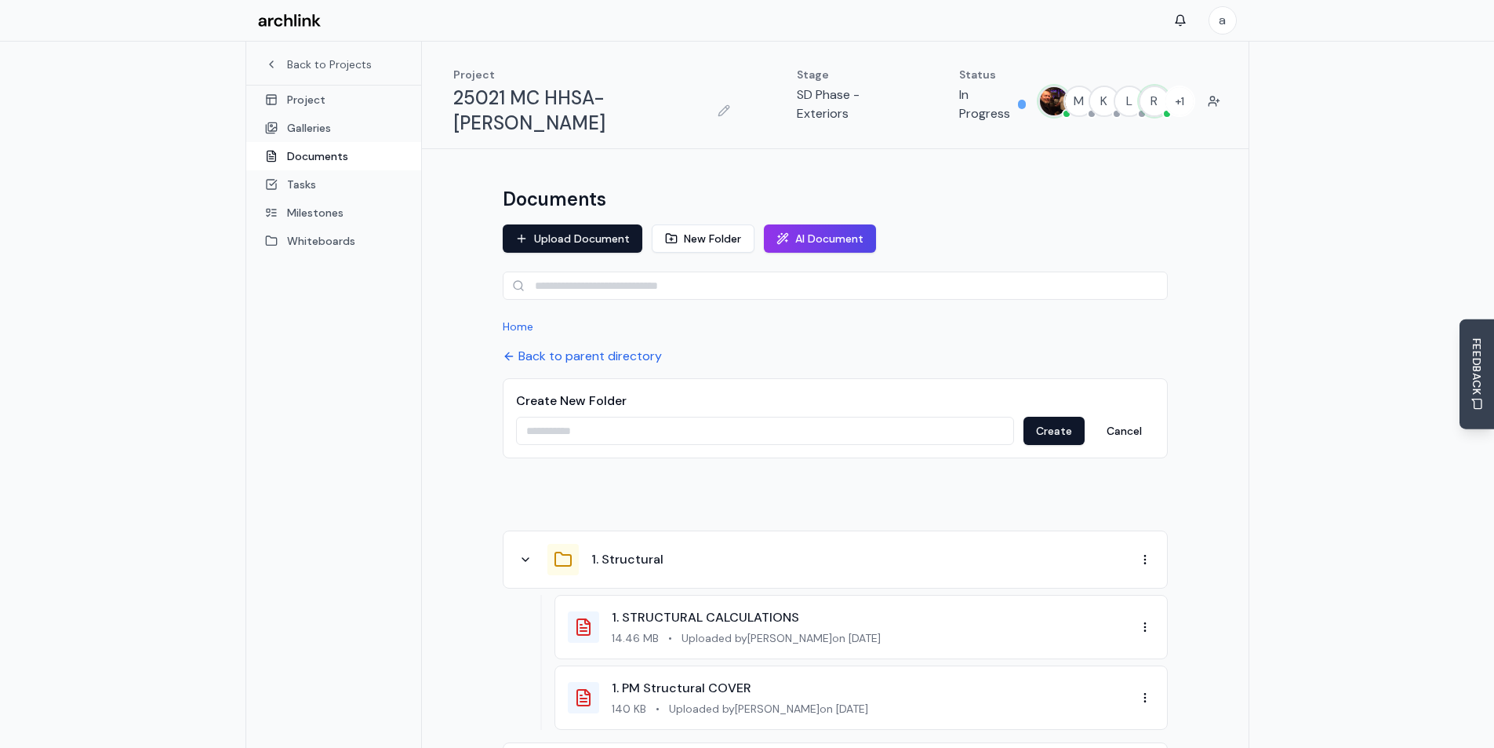
click at [605, 417] on input at bounding box center [765, 431] width 498 height 28
click at [589, 417] on input at bounding box center [765, 431] width 498 height 28
paste input "**********"
type input "**********"
click at [1051, 417] on button "Create" at bounding box center [1054, 431] width 61 height 28
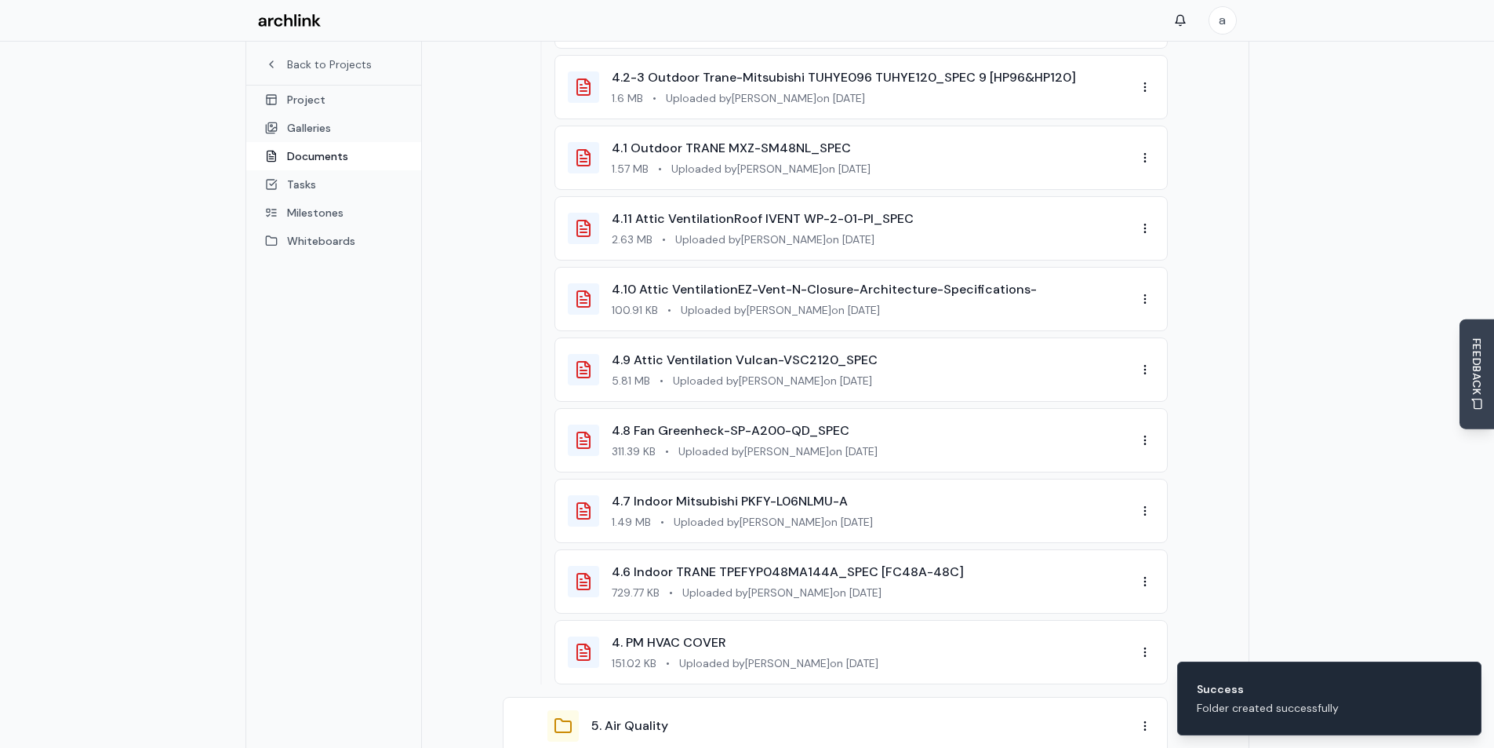
scroll to position [1768, 0]
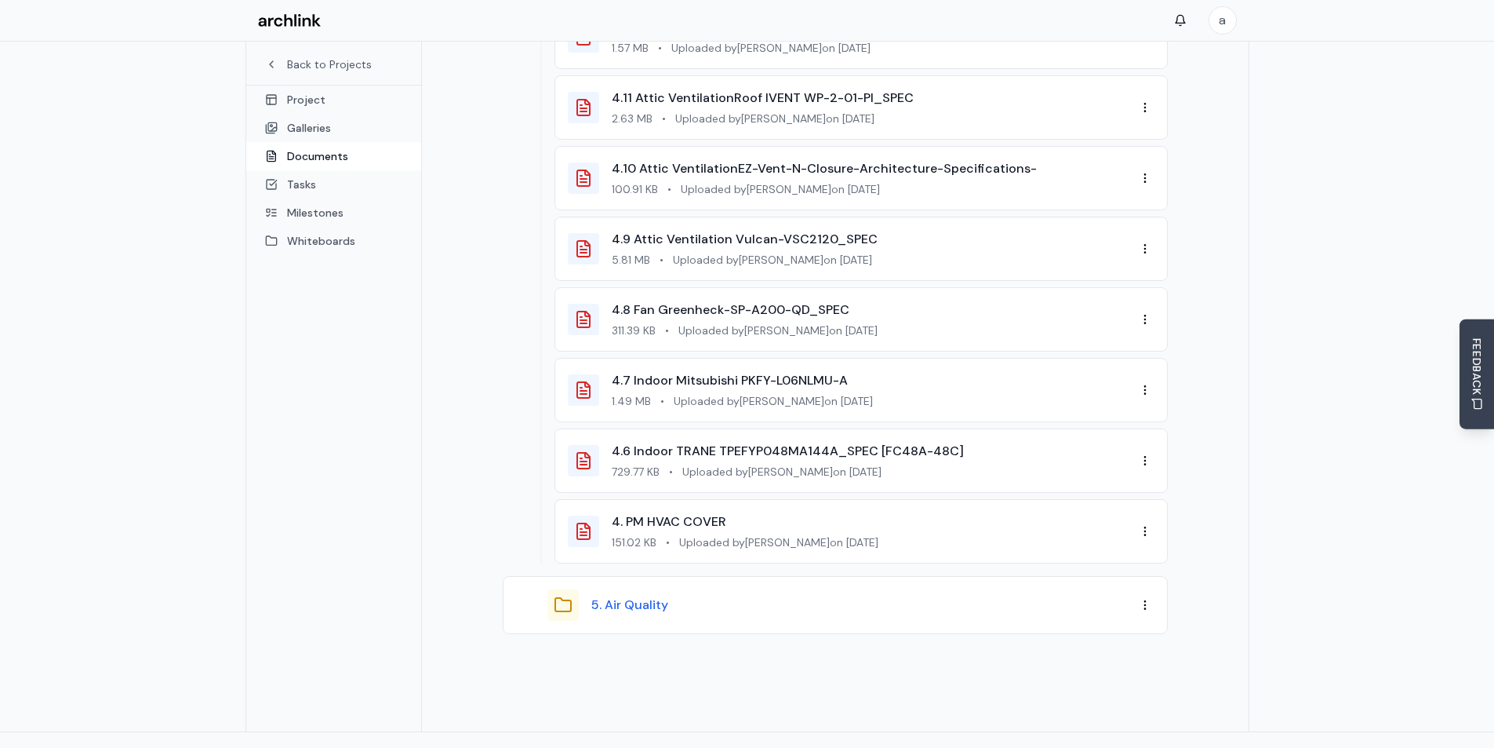
click at [634, 595] on button "5. Air Quality" at bounding box center [629, 604] width 77 height 19
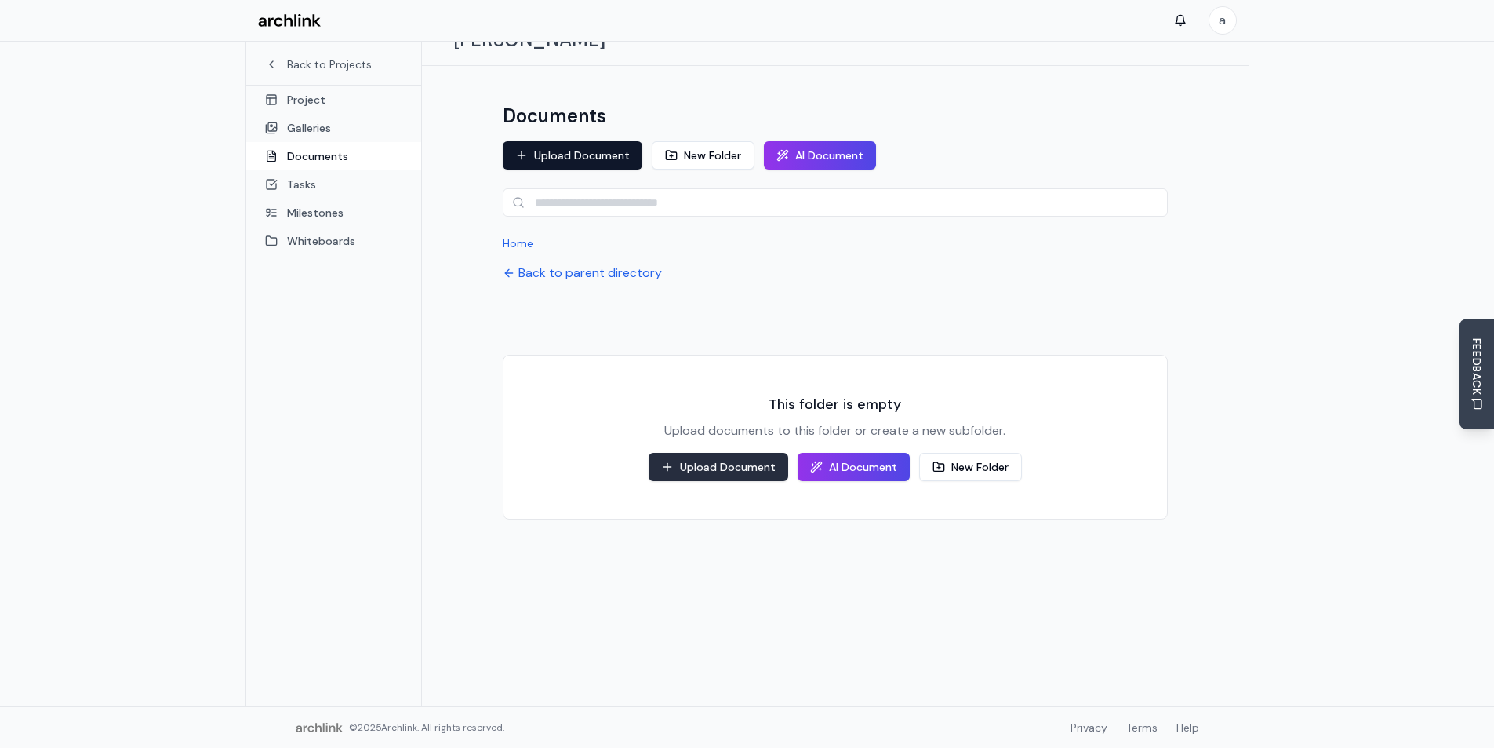
click at [715, 453] on button "Upload Document" at bounding box center [719, 467] width 140 height 28
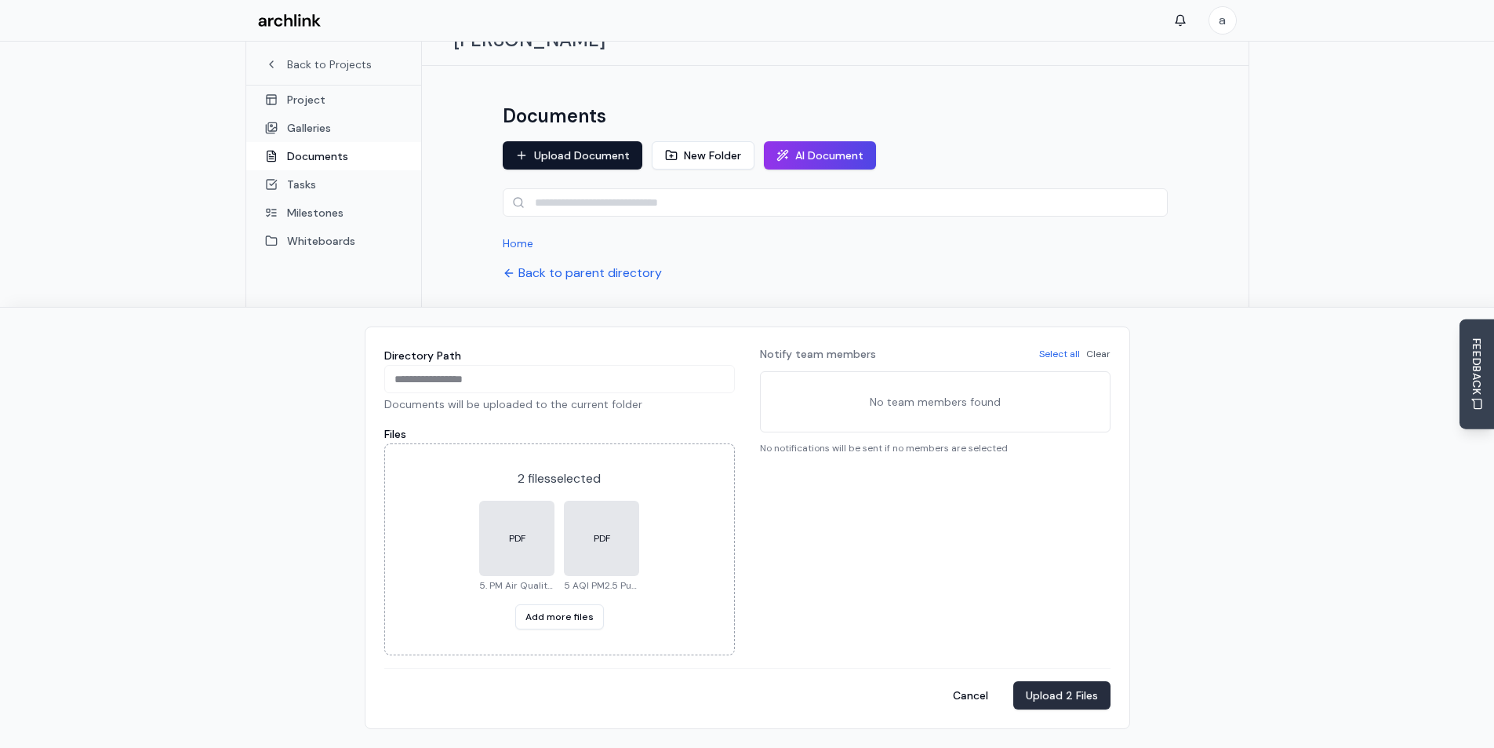
click at [1053, 693] on button "Upload 2 Files" at bounding box center [1061, 695] width 97 height 28
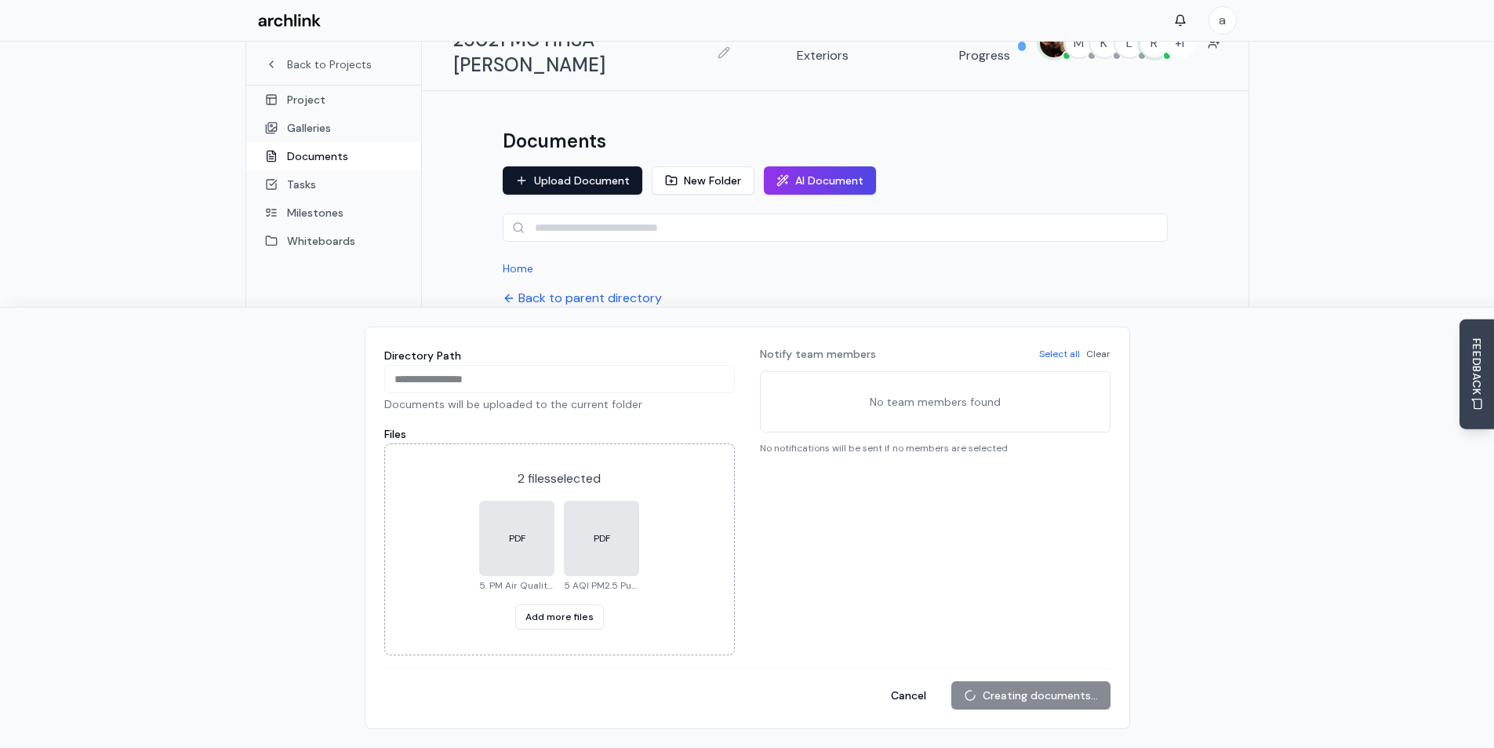
scroll to position [0, 0]
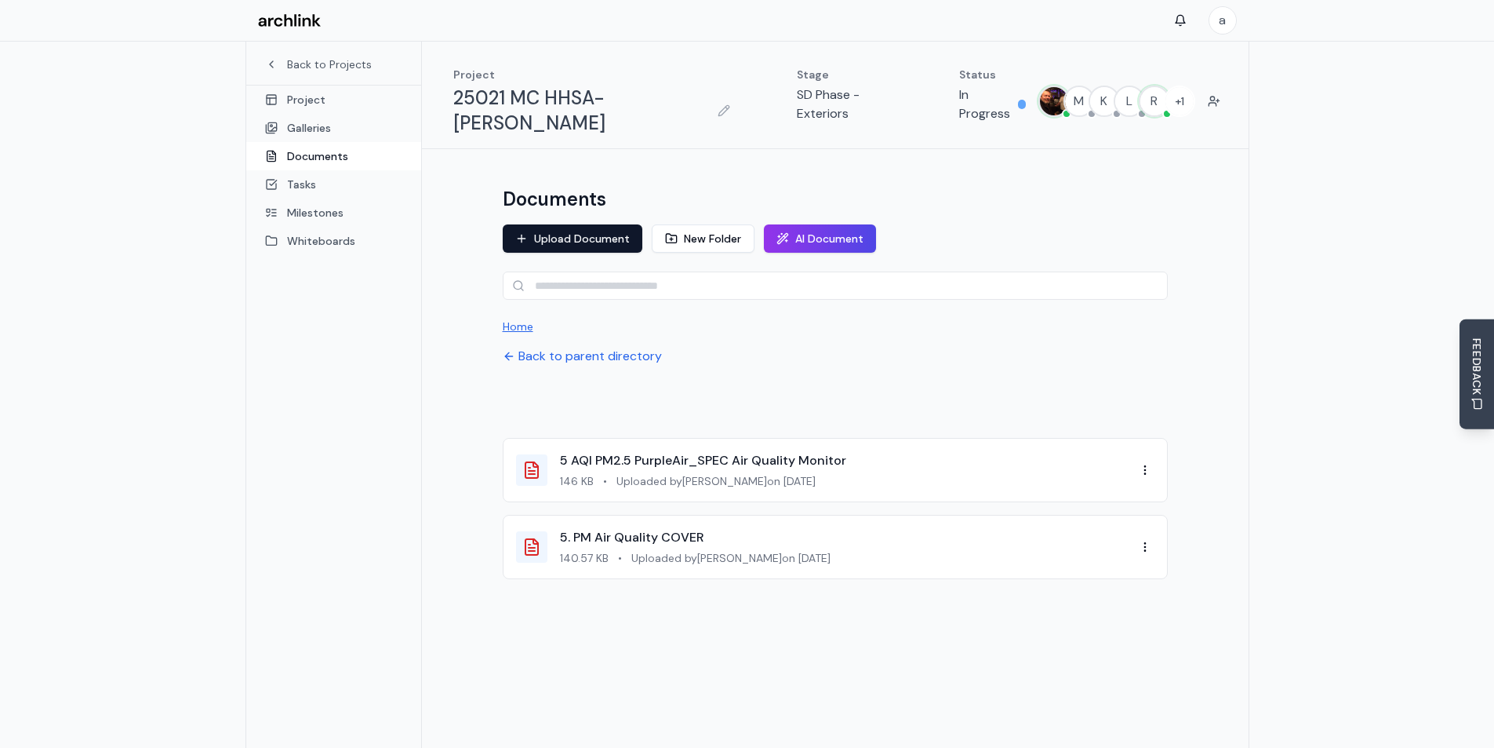
click at [516, 318] on button "Home" at bounding box center [518, 326] width 31 height 16
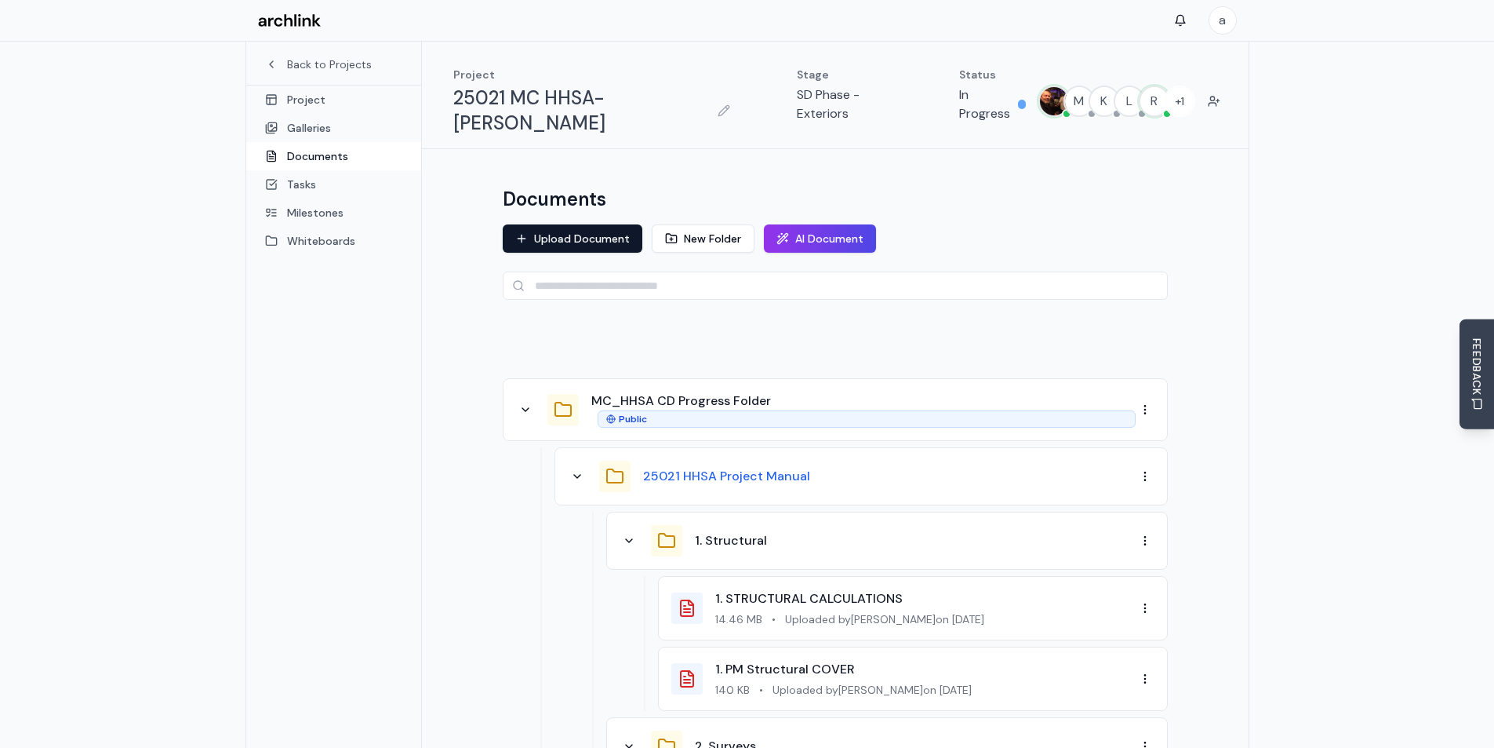
click at [748, 467] on button "25021 HHSA Project Manual" at bounding box center [726, 476] width 167 height 19
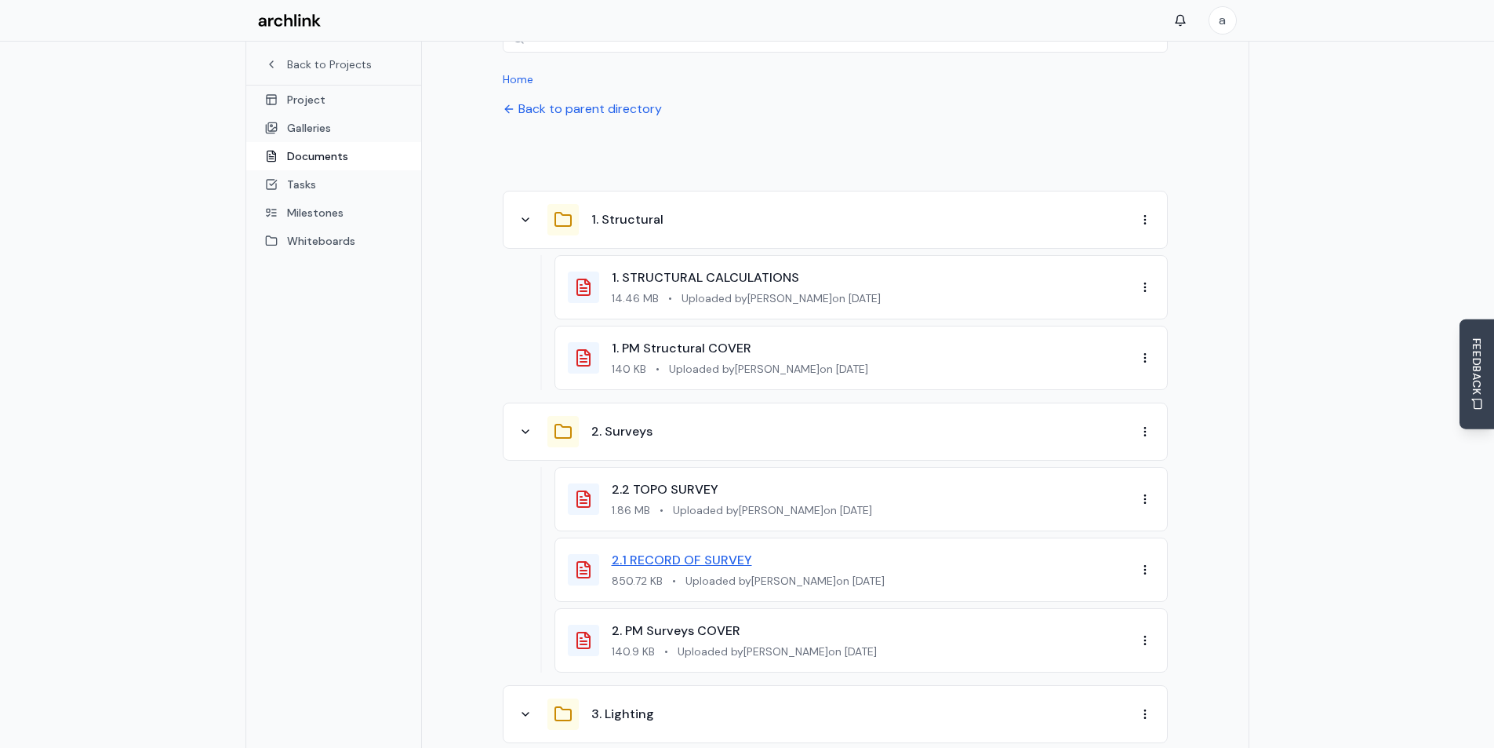
scroll to position [78, 0]
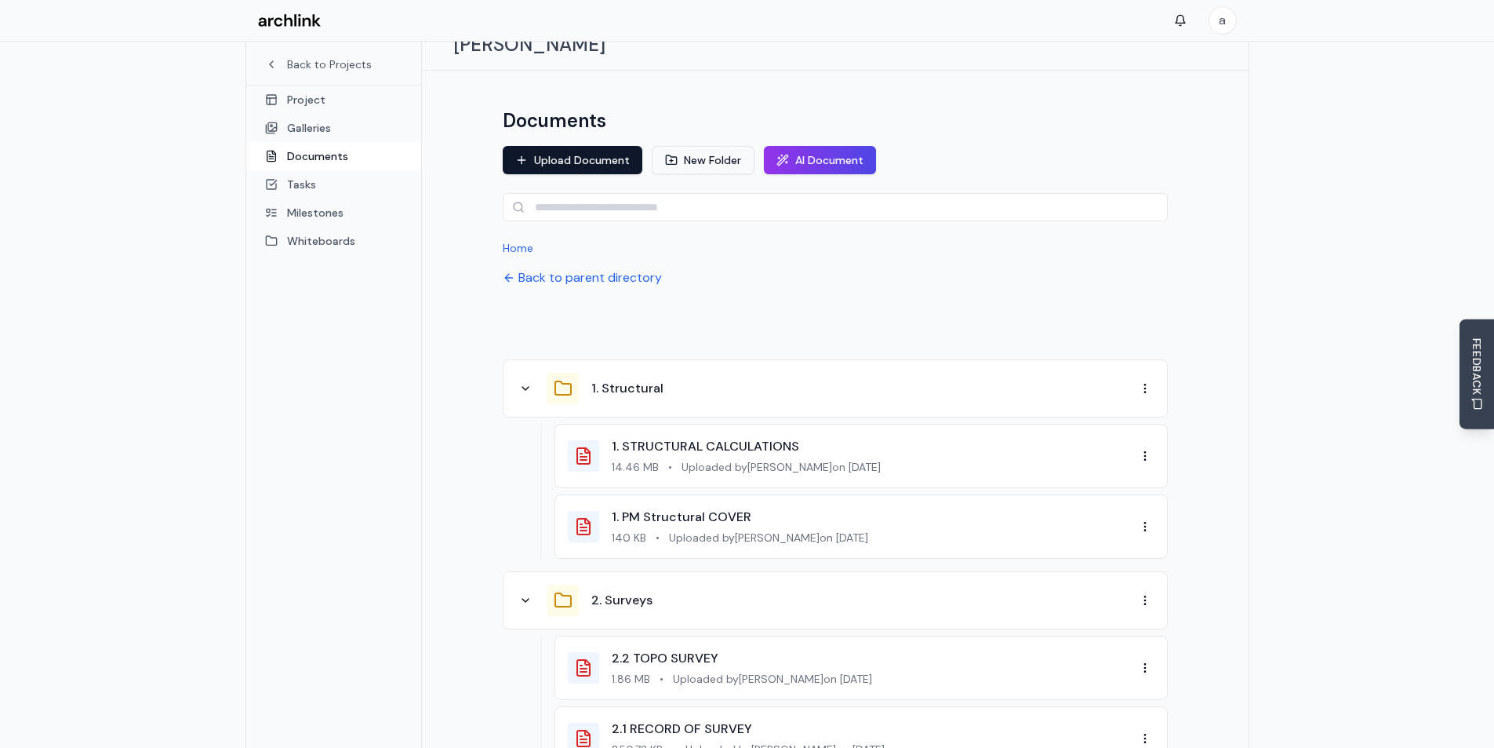
click at [705, 146] on button "New Folder" at bounding box center [703, 160] width 103 height 28
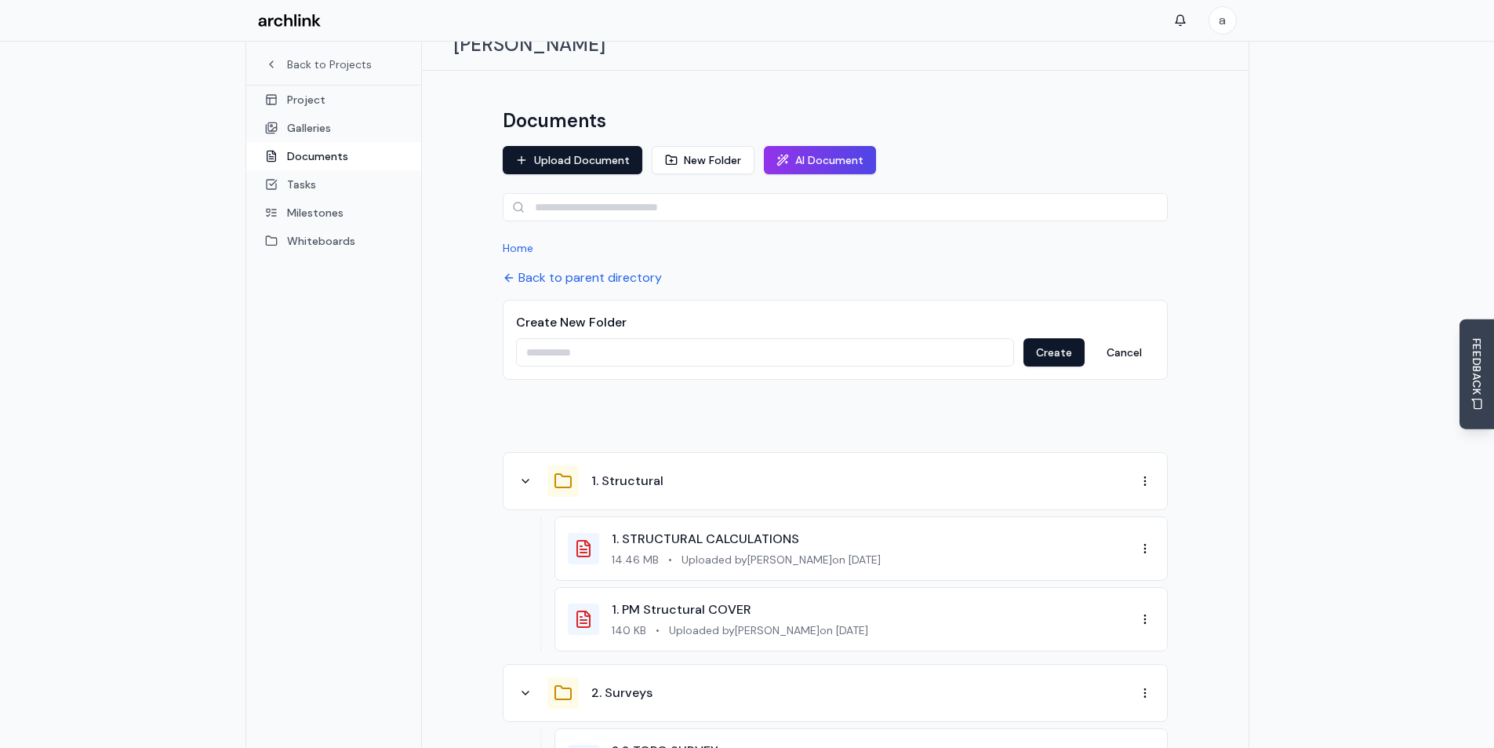
click at [635, 338] on input at bounding box center [765, 352] width 498 height 28
click at [586, 338] on input at bounding box center [765, 352] width 498 height 28
paste input "**********"
type input "**********"
click at [1060, 338] on button "Create" at bounding box center [1054, 352] width 61 height 28
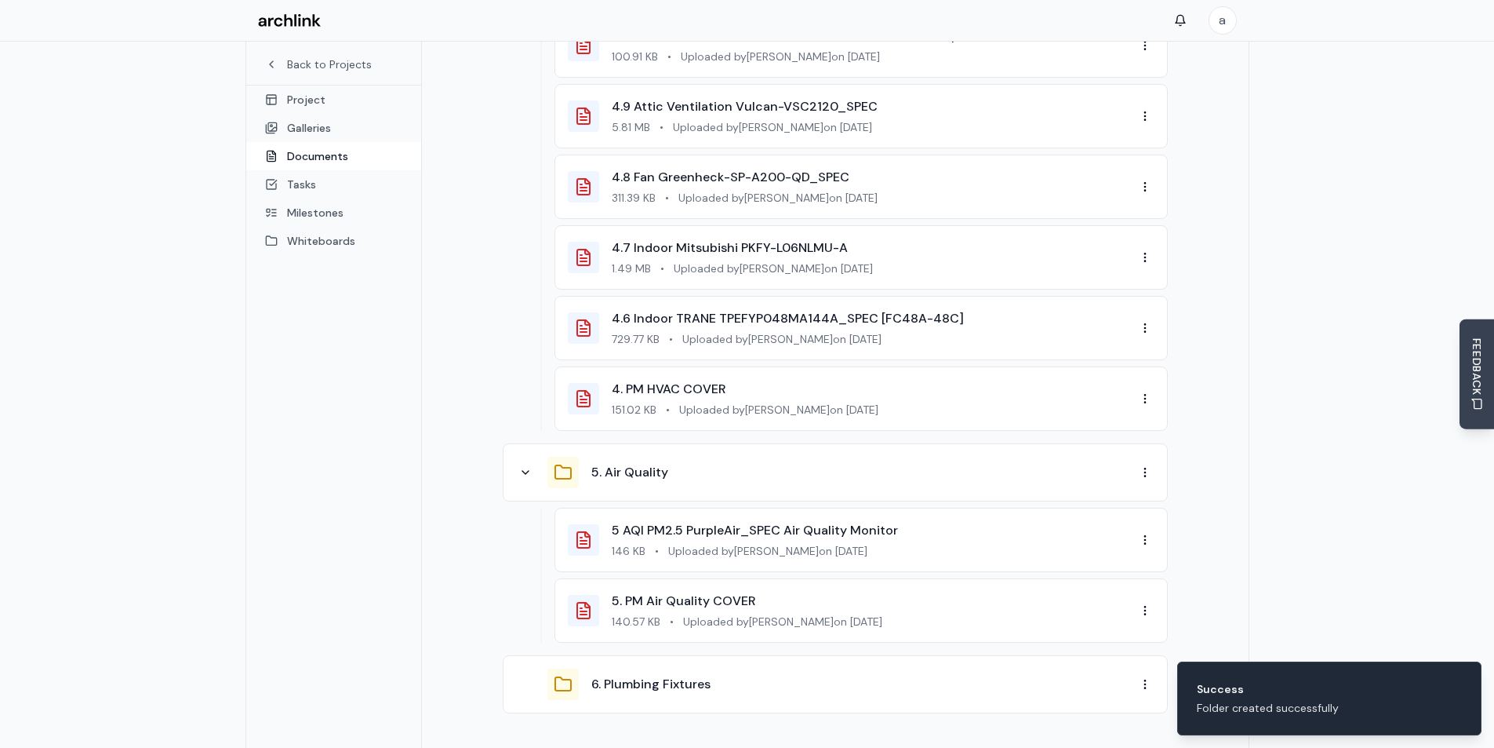
scroll to position [1980, 0]
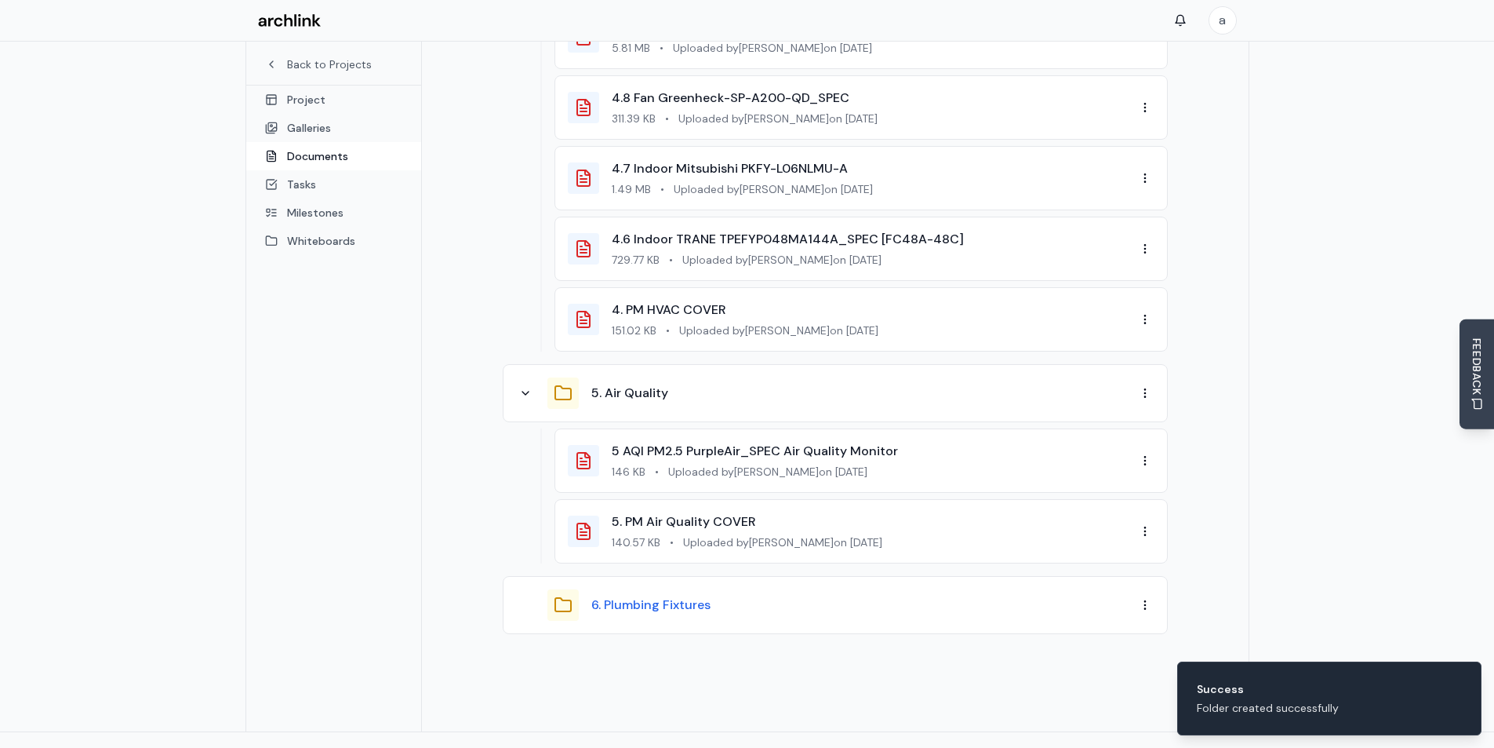
click at [625, 595] on button "6. Plumbing Fixtures" at bounding box center [650, 604] width 119 height 19
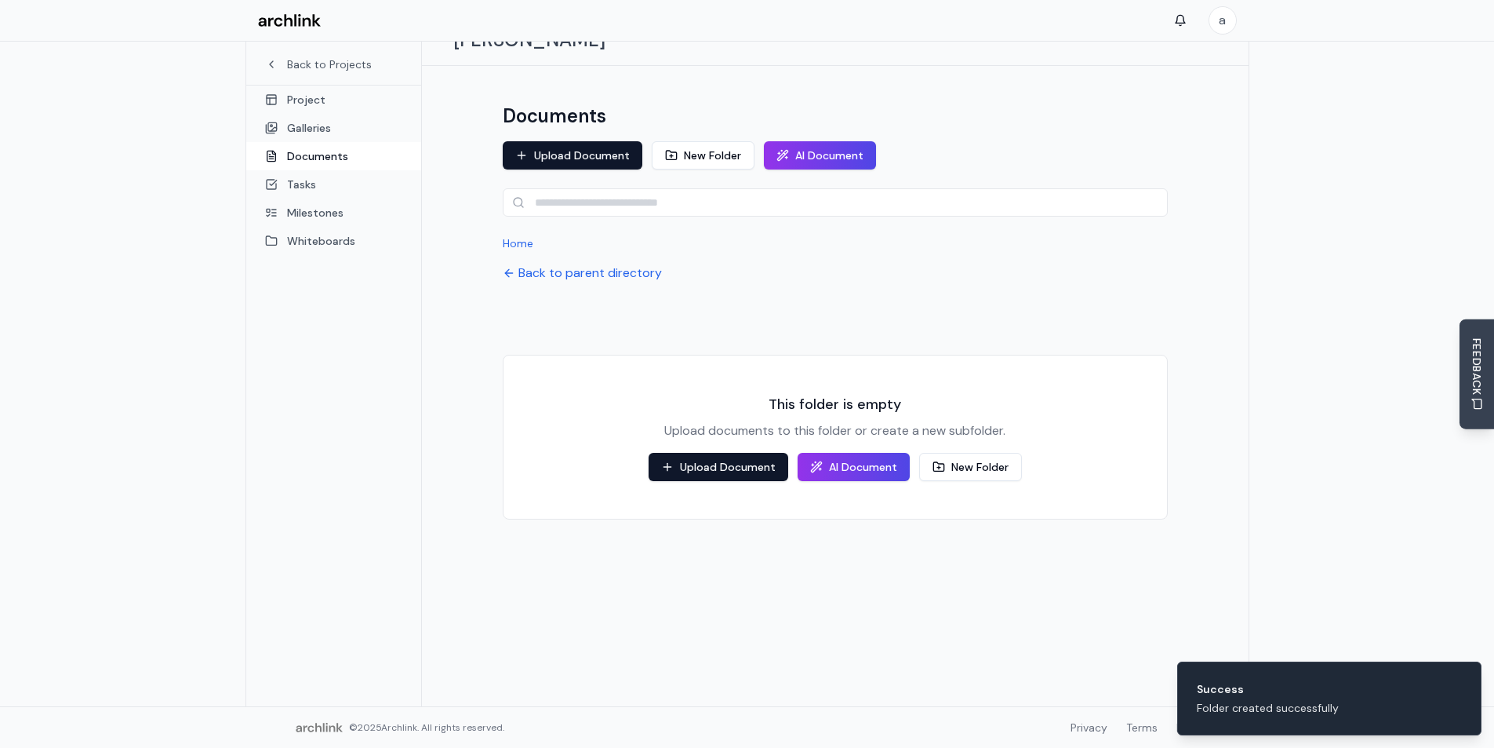
scroll to position [83, 0]
click at [686, 453] on button "Upload Document" at bounding box center [719, 467] width 140 height 28
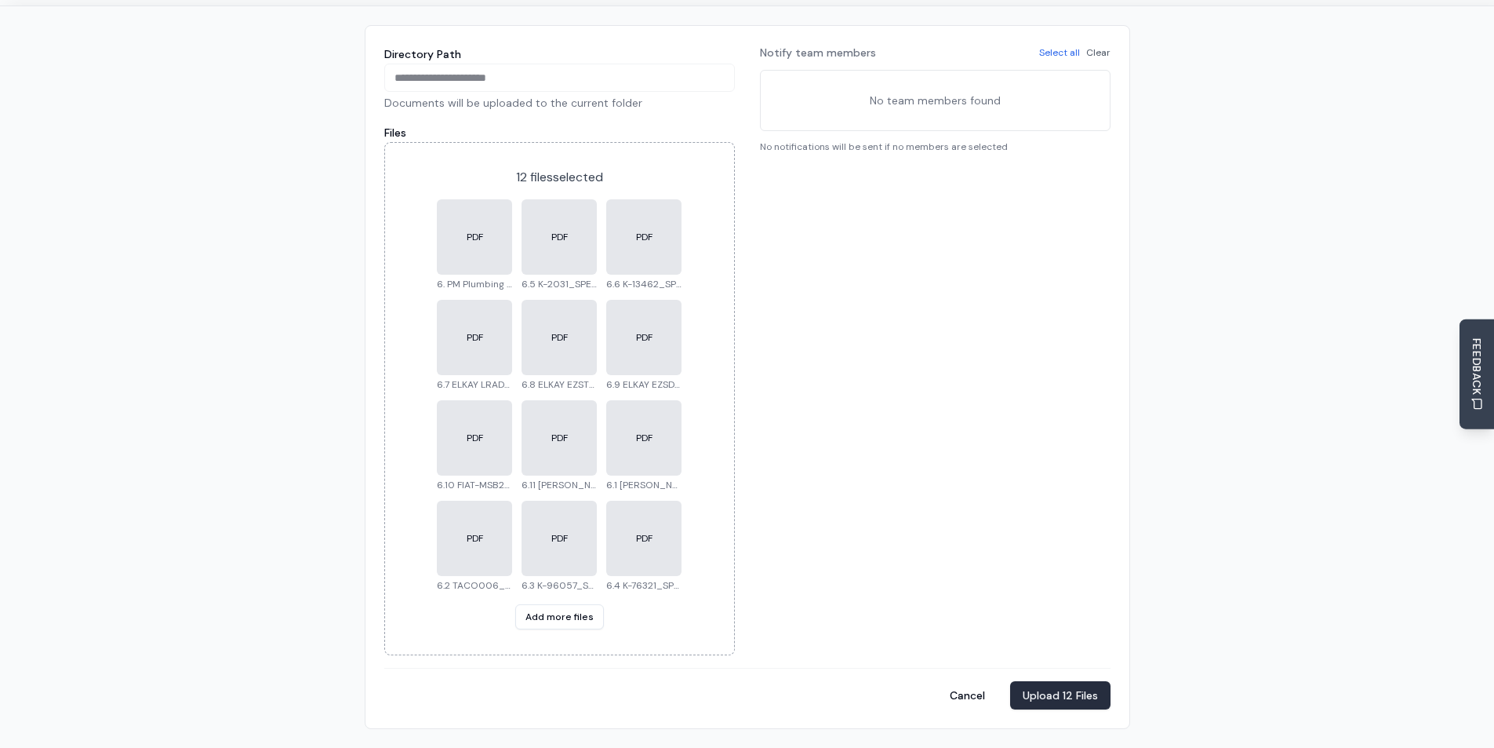
click at [1060, 695] on button "Upload 12 Files" at bounding box center [1060, 695] width 100 height 28
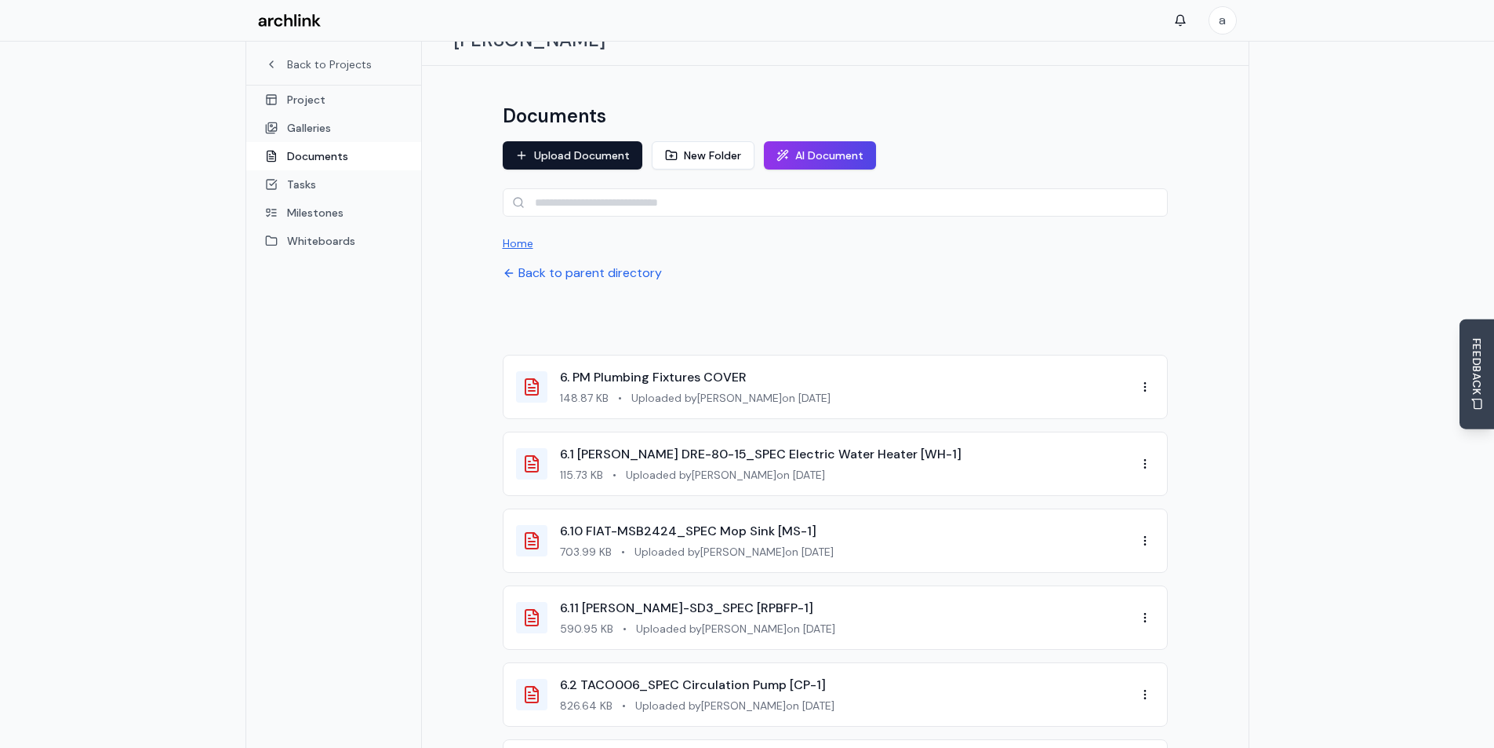
click at [514, 235] on button "Home" at bounding box center [518, 243] width 31 height 16
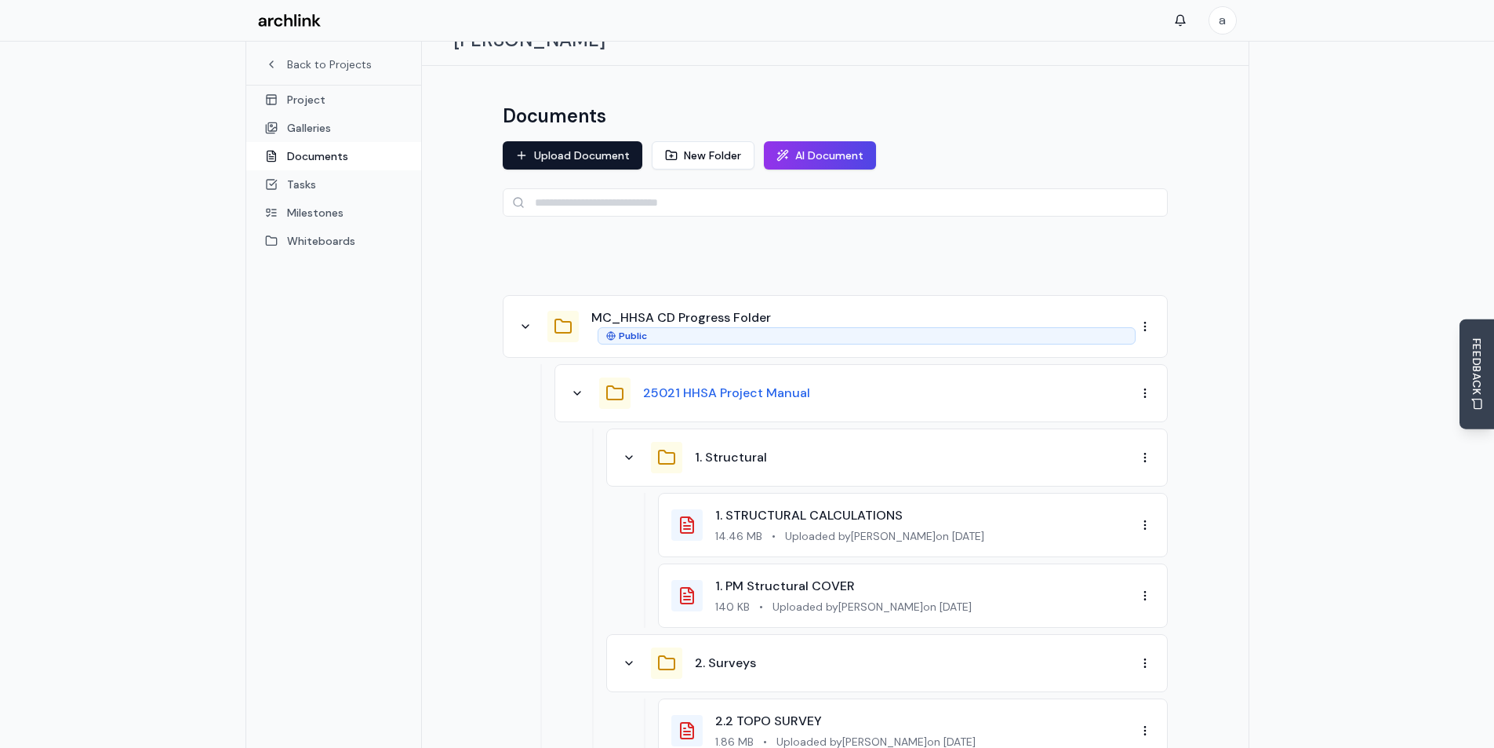
click at [708, 384] on button "25021 HHSA Project Manual" at bounding box center [726, 393] width 167 height 19
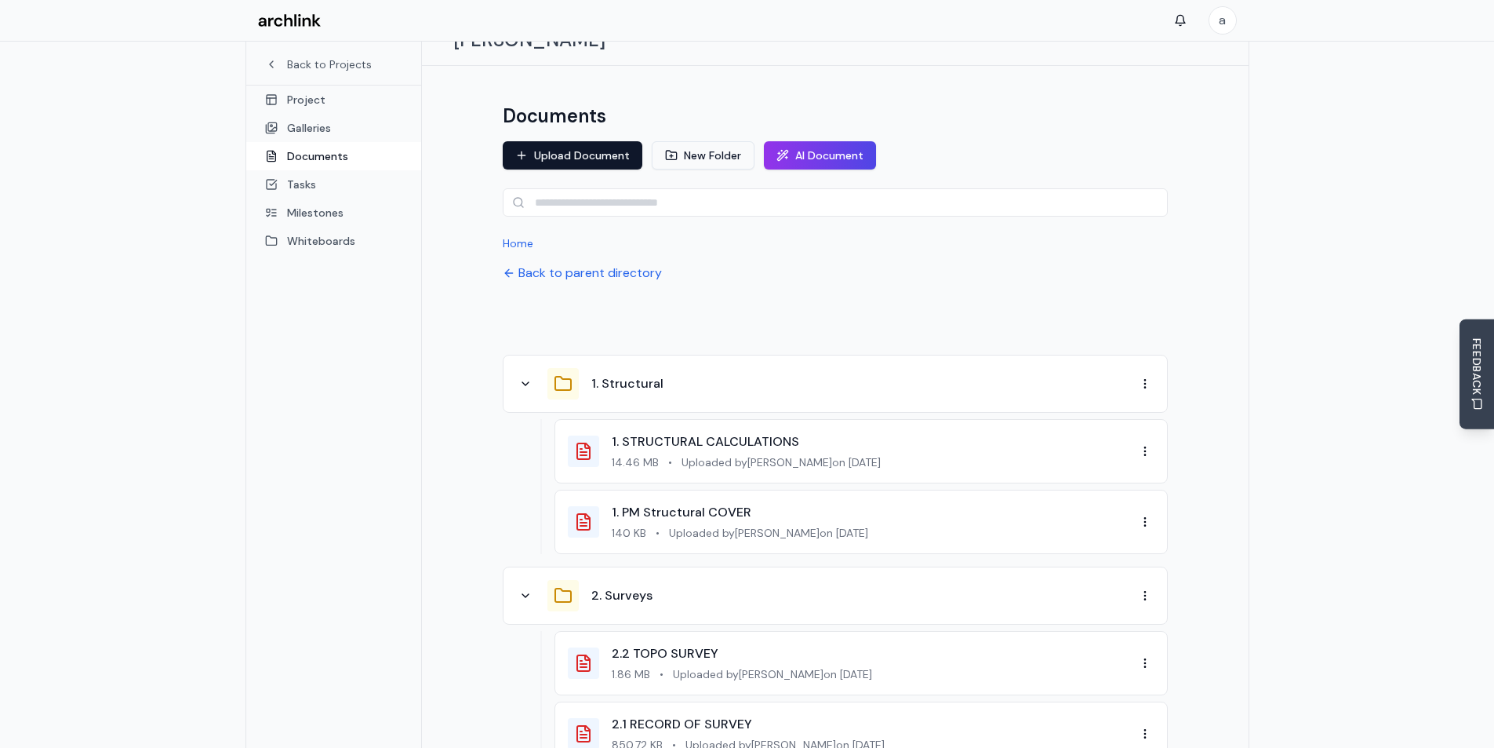
click at [697, 141] on button "New Folder" at bounding box center [703, 155] width 103 height 28
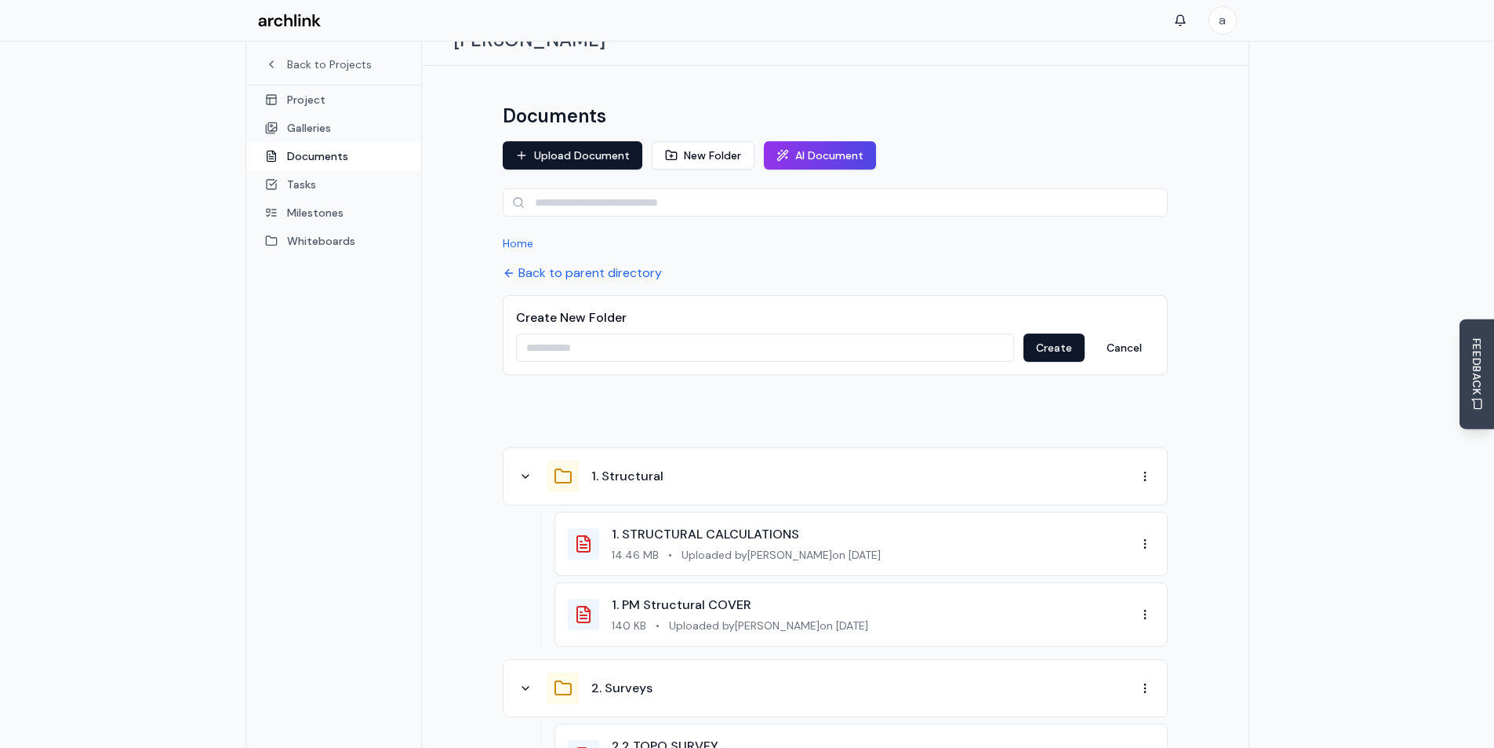
click at [700, 333] on input at bounding box center [765, 347] width 498 height 28
paste input "**********"
type input "**********"
click at [1035, 333] on button "Create" at bounding box center [1054, 347] width 61 height 28
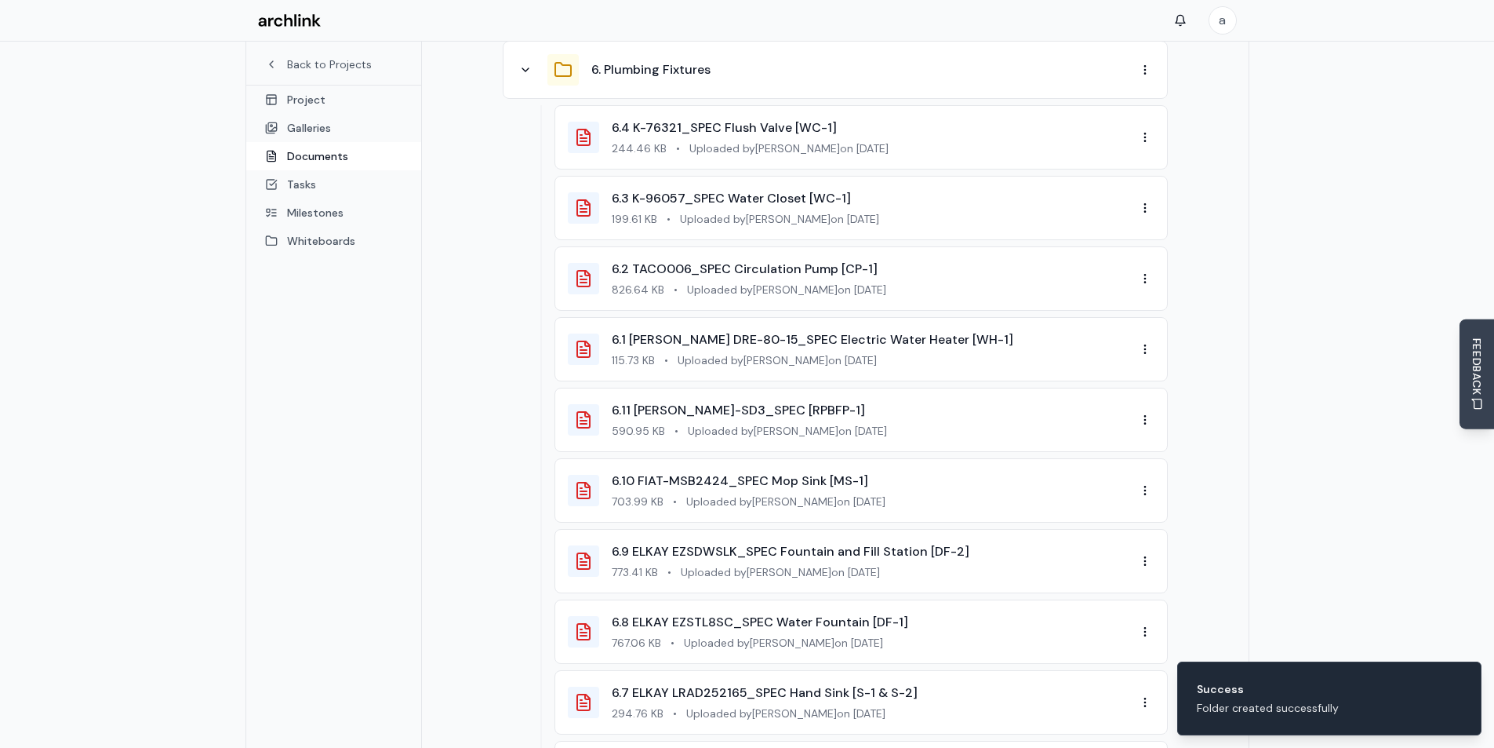
scroll to position [2898, 0]
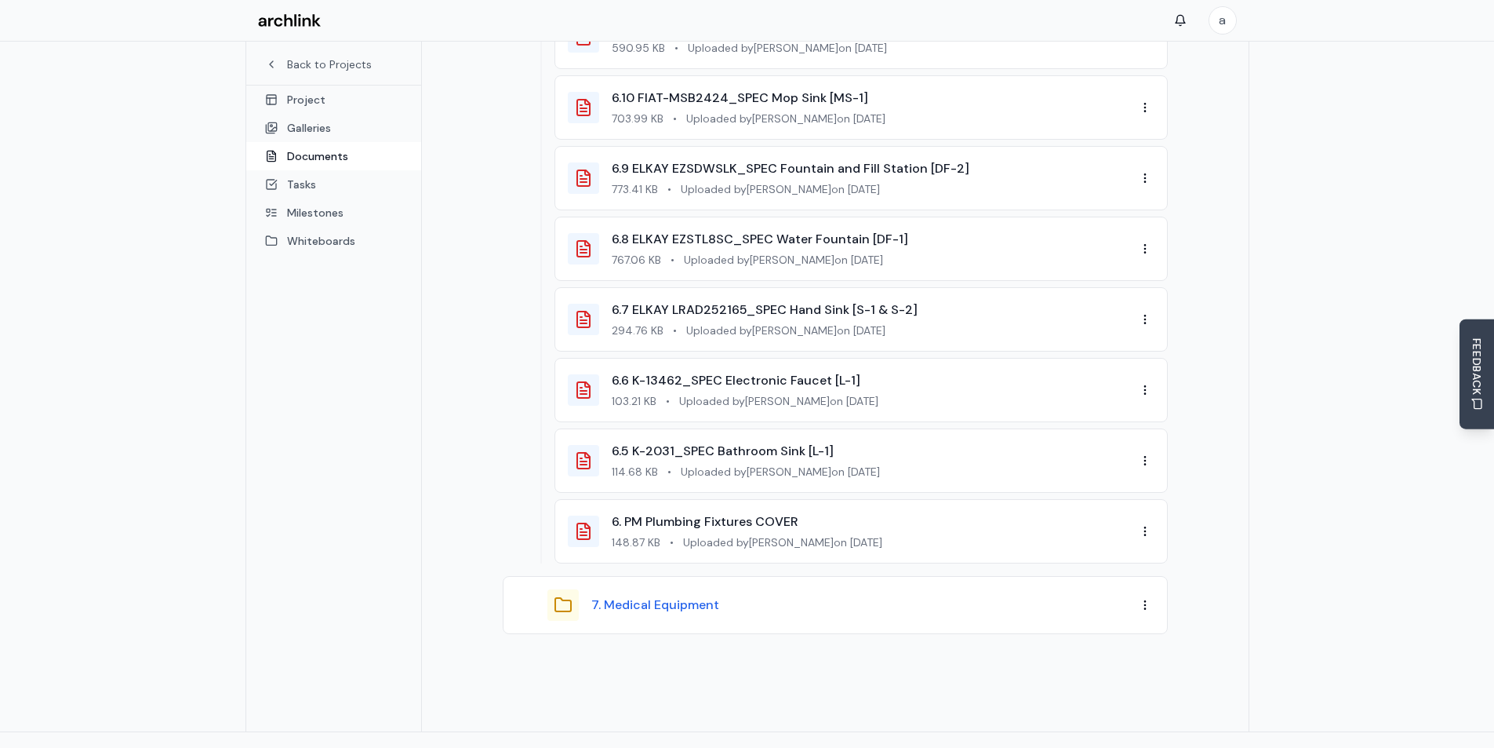
click at [675, 595] on button "7. Medical Equipment" at bounding box center [655, 604] width 128 height 19
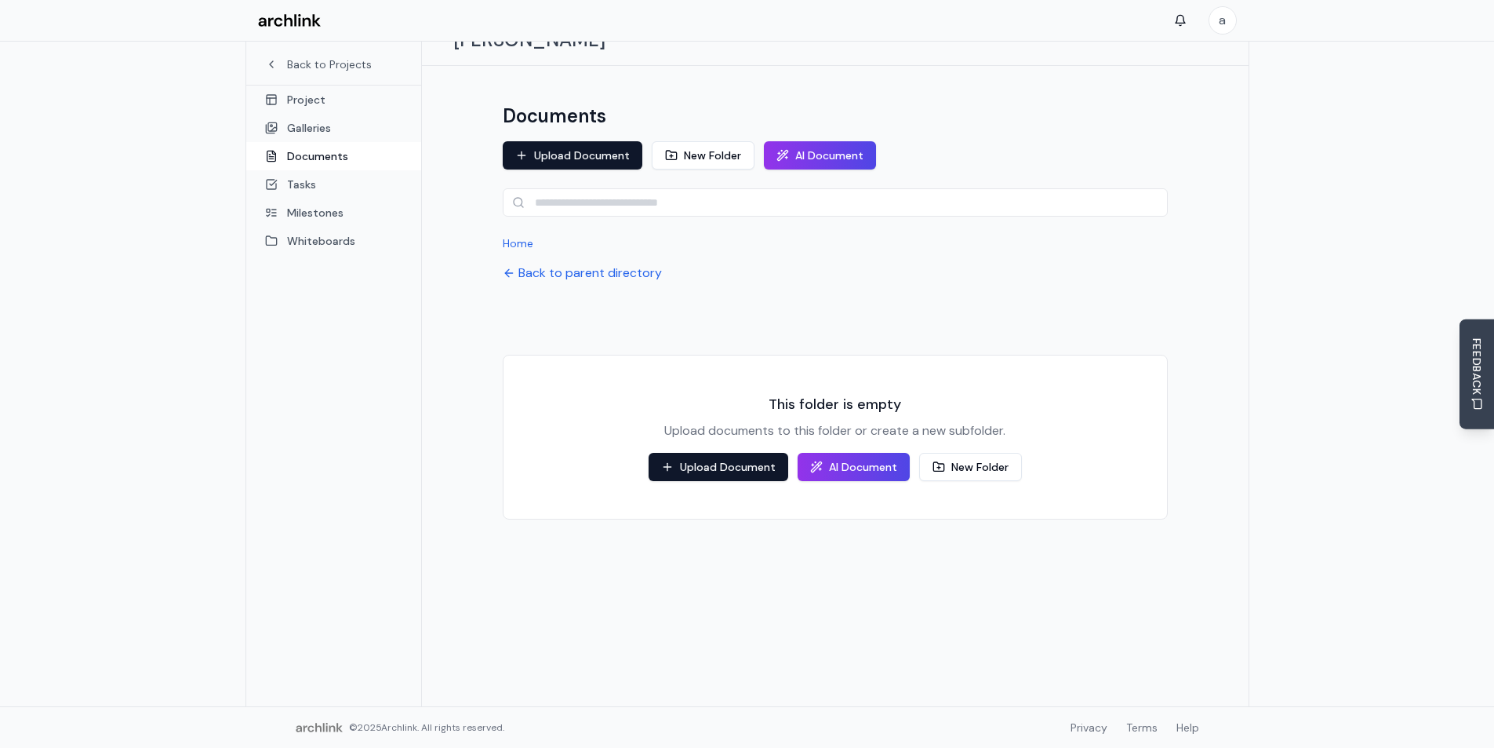
scroll to position [83, 0]
click at [708, 453] on button "Upload Document" at bounding box center [719, 467] width 140 height 28
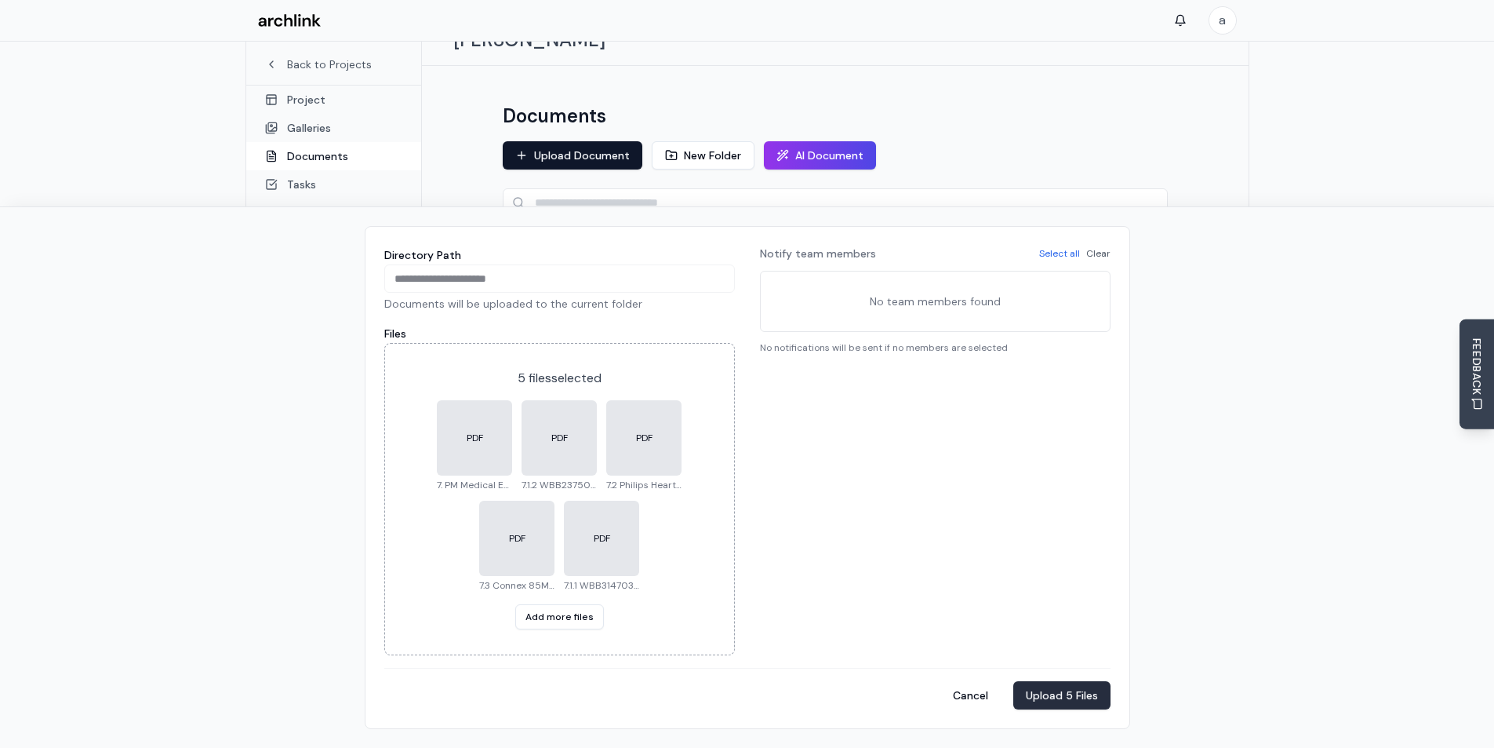
click at [1054, 694] on button "Upload 5 Files" at bounding box center [1061, 695] width 97 height 28
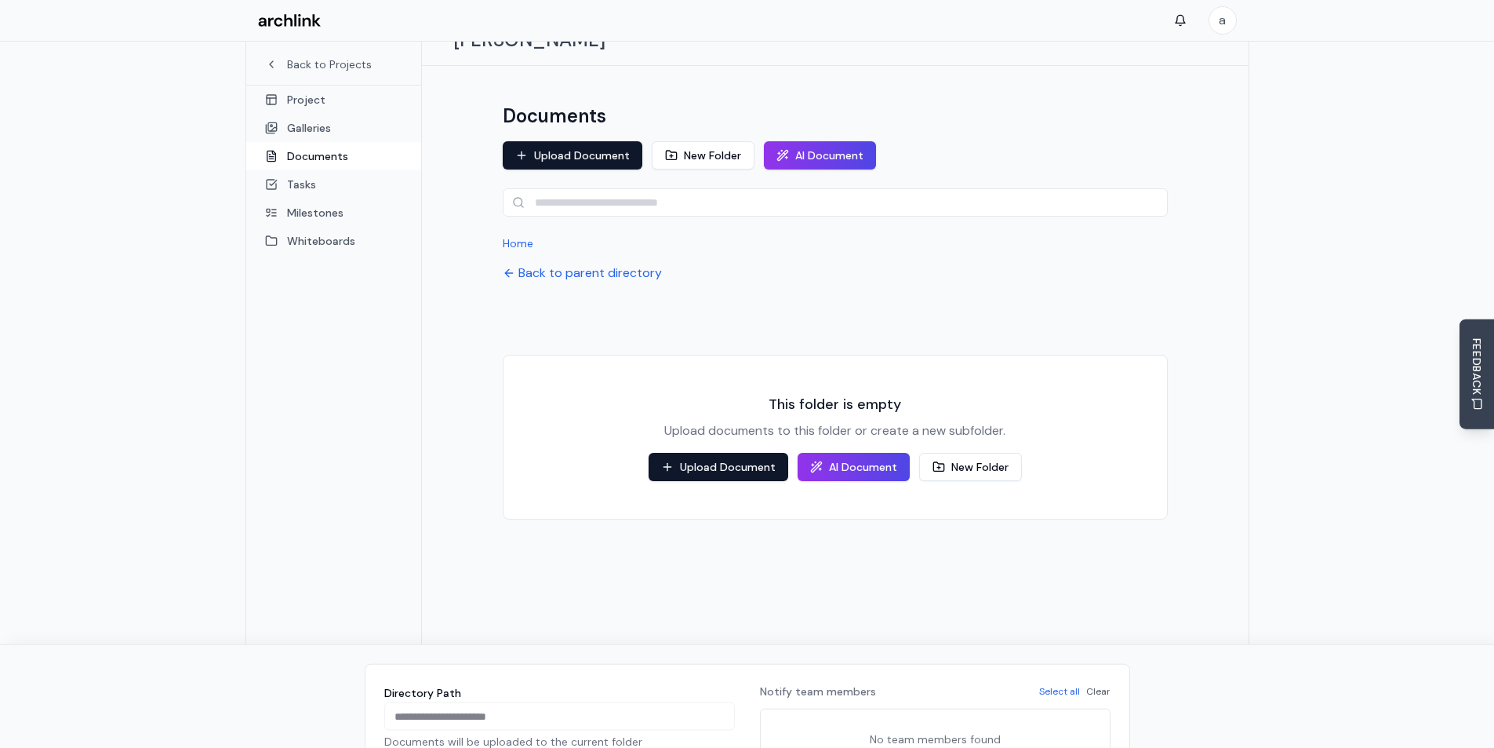
click at [653, 234] on div "**********" at bounding box center [835, 341] width 703 height 513
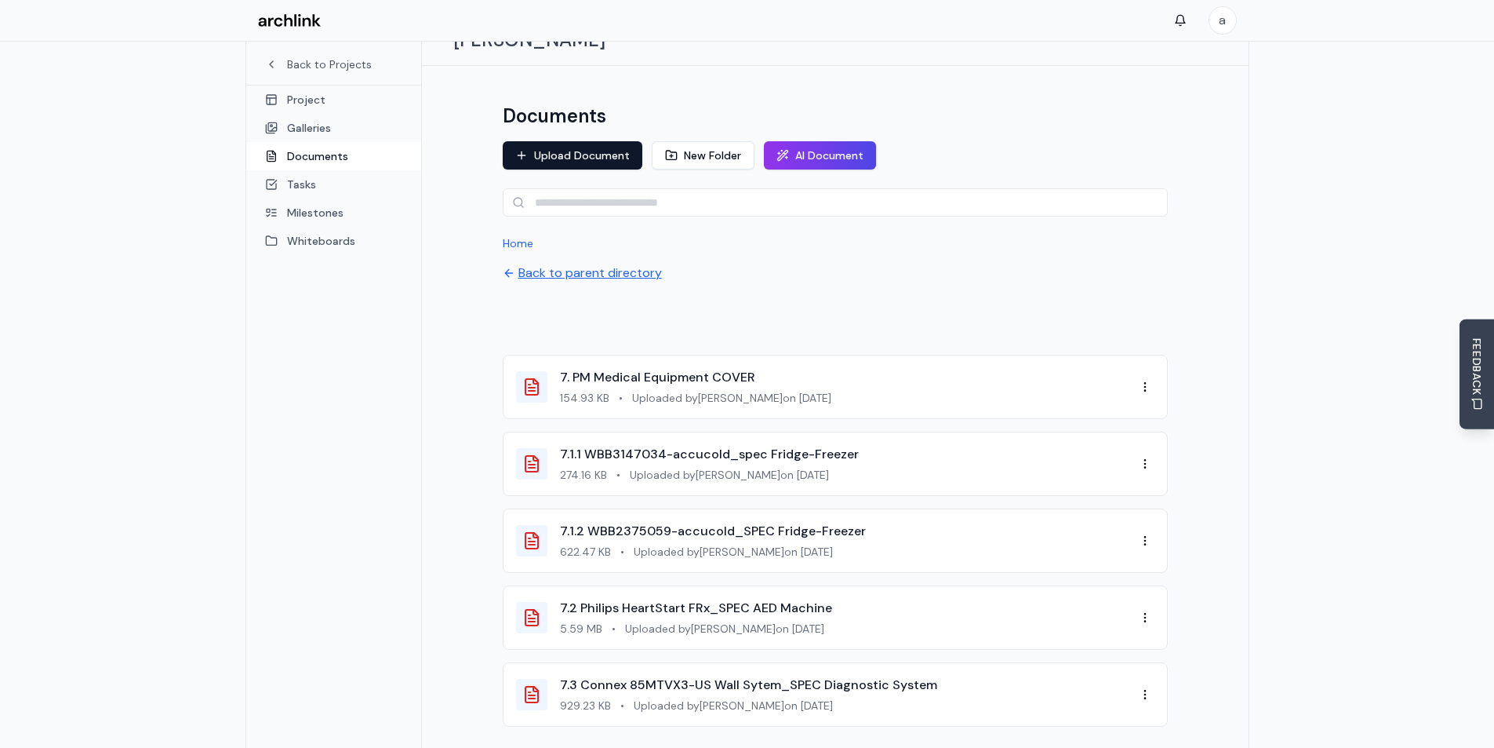
click at [570, 264] on button "Back to parent directory" at bounding box center [582, 273] width 159 height 19
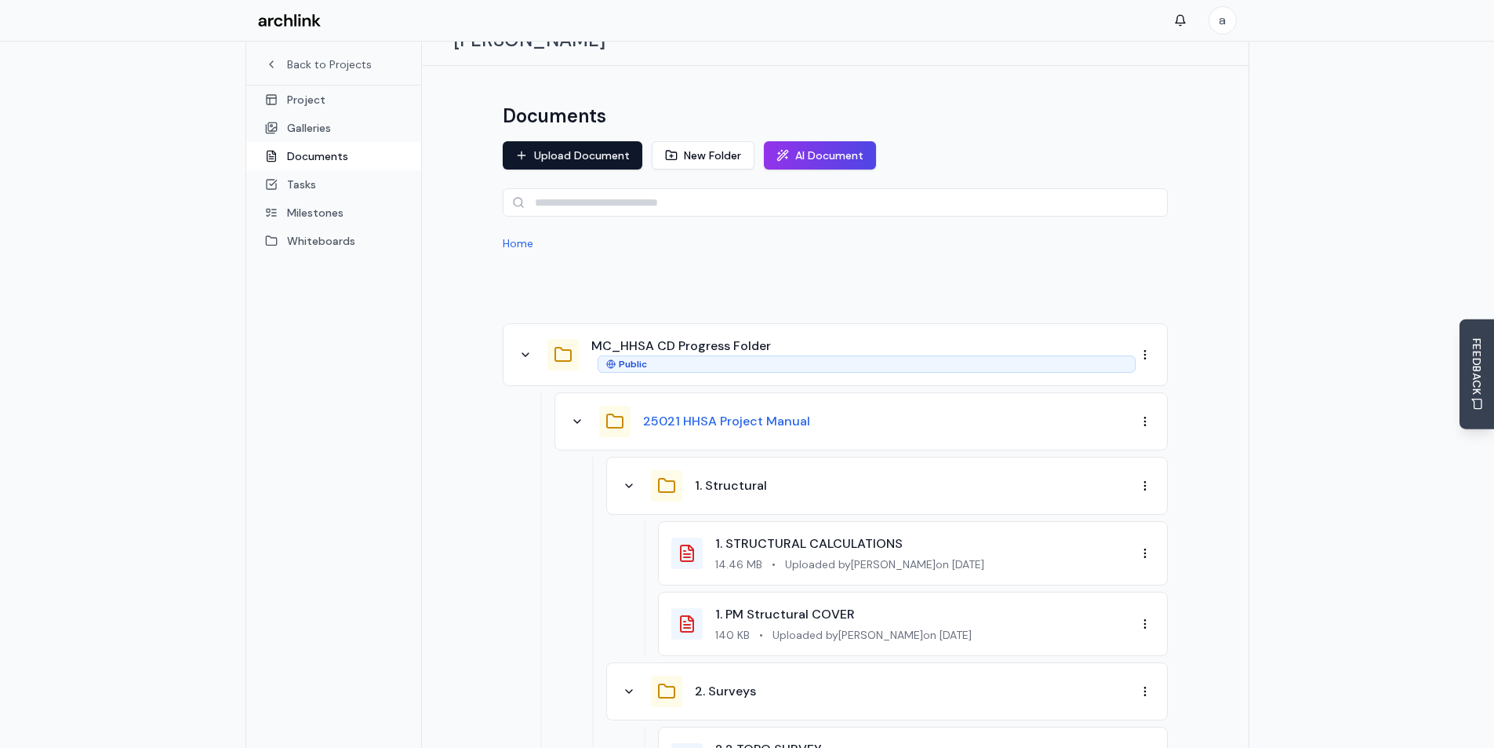
click at [691, 412] on button "25021 HHSA Project Manual" at bounding box center [726, 421] width 167 height 19
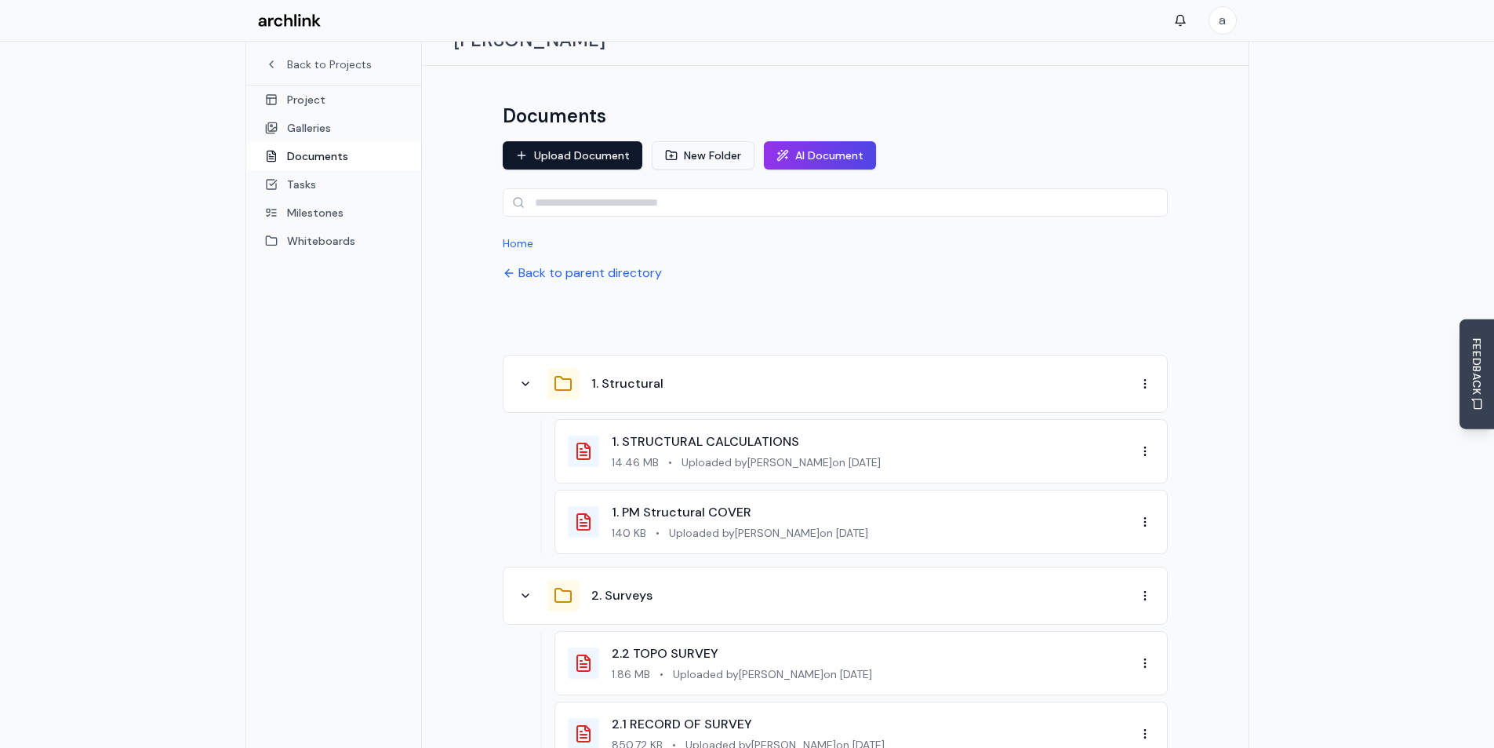
click at [693, 141] on button "New Folder" at bounding box center [703, 155] width 103 height 28
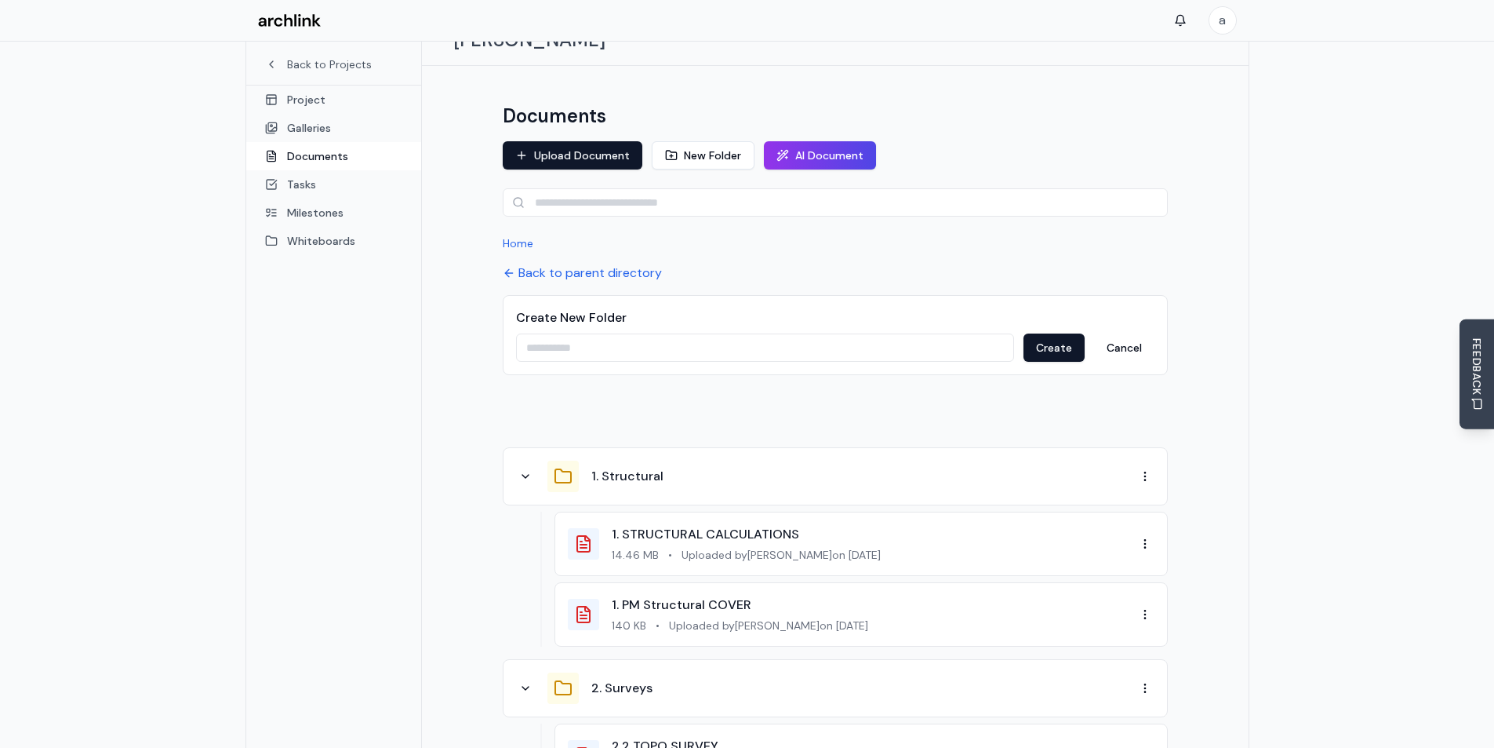
click at [629, 333] on input at bounding box center [765, 347] width 498 height 28
paste input "**********"
type input "**********"
click at [1048, 333] on button "Create" at bounding box center [1054, 347] width 61 height 28
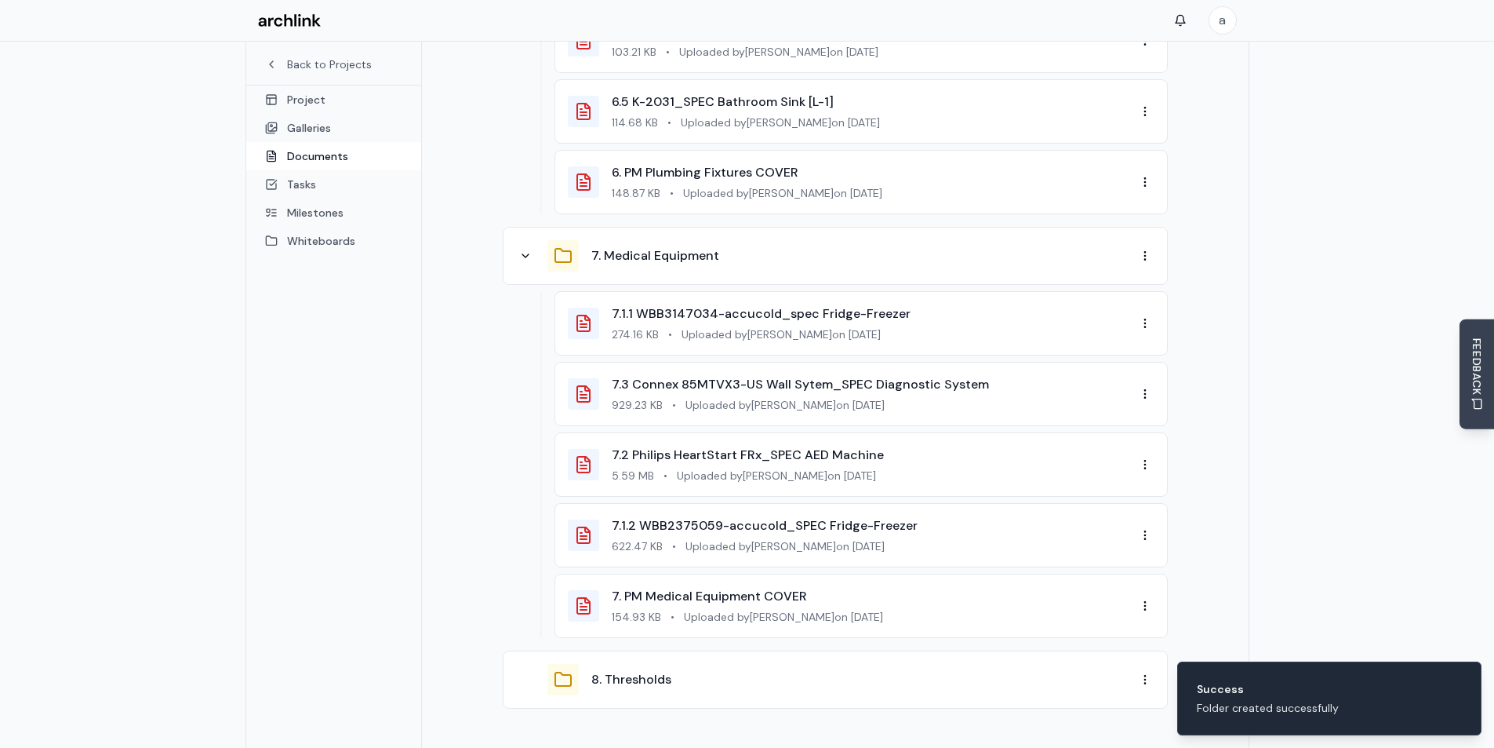
scroll to position [3321, 0]
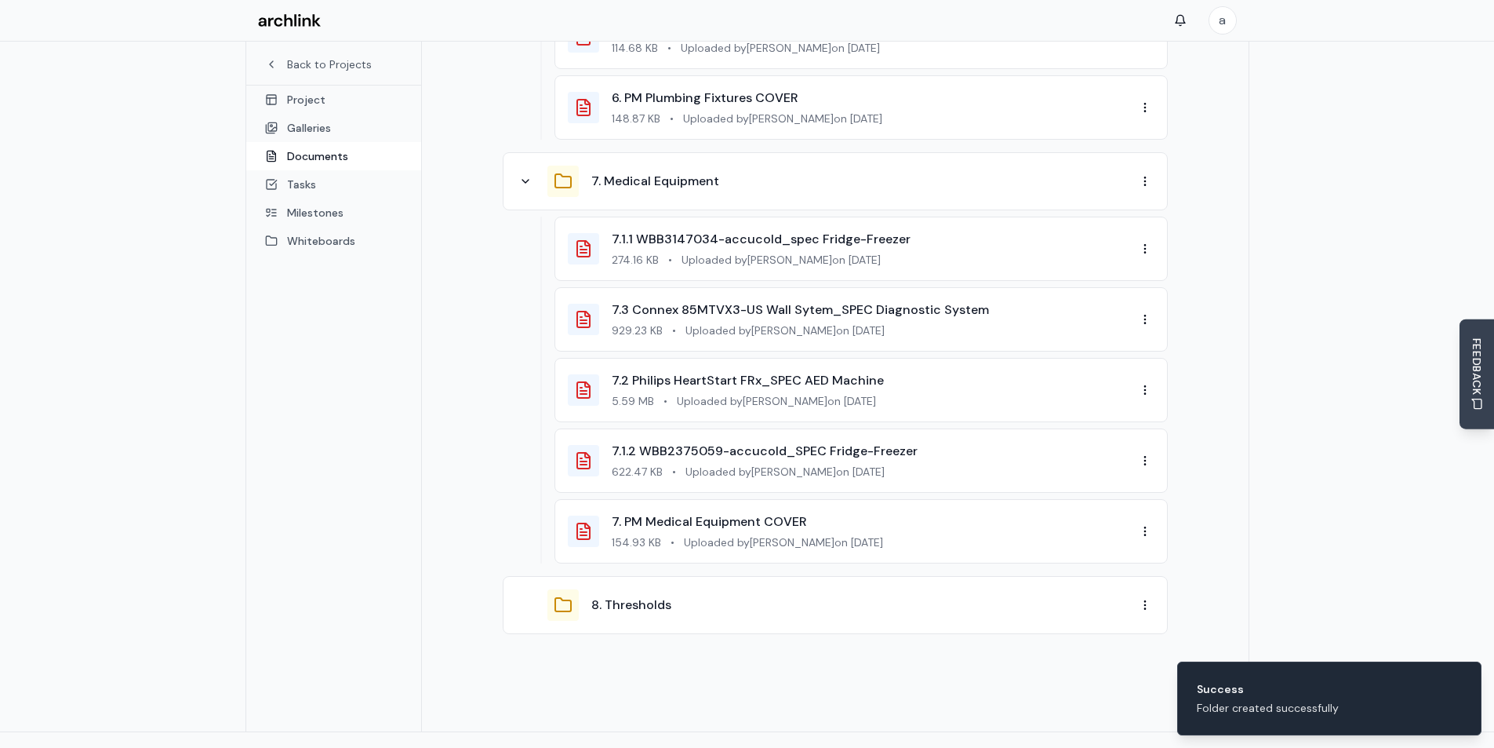
drag, startPoint x: 1198, startPoint y: 377, endPoint x: 1232, endPoint y: 572, distance: 197.6
click at [641, 595] on button "8. Thresholds" at bounding box center [631, 604] width 80 height 19
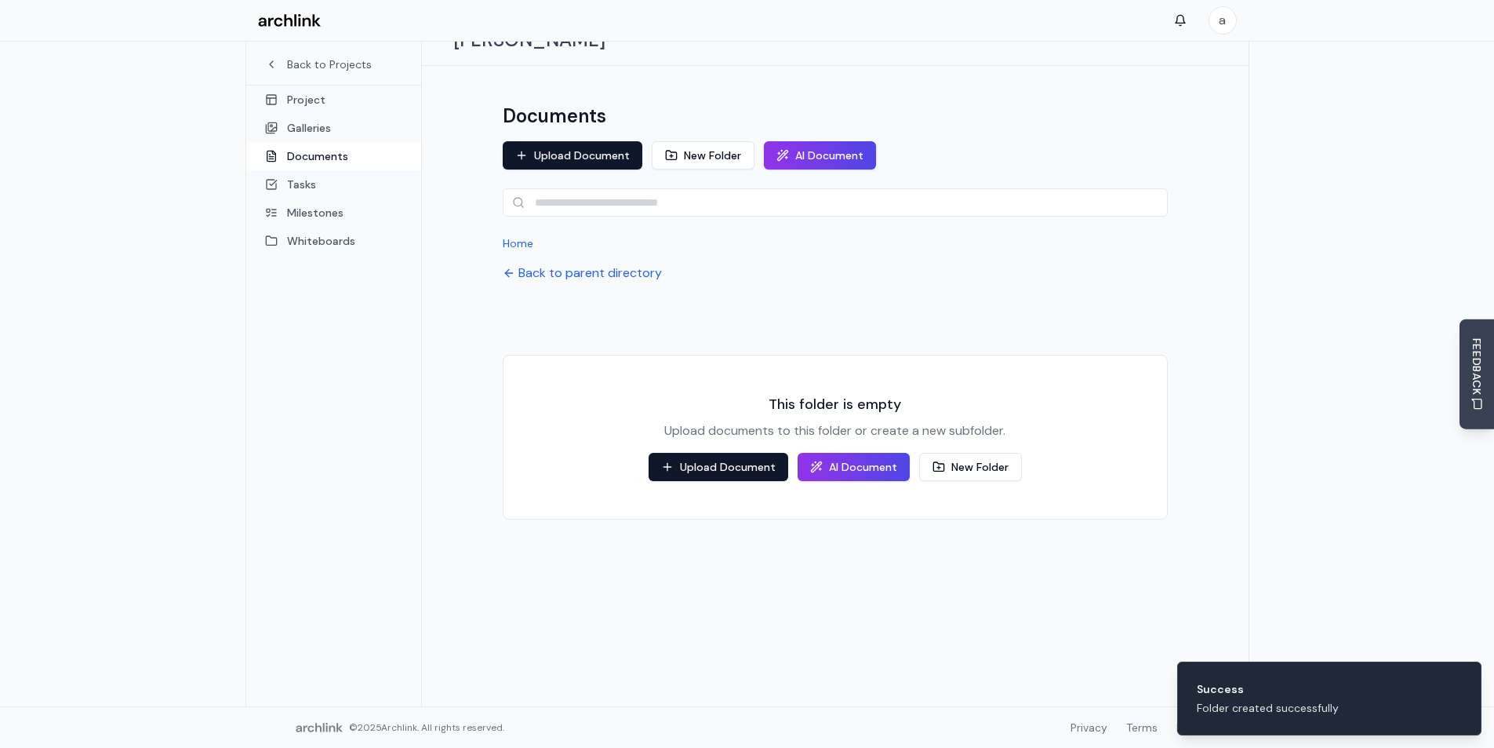
scroll to position [83, 0]
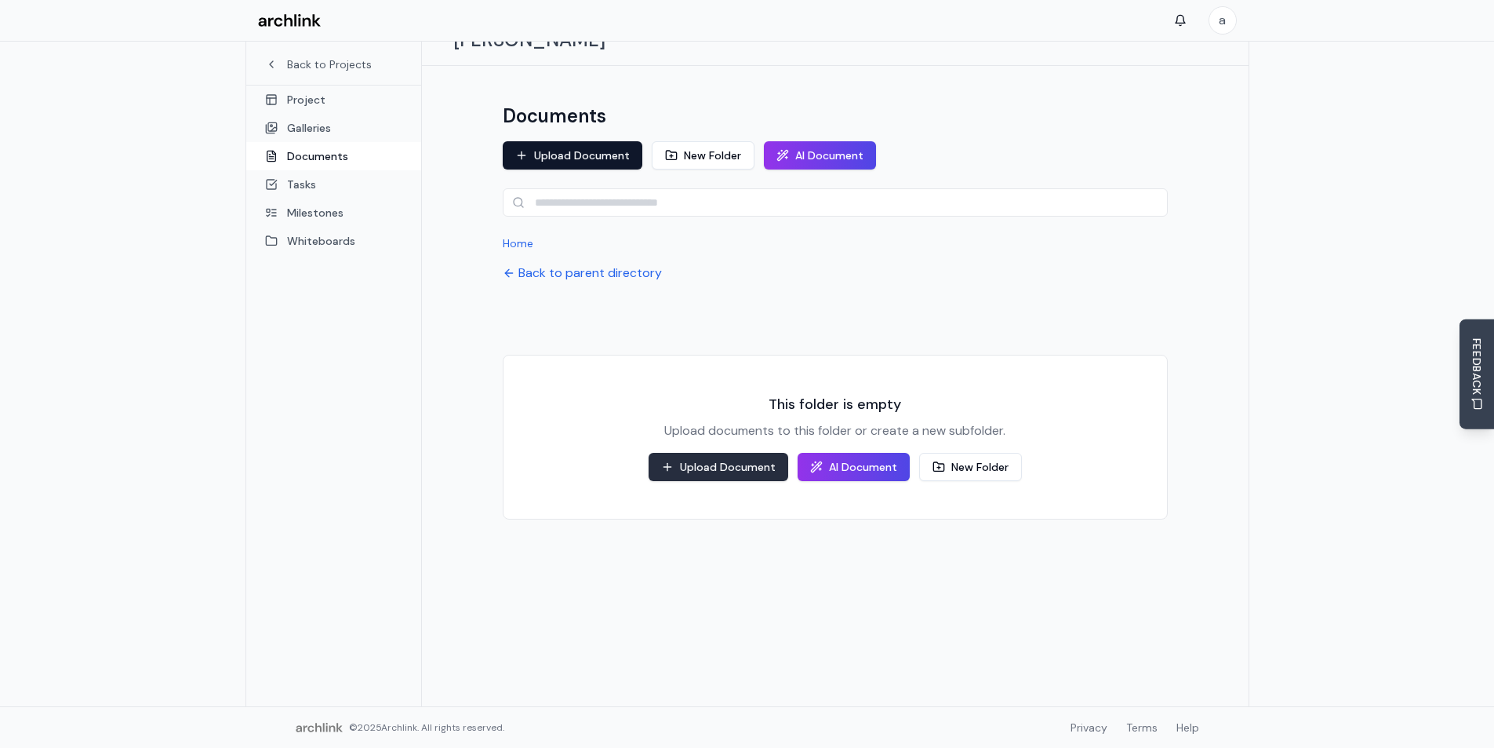
click at [708, 453] on button "Upload Document" at bounding box center [719, 467] width 140 height 28
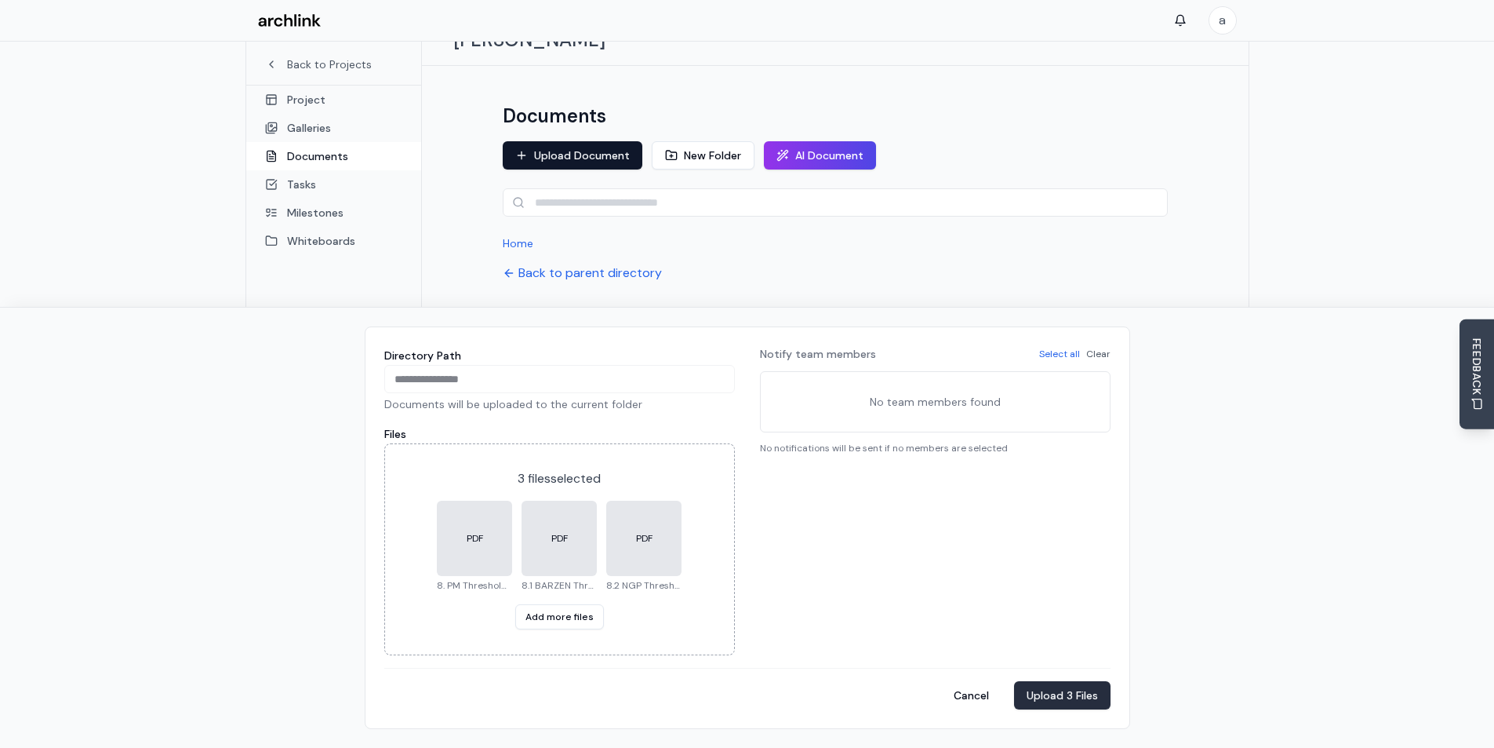
click at [1050, 687] on button "Upload 3 Files" at bounding box center [1062, 695] width 96 height 28
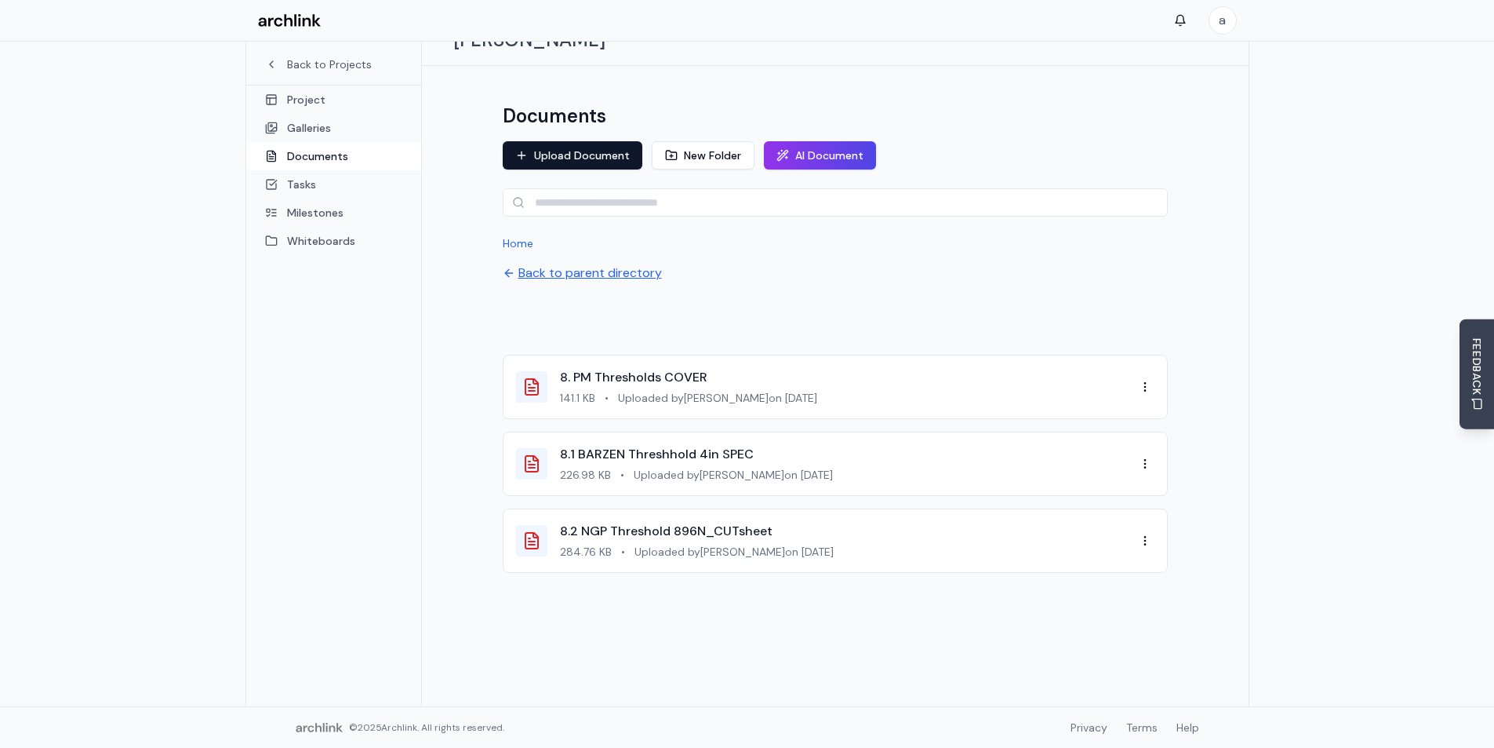
click at [595, 264] on button "Back to parent directory" at bounding box center [582, 273] width 159 height 19
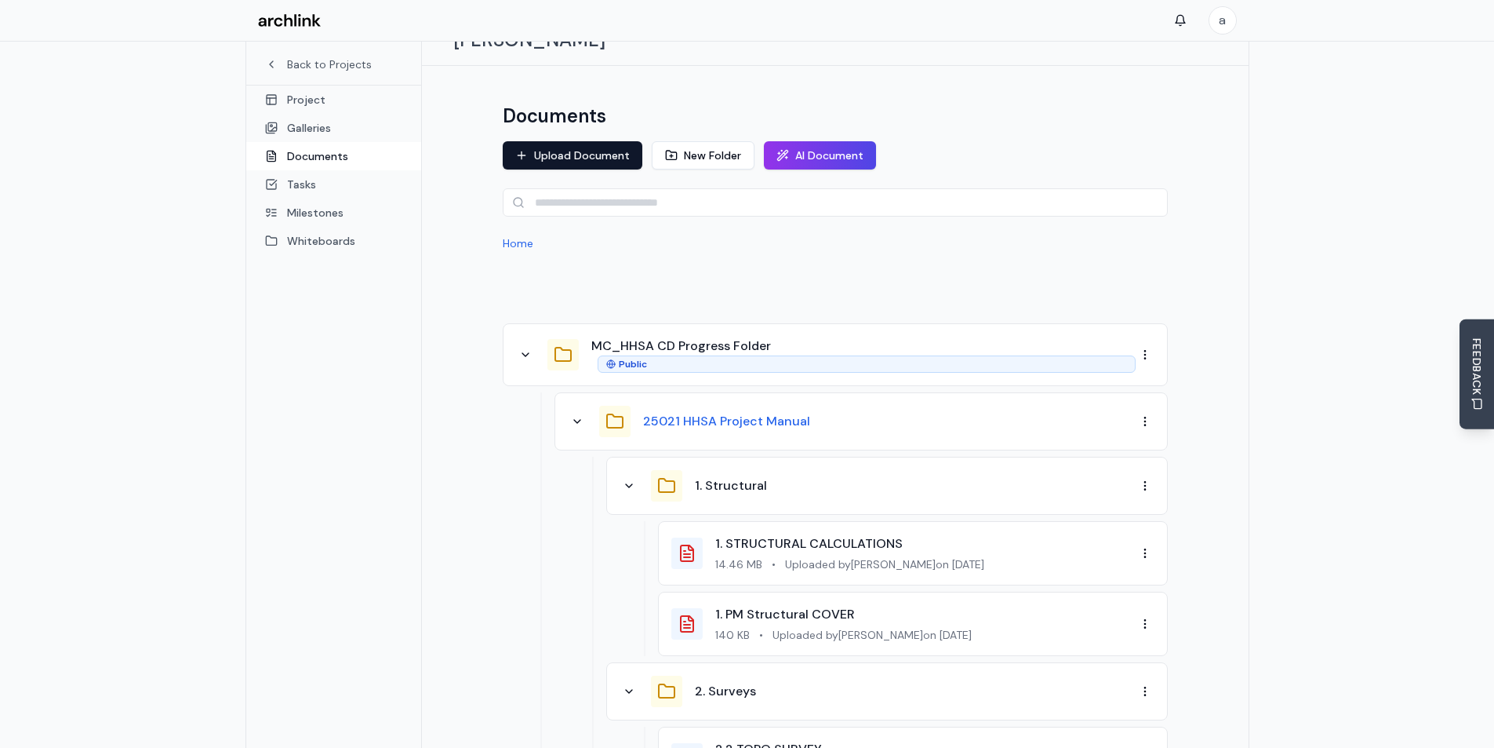
click at [734, 412] on button "25021 HHSA Project Manual" at bounding box center [726, 421] width 167 height 19
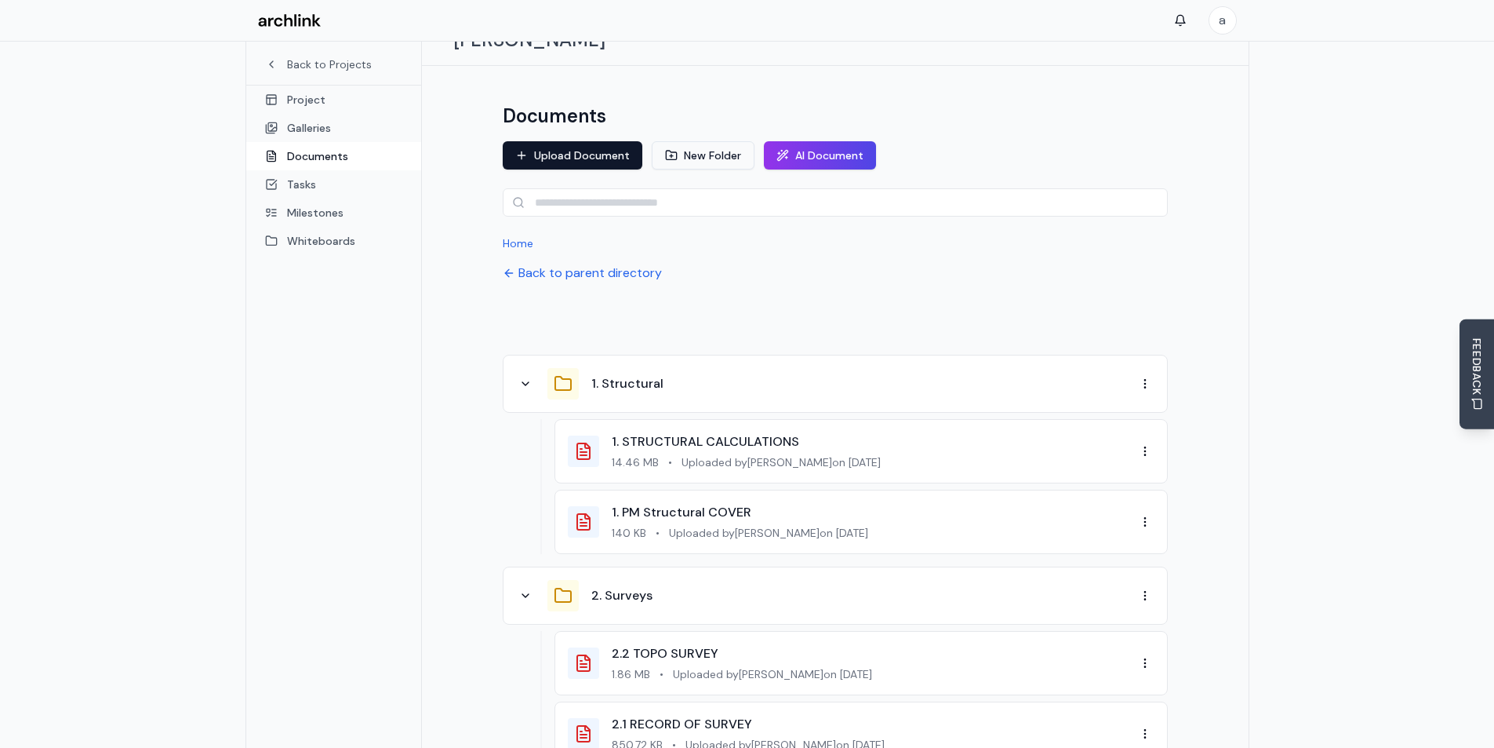
click at [680, 141] on button "New Folder" at bounding box center [703, 155] width 103 height 28
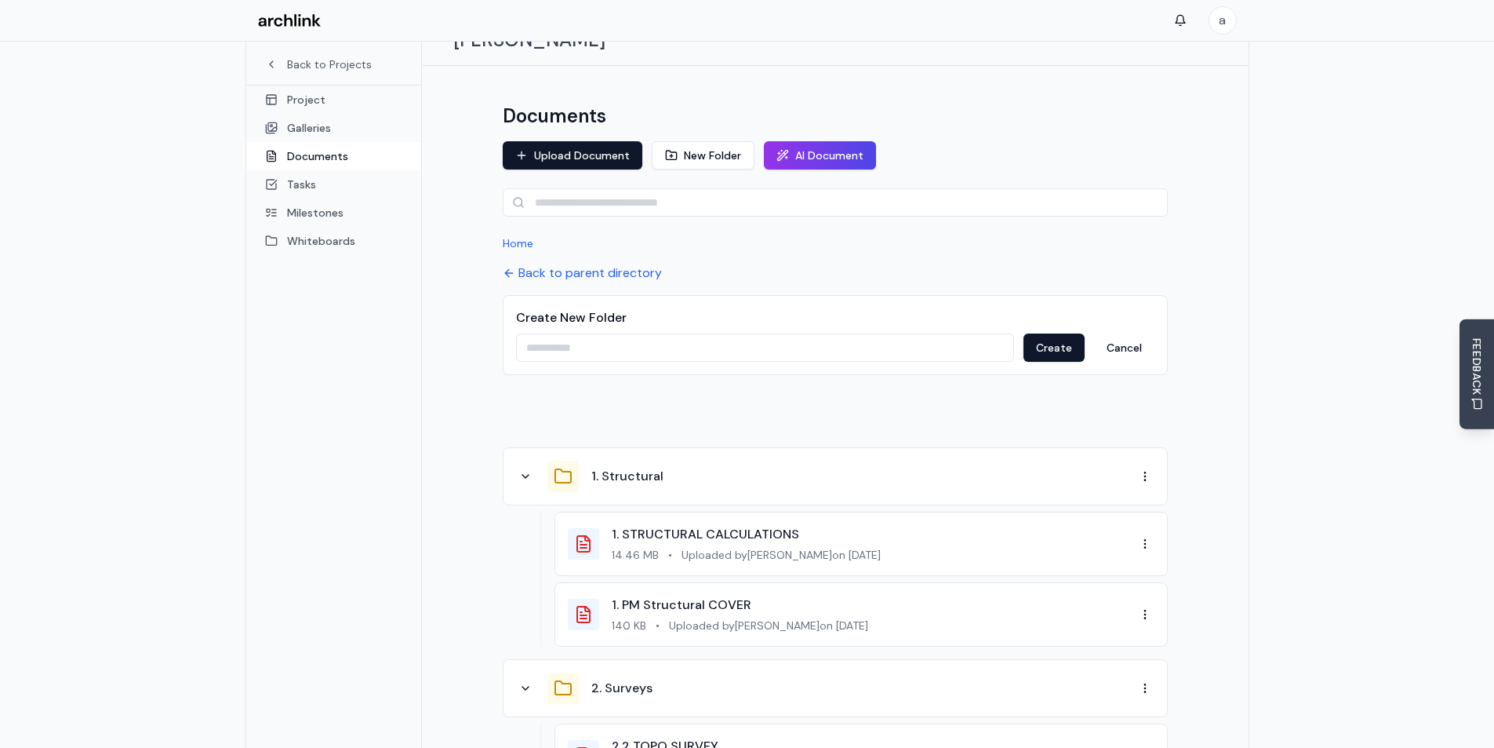
click at [690, 333] on input at bounding box center [765, 347] width 498 height 28
paste input "**********"
type input "**********"
click at [1050, 333] on button "Create" at bounding box center [1054, 347] width 61 height 28
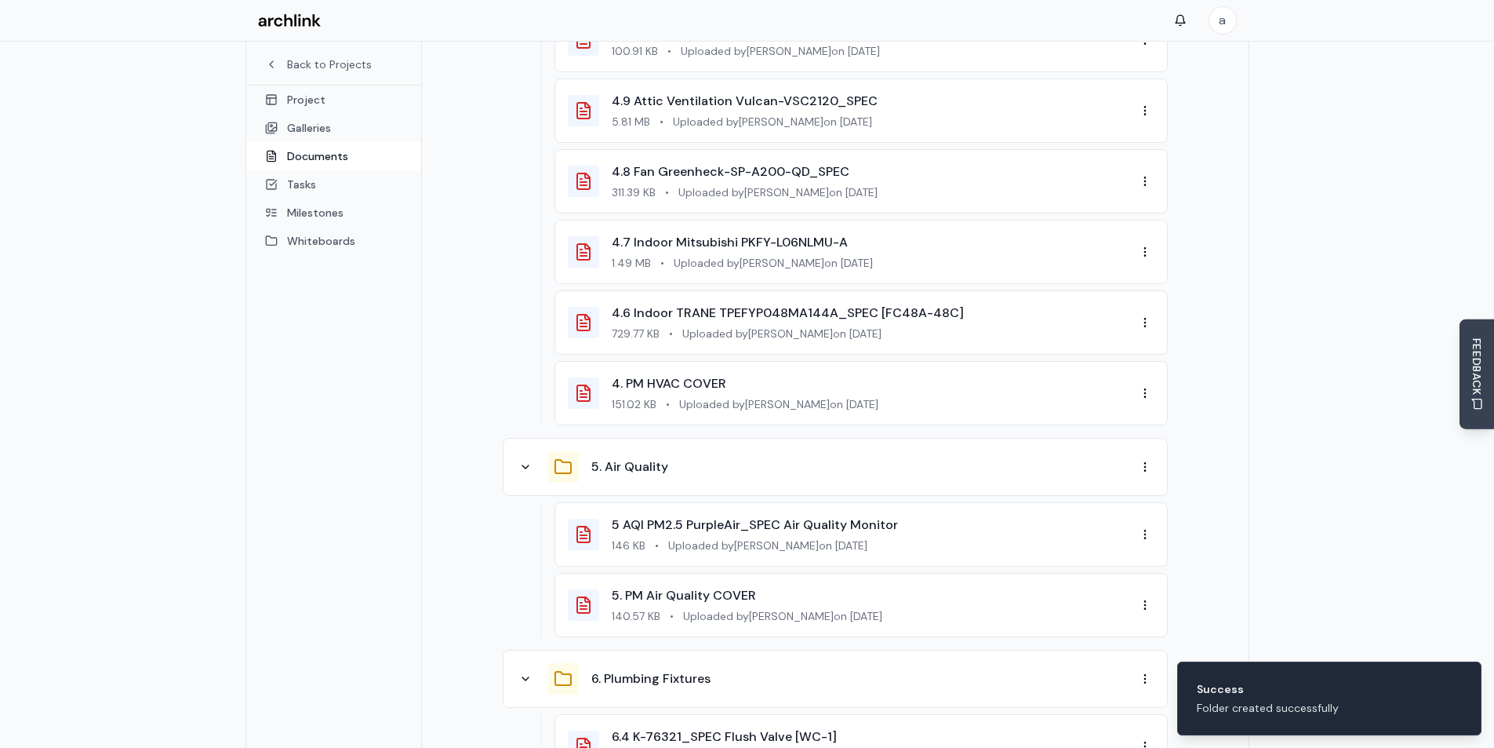
scroll to position [3604, 0]
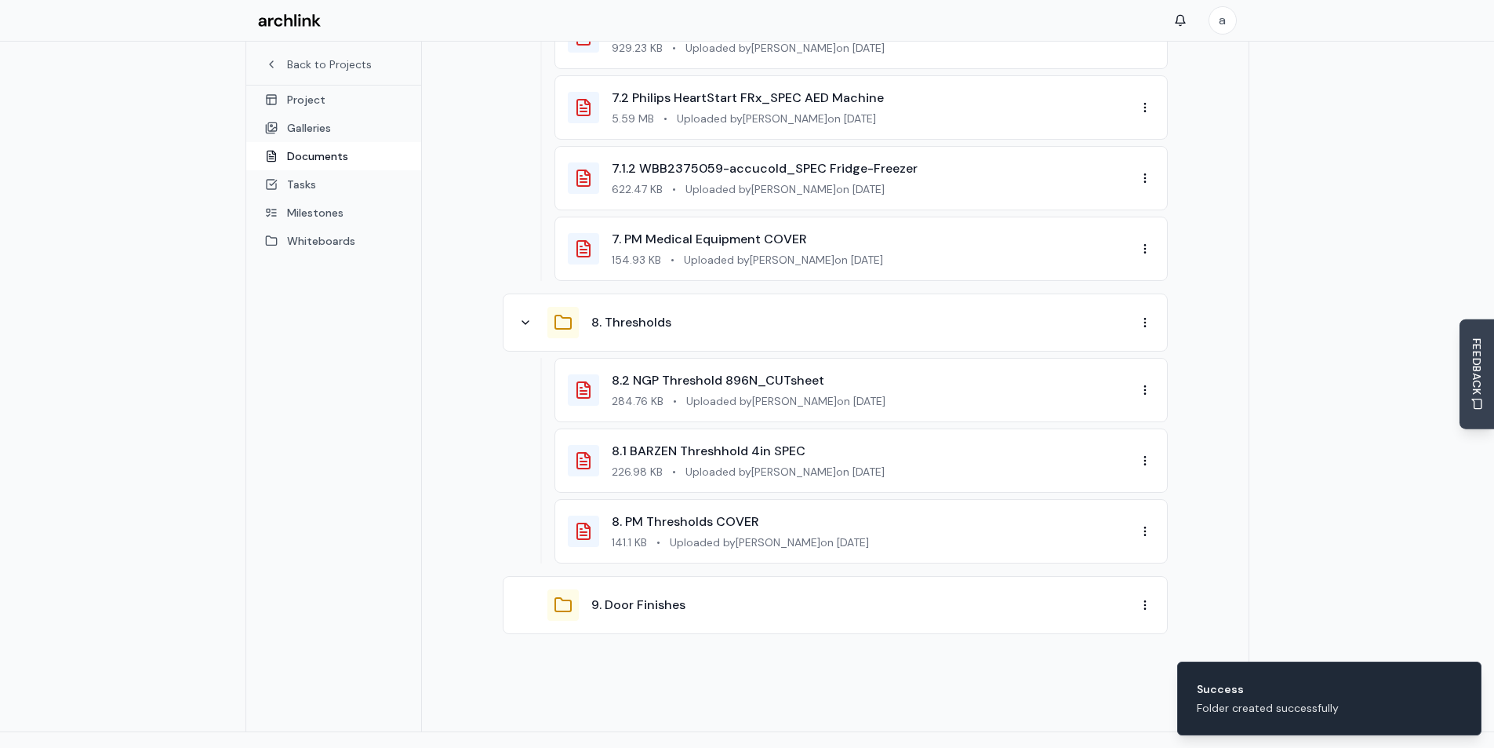
drag, startPoint x: 479, startPoint y: 431, endPoint x: 508, endPoint y: 773, distance: 344.1
click at [658, 595] on button "9. Door Finishes" at bounding box center [638, 604] width 94 height 19
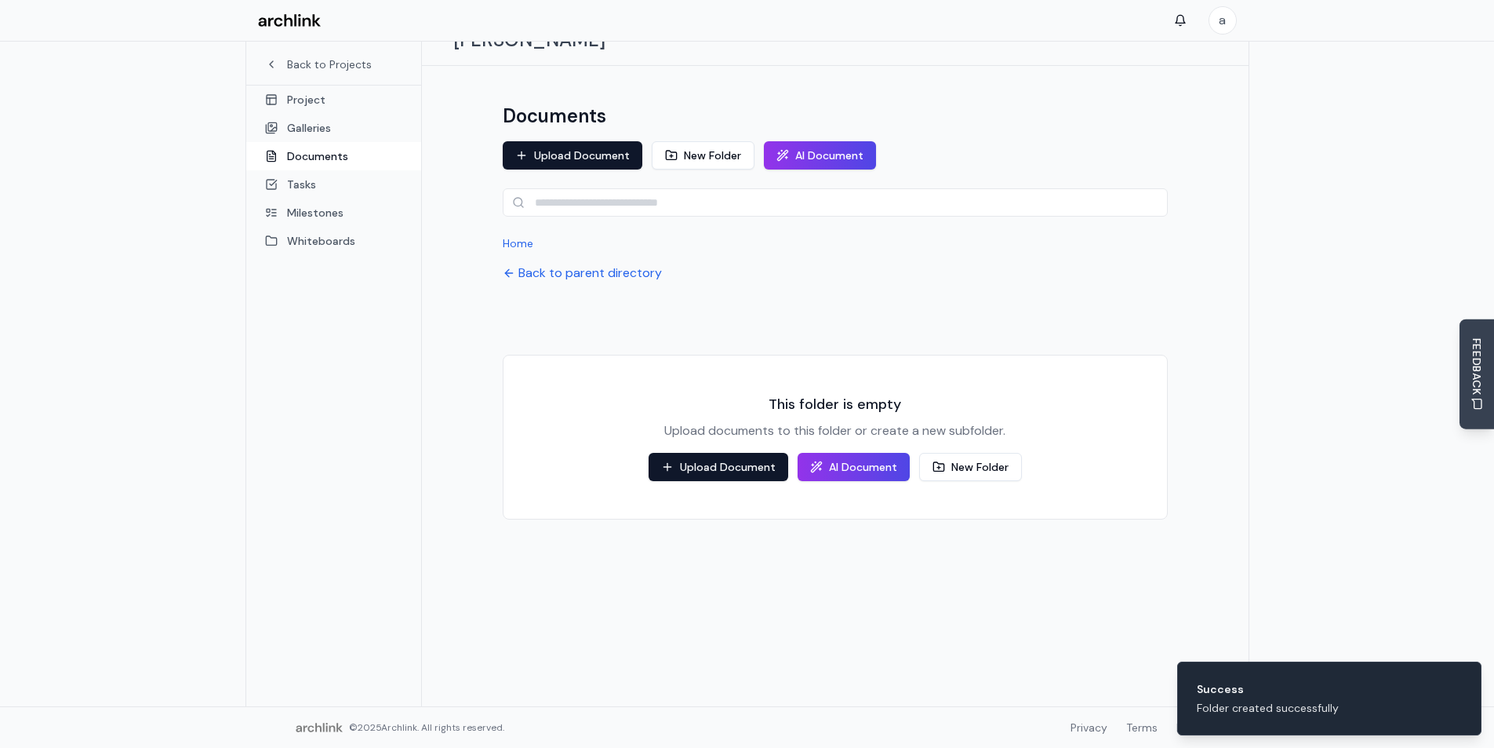
scroll to position [83, 0]
click at [689, 453] on button "Upload Document" at bounding box center [719, 467] width 140 height 28
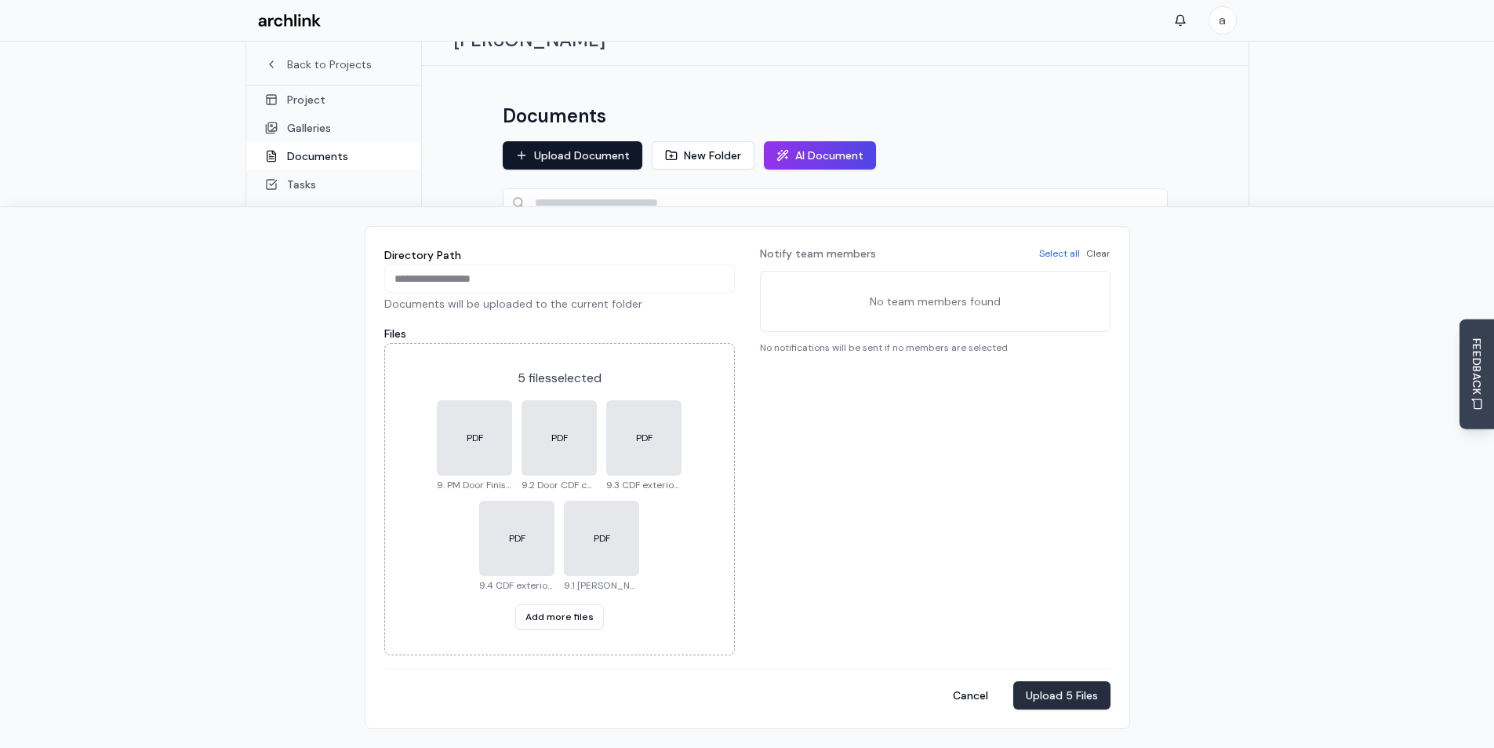
click at [1064, 687] on button "Upload 5 Files" at bounding box center [1061, 695] width 97 height 28
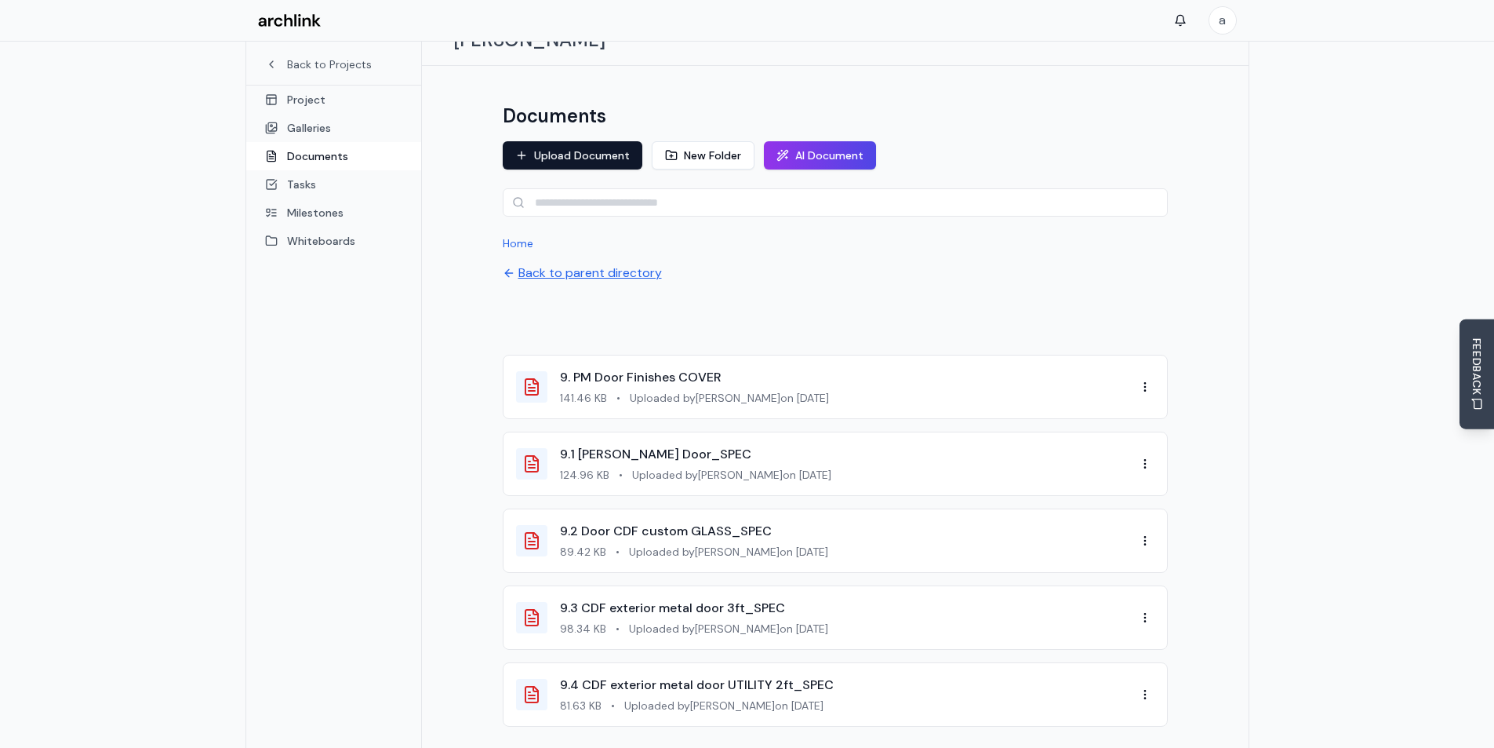
click at [570, 264] on button "Back to parent directory" at bounding box center [582, 273] width 159 height 19
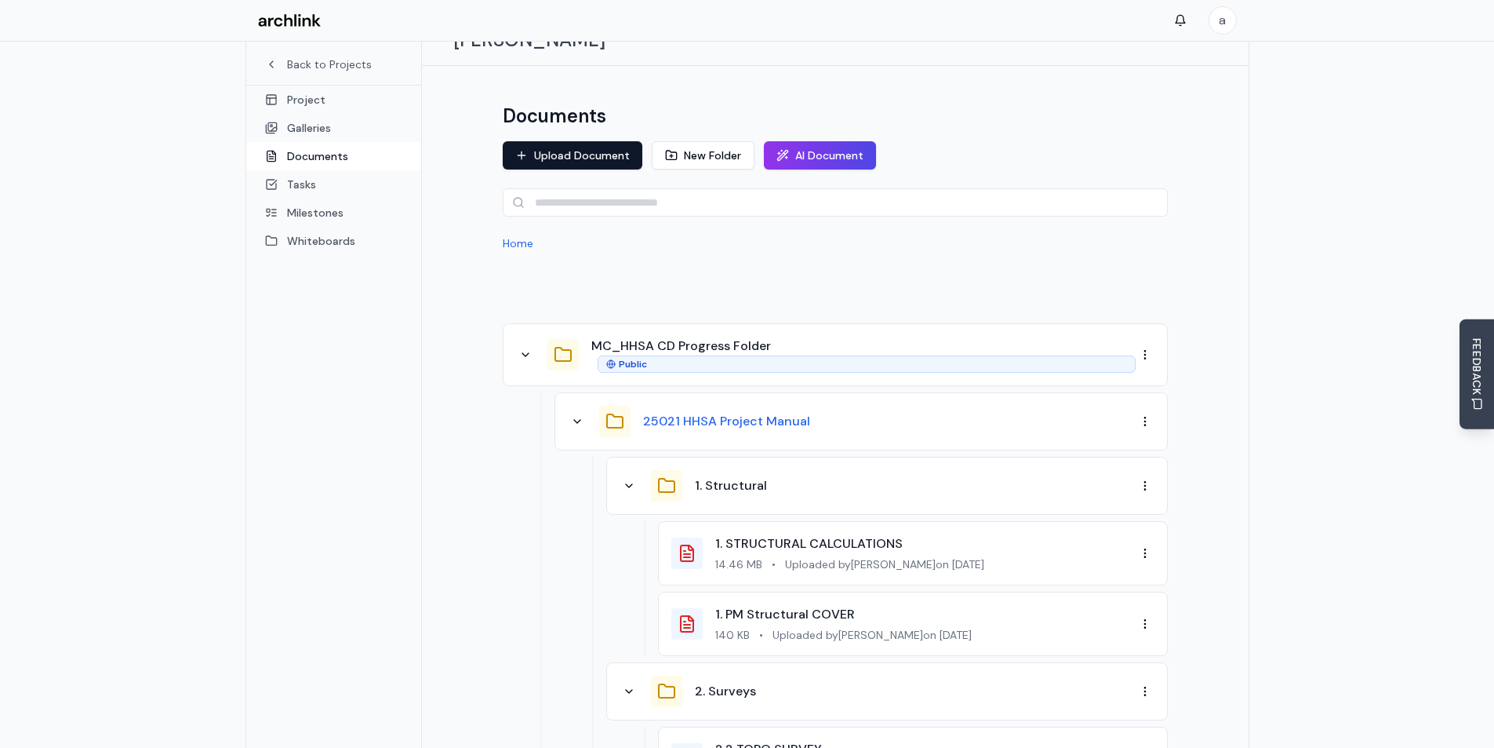
click at [748, 412] on button "25021 HHSA Project Manual" at bounding box center [726, 421] width 167 height 19
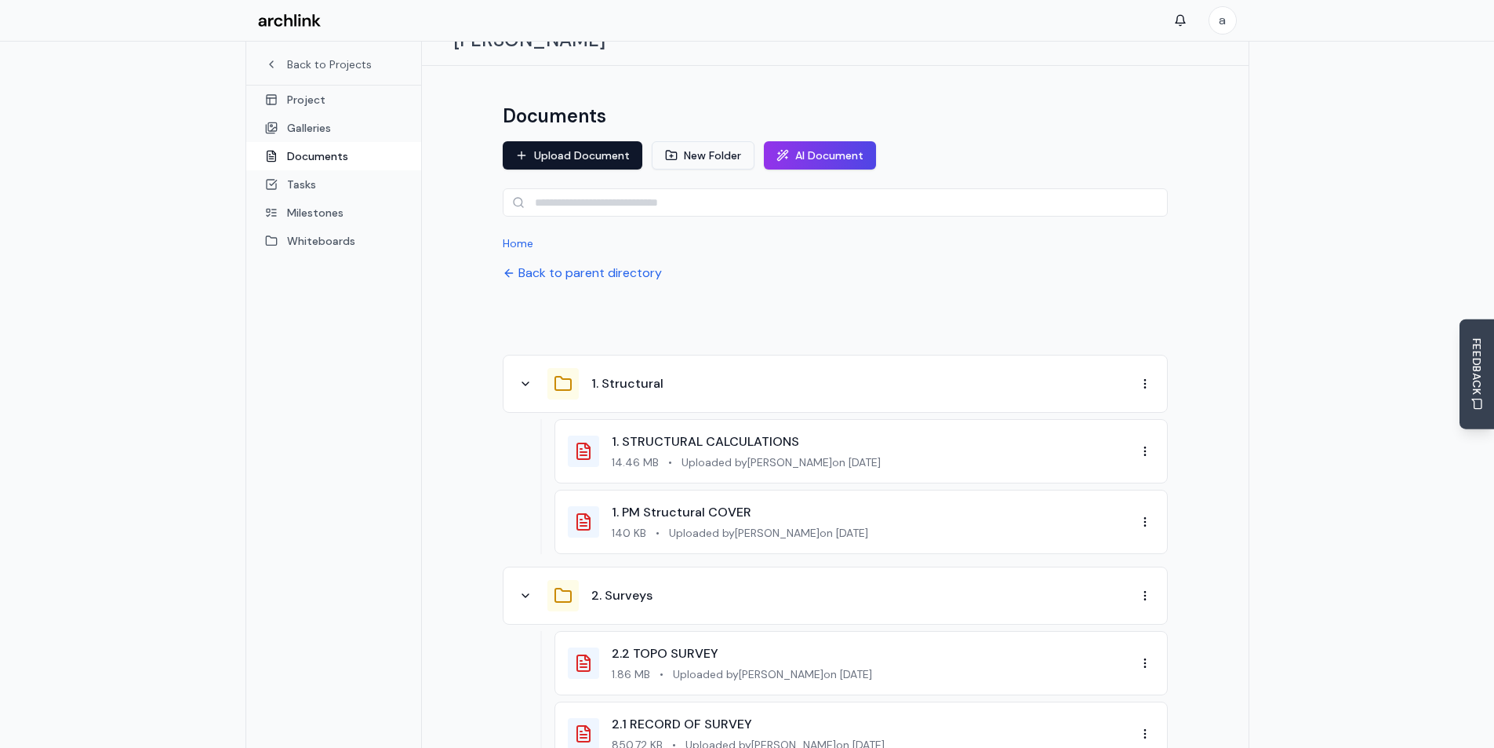
click at [688, 141] on button "New Folder" at bounding box center [703, 155] width 103 height 28
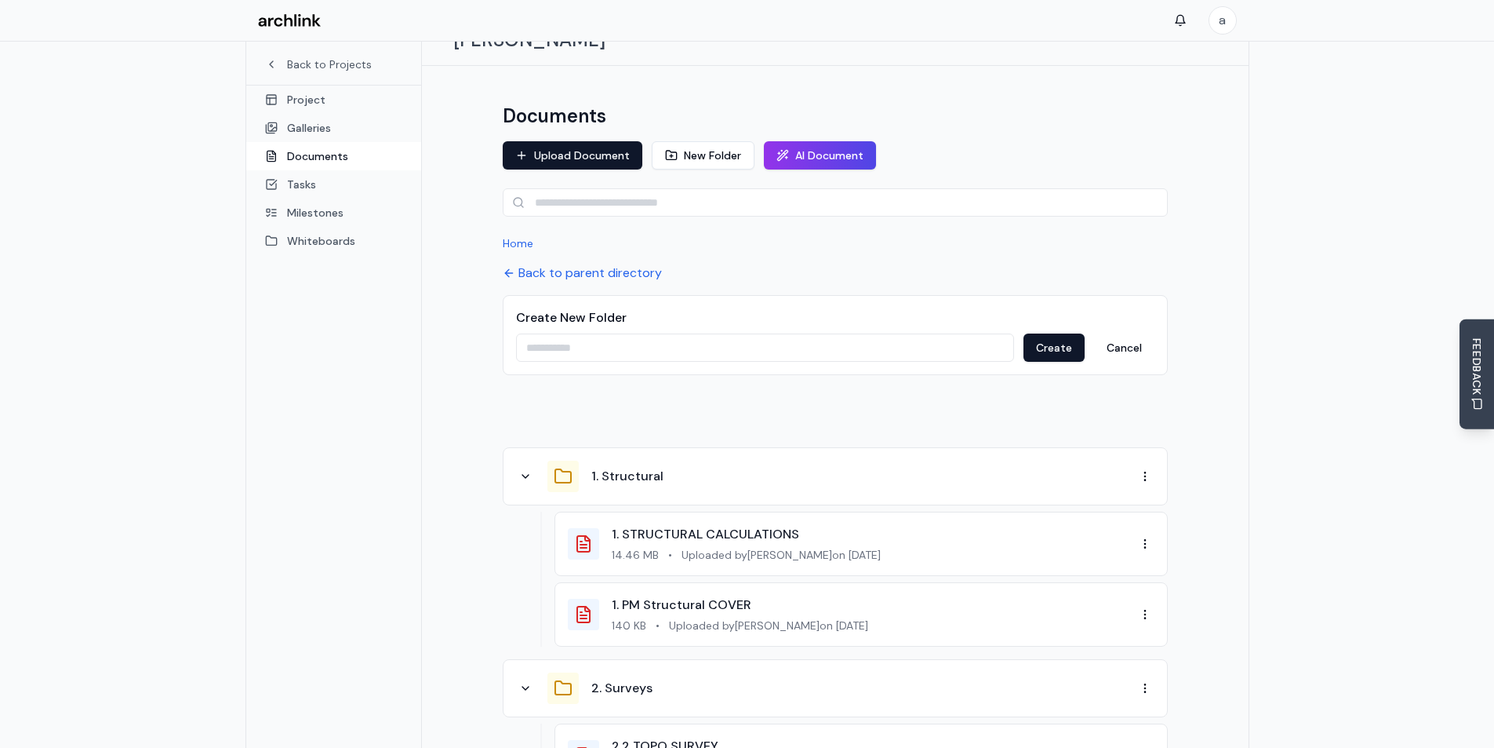
click at [561, 333] on input at bounding box center [765, 347] width 498 height 28
paste input "**********"
type input "**********"
click at [1046, 333] on button "Create" at bounding box center [1054, 347] width 61 height 28
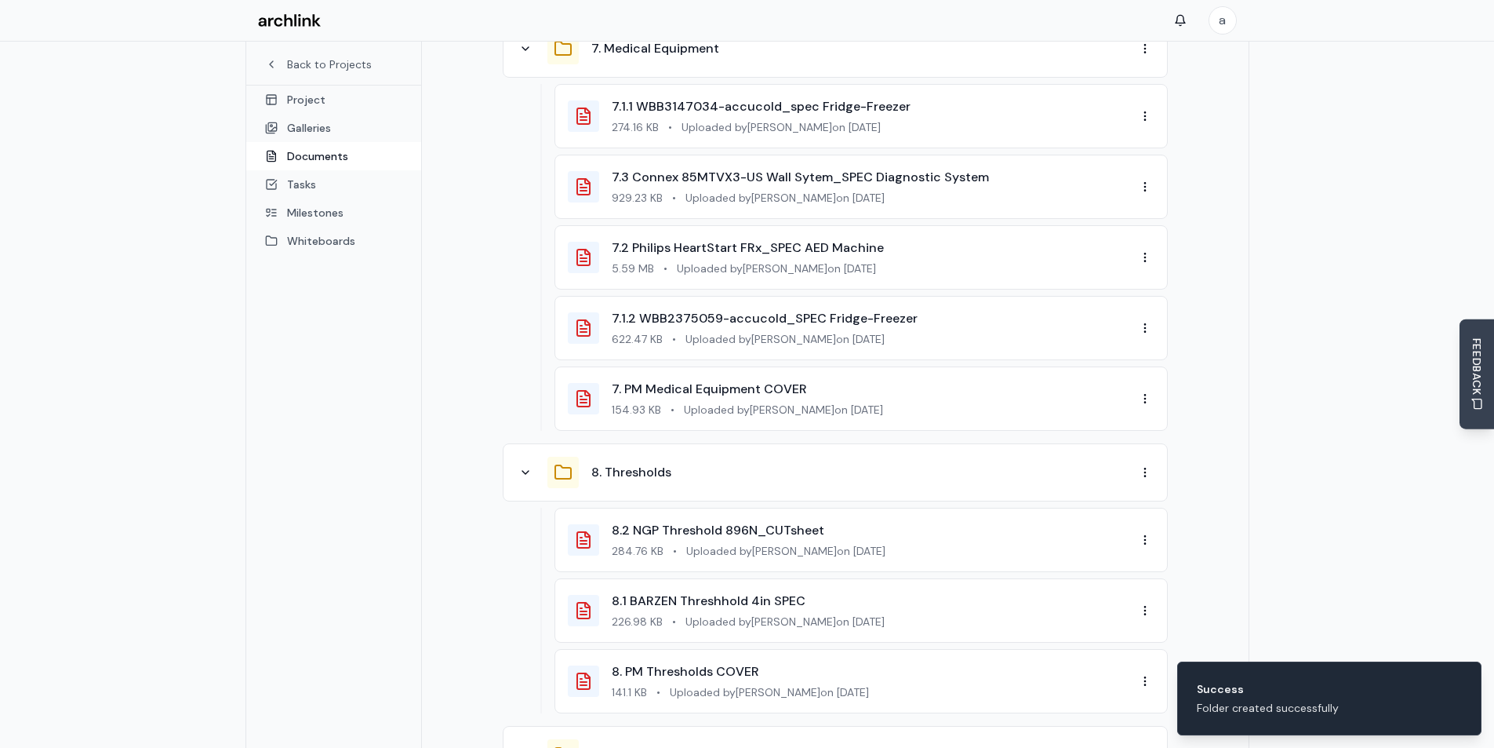
scroll to position [4027, 0]
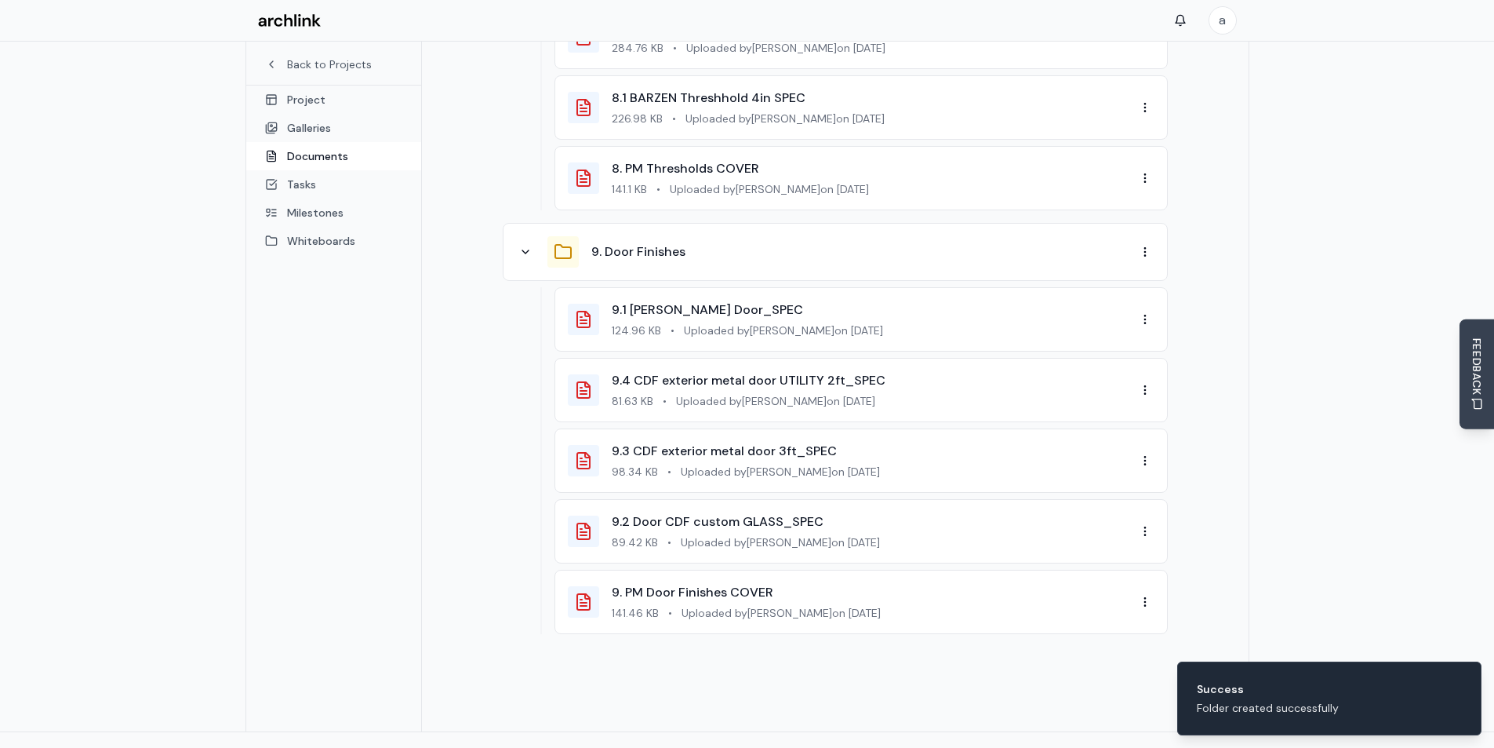
drag, startPoint x: 438, startPoint y: 467, endPoint x: 464, endPoint y: 743, distance: 277.3
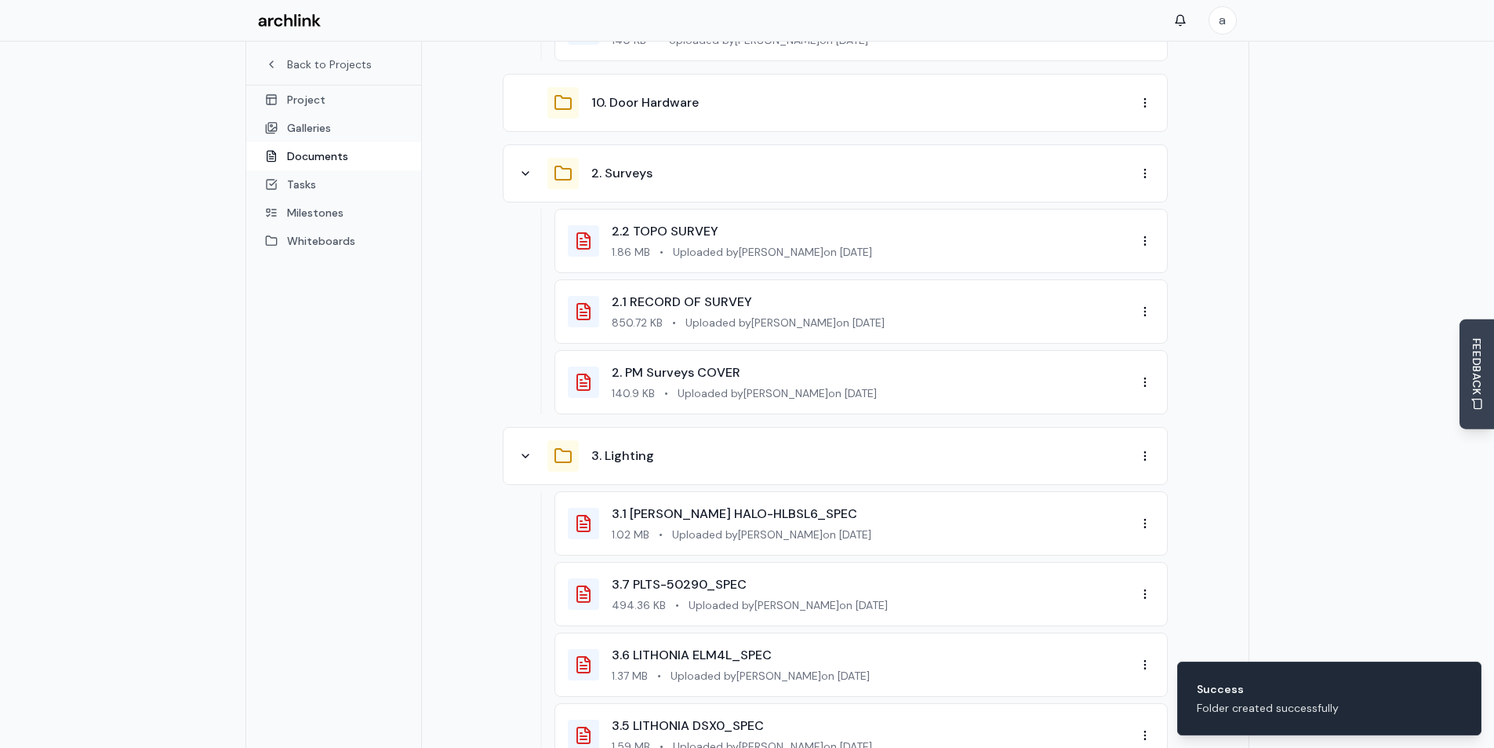
scroll to position [105, 0]
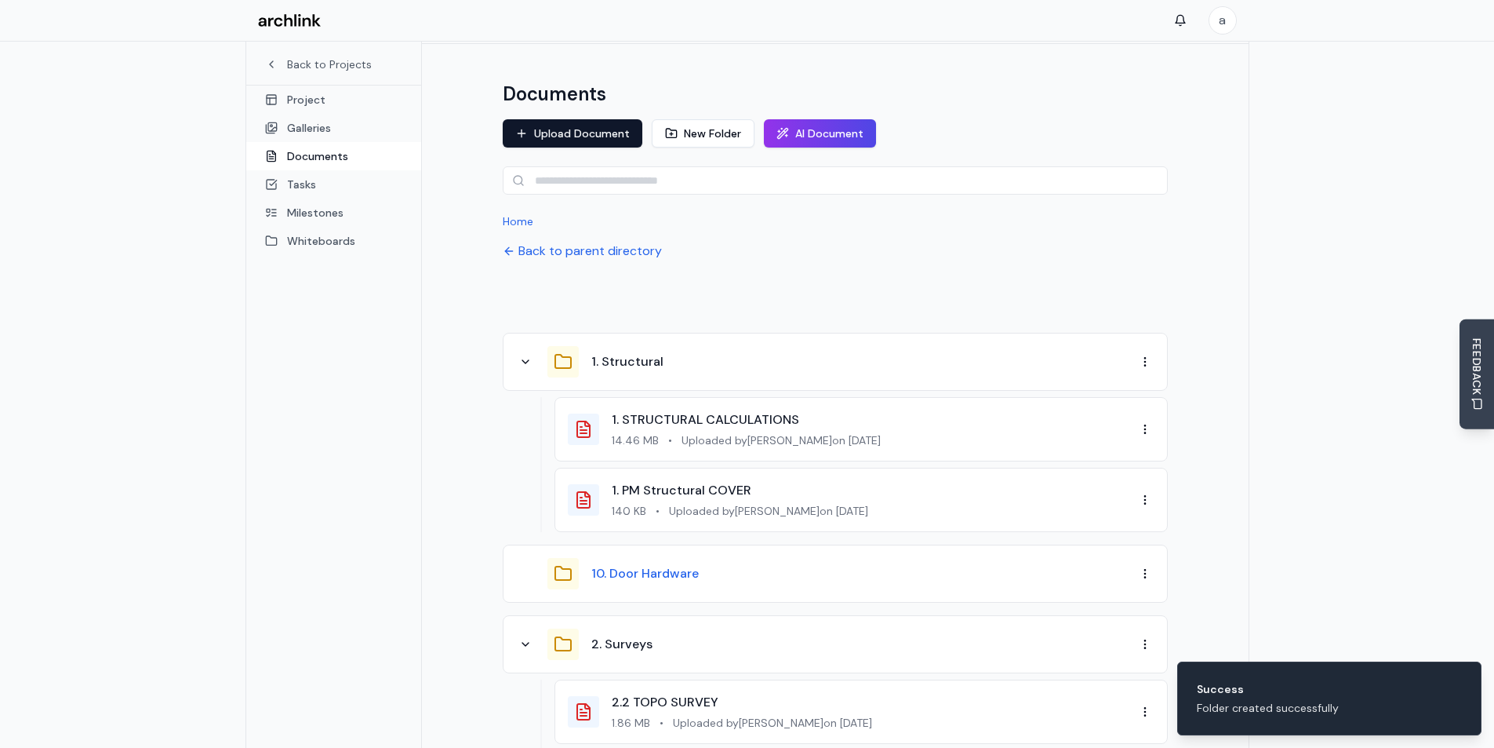
click at [646, 564] on button "10. Door Hardware" at bounding box center [644, 573] width 107 height 19
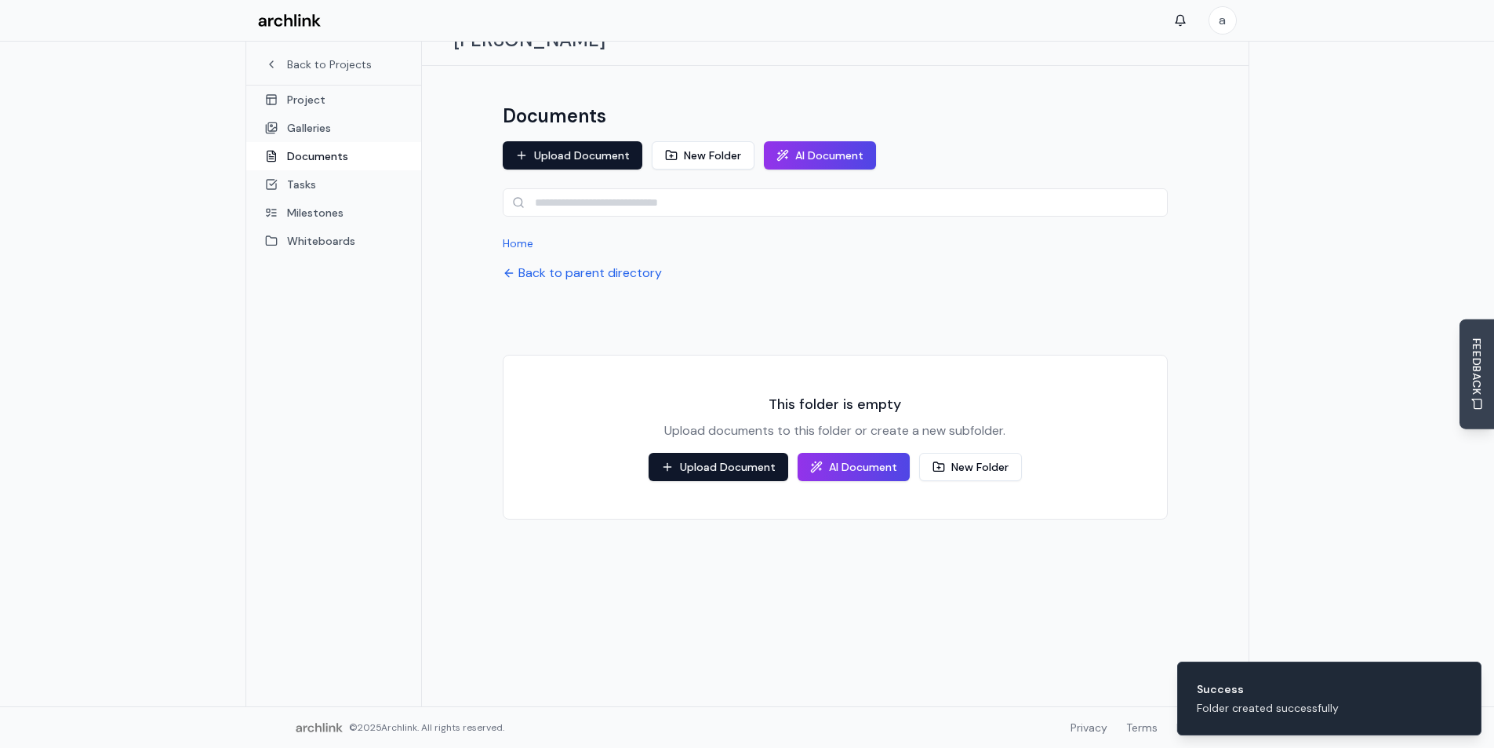
scroll to position [83, 0]
click at [712, 453] on button "Upload Document" at bounding box center [719, 467] width 140 height 28
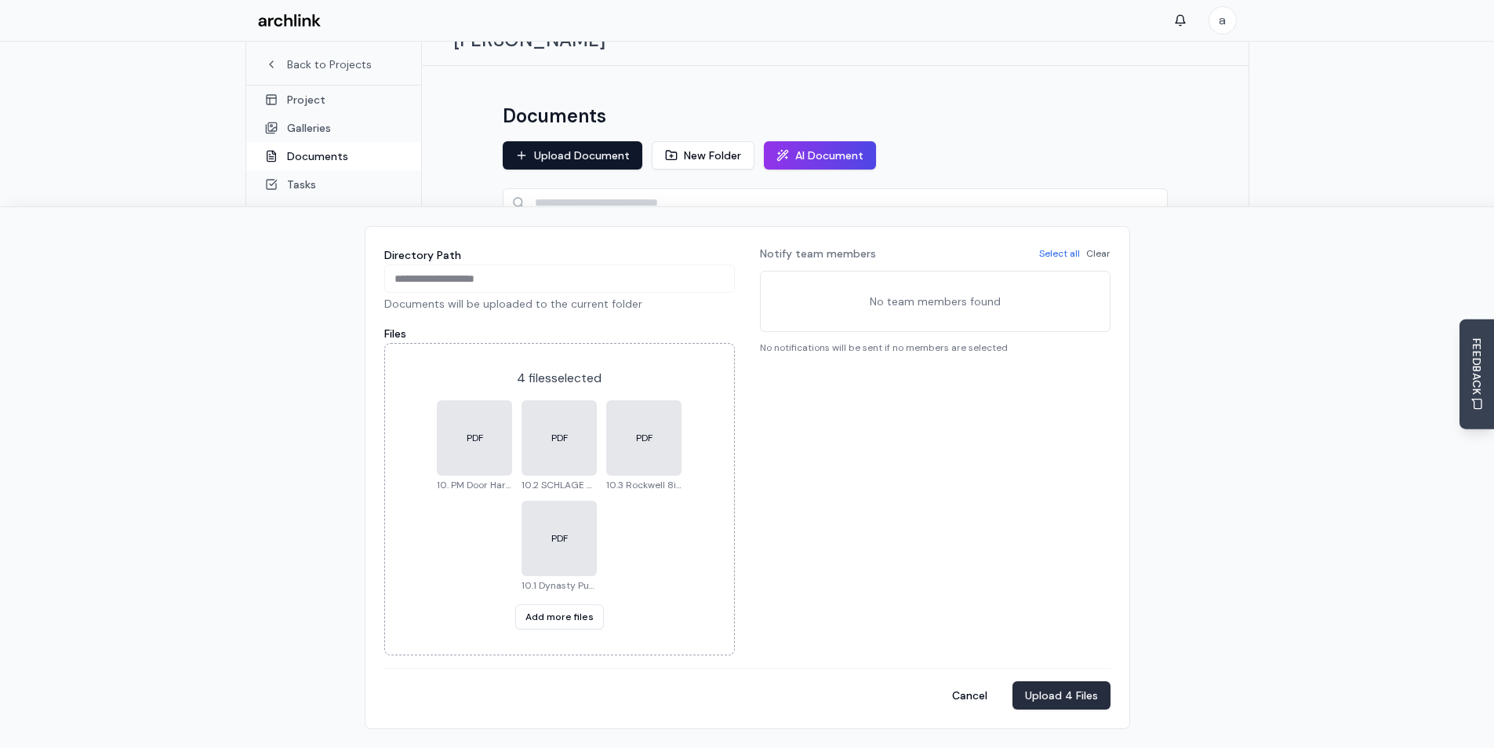
click at [1061, 687] on button "Upload 4 Files" at bounding box center [1062, 695] width 98 height 28
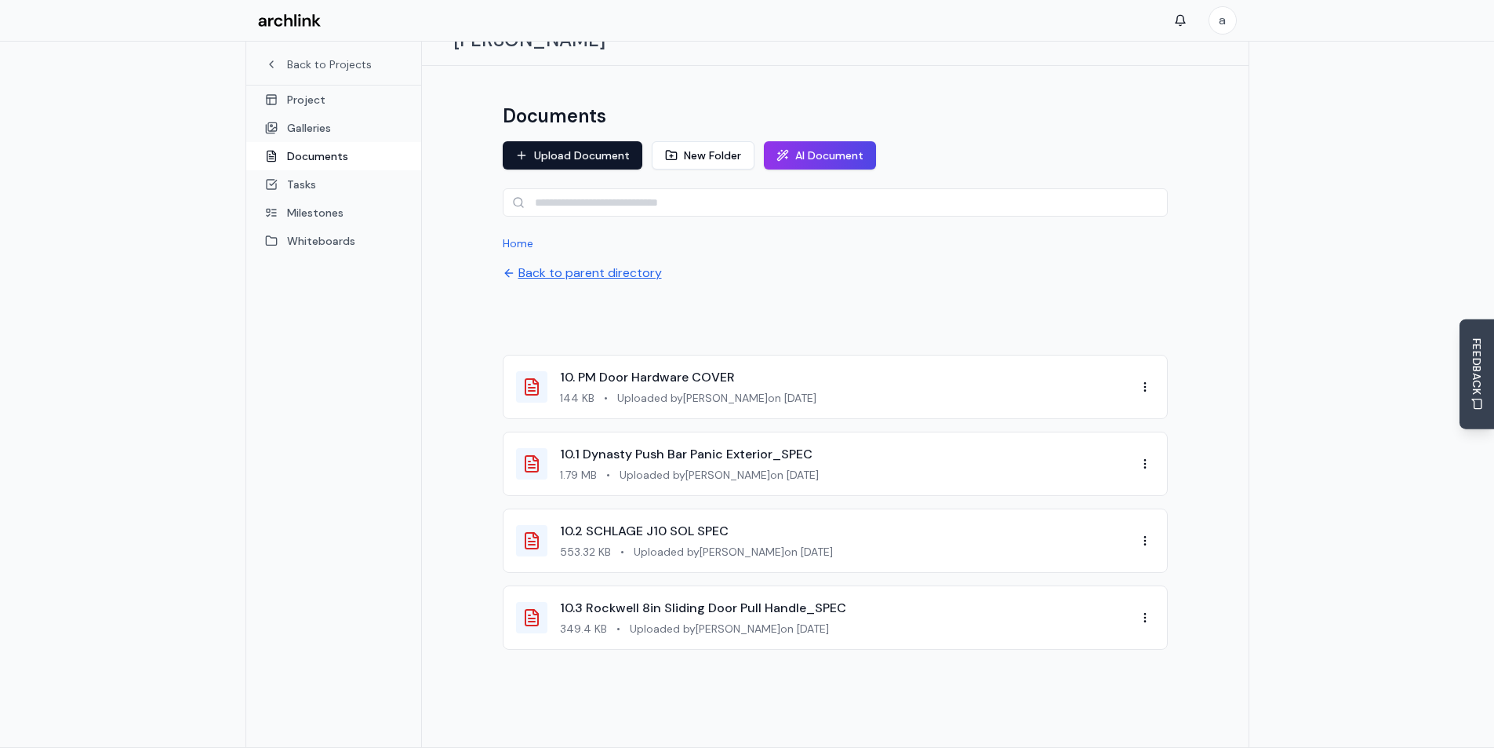
click at [554, 264] on button "Back to parent directory" at bounding box center [582, 273] width 159 height 19
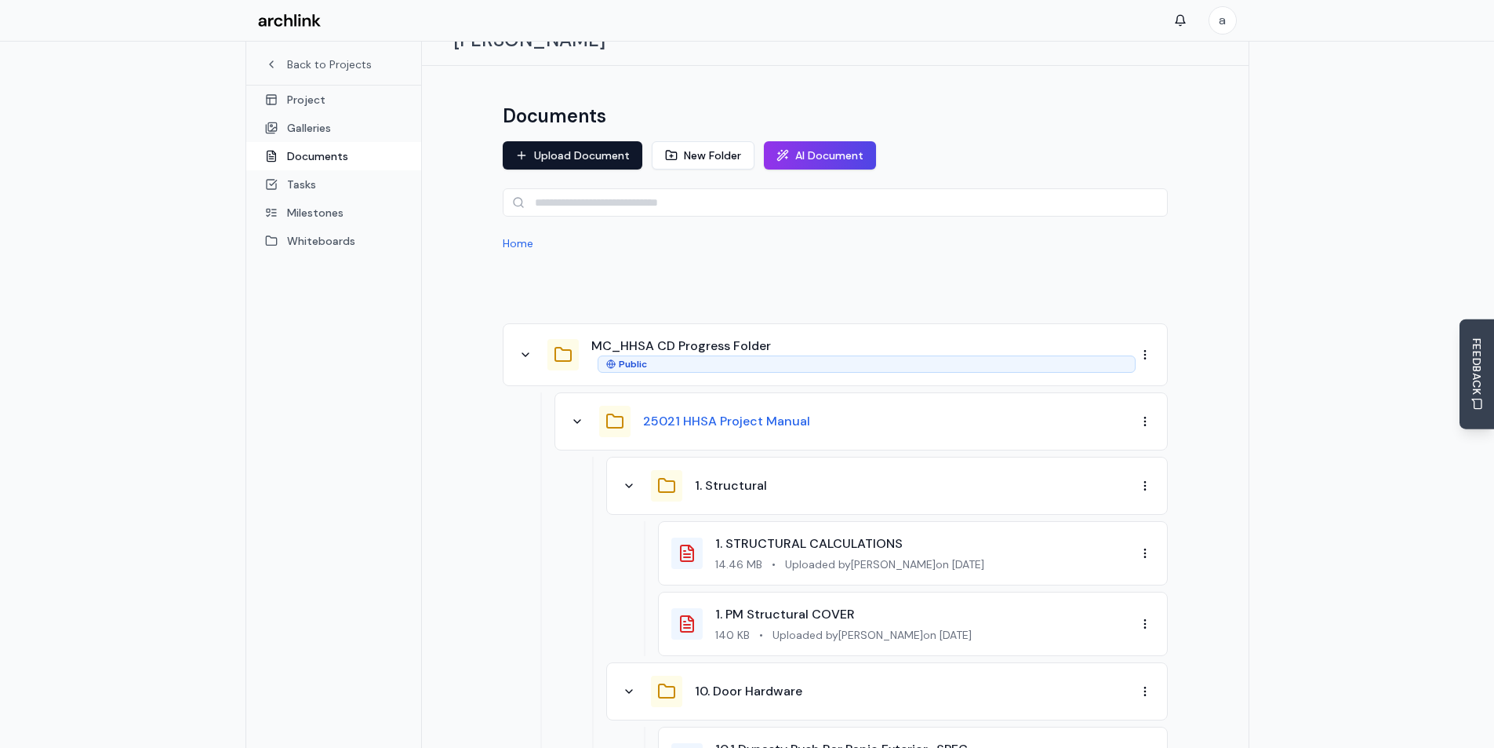
click at [717, 412] on button "25021 HHSA Project Manual" at bounding box center [726, 421] width 167 height 19
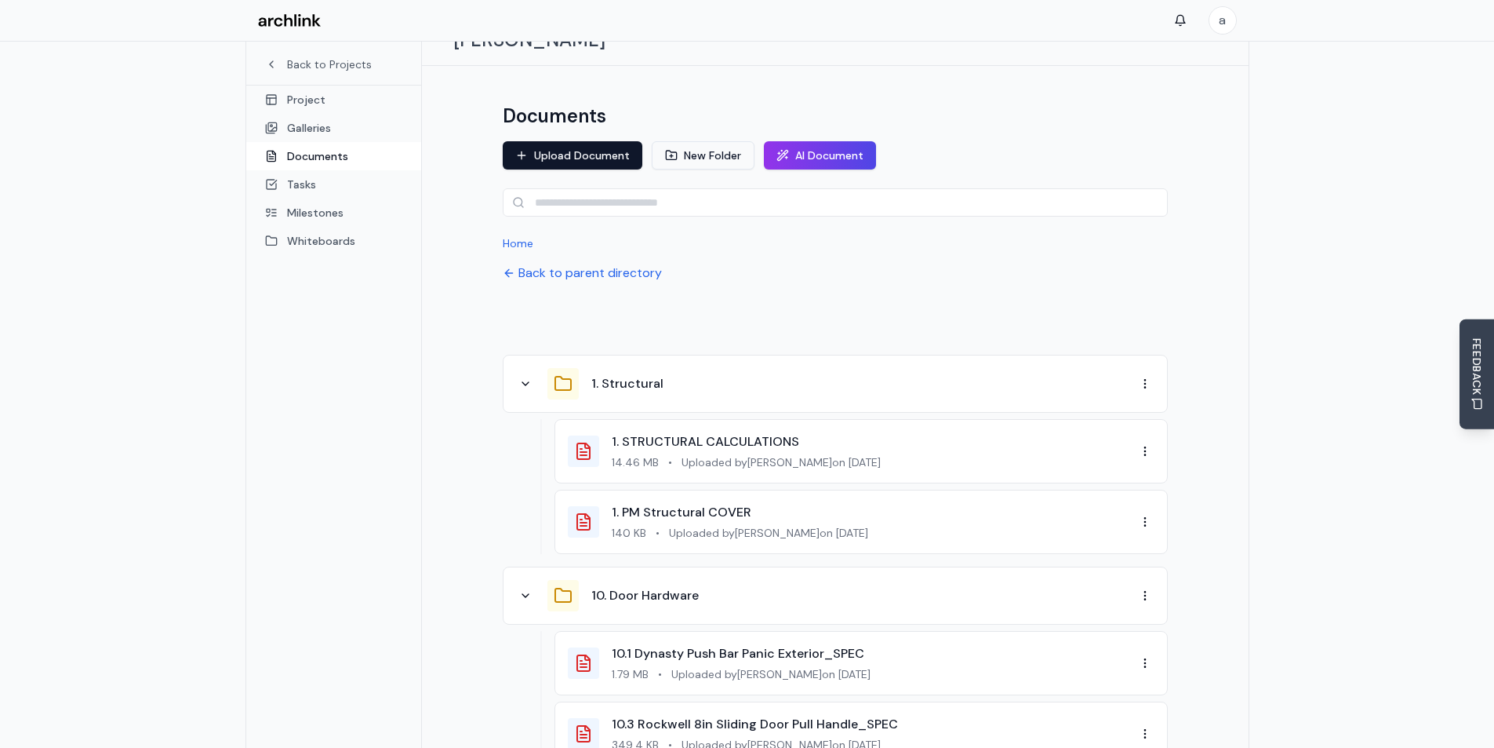
click at [709, 141] on button "New Folder" at bounding box center [703, 155] width 103 height 28
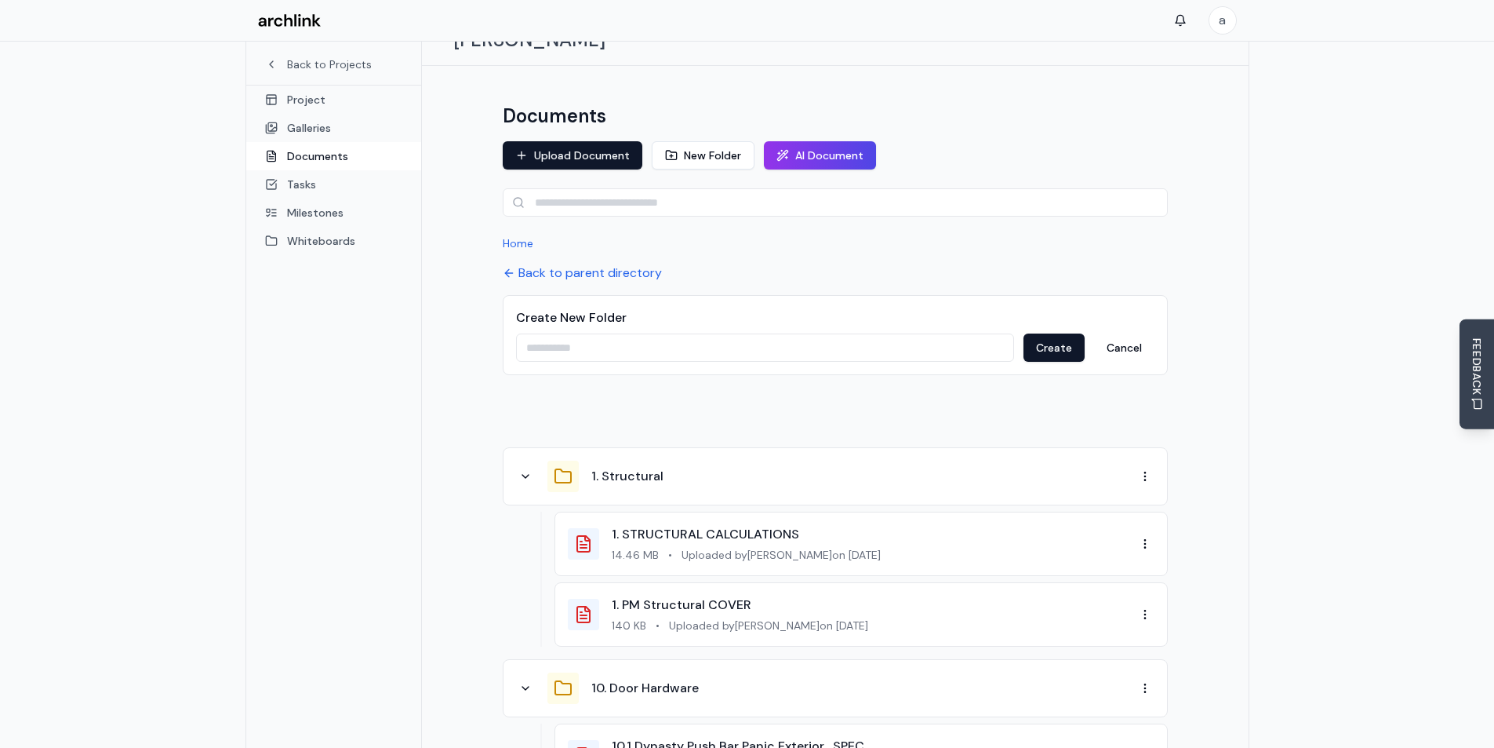
click at [692, 333] on input at bounding box center [765, 347] width 498 height 28
paste input "**********"
type input "**********"
click at [1035, 333] on button "Create" at bounding box center [1054, 347] width 61 height 28
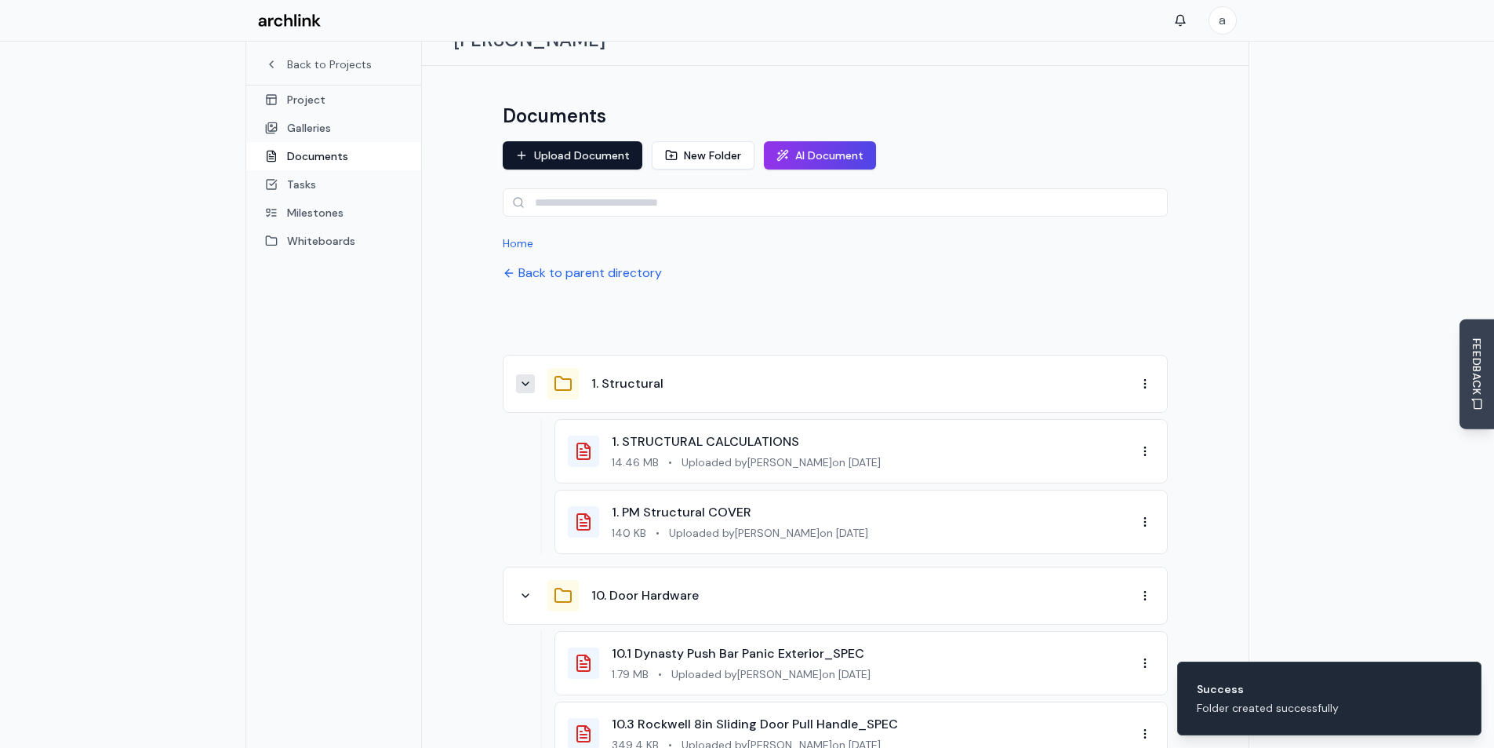
click at [522, 377] on icon at bounding box center [525, 383] width 13 height 13
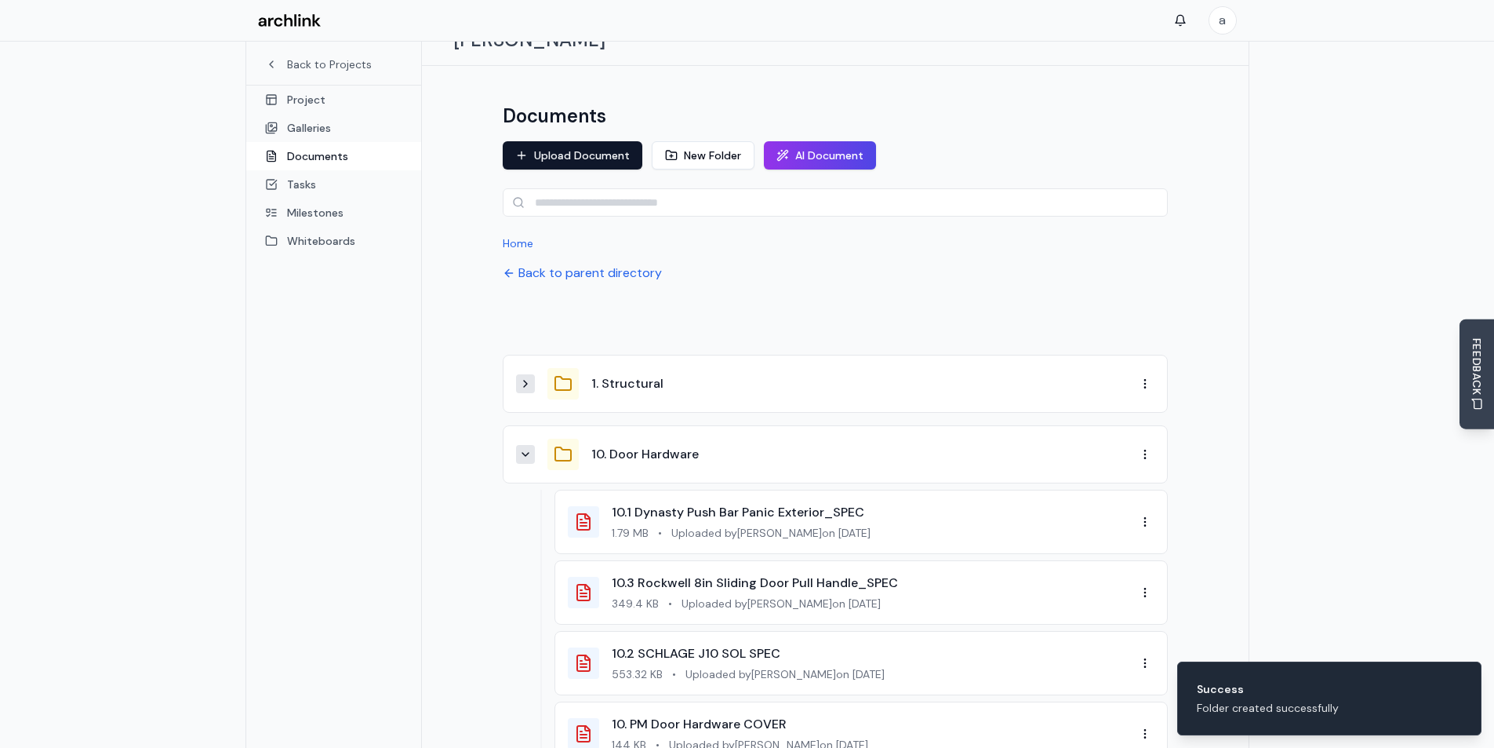
click at [529, 448] on icon at bounding box center [525, 454] width 13 height 13
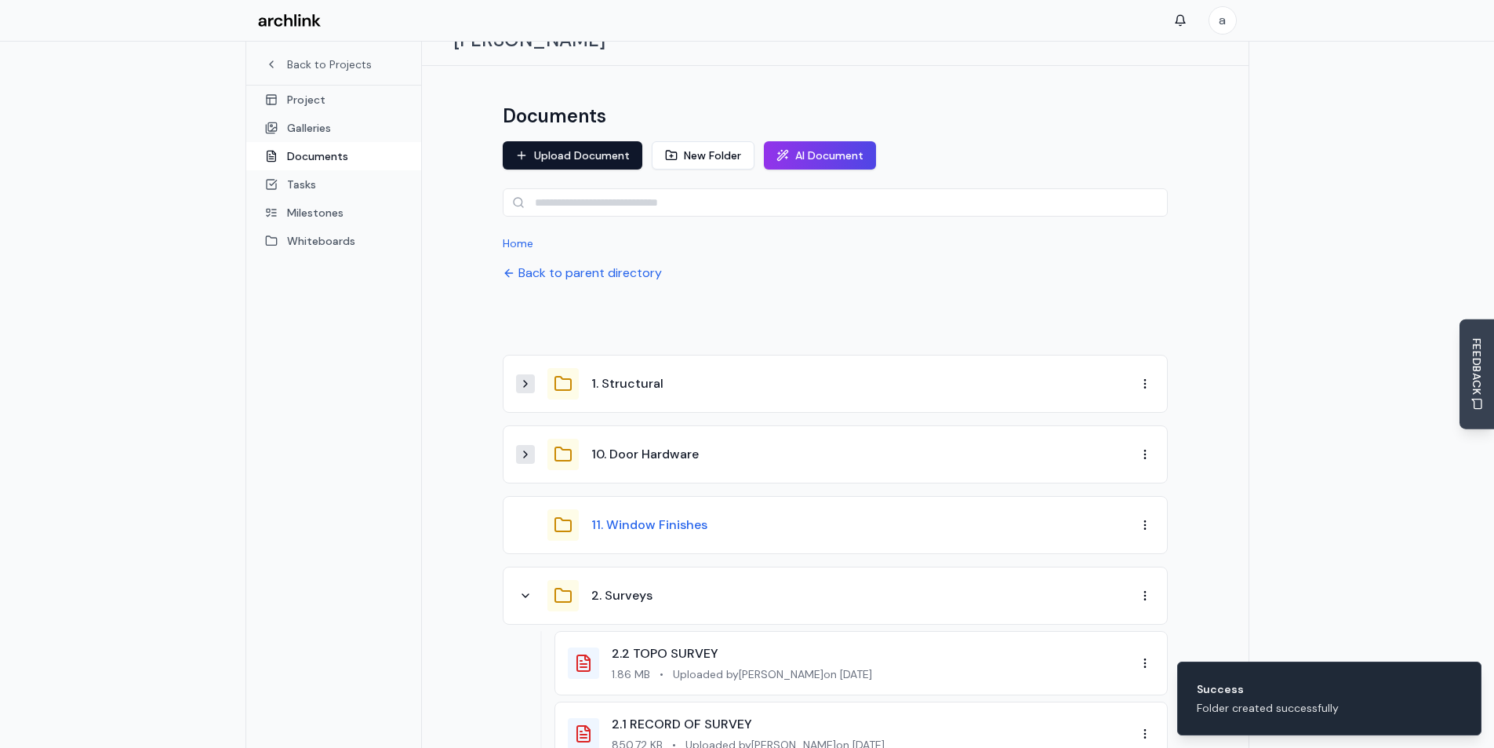
click at [635, 515] on button "11. Window Finishes" at bounding box center [649, 524] width 116 height 19
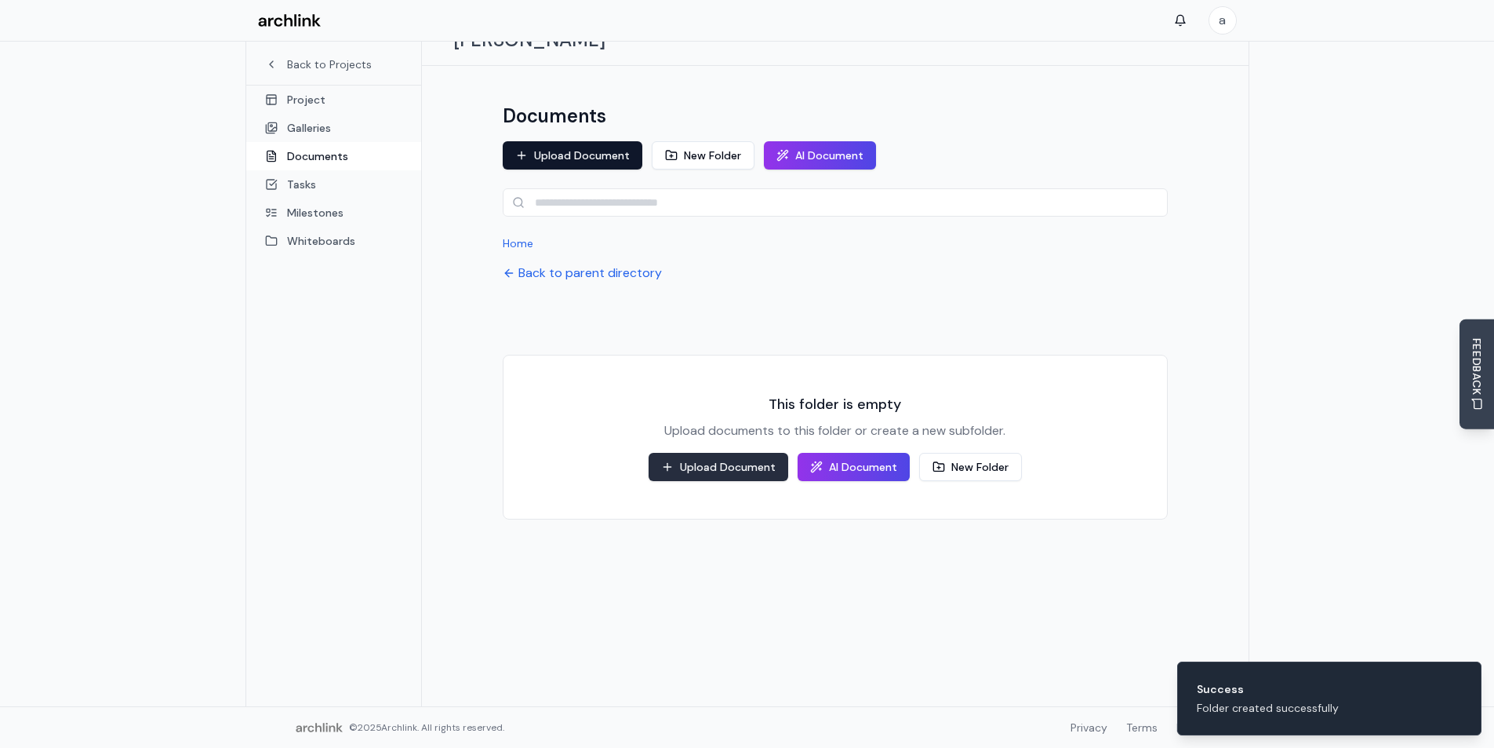
click at [708, 453] on button "Upload Document" at bounding box center [719, 467] width 140 height 28
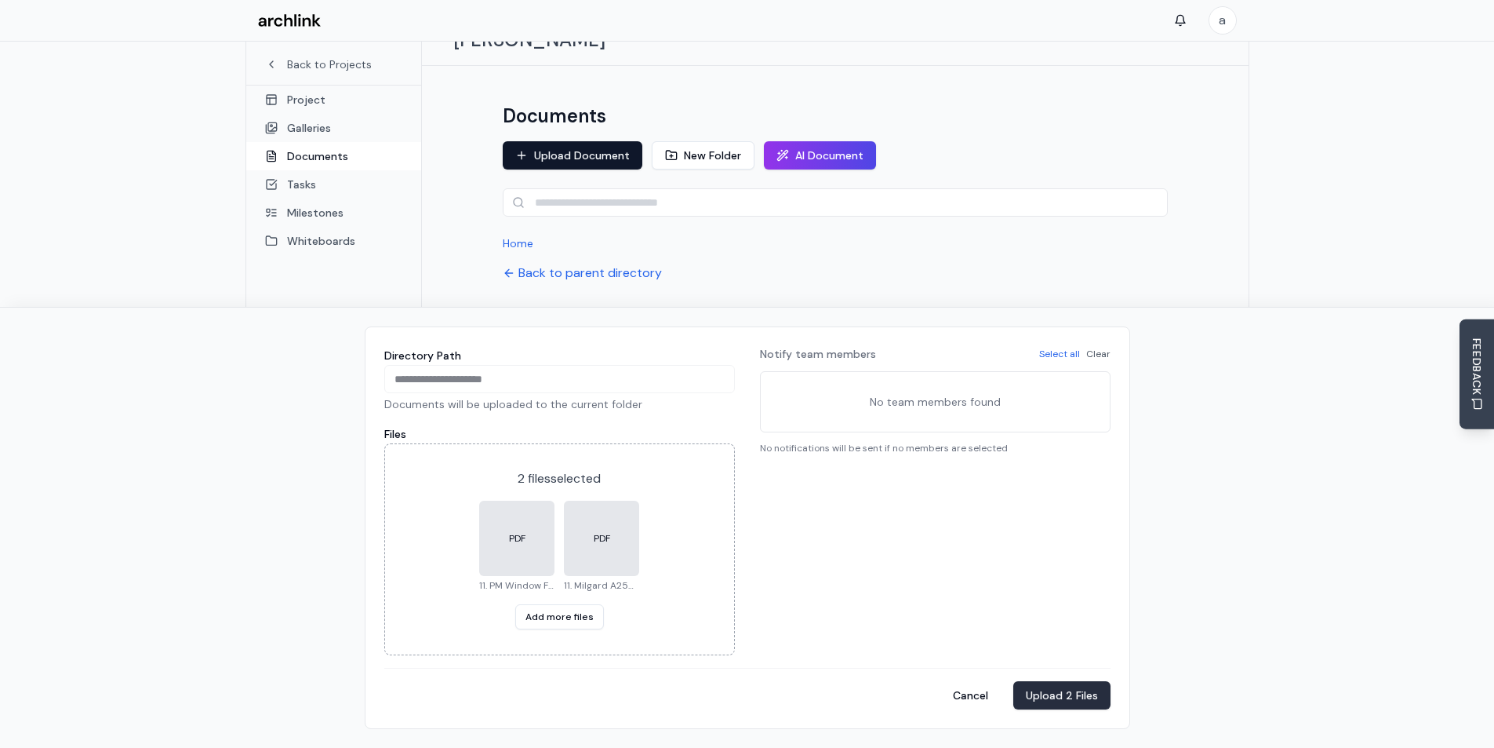
click at [1053, 693] on button "Upload 2 Files" at bounding box center [1061, 695] width 97 height 28
click at [625, 264] on button "Back to parent directory" at bounding box center [582, 273] width 159 height 19
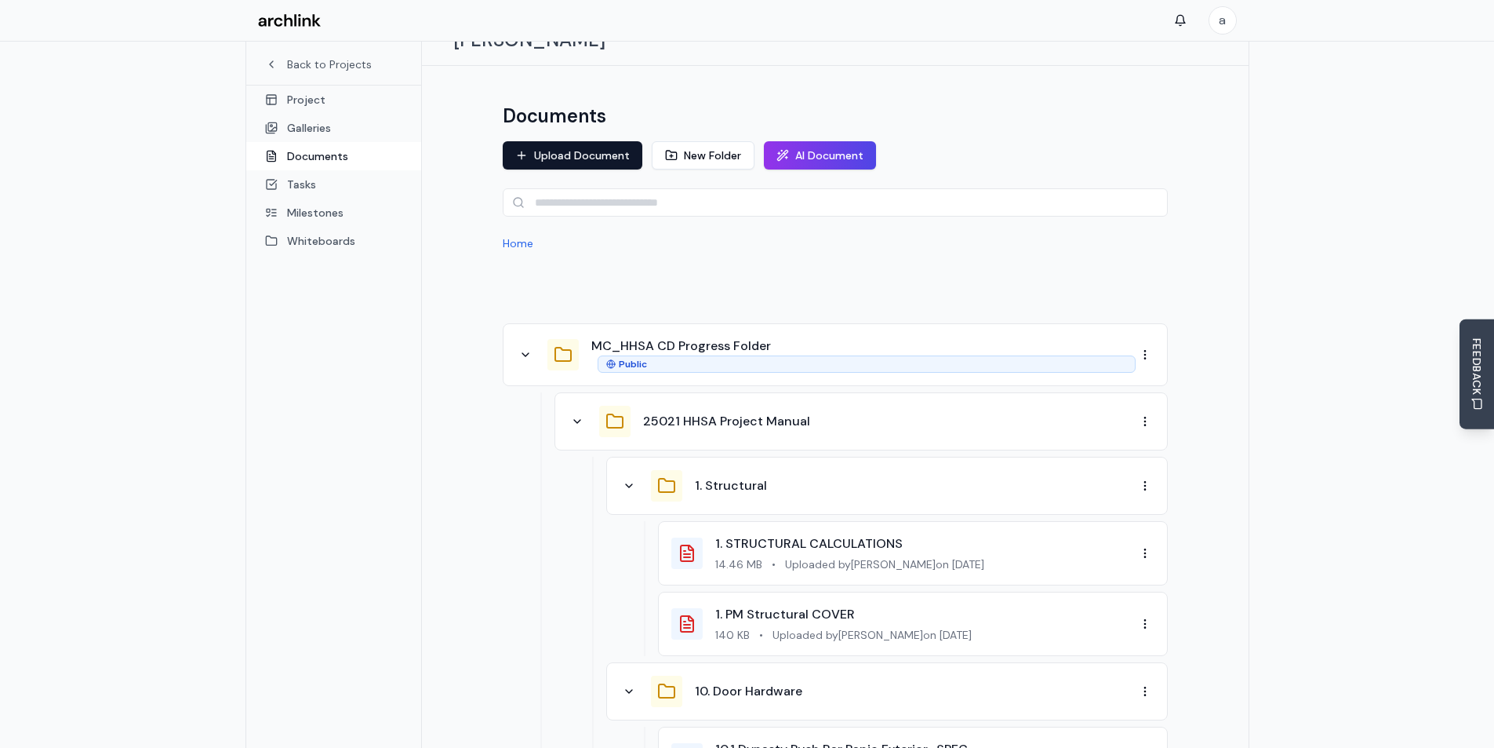
click at [697, 406] on div "25021 HHSA Project Manual" at bounding box center [852, 421] width 568 height 31
click at [701, 412] on button "25021 HHSA Project Manual" at bounding box center [726, 421] width 167 height 19
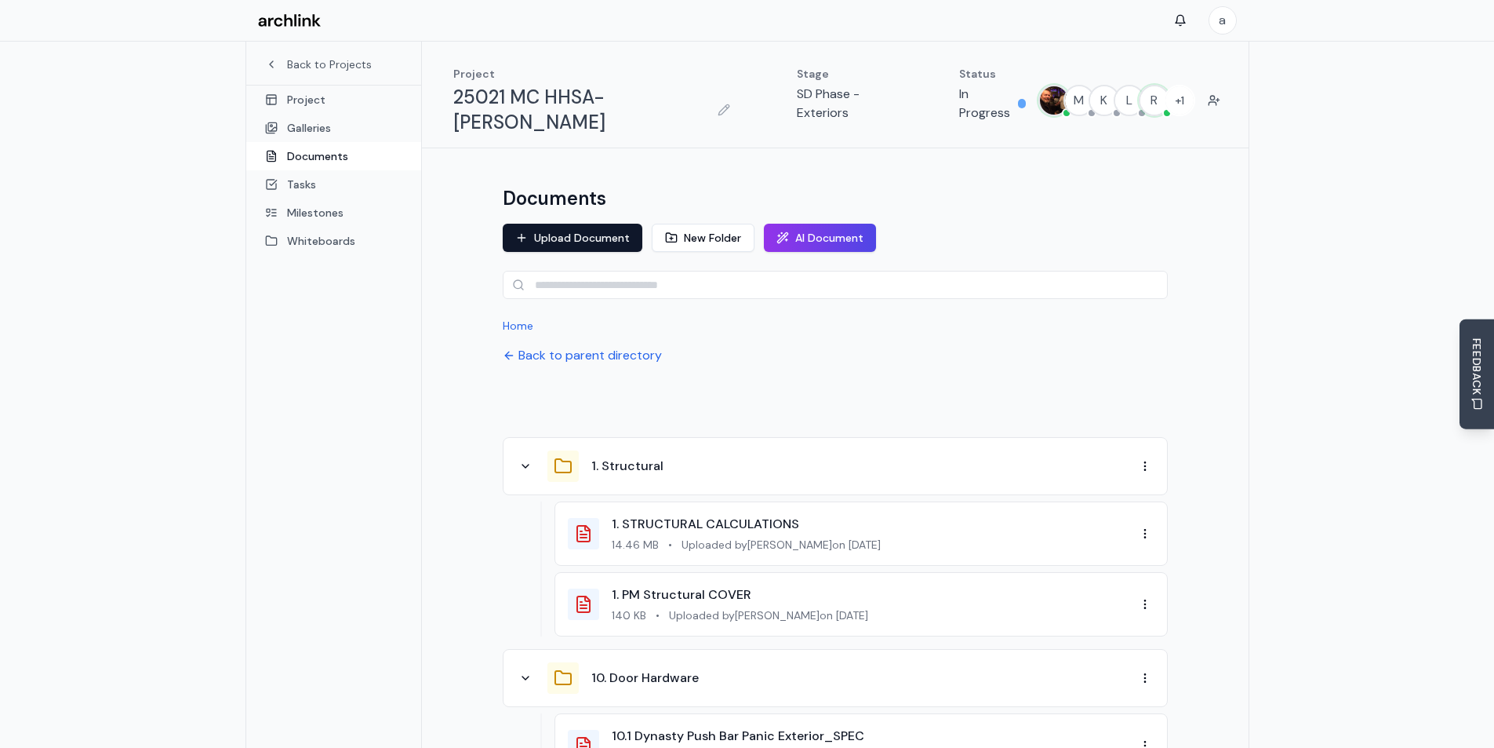
scroll to position [0, 0]
click at [703, 224] on button "New Folder" at bounding box center [703, 238] width 103 height 28
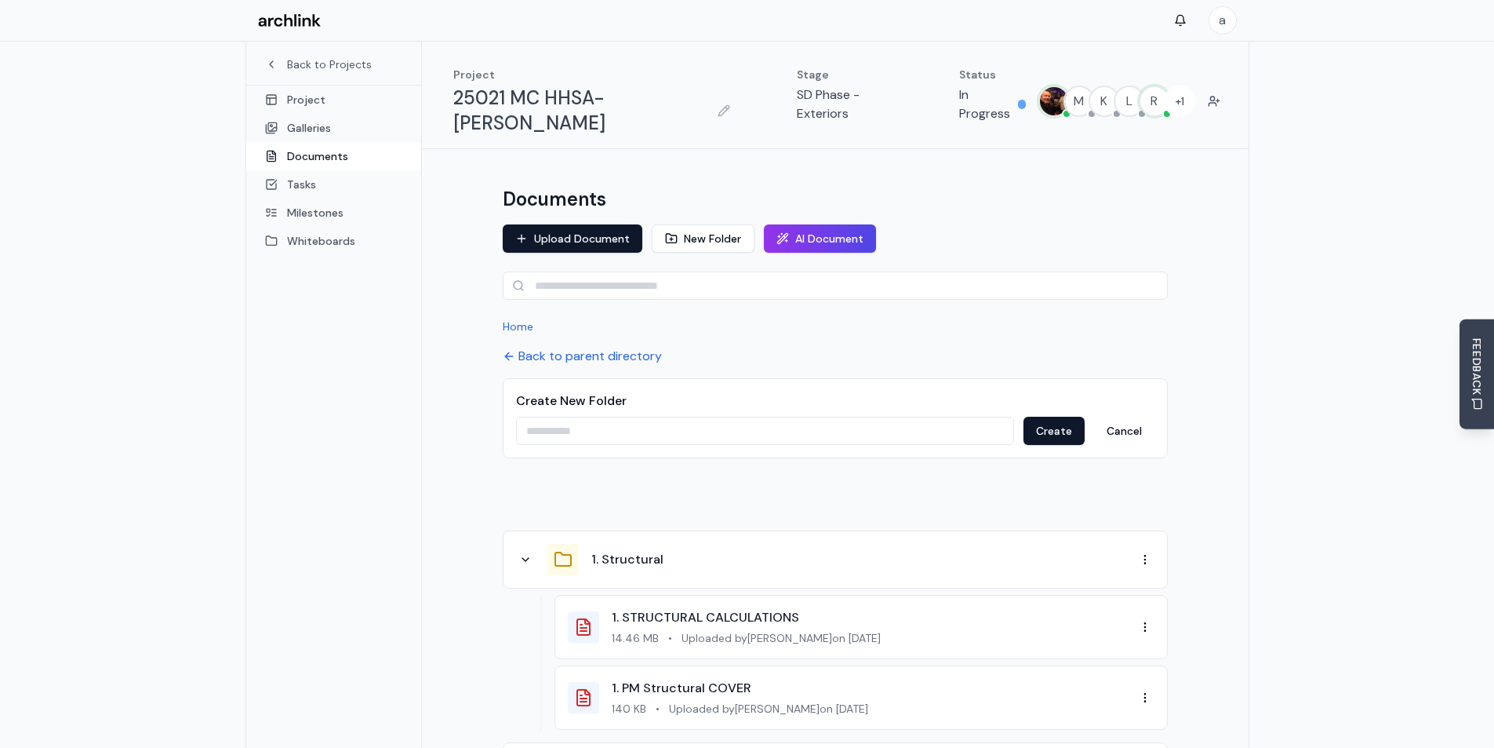
click at [613, 417] on input at bounding box center [765, 431] width 498 height 28
type input "**********"
click at [1053, 417] on button "Create" at bounding box center [1054, 431] width 61 height 28
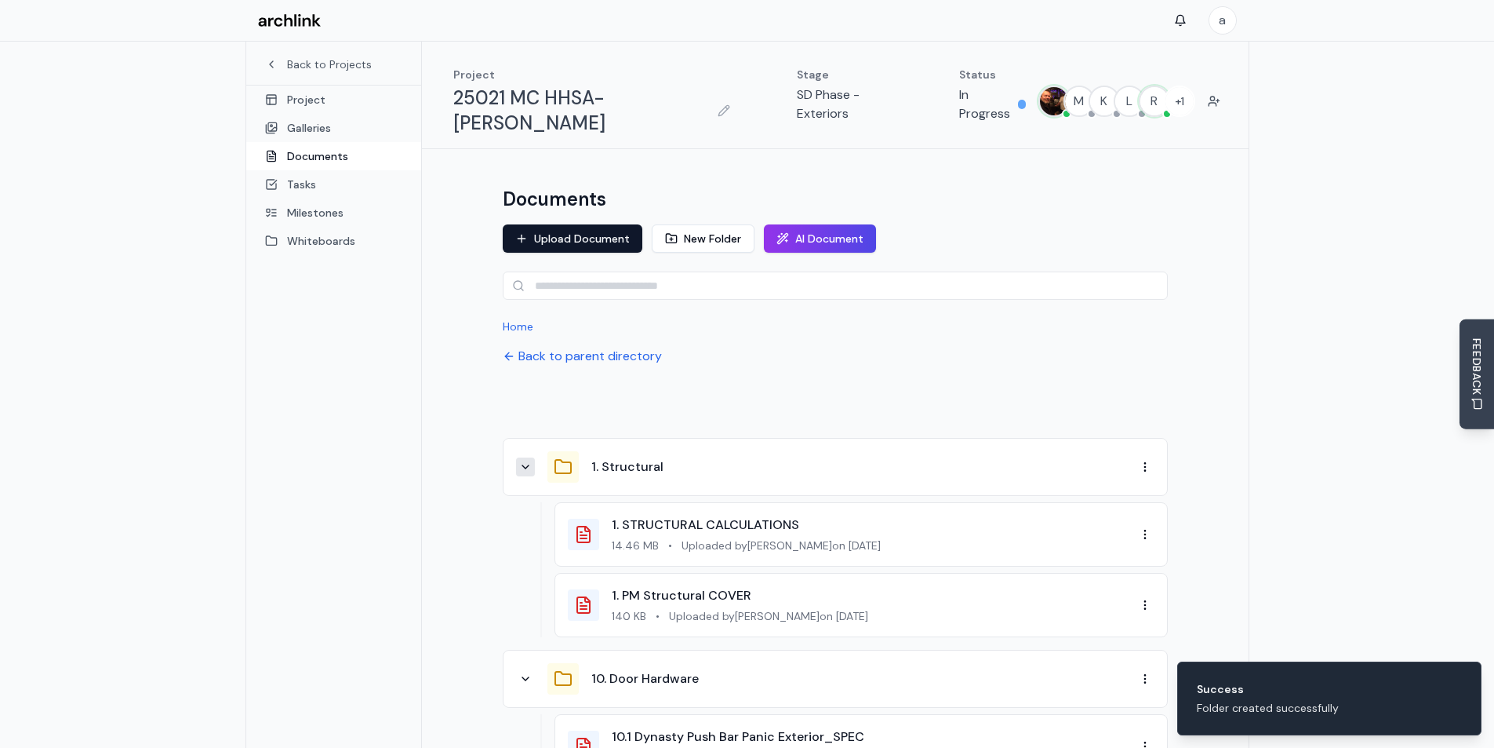
click at [527, 460] on icon at bounding box center [525, 466] width 13 height 13
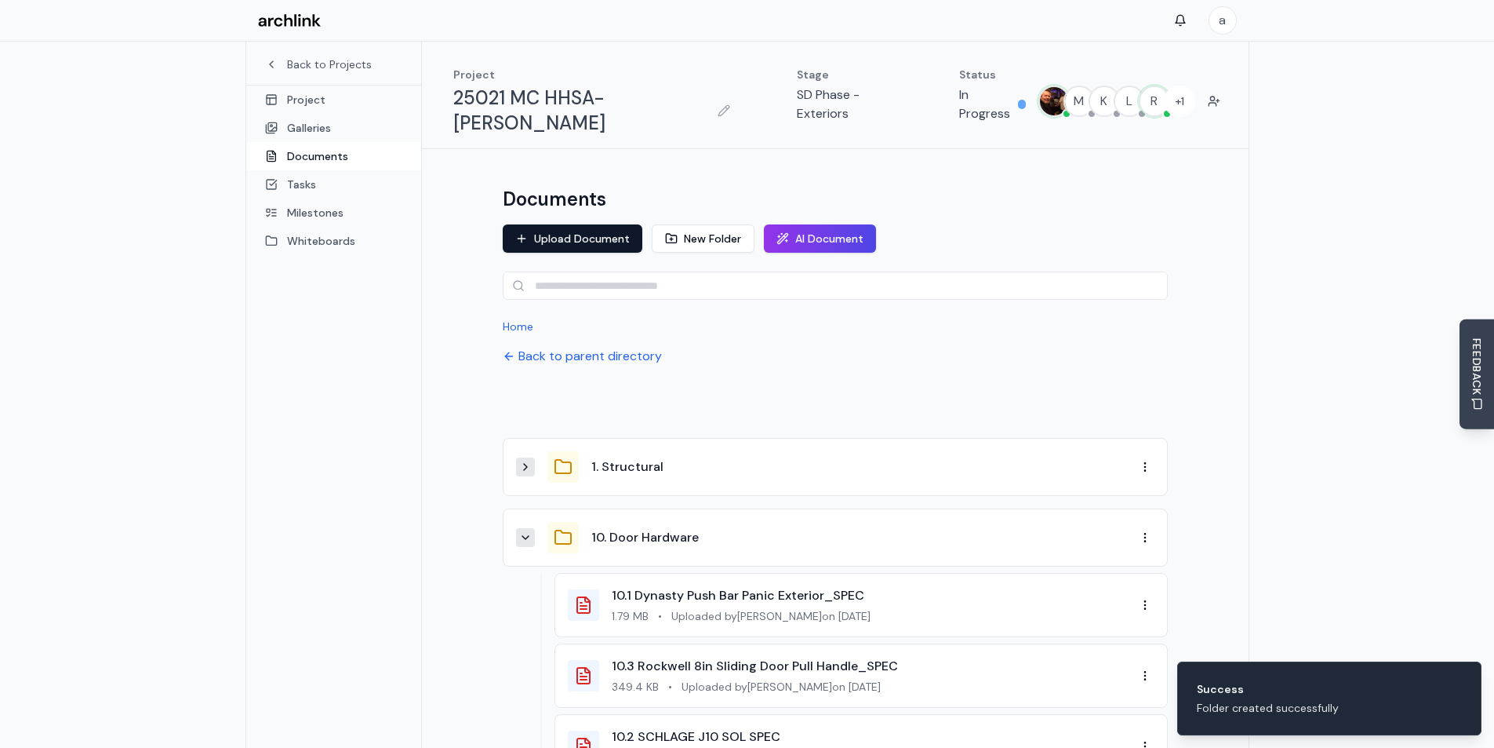
click at [526, 531] on icon at bounding box center [525, 537] width 13 height 13
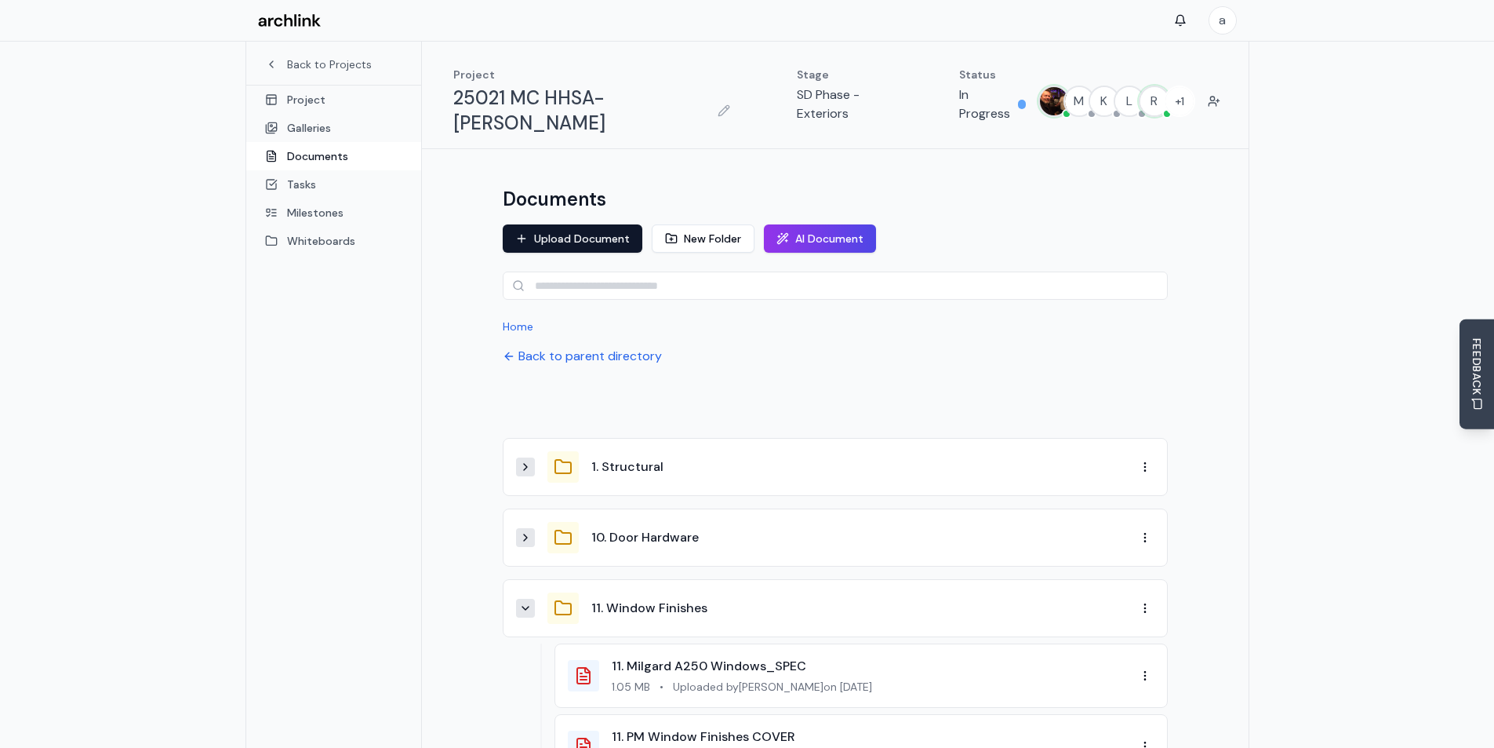
click at [529, 599] on button at bounding box center [525, 608] width 19 height 19
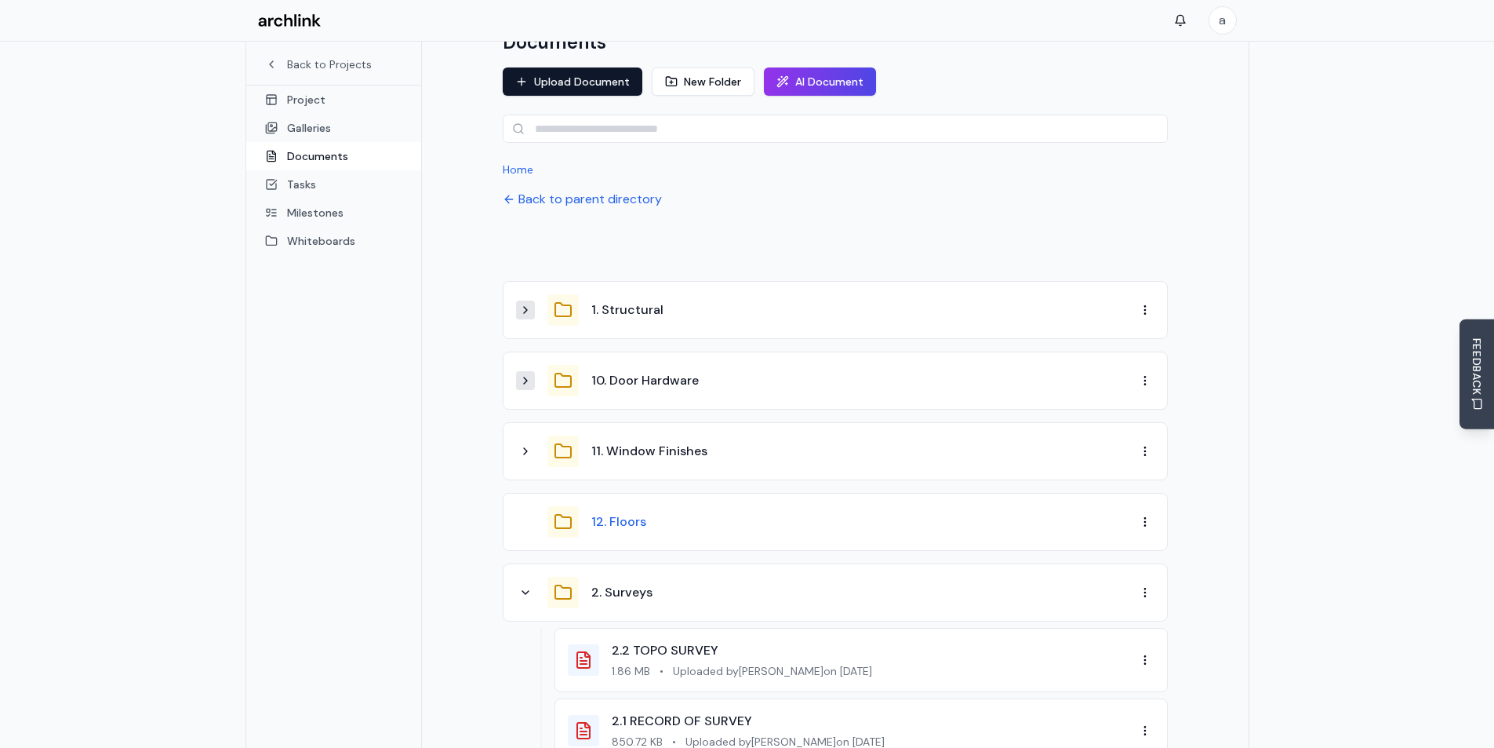
click at [634, 512] on button "12. Floors" at bounding box center [618, 521] width 55 height 19
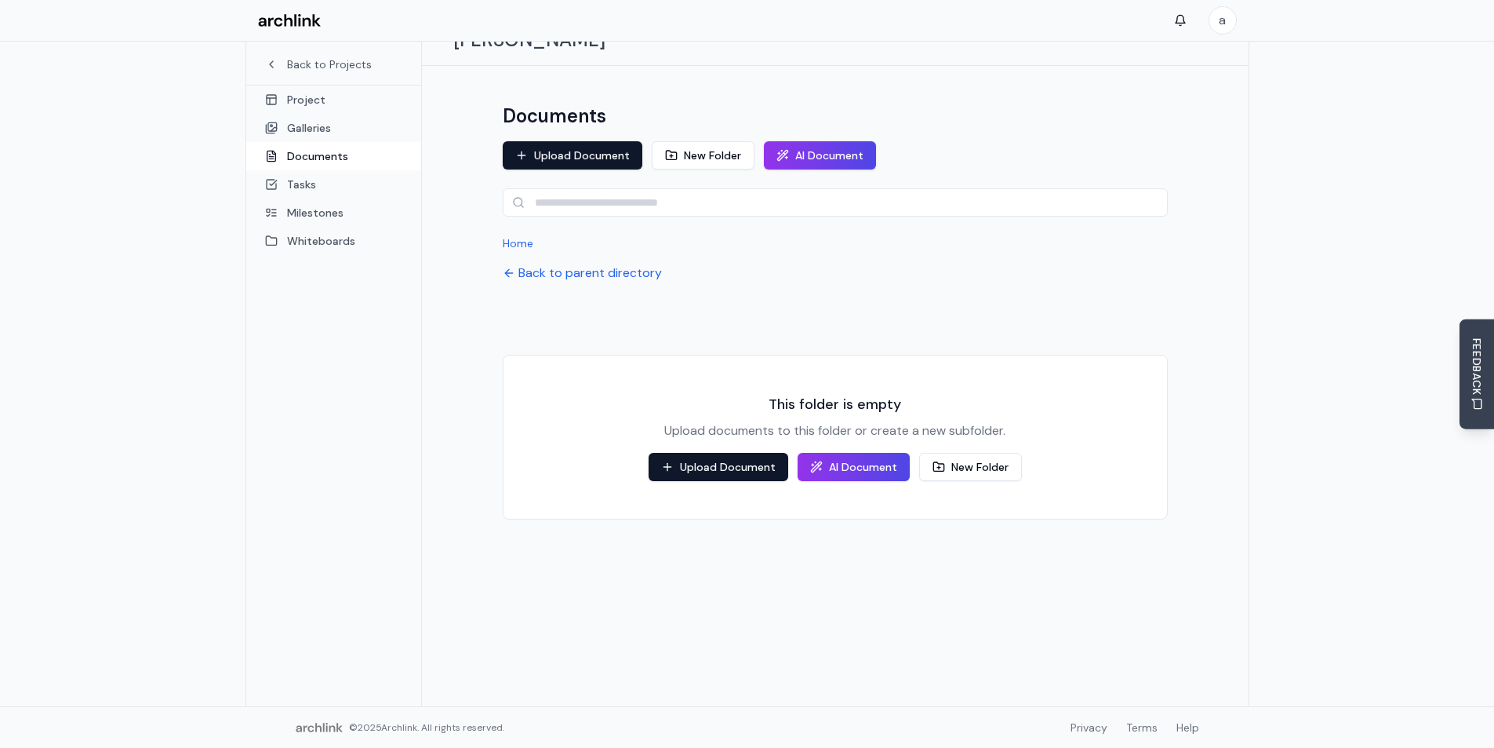
scroll to position [83, 0]
click at [708, 453] on button "Upload Document" at bounding box center [719, 467] width 140 height 28
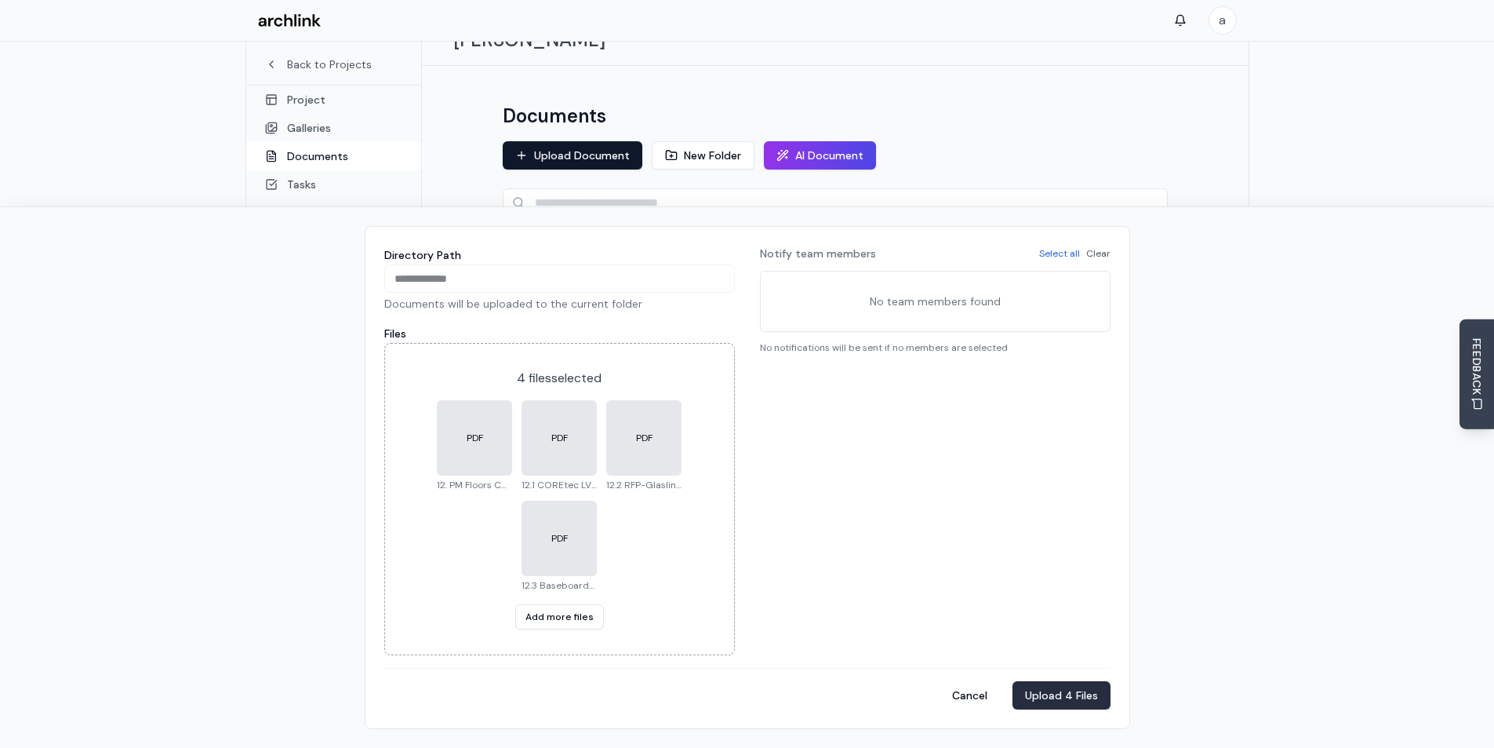
click at [1056, 690] on button "Upload 4 Files" at bounding box center [1062, 695] width 98 height 28
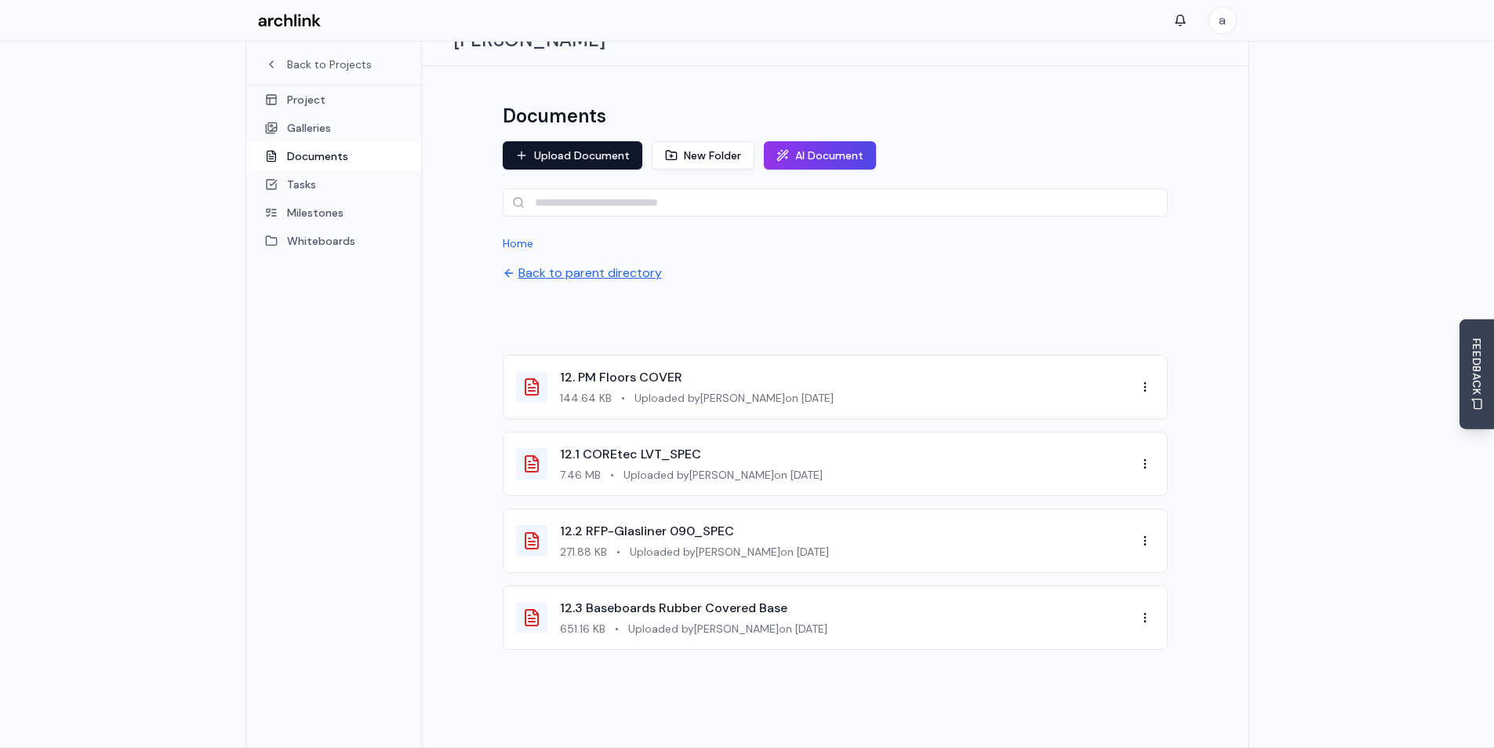
click at [590, 264] on button "Back to parent directory" at bounding box center [582, 273] width 159 height 19
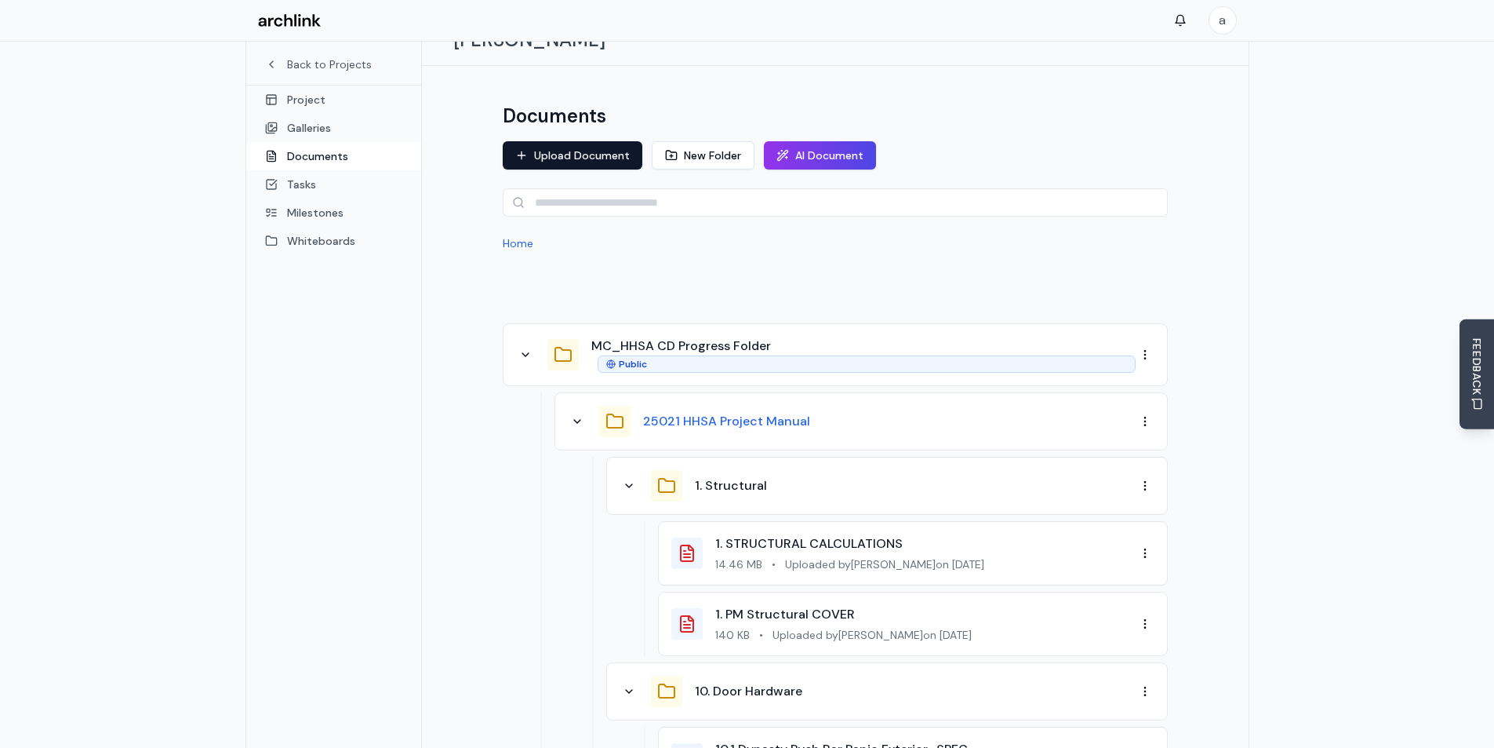
click at [741, 412] on button "25021 HHSA Project Manual" at bounding box center [726, 421] width 167 height 19
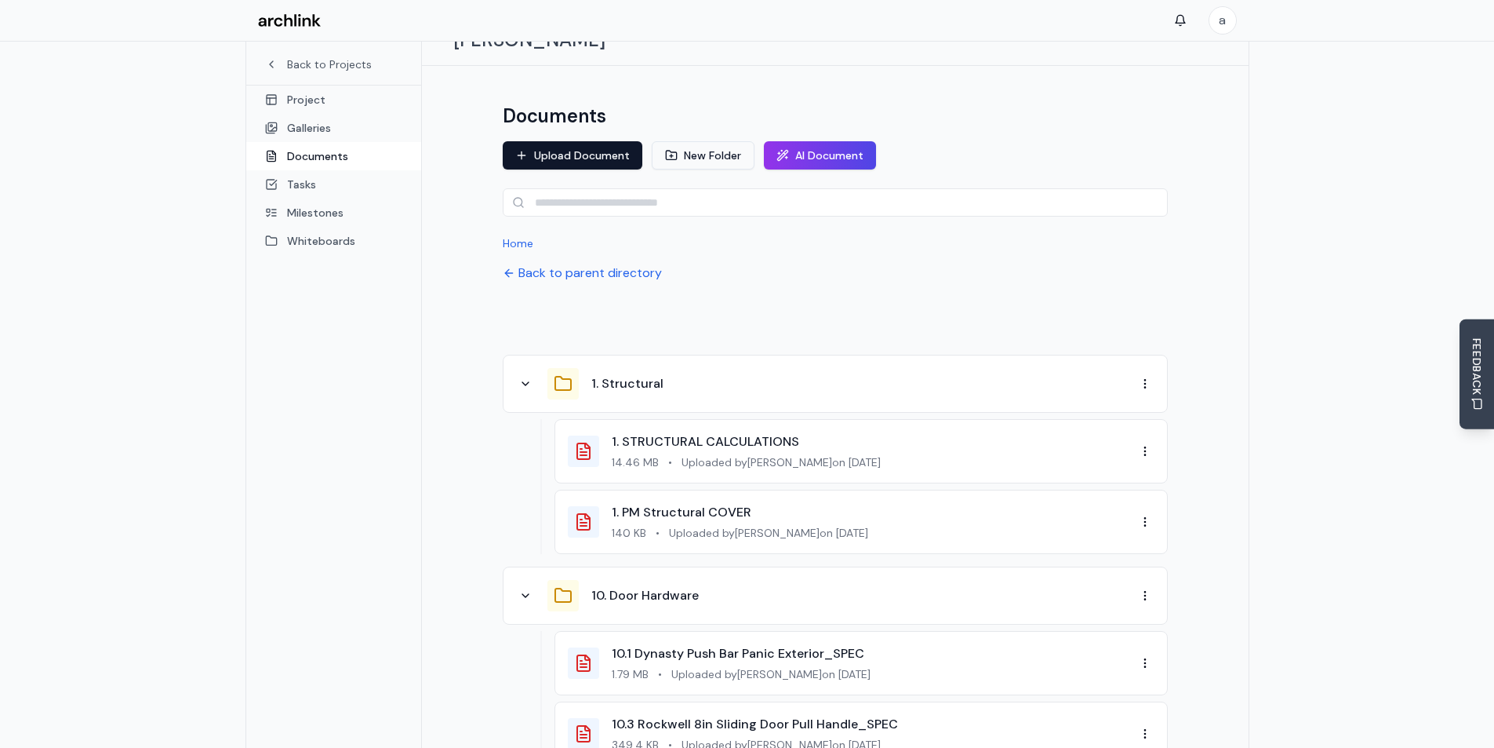
click at [690, 141] on button "New Folder" at bounding box center [703, 155] width 103 height 28
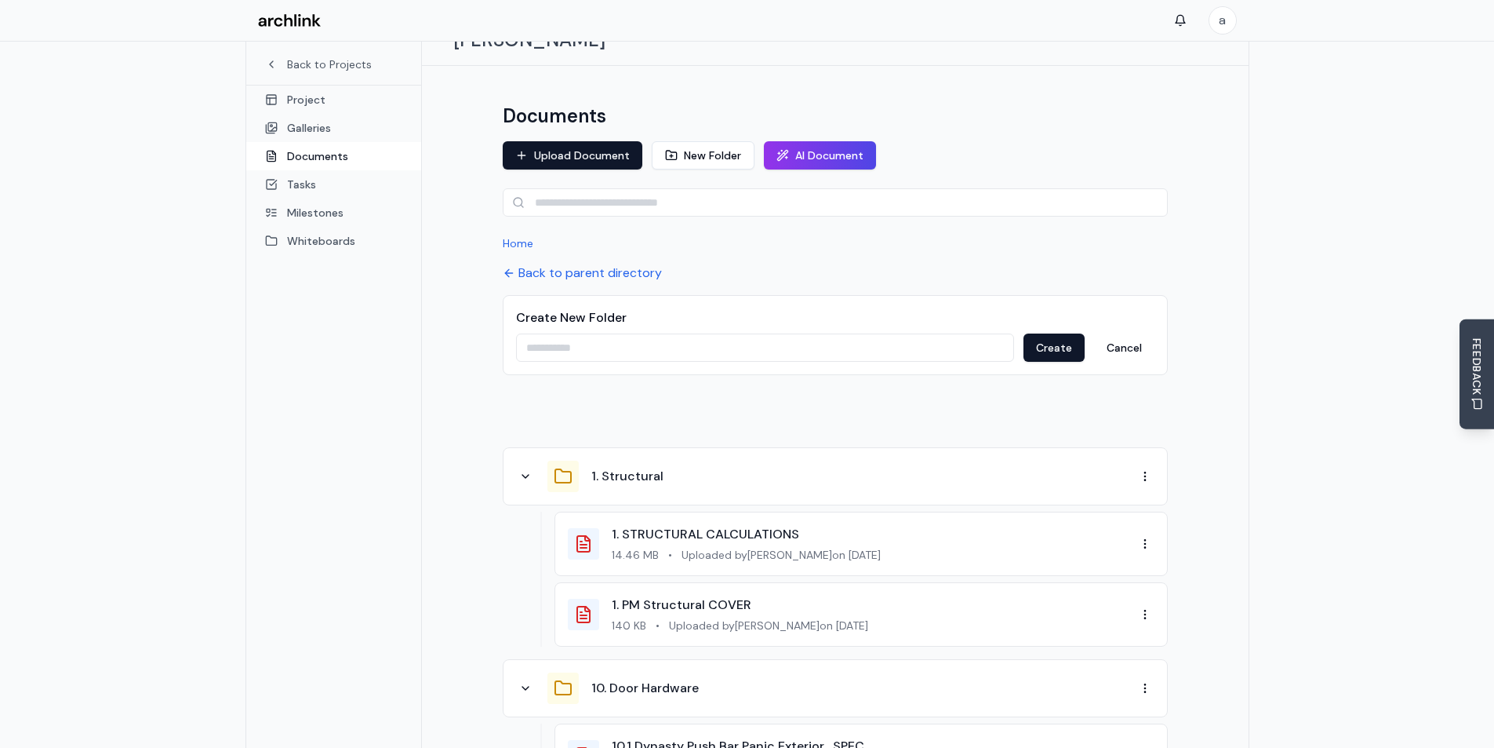
click at [682, 333] on input at bounding box center [765, 347] width 498 height 28
paste input "*********"
type input "*********"
click at [1053, 333] on button "Create" at bounding box center [1054, 347] width 61 height 28
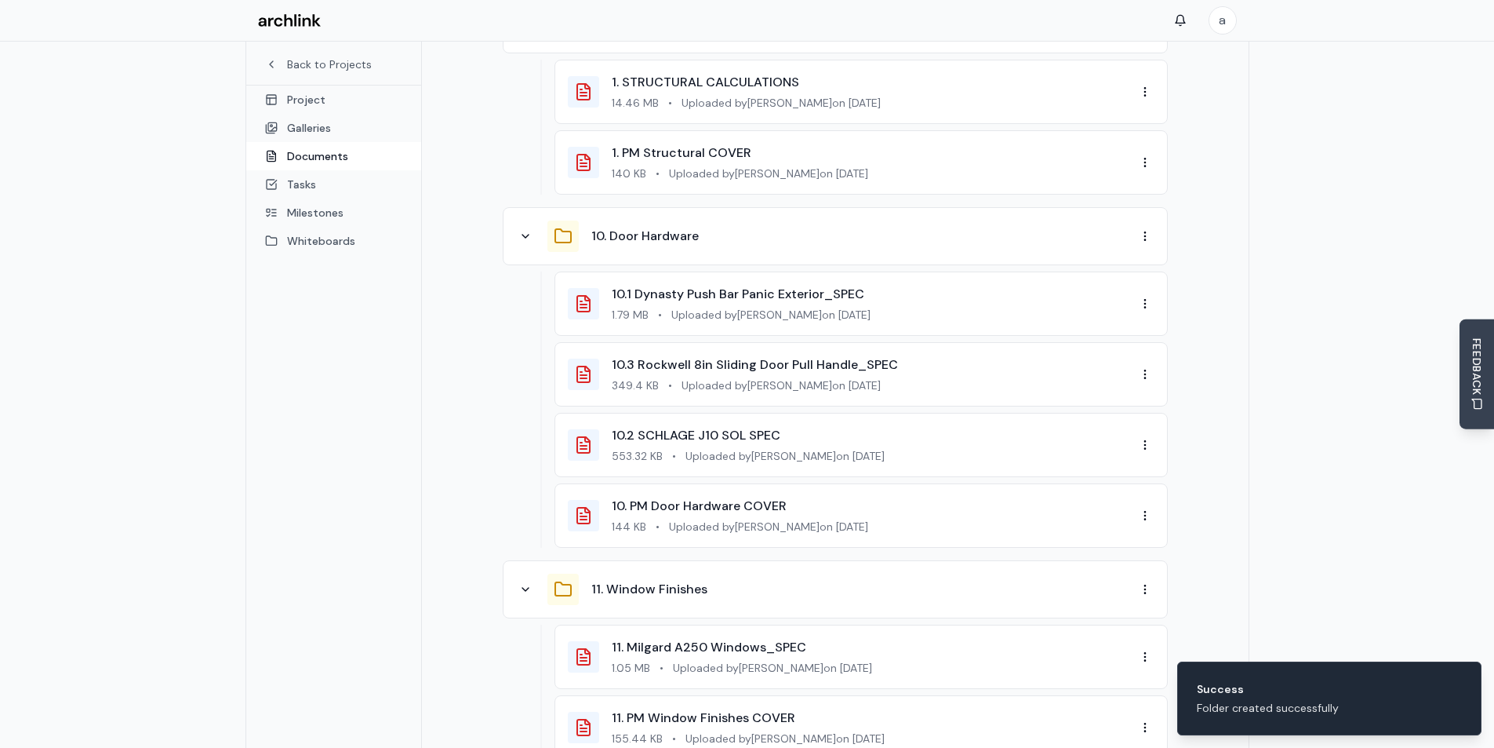
scroll to position [1291, 0]
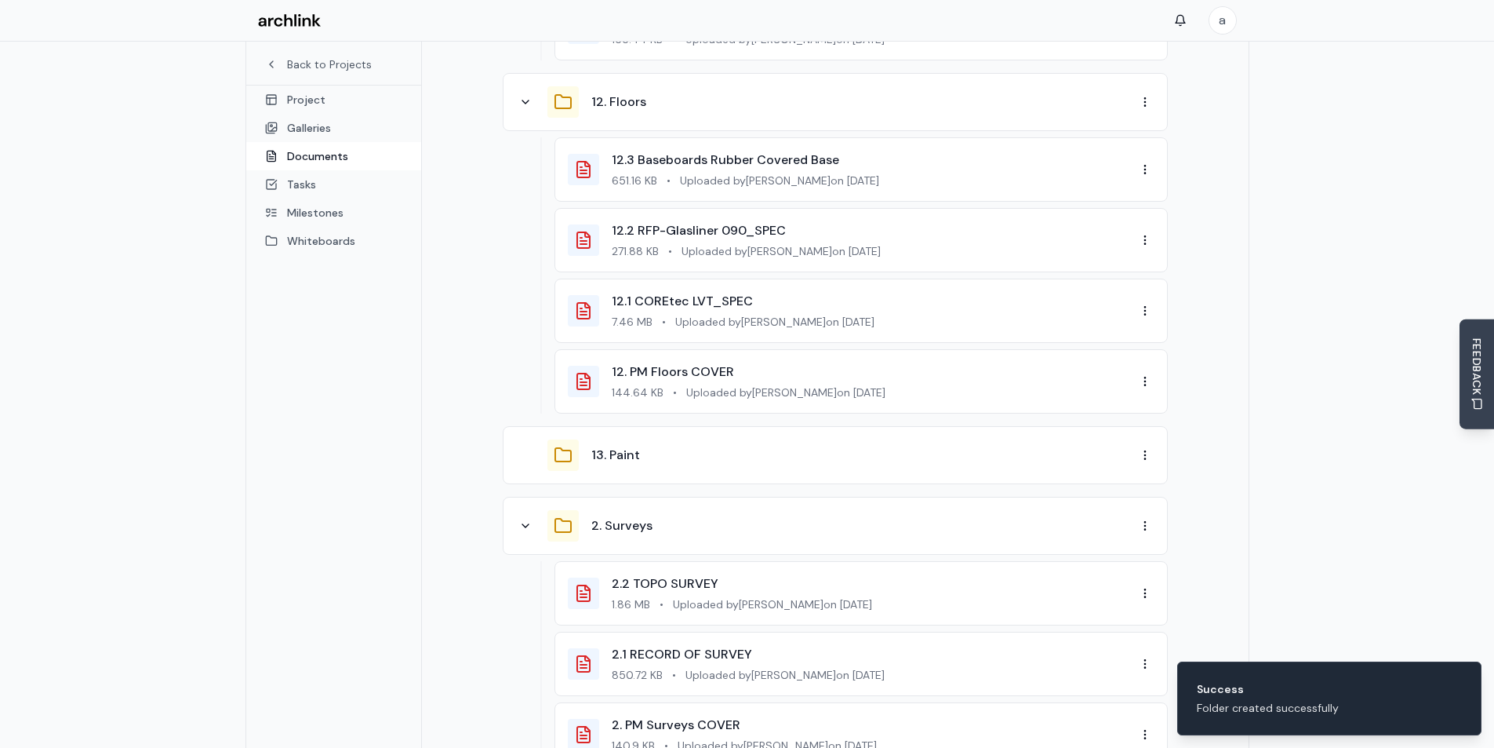
drag, startPoint x: 463, startPoint y: 562, endPoint x: 465, endPoint y: 674, distance: 111.4
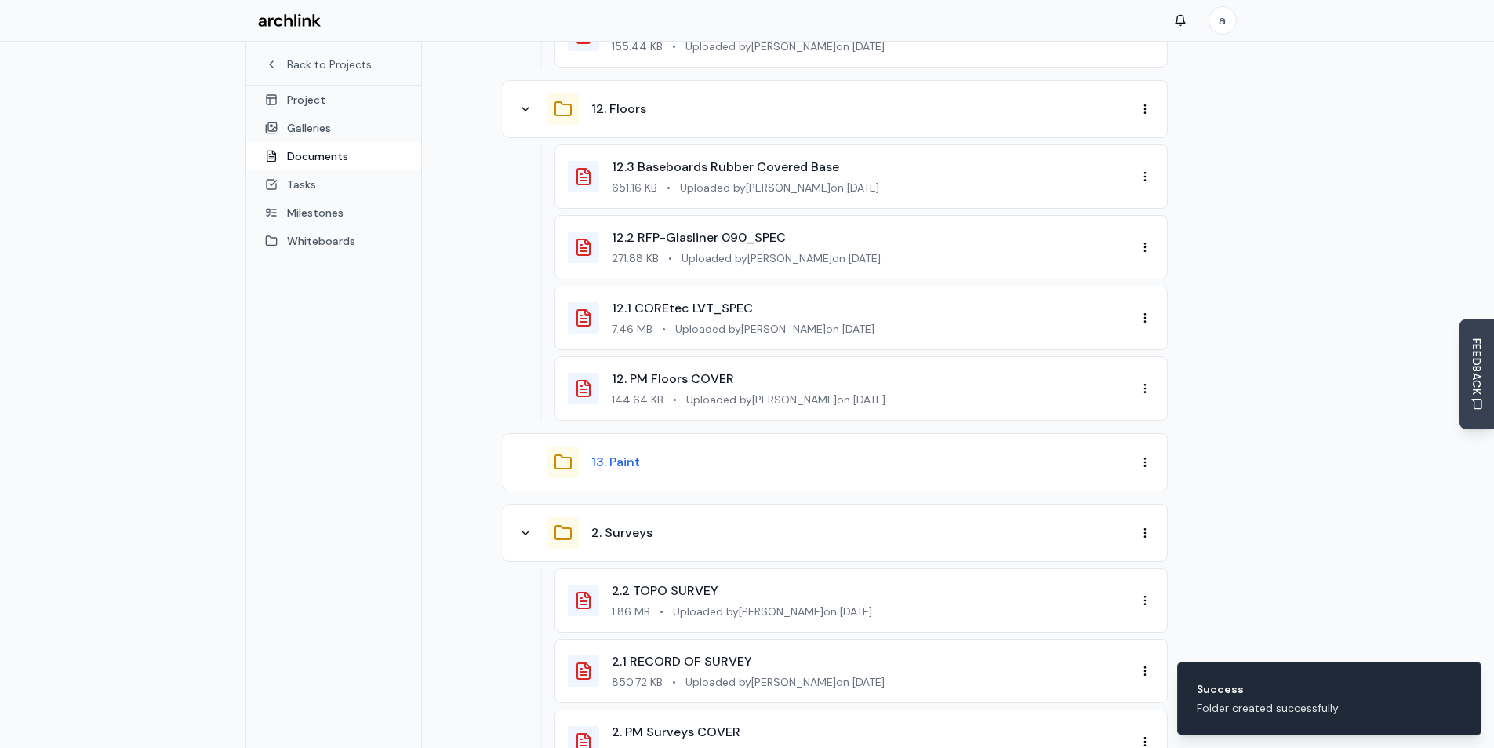
click at [625, 453] on button "13. Paint" at bounding box center [615, 462] width 49 height 19
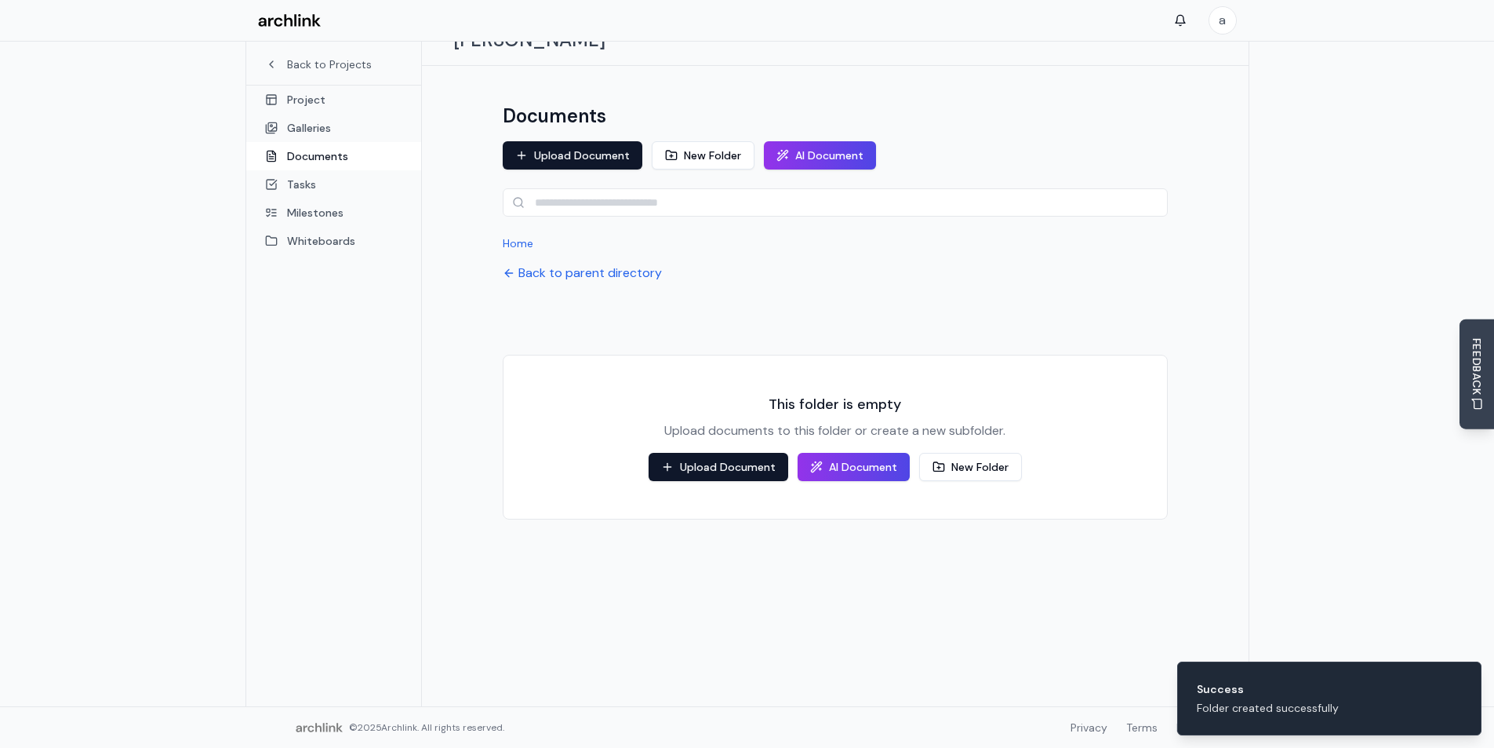
scroll to position [83, 0]
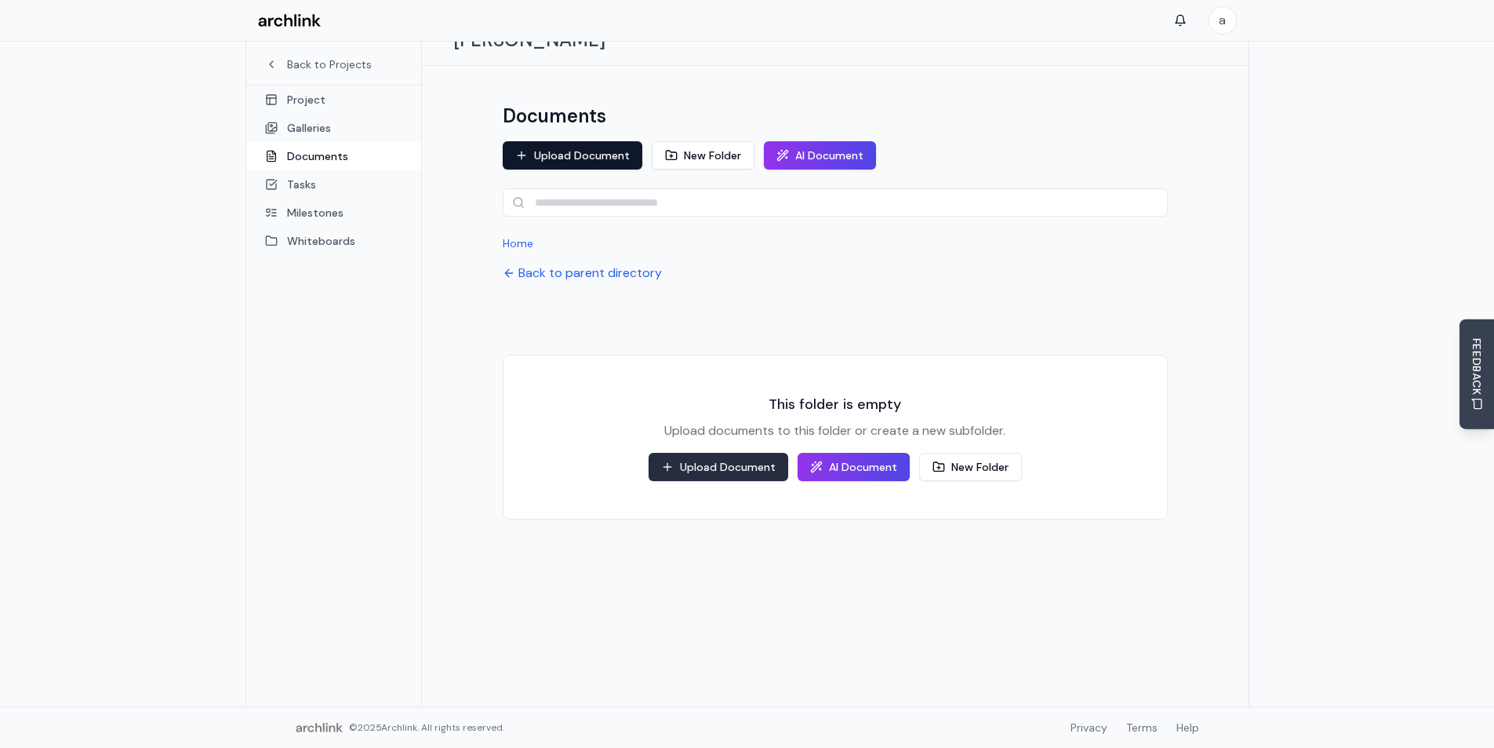
click at [711, 453] on button "Upload Document" at bounding box center [719, 467] width 140 height 28
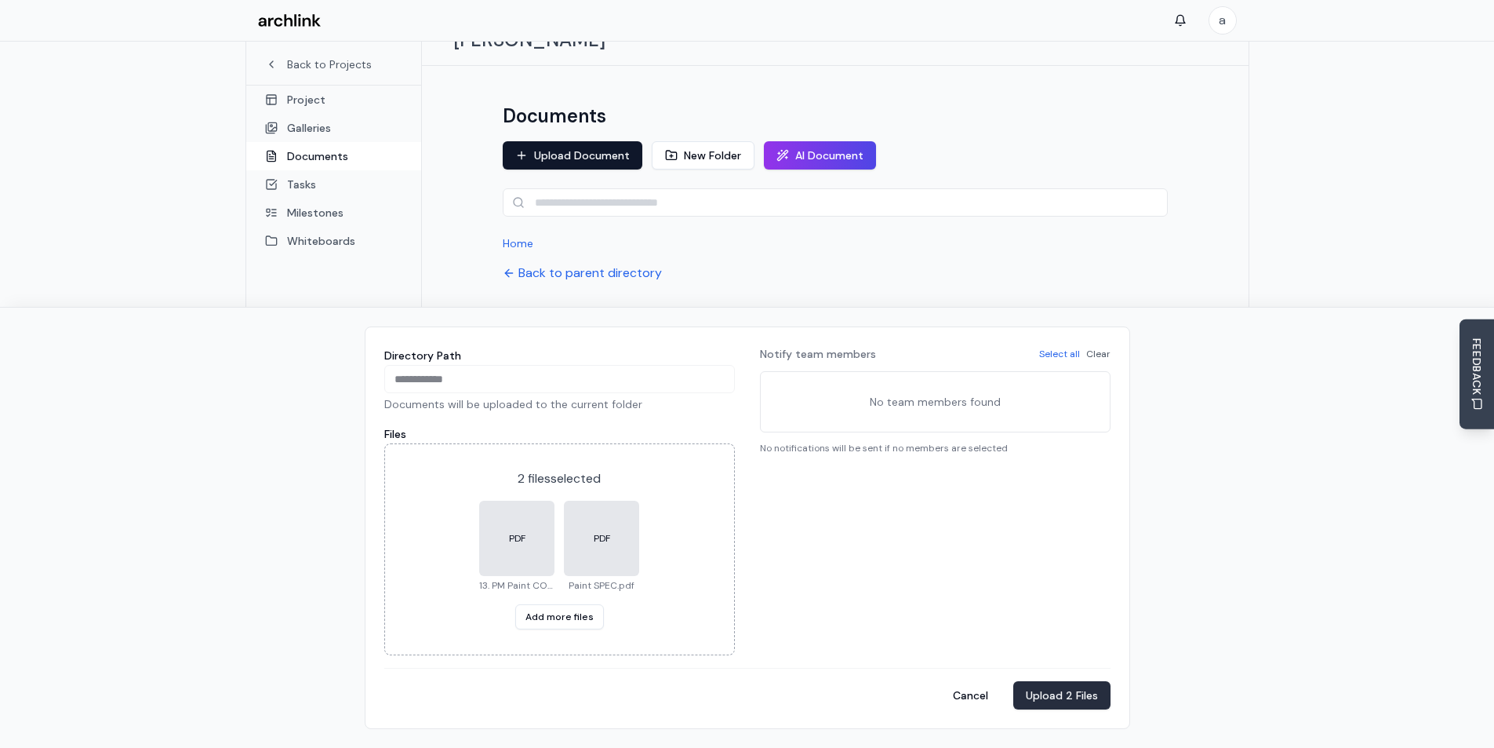
click at [1059, 692] on button "Upload 2 Files" at bounding box center [1061, 695] width 97 height 28
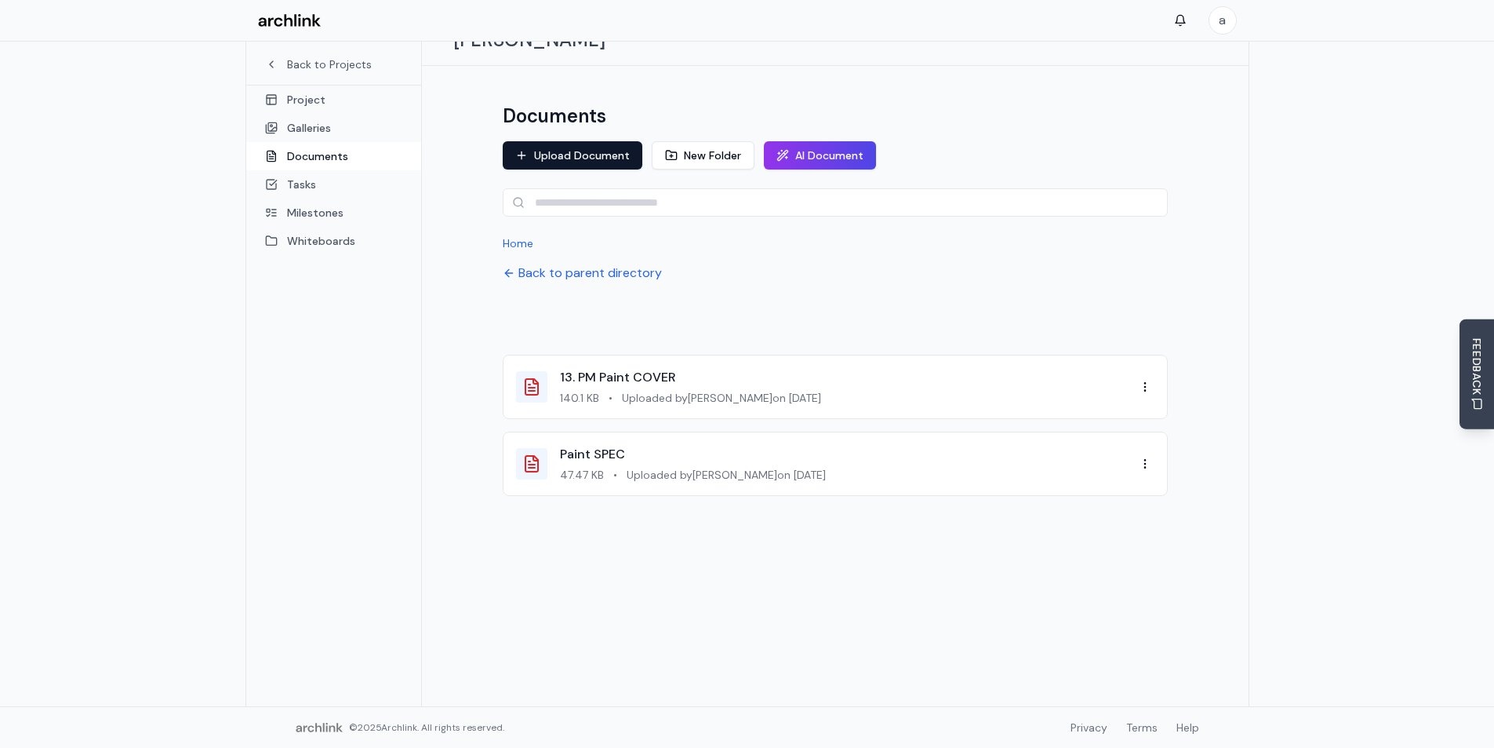
click at [711, 570] on div "Documents Upload Document New Folder AI Document Home Back to parent directory …" at bounding box center [835, 386] width 827 height 640
click at [569, 264] on button "Back to parent directory" at bounding box center [582, 273] width 159 height 19
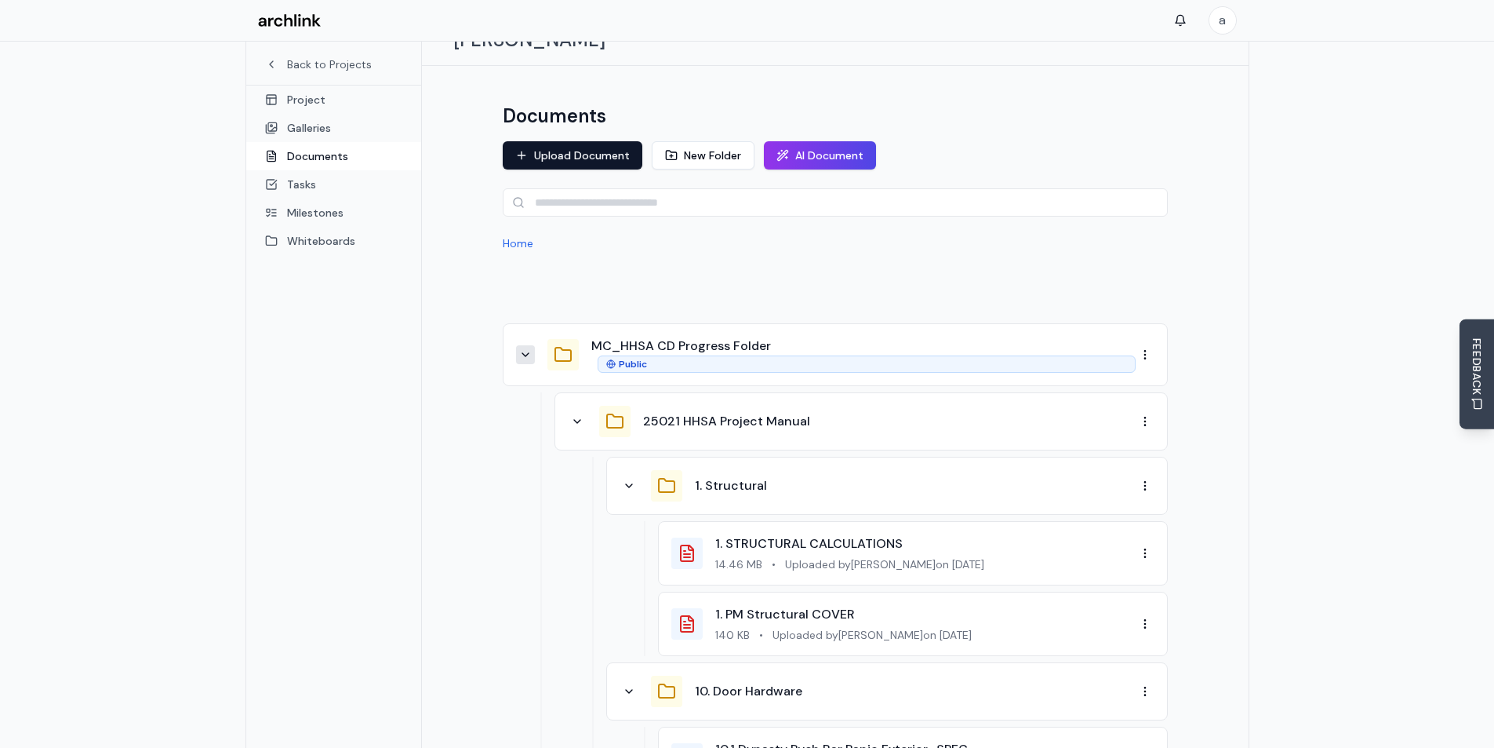
click at [523, 348] on icon at bounding box center [525, 354] width 13 height 13
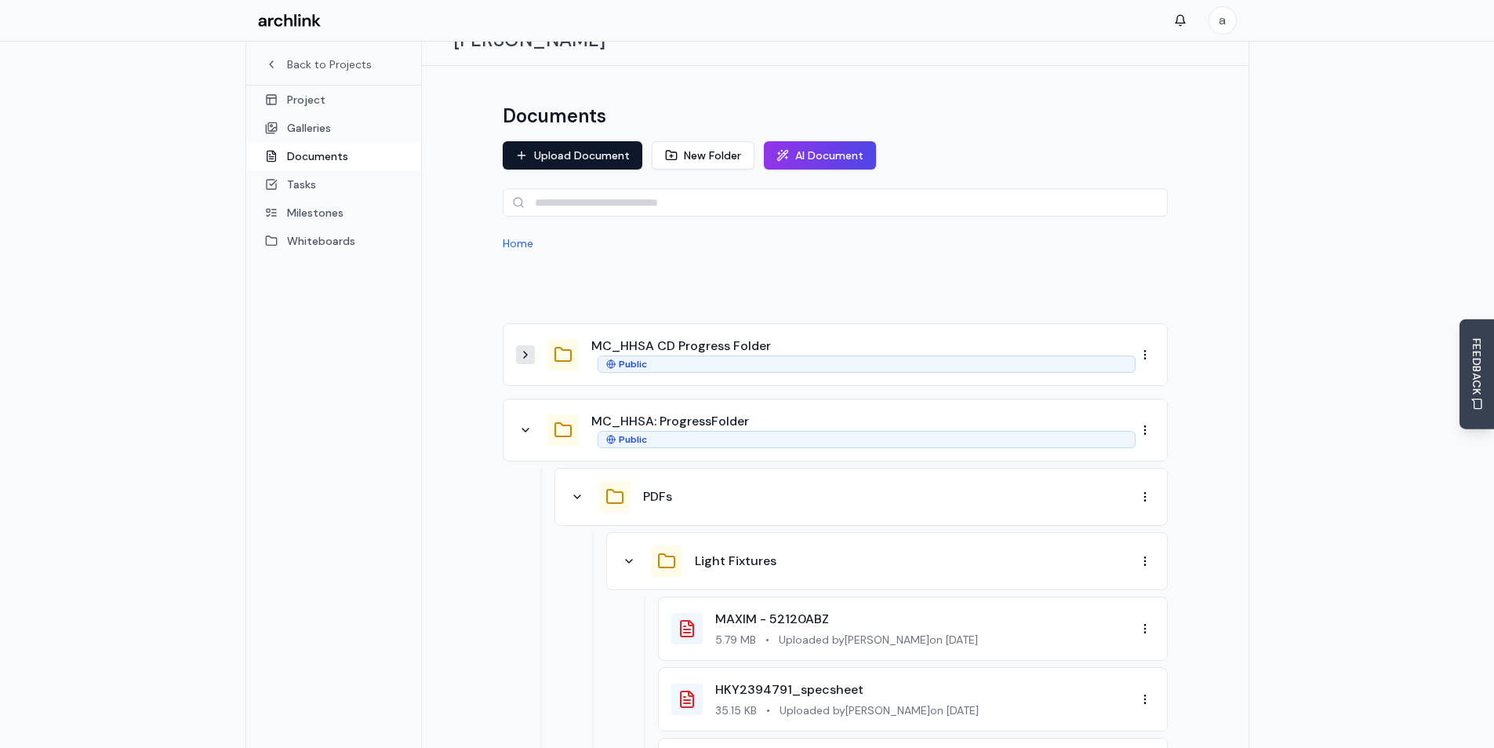
click at [529, 424] on icon at bounding box center [525, 430] width 13 height 13
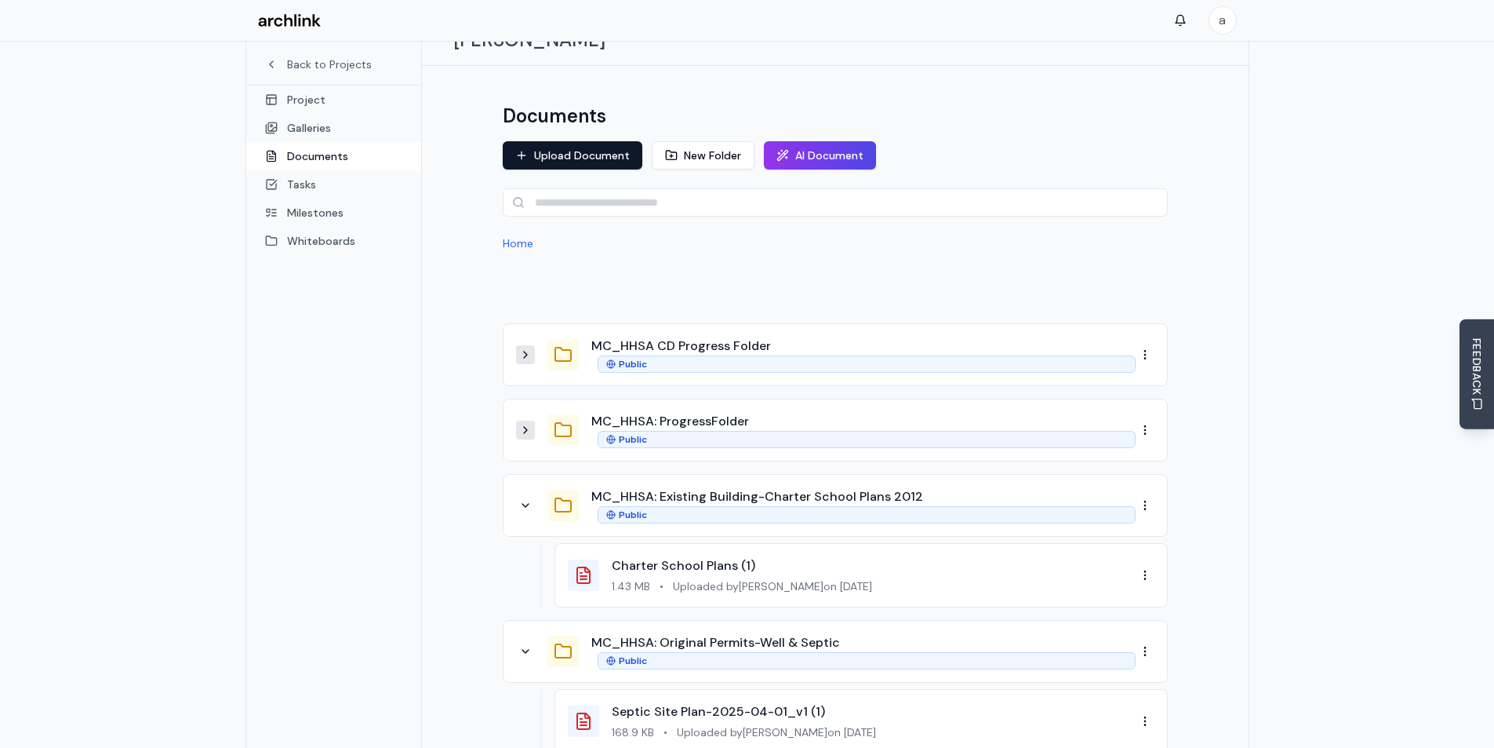
click at [523, 424] on icon at bounding box center [525, 430] width 13 height 13
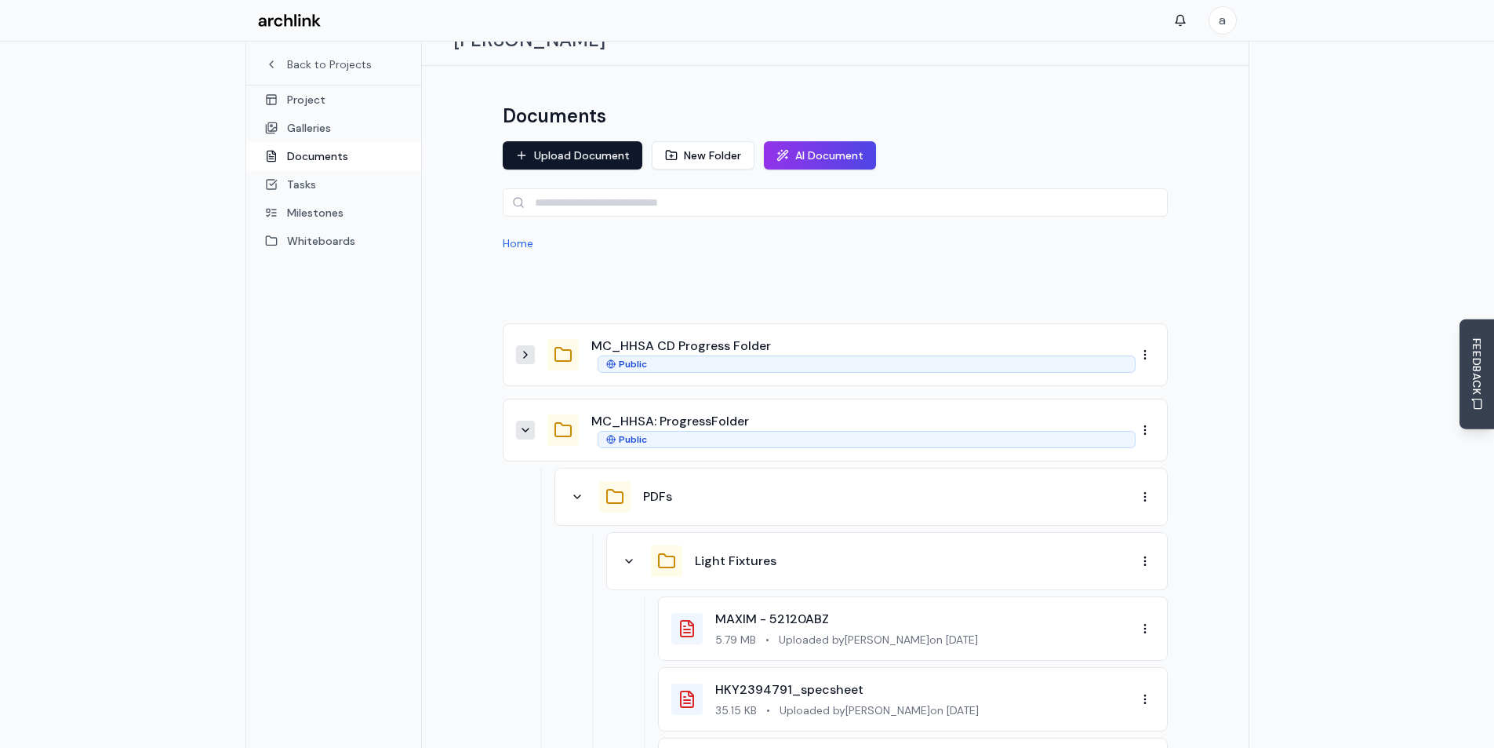
click at [523, 424] on icon at bounding box center [525, 430] width 13 height 13
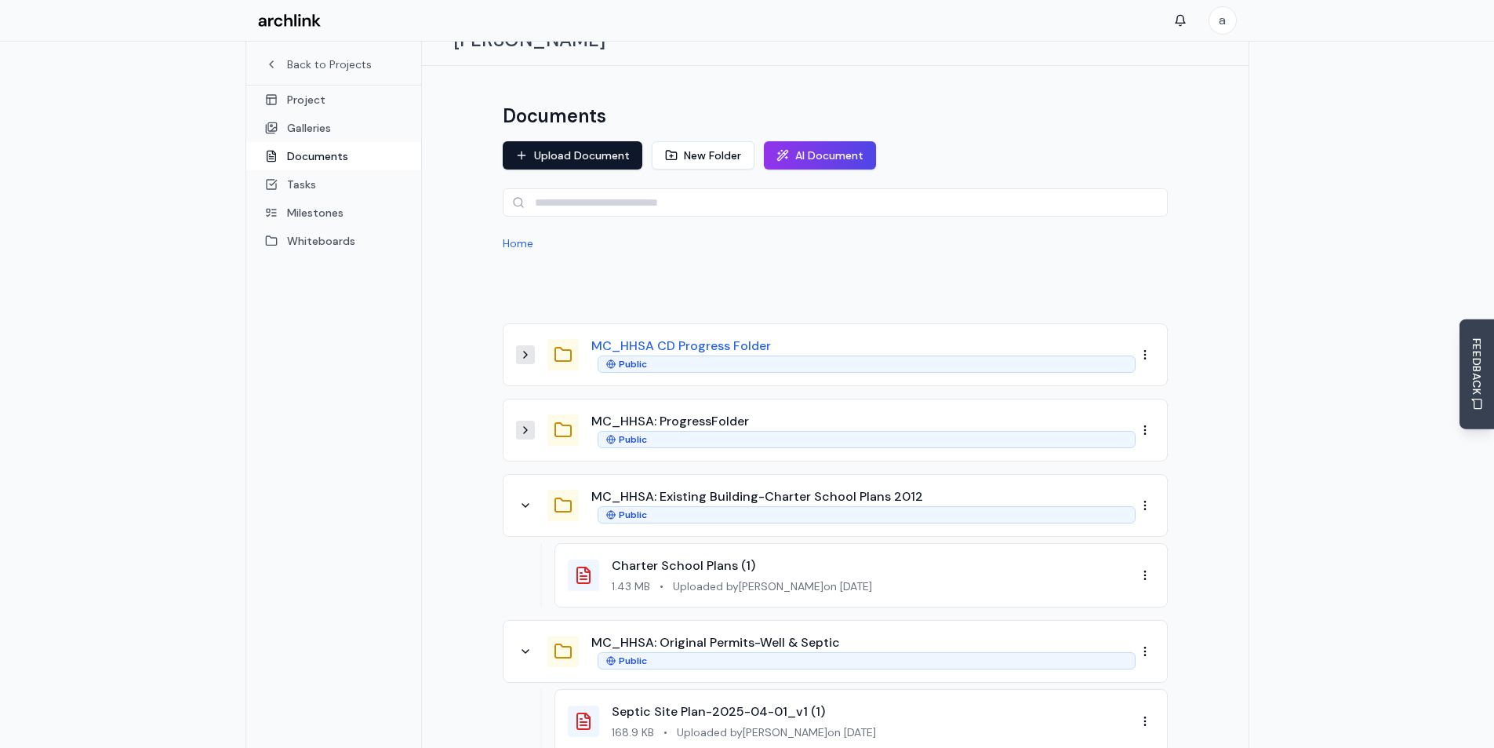
click at [667, 337] on button "MC_HHSA CD Progress Folder" at bounding box center [681, 346] width 180 height 19
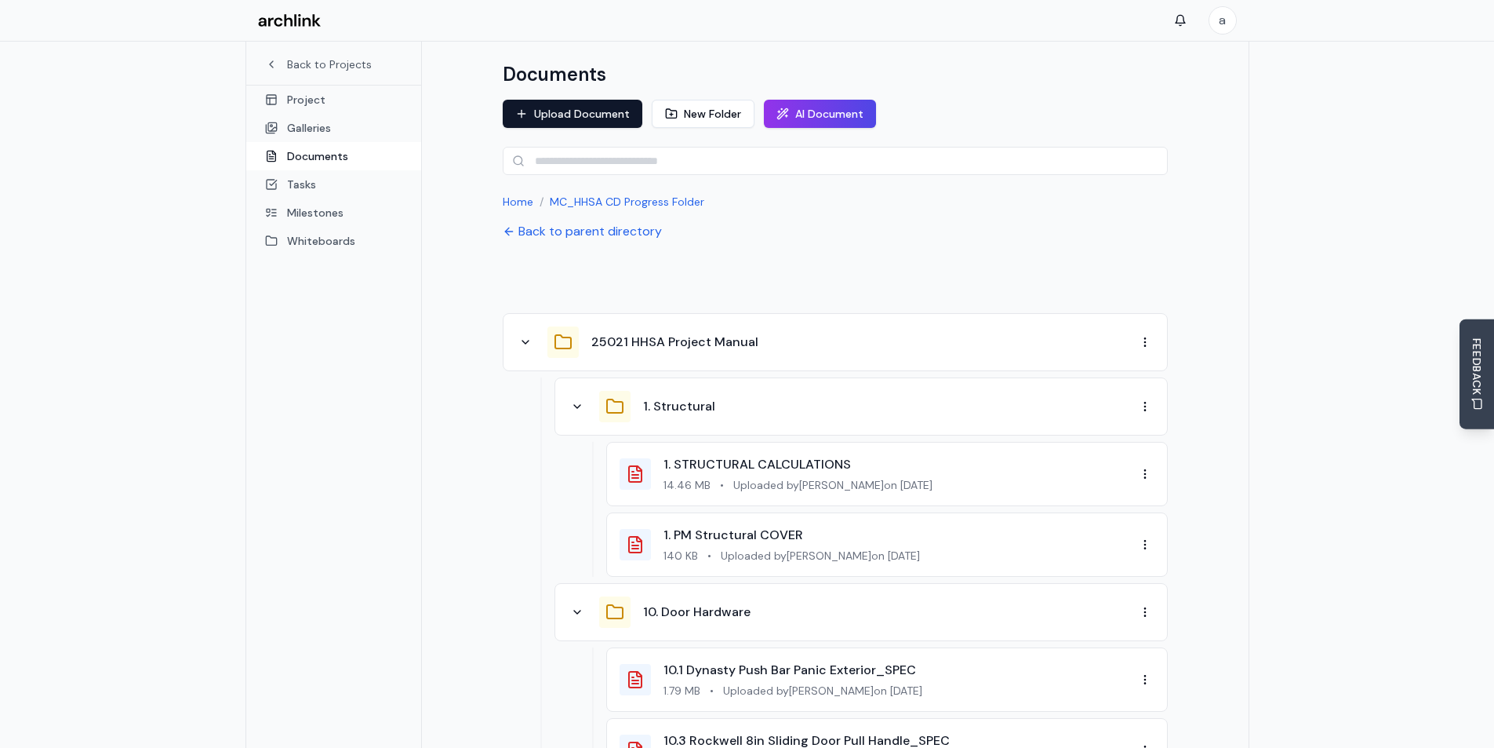
scroll to position [0, 0]
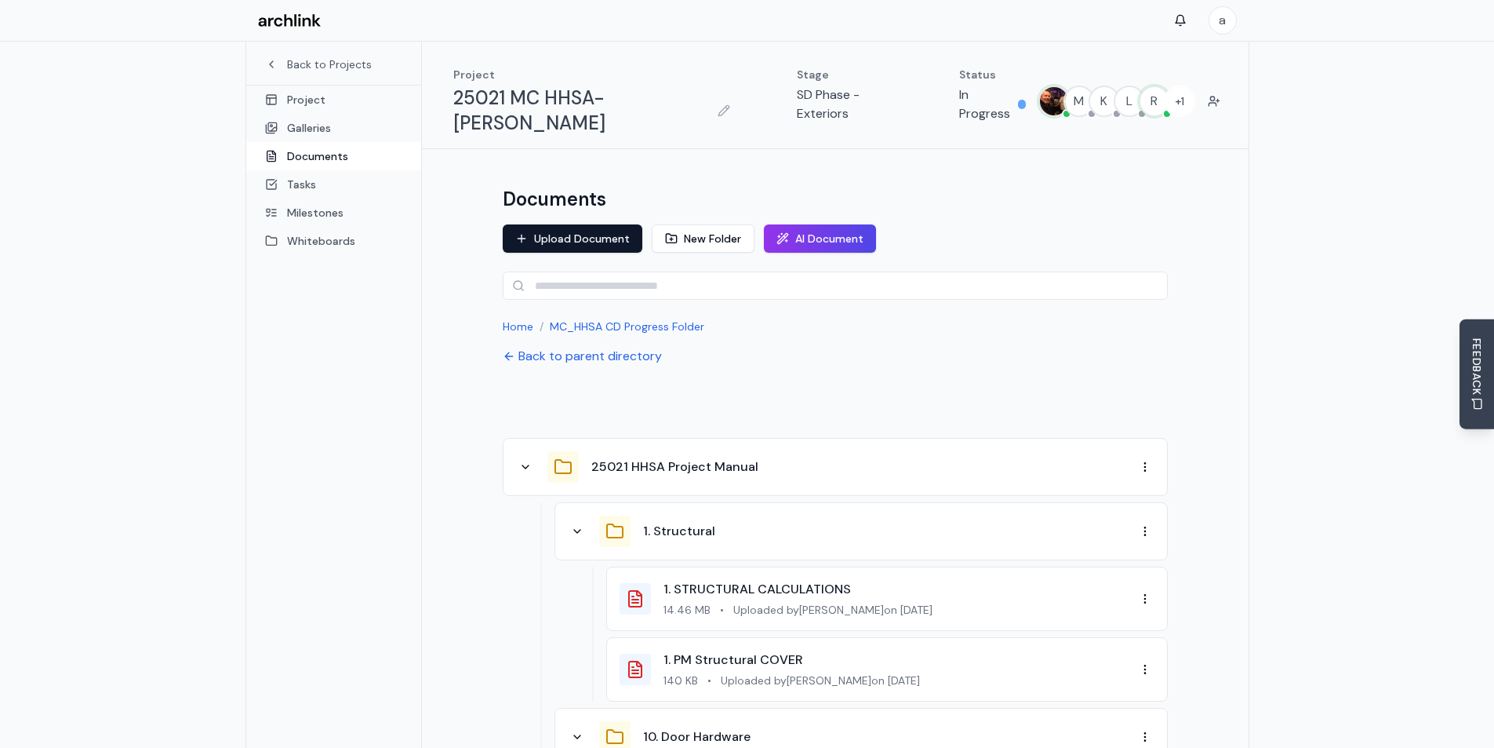
drag, startPoint x: 465, startPoint y: 428, endPoint x: 456, endPoint y: 181, distance: 247.3
click at [578, 224] on button "Upload Document" at bounding box center [573, 238] width 140 height 28
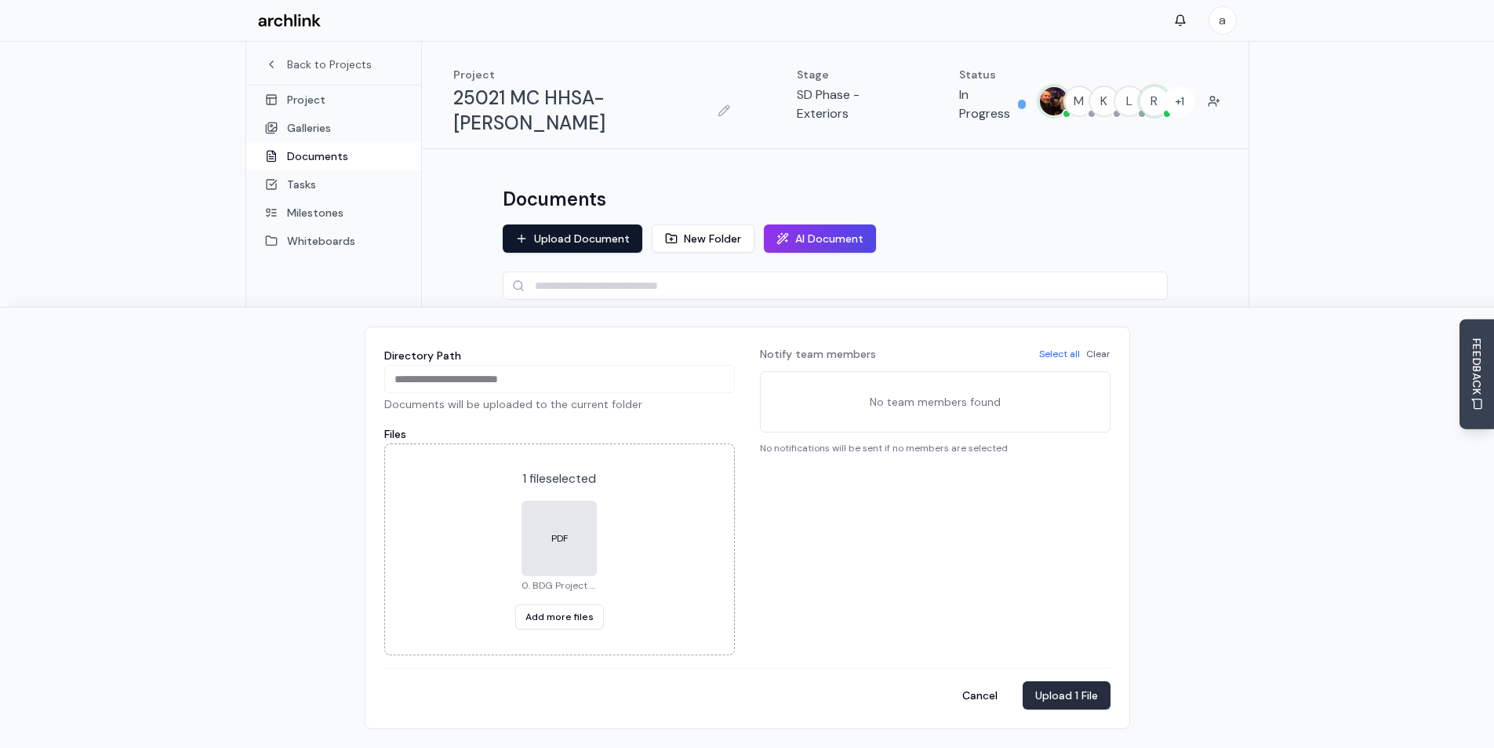
click at [1076, 691] on button "Upload 1 File" at bounding box center [1067, 695] width 88 height 28
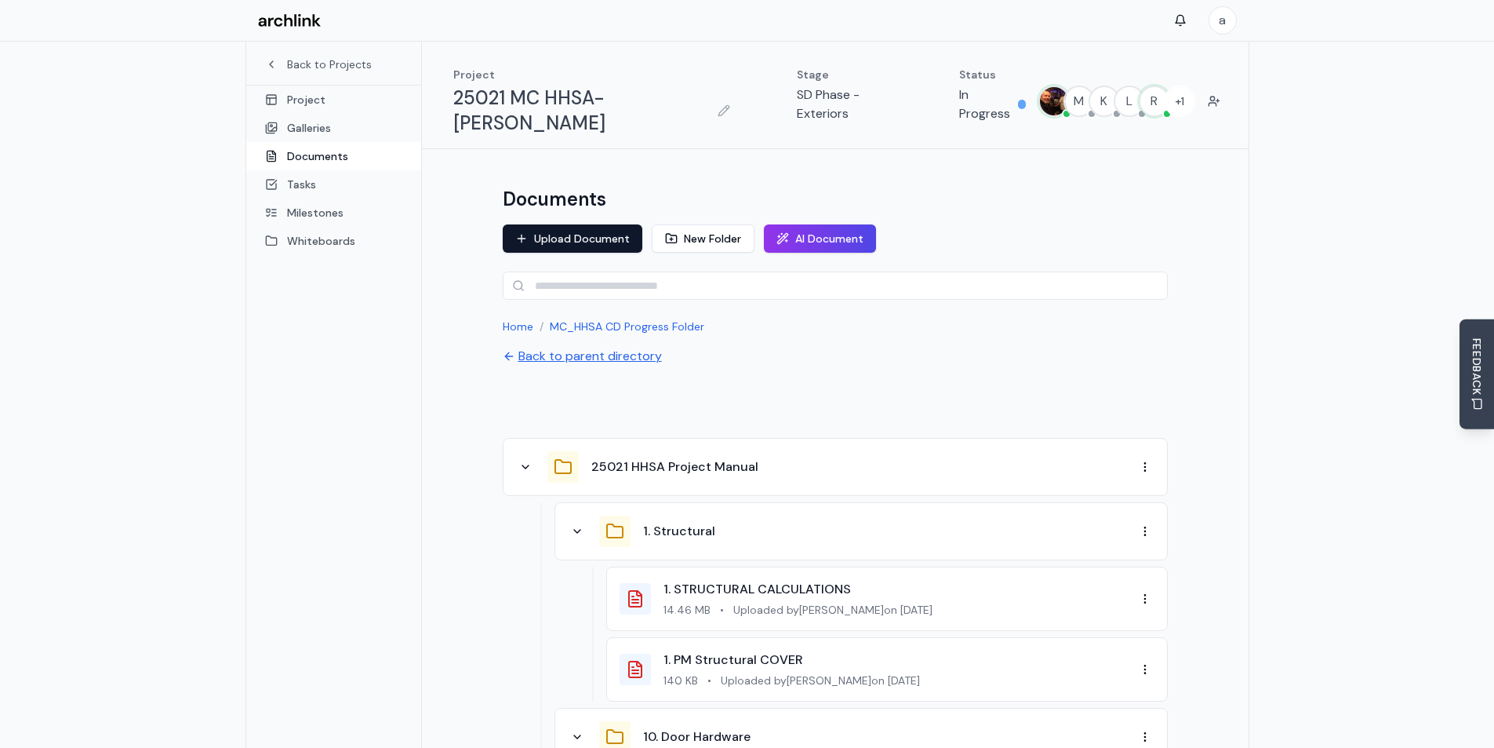
click at [579, 347] on button "Back to parent directory" at bounding box center [582, 356] width 159 height 19
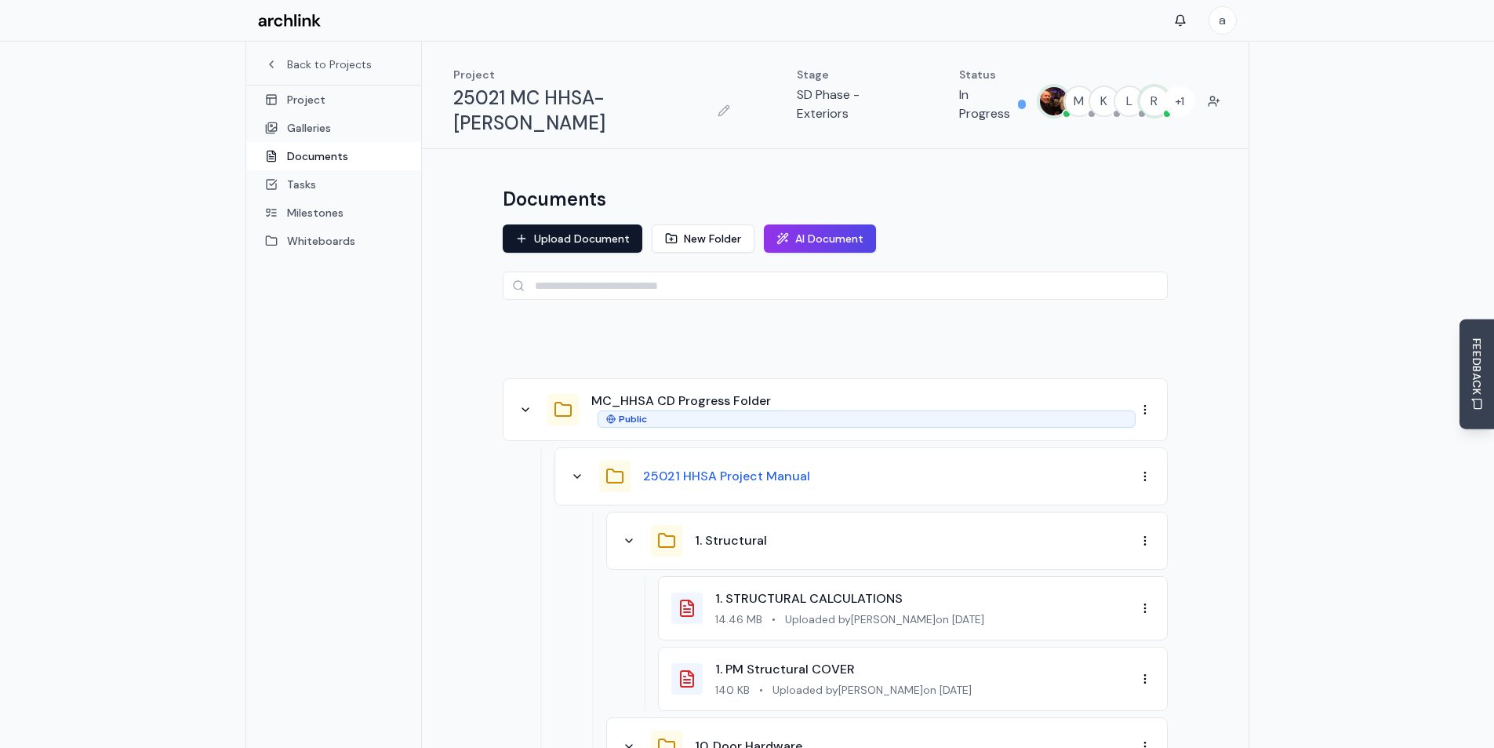
click at [720, 467] on button "25021 HHSA Project Manual" at bounding box center [726, 476] width 167 height 19
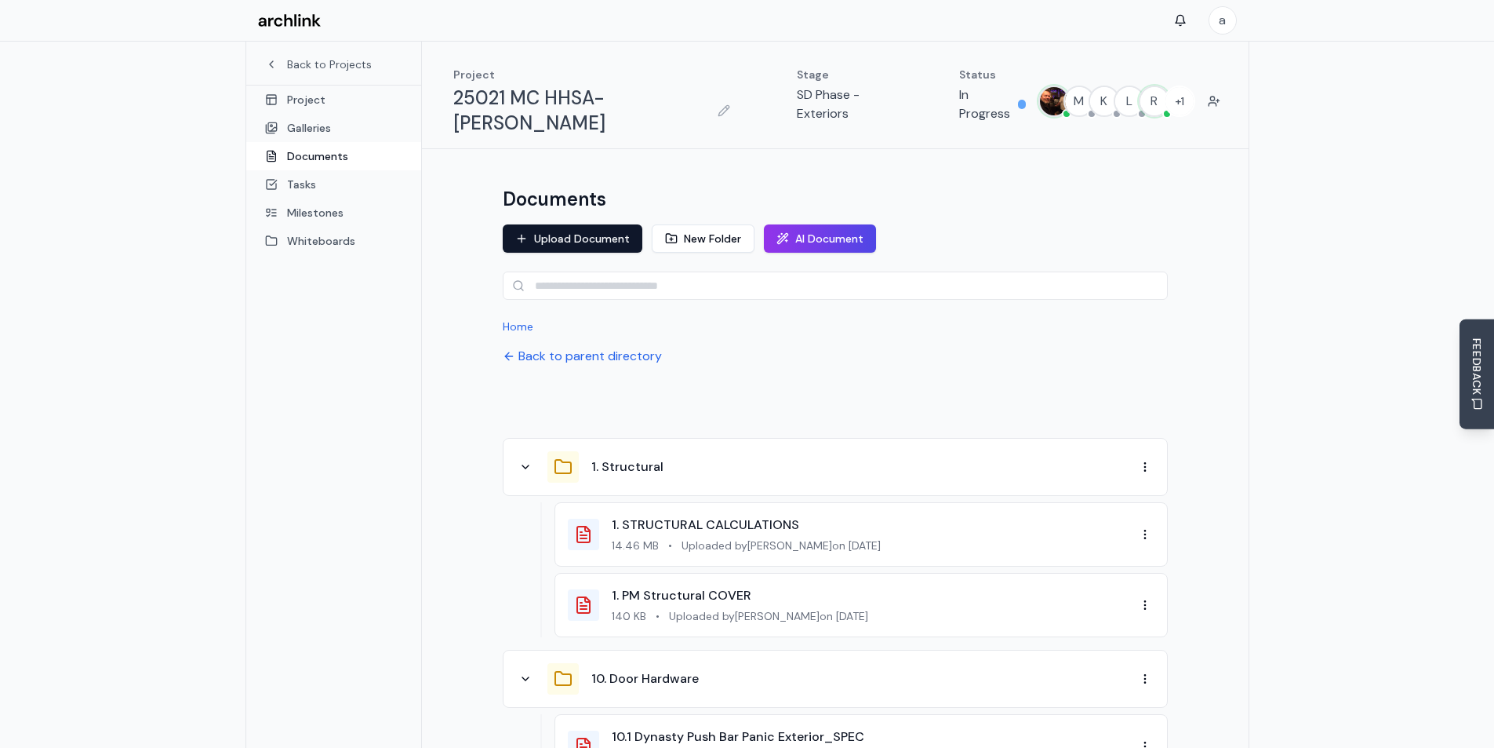
drag, startPoint x: 1185, startPoint y: 497, endPoint x: 1192, endPoint y: 408, distance: 89.7
click at [529, 460] on icon at bounding box center [525, 466] width 13 height 13
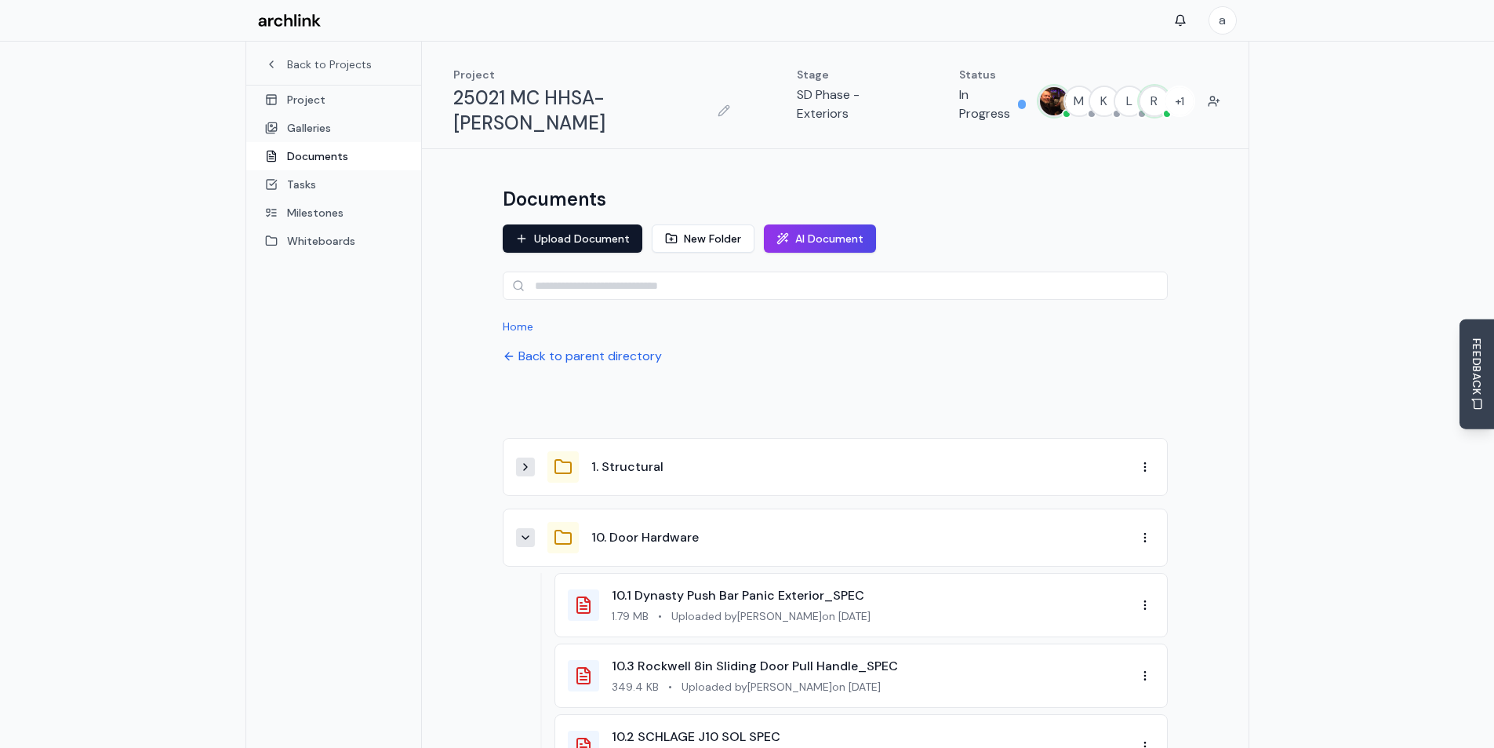
click at [529, 531] on icon at bounding box center [525, 537] width 13 height 13
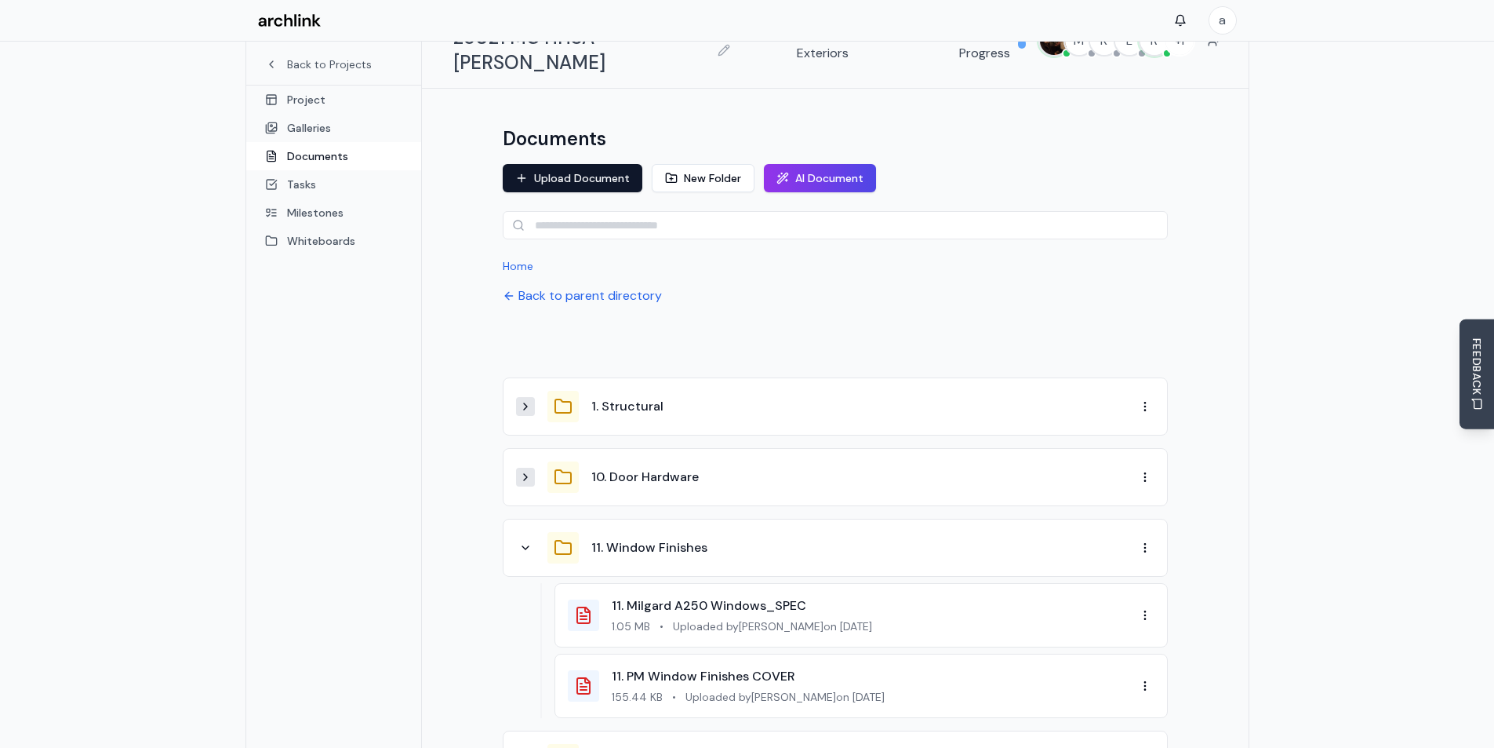
scroll to position [157, 0]
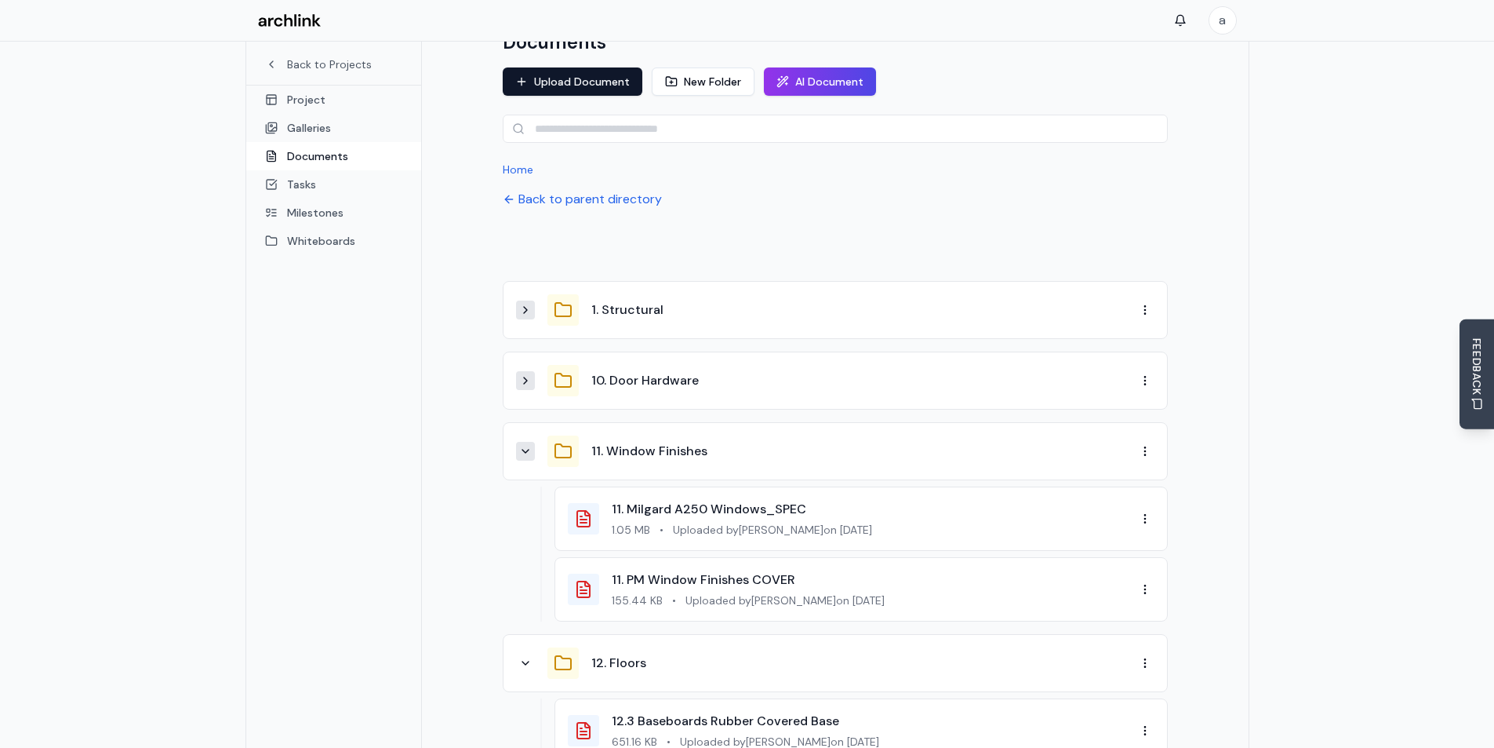
click at [522, 449] on icon at bounding box center [525, 450] width 6 height 3
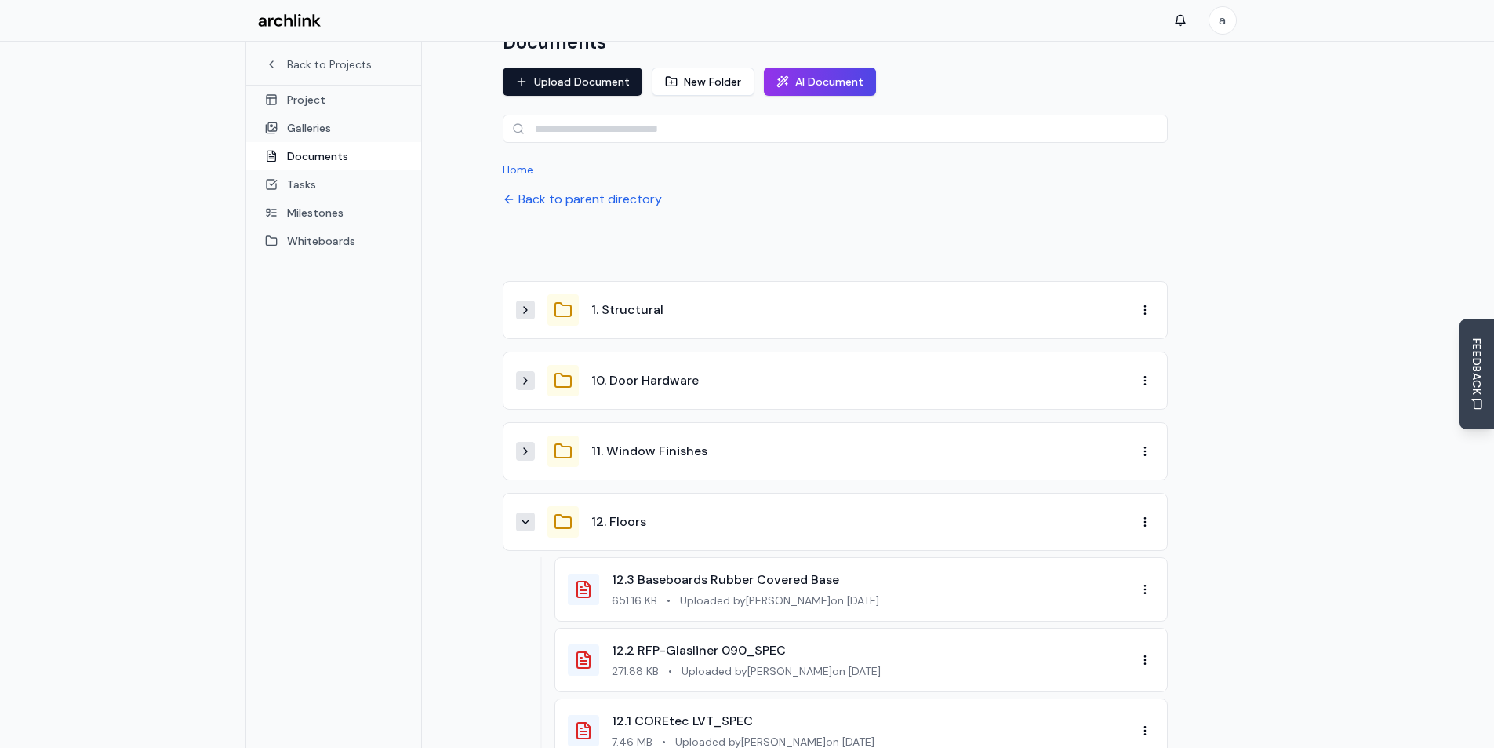
click at [526, 512] on button at bounding box center [525, 521] width 19 height 19
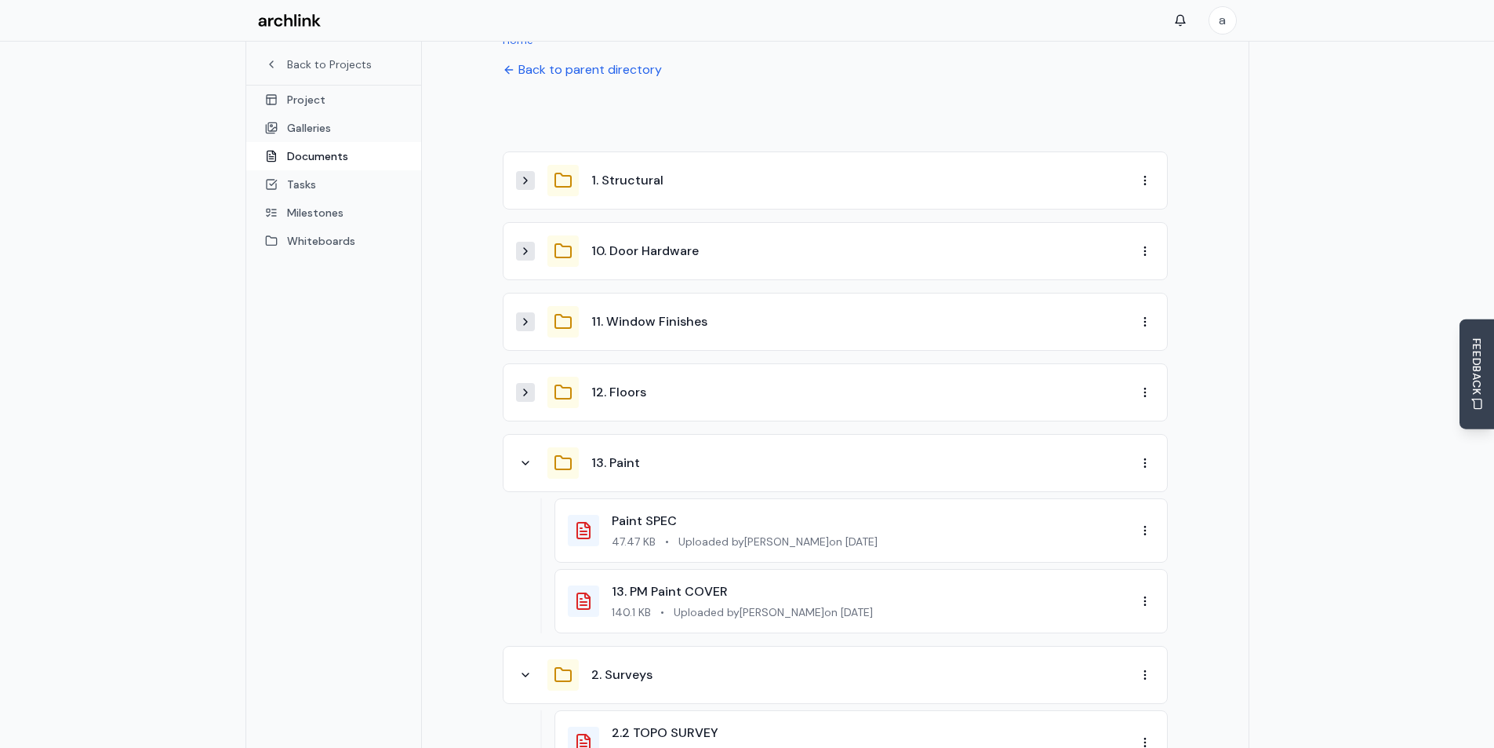
scroll to position [314, 0]
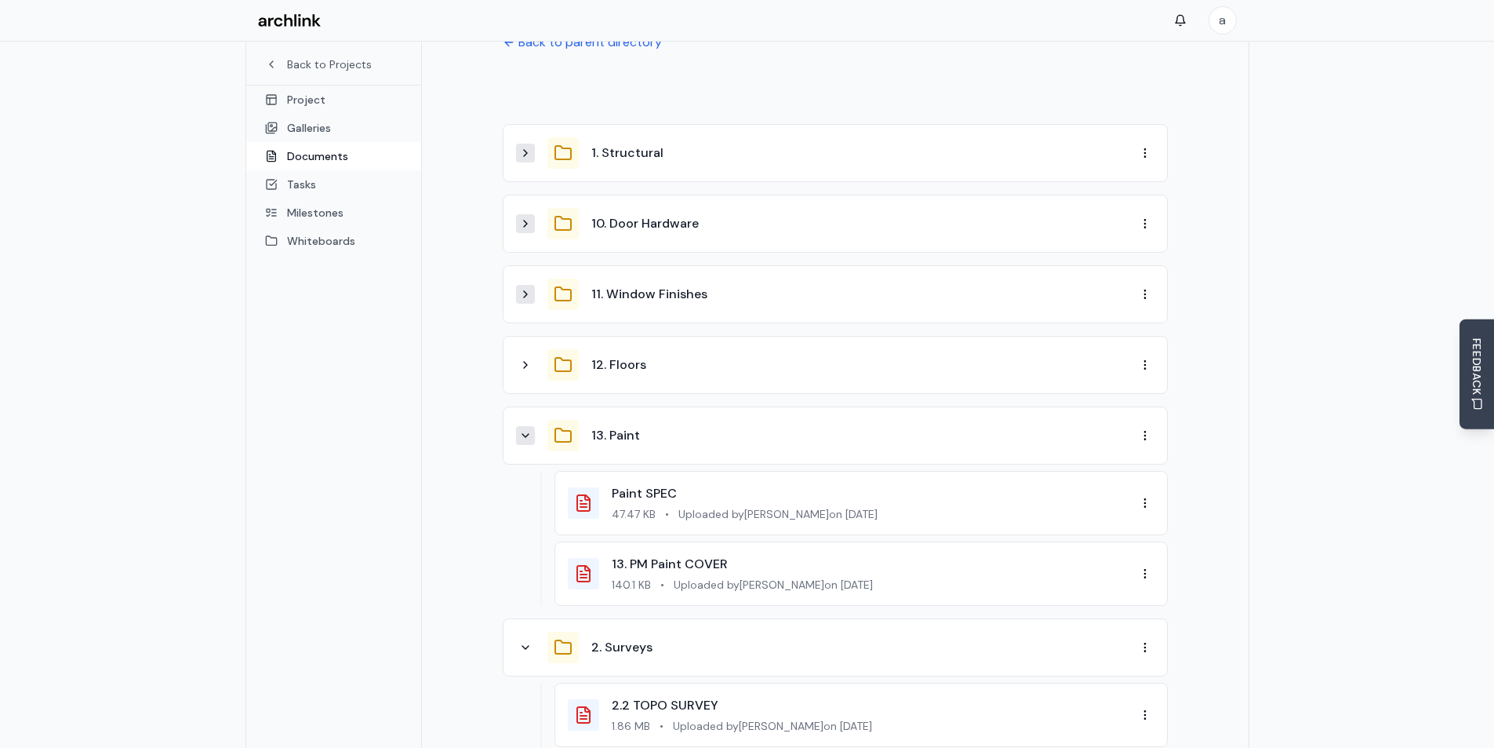
click at [529, 429] on icon at bounding box center [525, 435] width 13 height 13
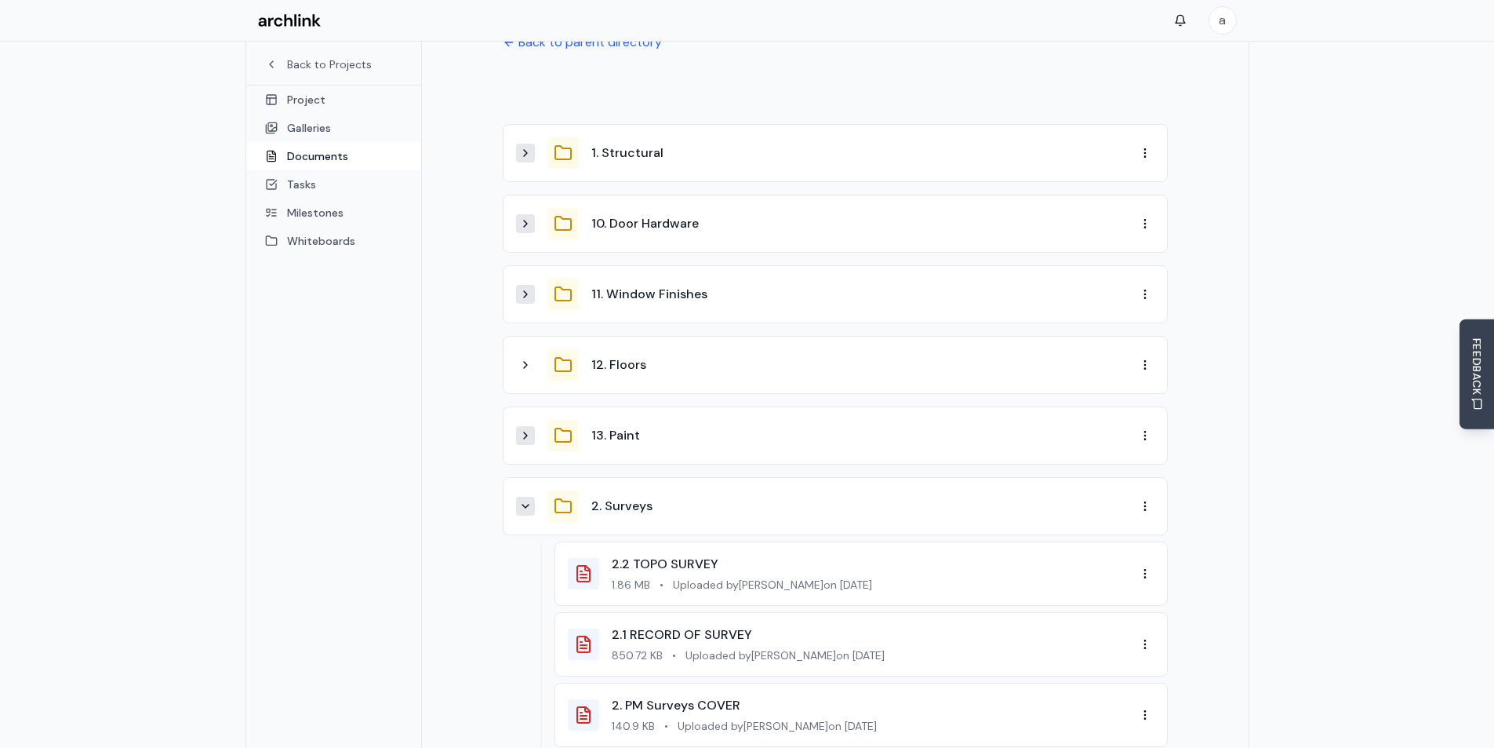
click at [532, 497] on button at bounding box center [525, 506] width 19 height 19
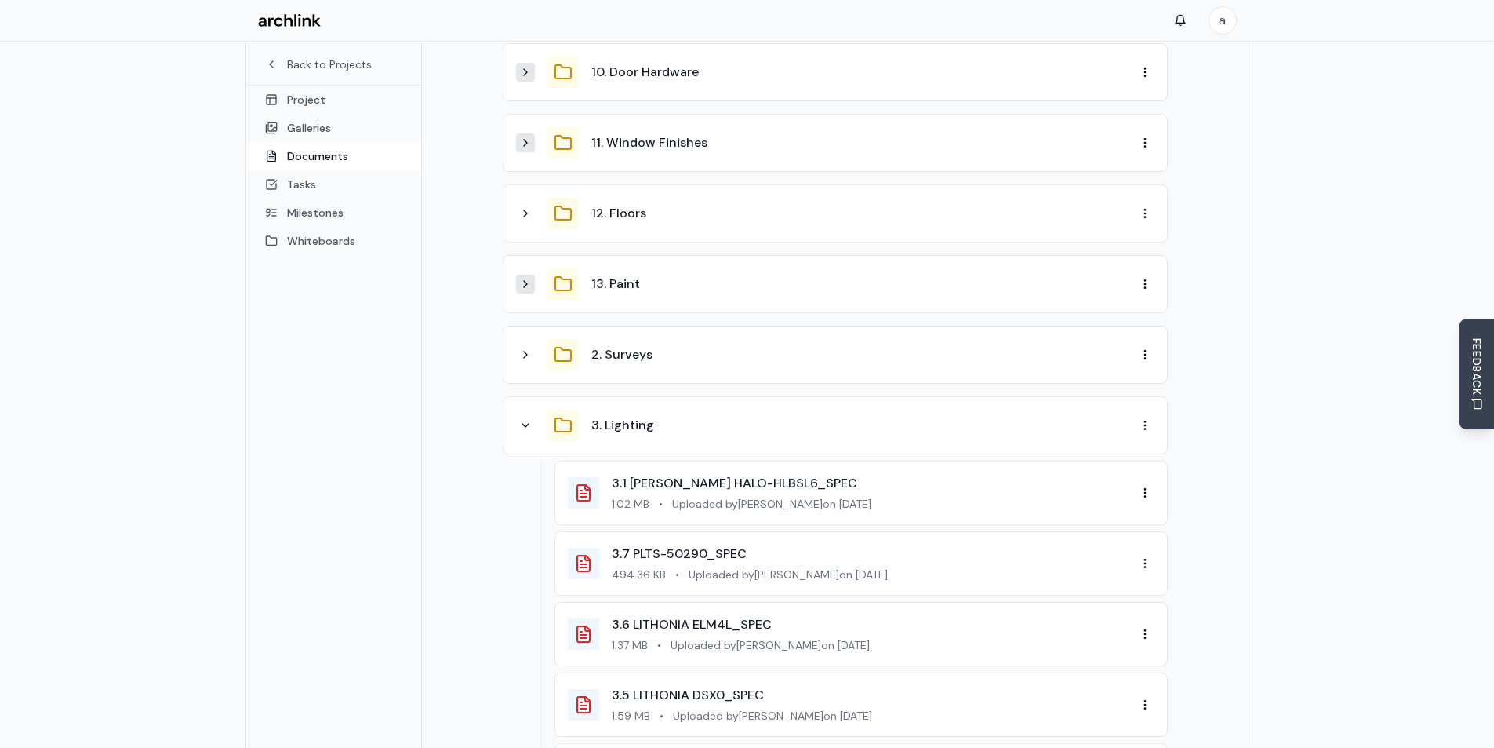
scroll to position [471, 0]
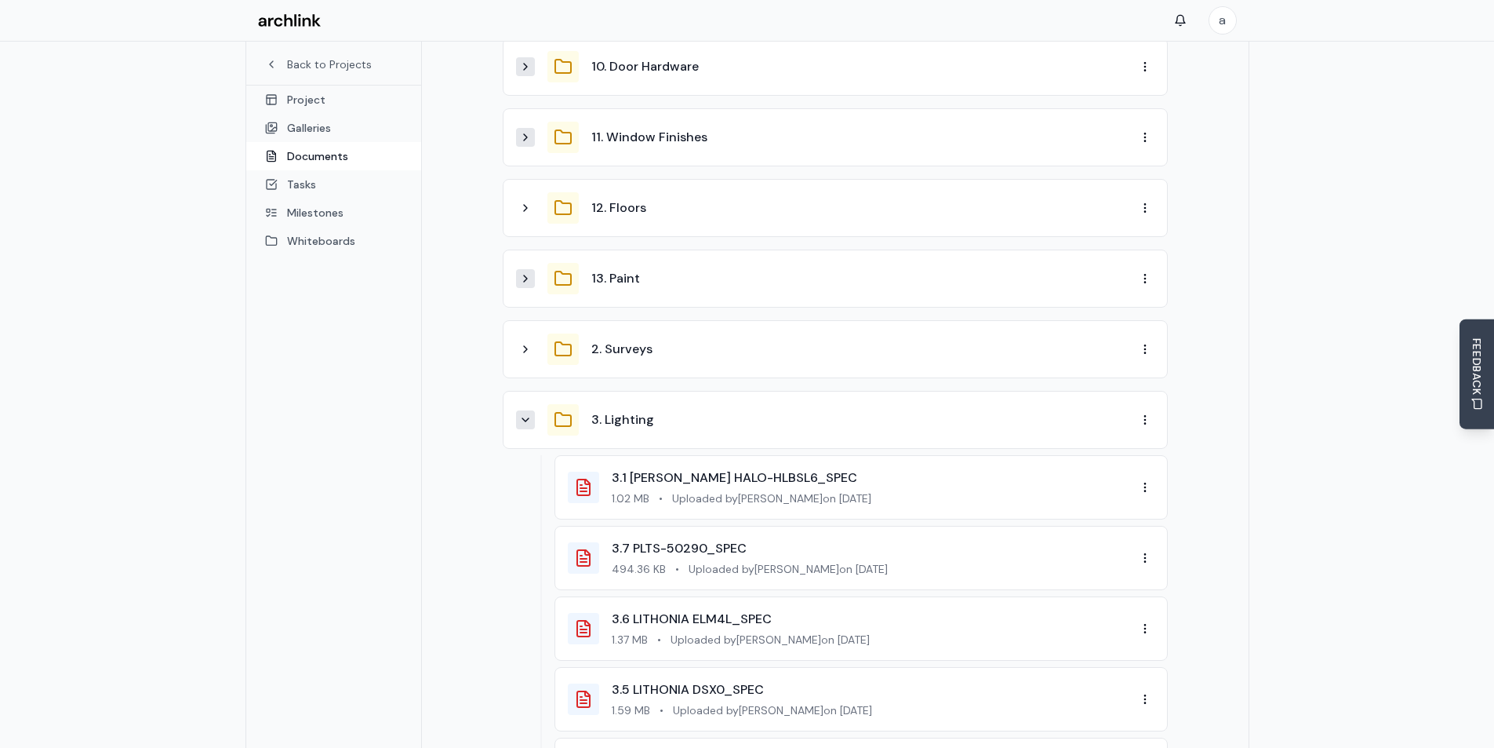
click at [532, 410] on button at bounding box center [525, 419] width 19 height 19
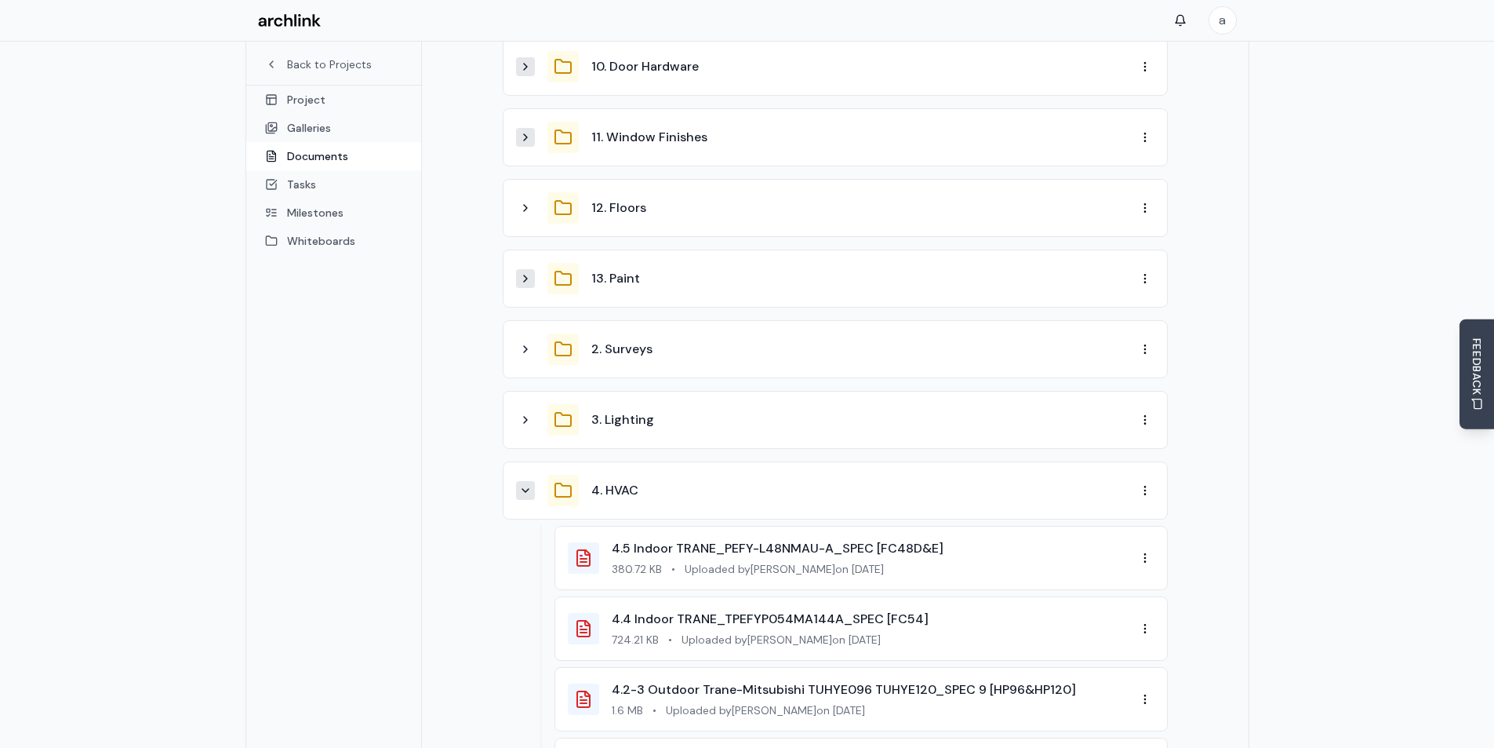
click at [530, 484] on icon at bounding box center [525, 490] width 13 height 13
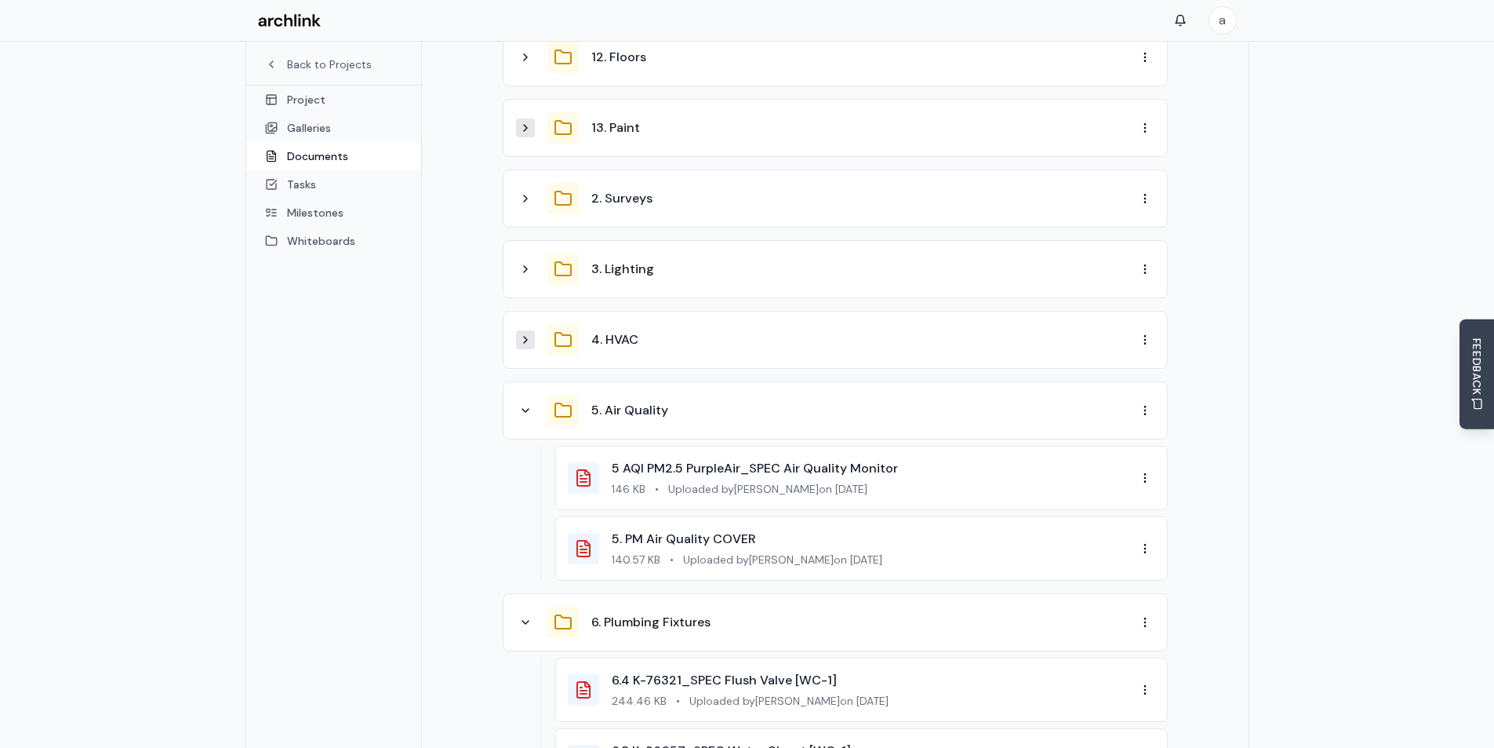
scroll to position [628, 0]
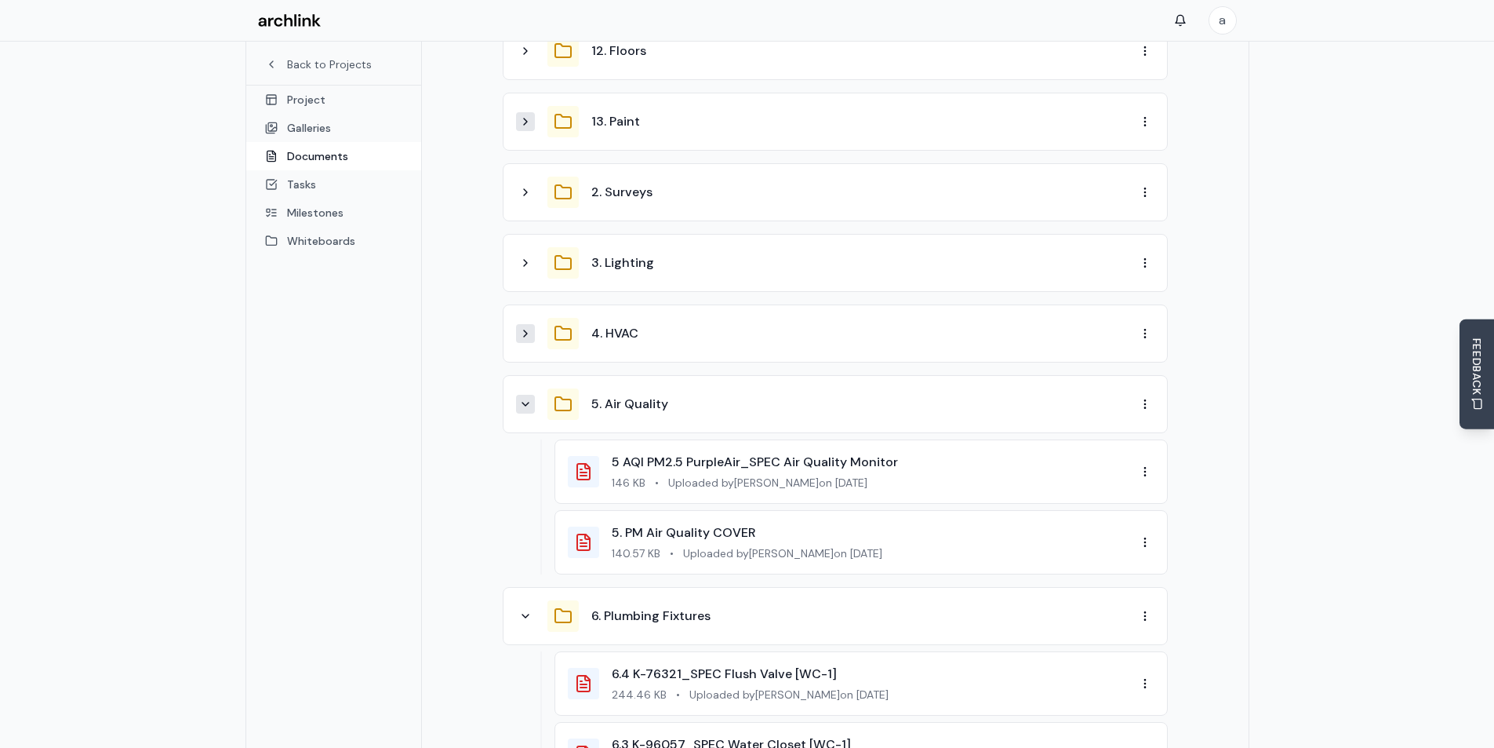
click at [530, 398] on icon at bounding box center [525, 404] width 13 height 13
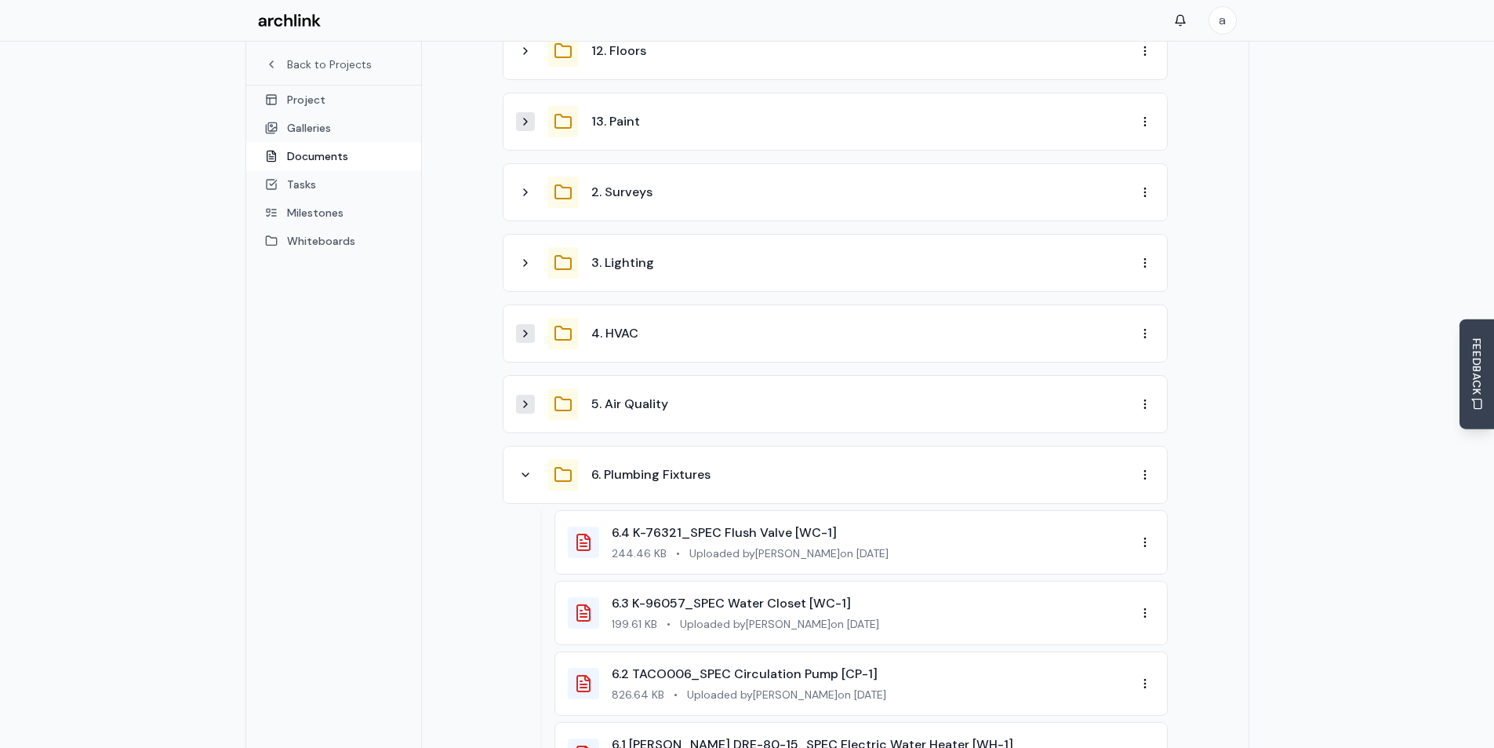
click at [536, 459] on div "6. Plumbing Fixtures" at bounding box center [826, 474] width 620 height 31
click at [530, 468] on icon at bounding box center [525, 474] width 13 height 13
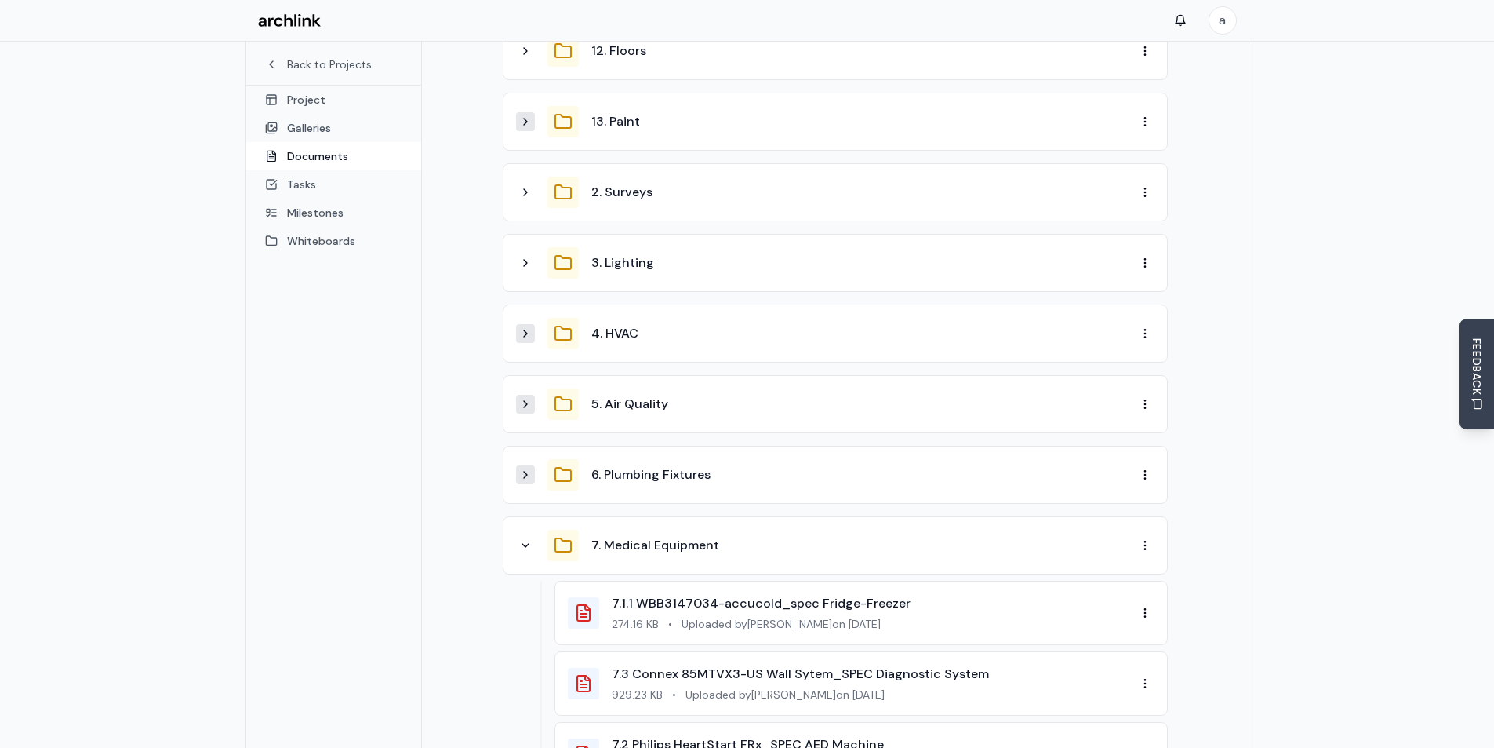
scroll to position [784, 0]
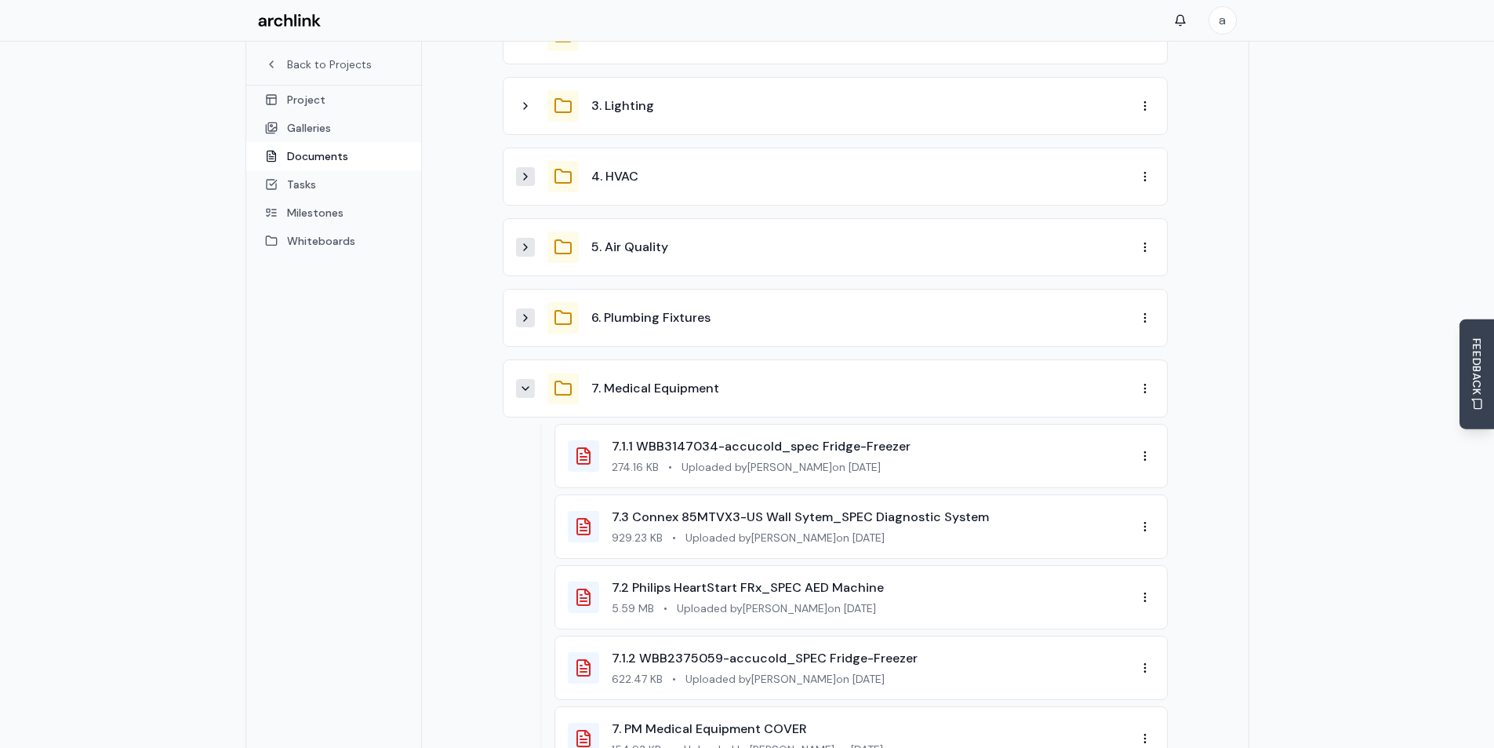
click at [526, 382] on icon at bounding box center [525, 388] width 13 height 13
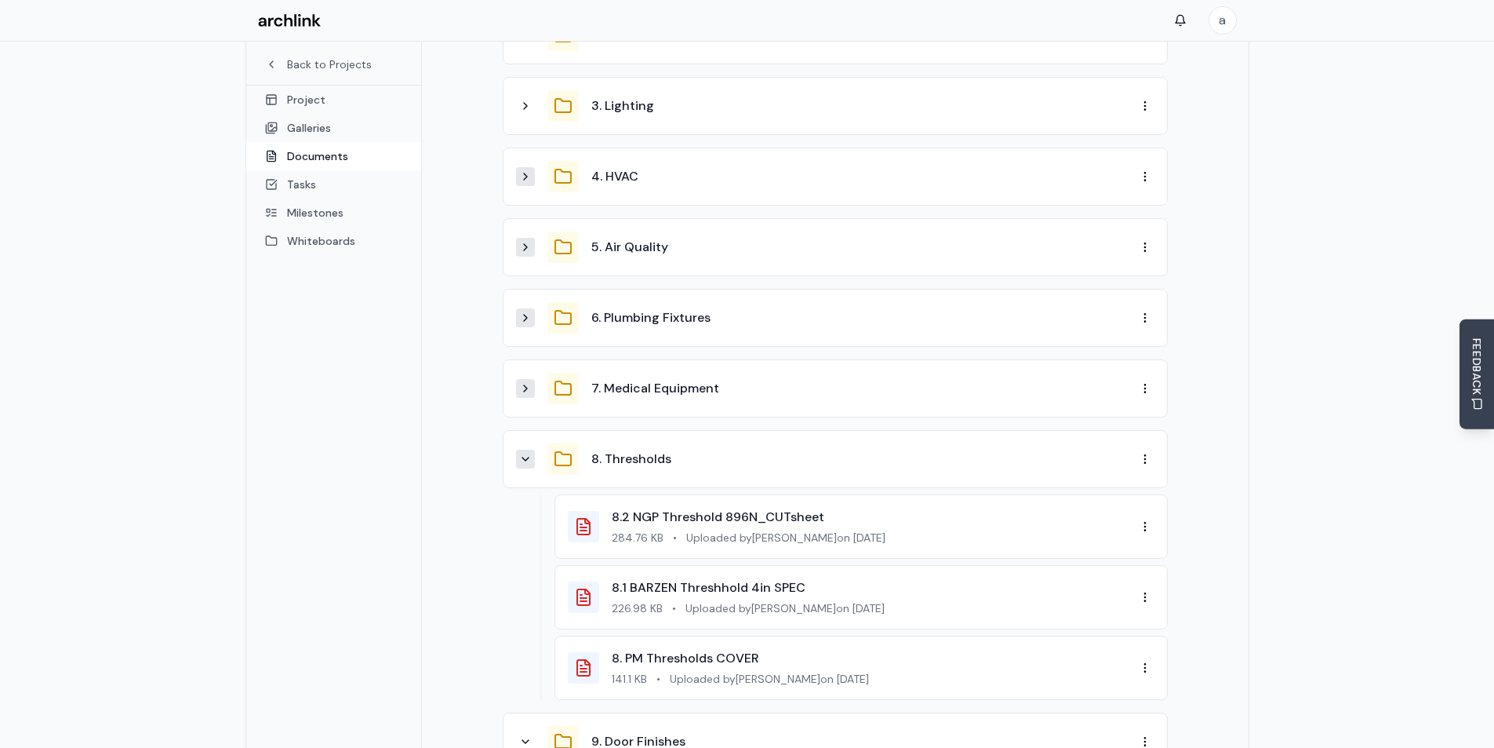
click at [530, 449] on button at bounding box center [525, 458] width 19 height 19
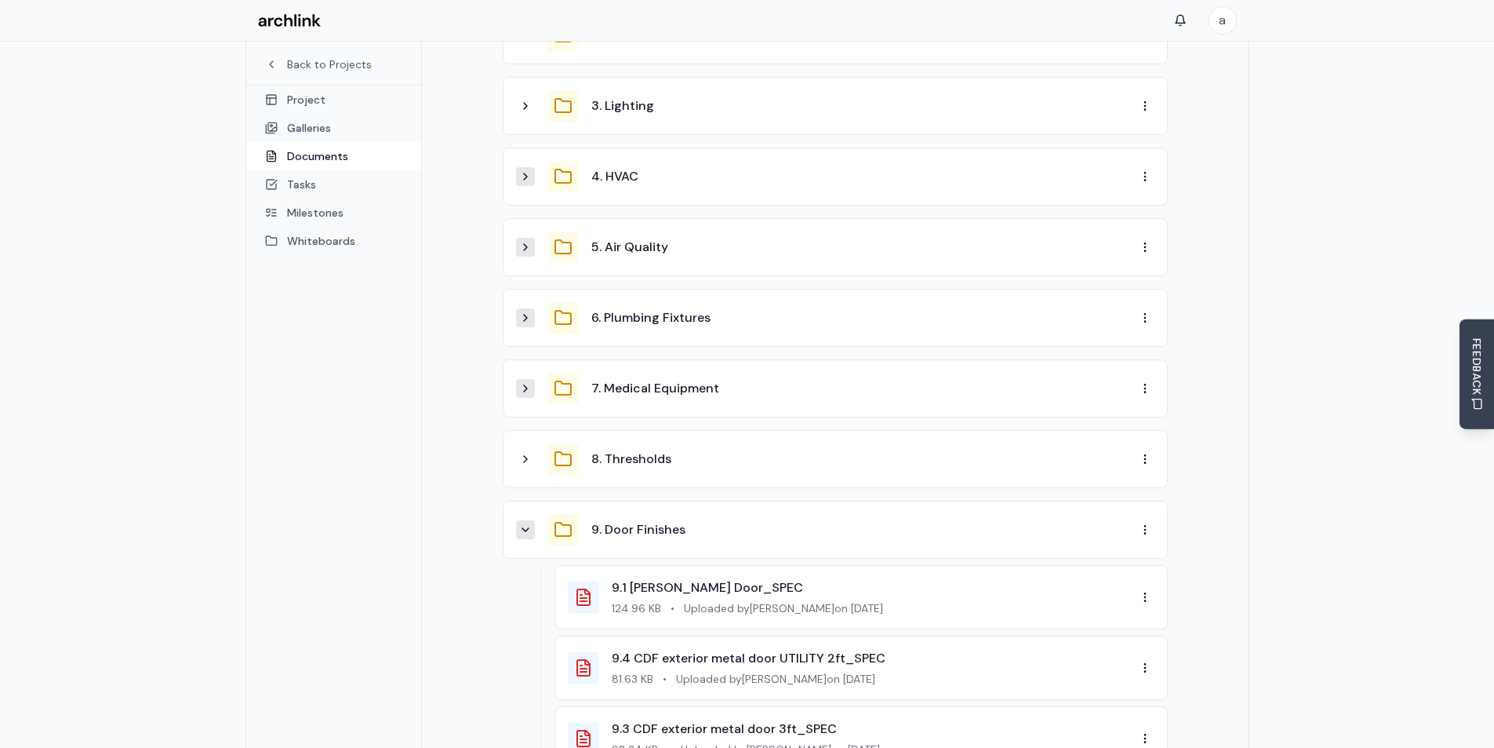
click at [528, 523] on icon at bounding box center [525, 529] width 13 height 13
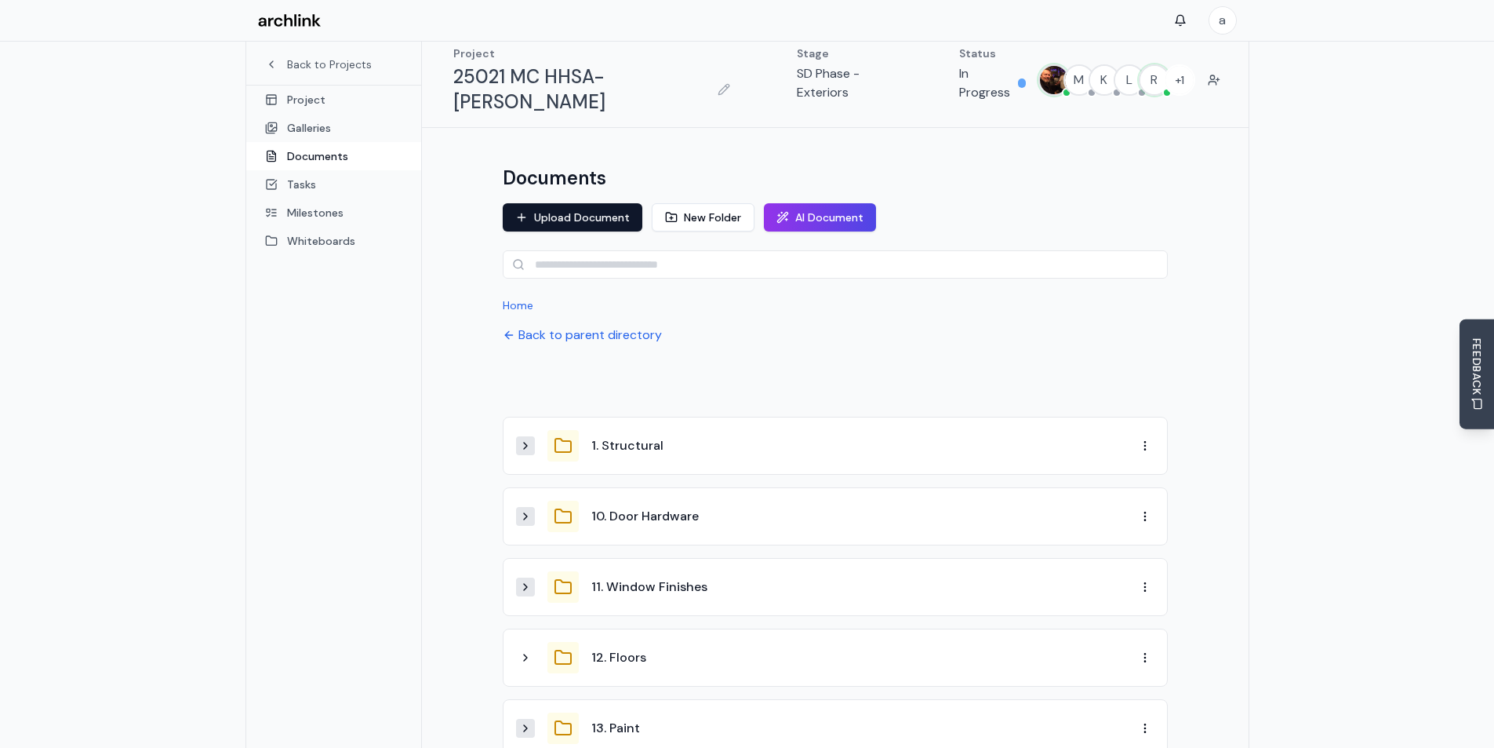
scroll to position [0, 0]
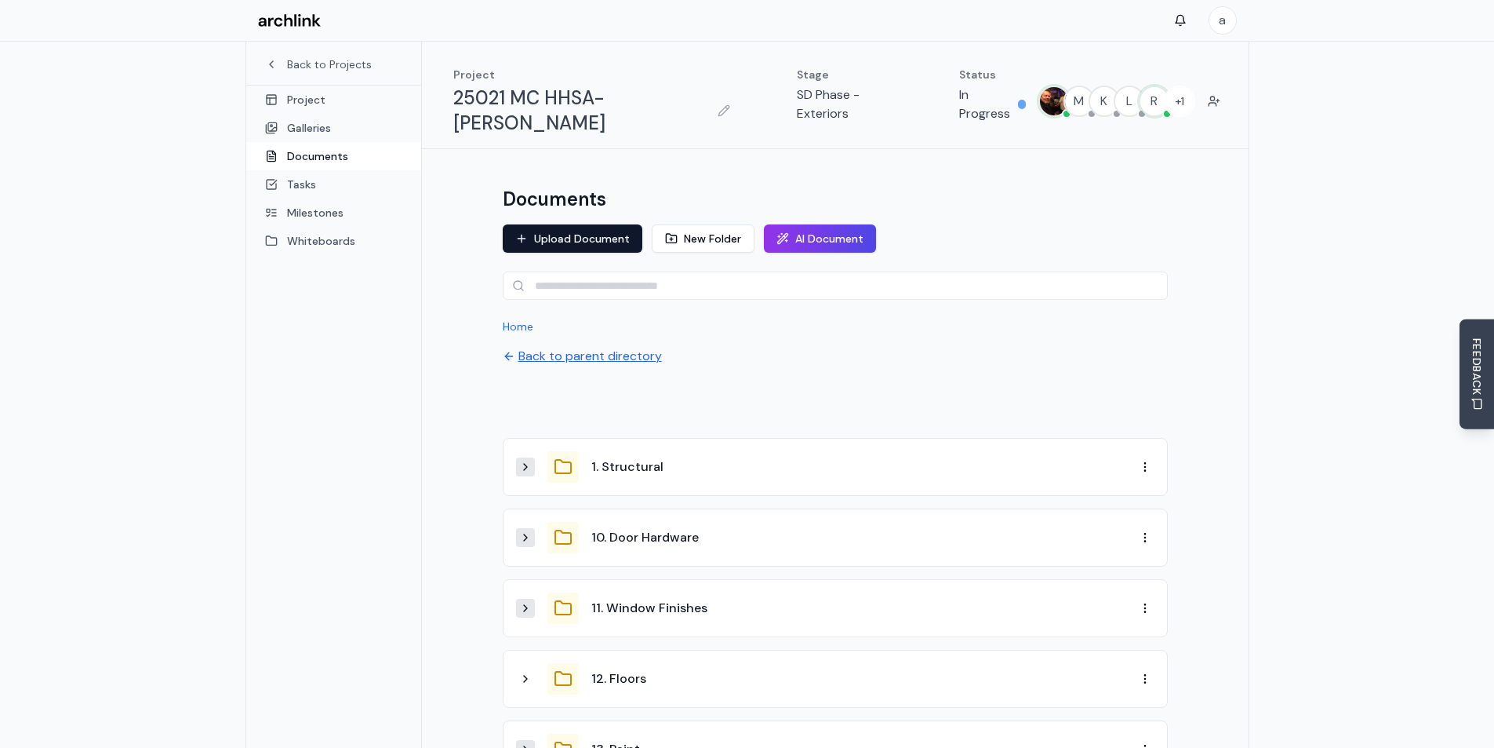
click at [549, 347] on button "Back to parent directory" at bounding box center [582, 356] width 159 height 19
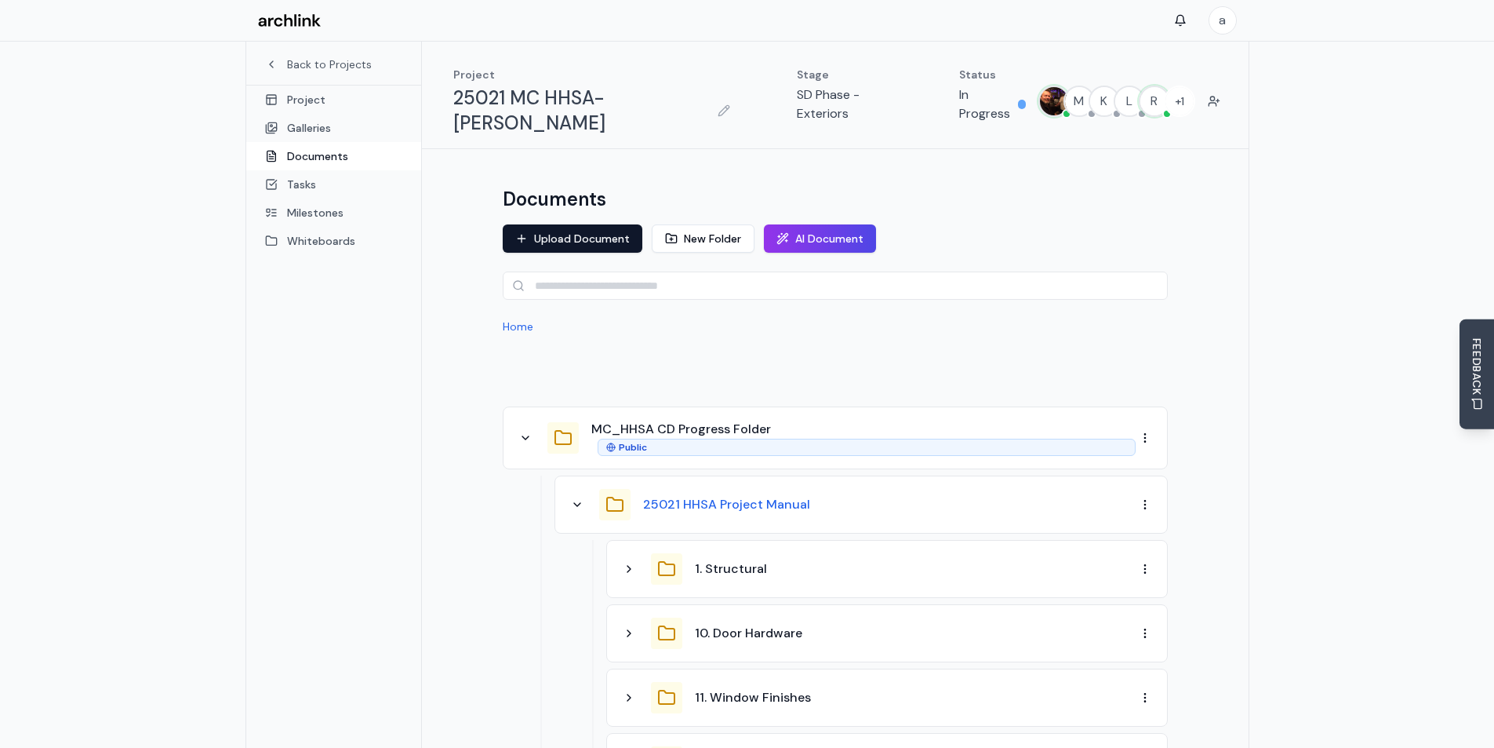
click at [707, 495] on button "25021 HHSA Project Manual" at bounding box center [726, 504] width 167 height 19
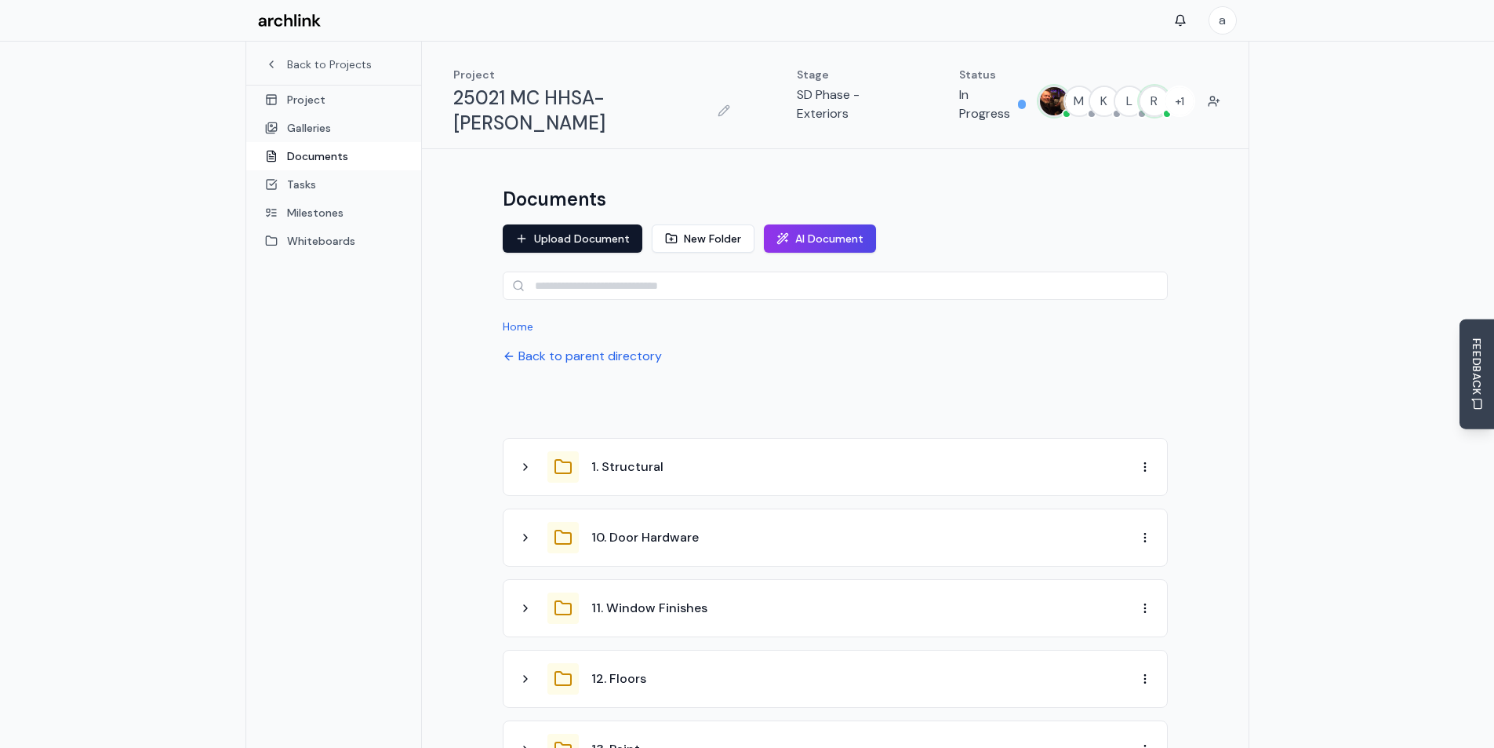
click at [608, 378] on div at bounding box center [835, 401] width 665 height 47
click at [533, 457] on button at bounding box center [525, 466] width 19 height 19
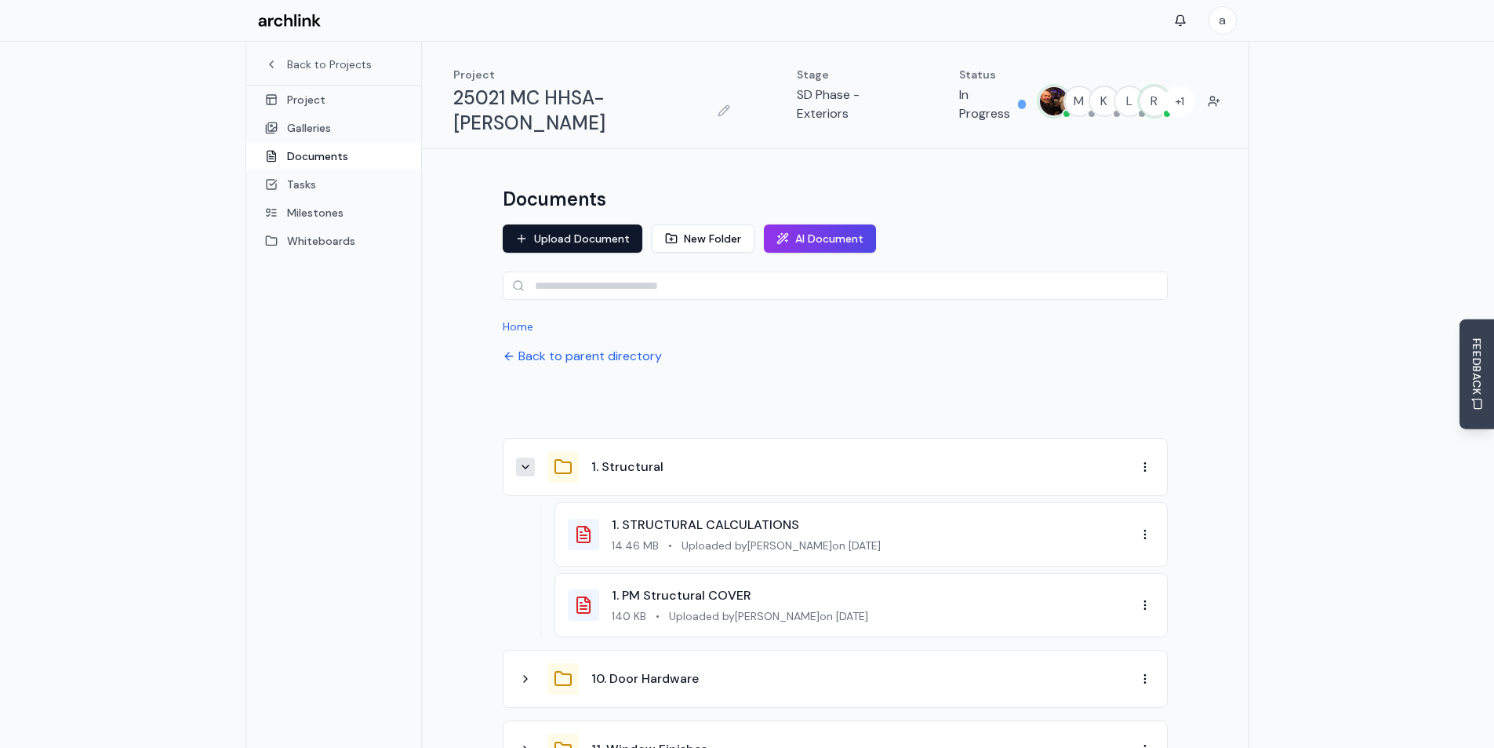
click at [533, 457] on button at bounding box center [525, 466] width 19 height 19
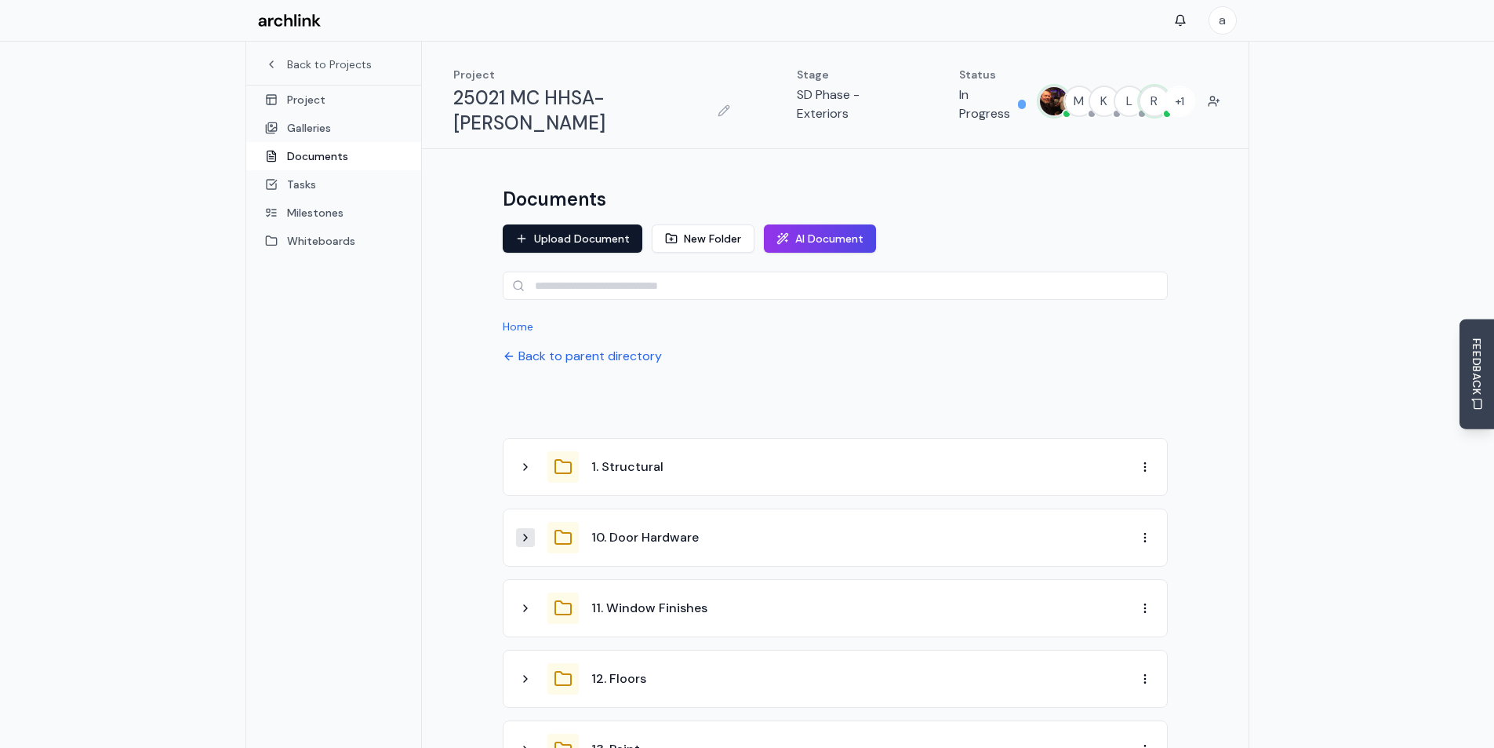
click at [522, 531] on icon at bounding box center [525, 537] width 13 height 13
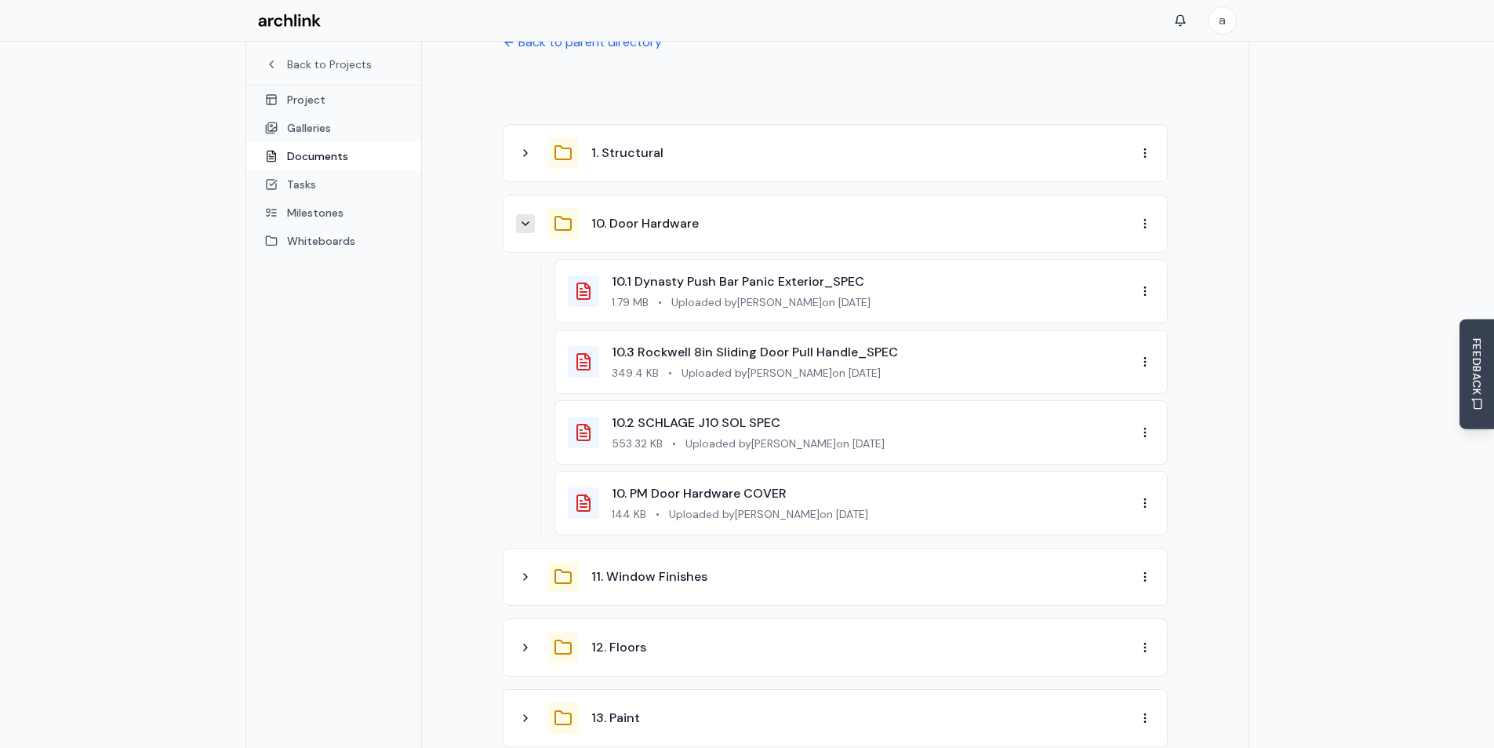
scroll to position [235, 0]
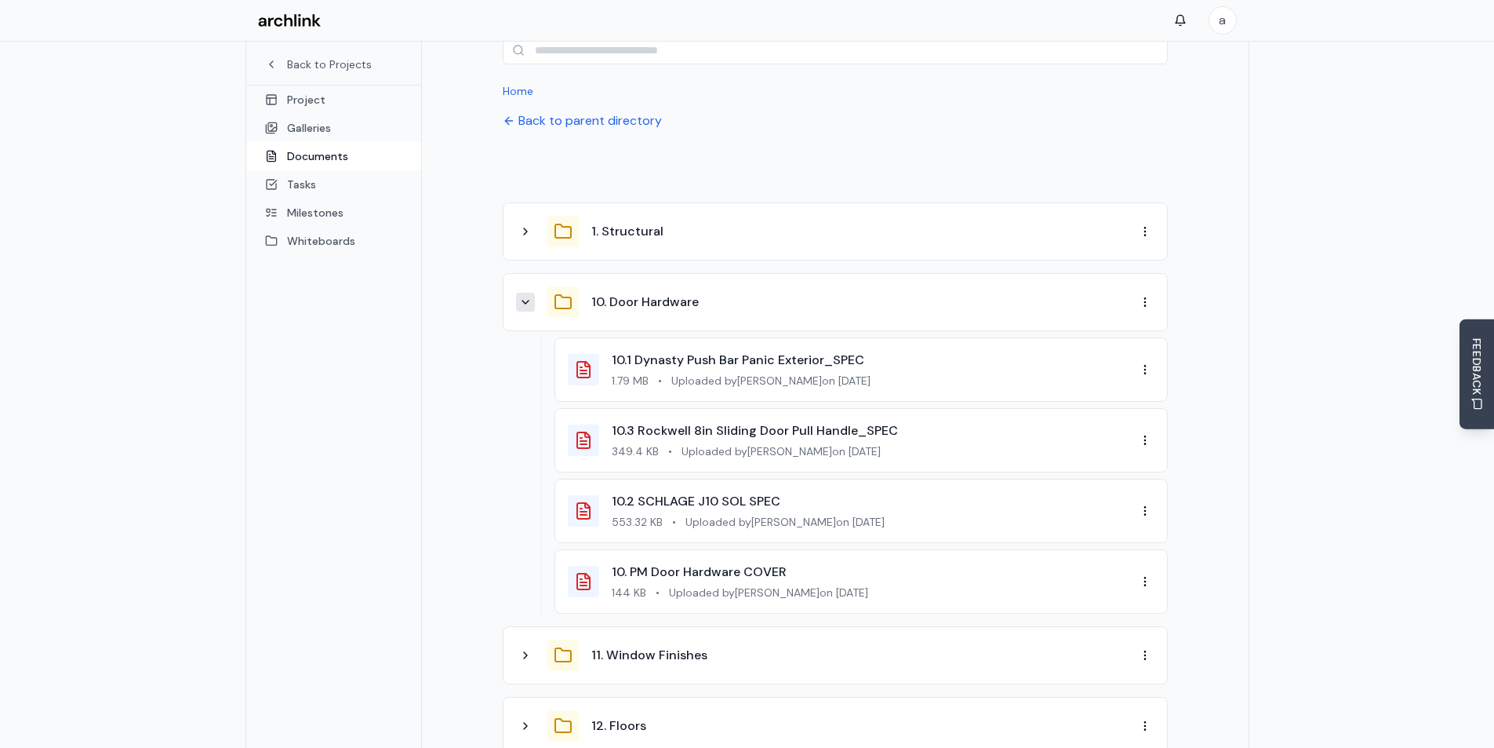
click at [528, 296] on icon at bounding box center [525, 302] width 13 height 13
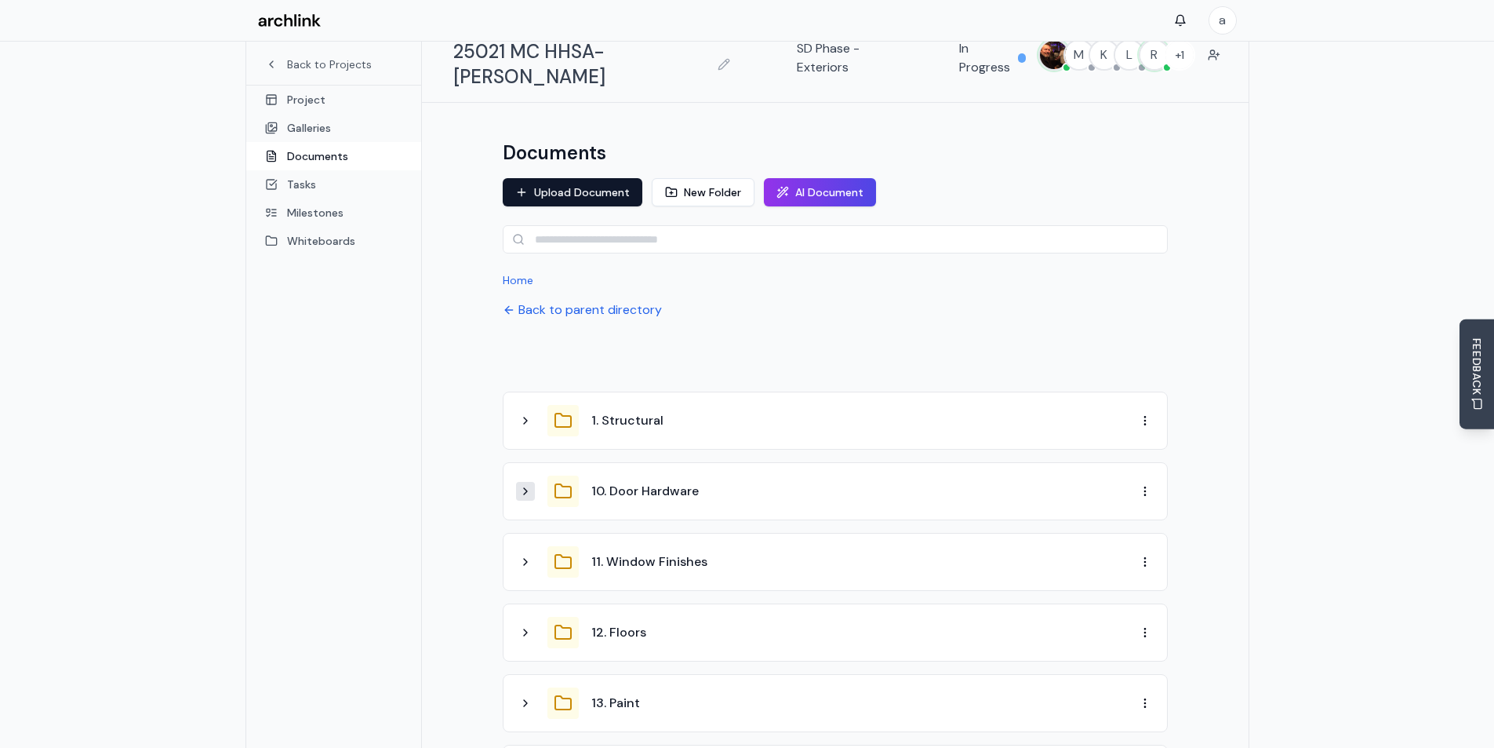
scroll to position [0, 0]
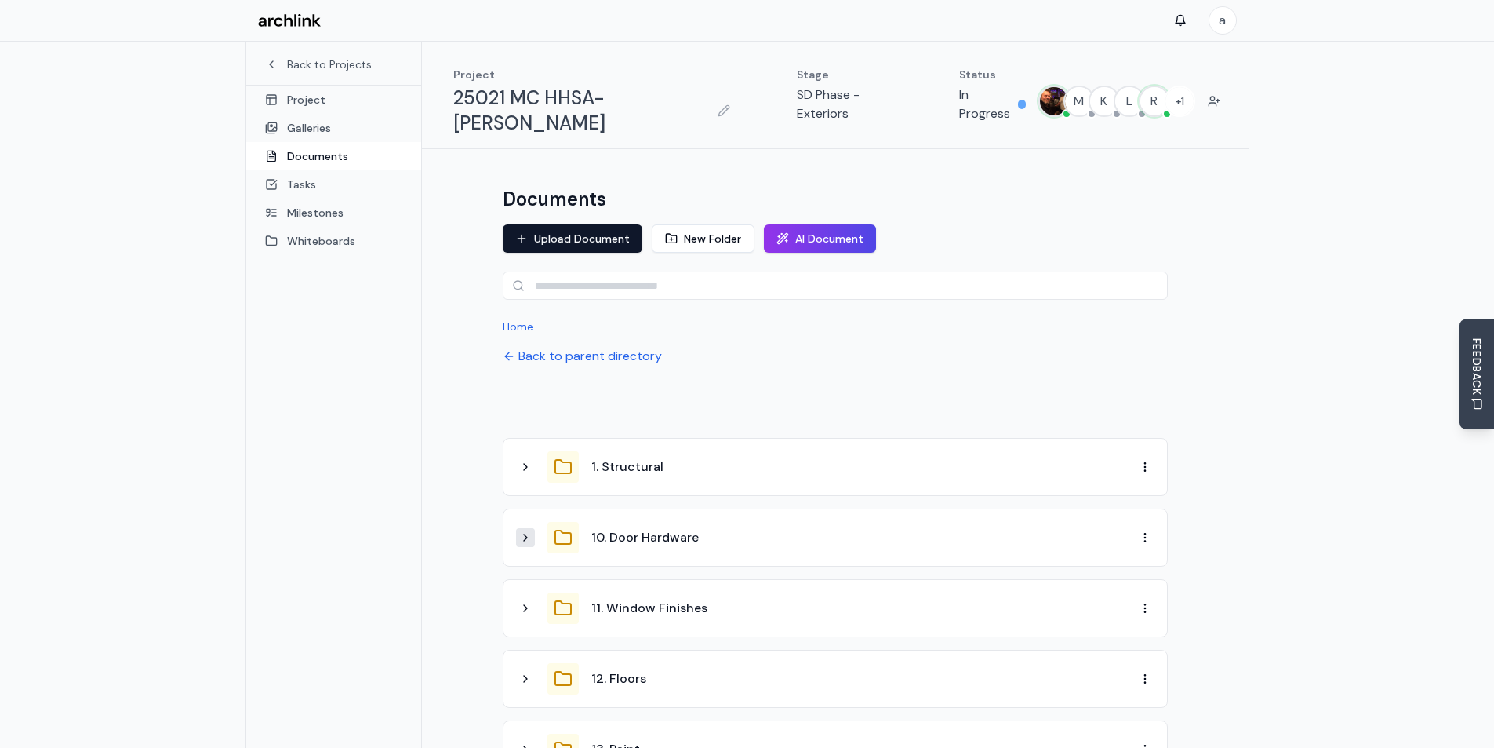
click at [547, 347] on button "Back to parent directory" at bounding box center [582, 356] width 159 height 19
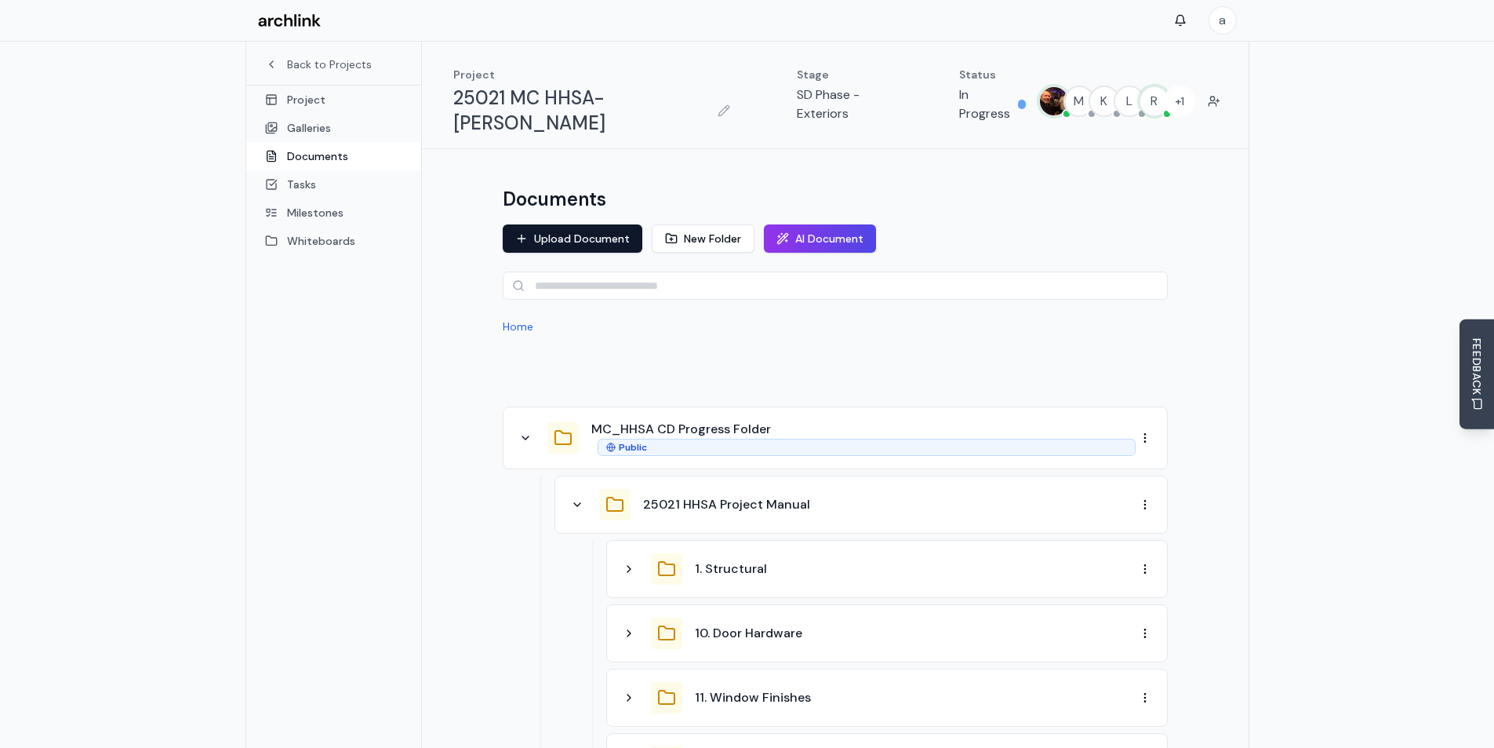
click at [1214, 51] on span "Dashboard" at bounding box center [1194, 54] width 57 height 16
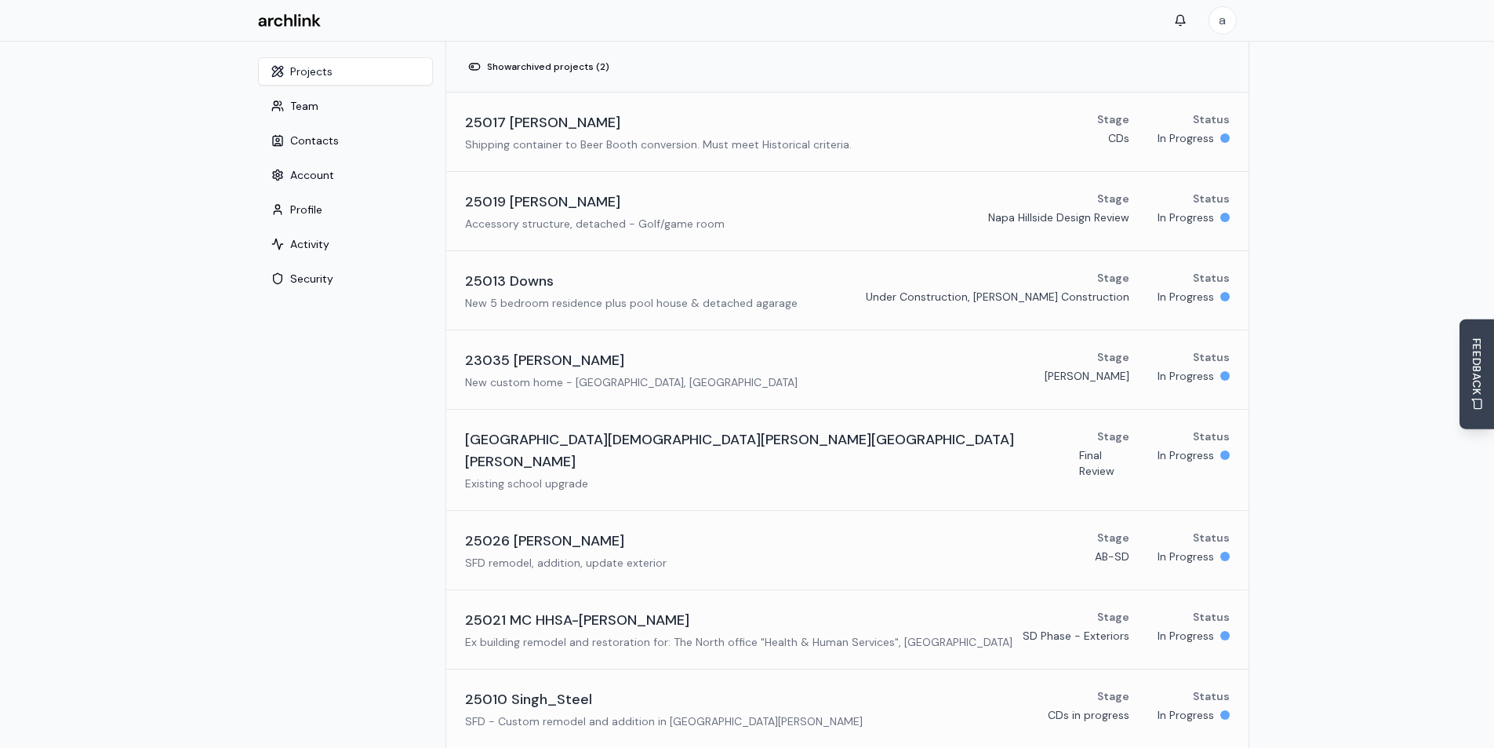
drag, startPoint x: 1223, startPoint y: 19, endPoint x: 1212, endPoint y: 40, distance: 23.9
click at [1212, 40] on div "a" at bounding box center [748, 20] width 1004 height 41
click at [1224, 20] on html "a Settings Toggle sidebar Projects Team Contacts Account Profile Activity Secur…" at bounding box center [747, 593] width 1494 height 1186
click at [1201, 52] on span "Dashboard" at bounding box center [1194, 54] width 57 height 16
click at [1305, 81] on main "Settings Toggle sidebar Projects Team Contacts Account Profile Activity Securit…" at bounding box center [747, 593] width 1494 height 1103
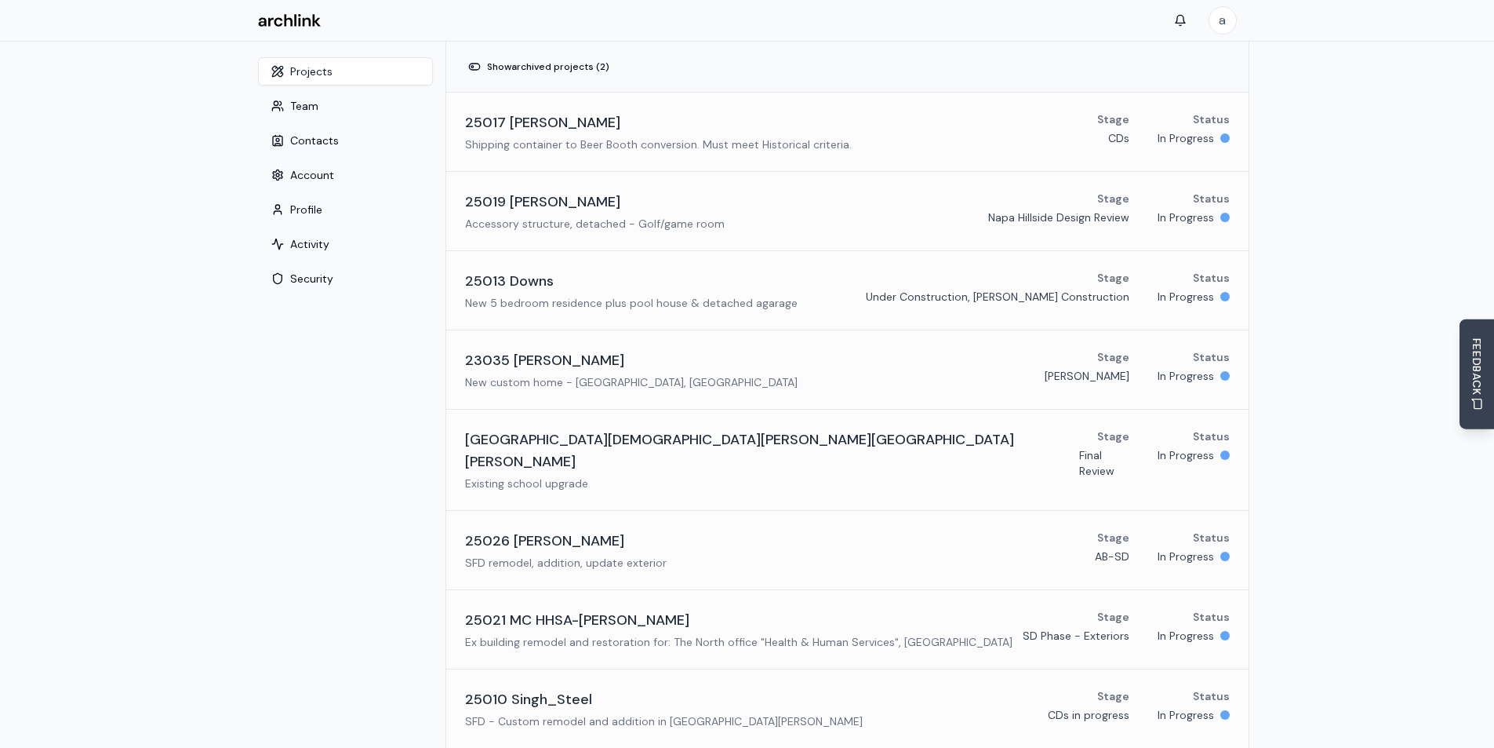
click at [282, 395] on nav "Projects Team Contacts Account Profile Activity Security" at bounding box center [346, 593] width 200 height 1103
click at [312, 208] on button "Profile" at bounding box center [345, 209] width 175 height 28
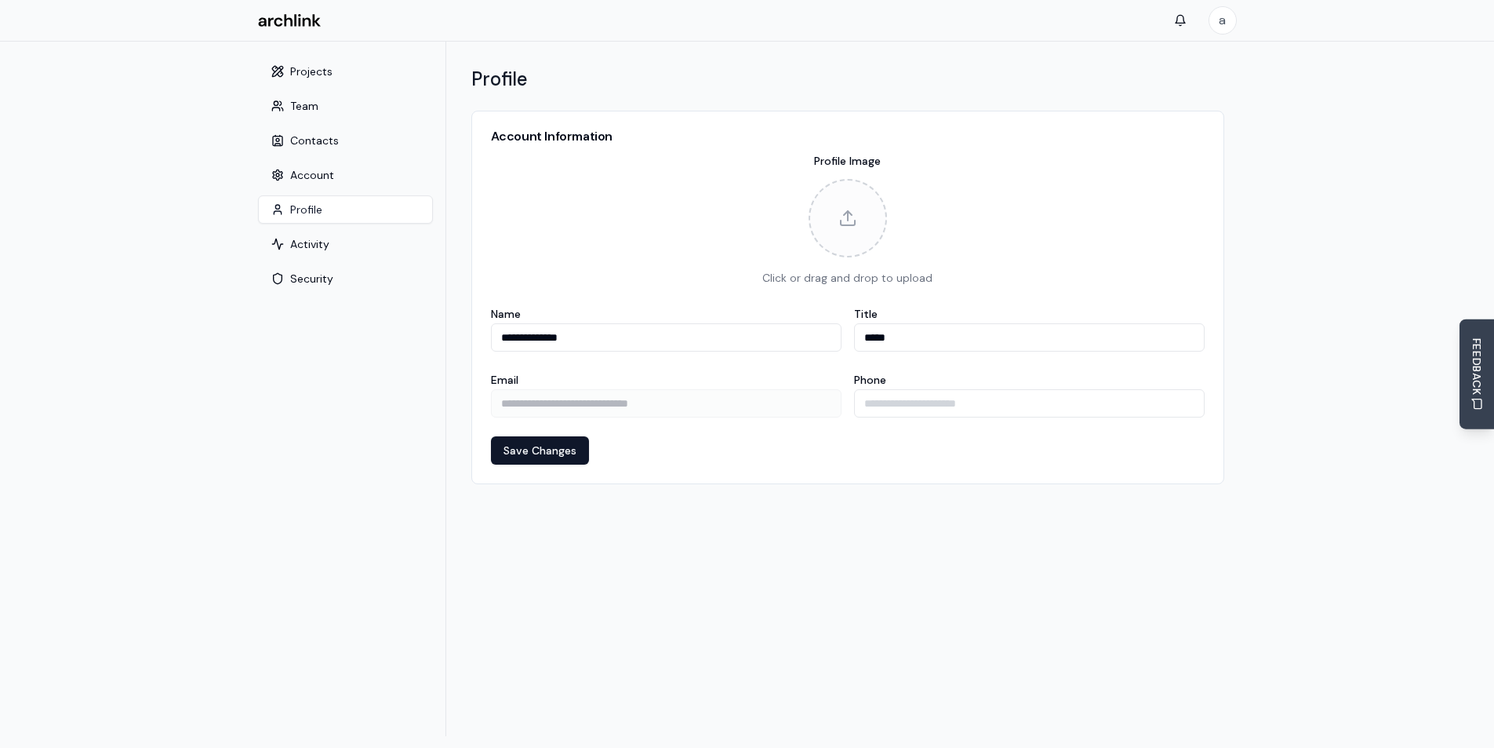
click at [607, 338] on input "**********" at bounding box center [666, 337] width 351 height 28
type input "**********"
click at [544, 446] on button "Save Changes" at bounding box center [540, 450] width 98 height 28
click at [321, 60] on button "Projects" at bounding box center [345, 71] width 175 height 28
click at [318, 66] on button "Projects" at bounding box center [345, 71] width 175 height 28
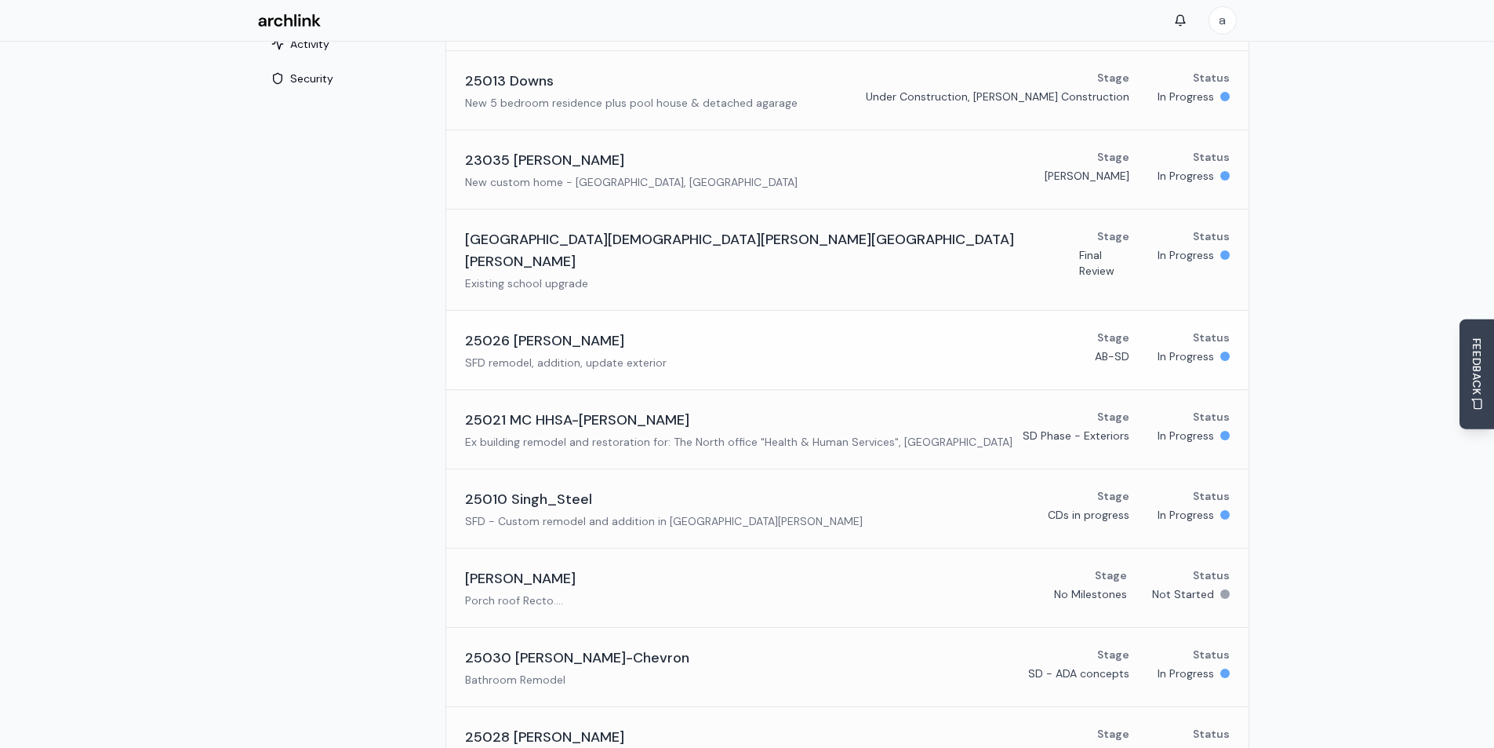
scroll to position [181, 0]
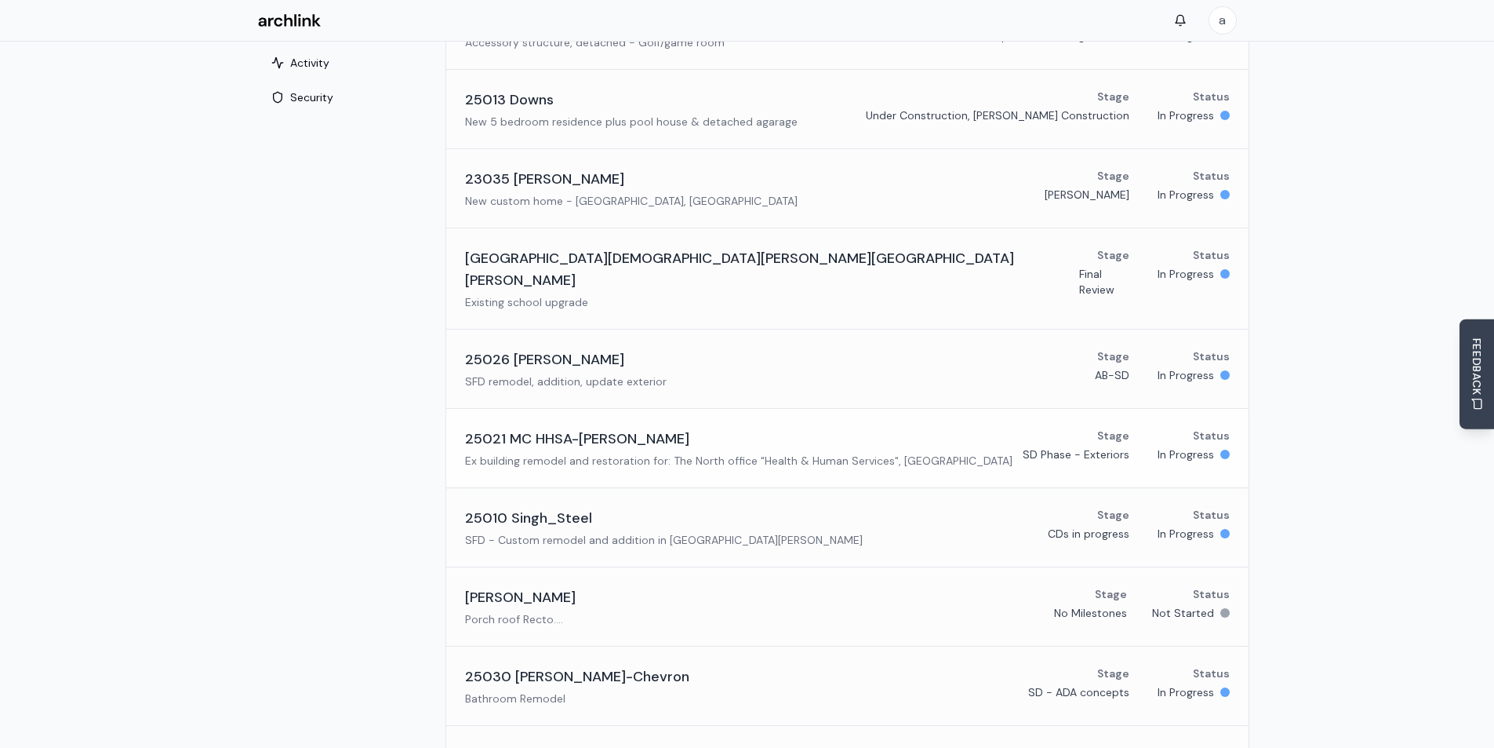
click at [545, 409] on link "25021 MC HHSA-[PERSON_NAME] Ex building remodel and restoration for: The North …" at bounding box center [847, 448] width 802 height 78
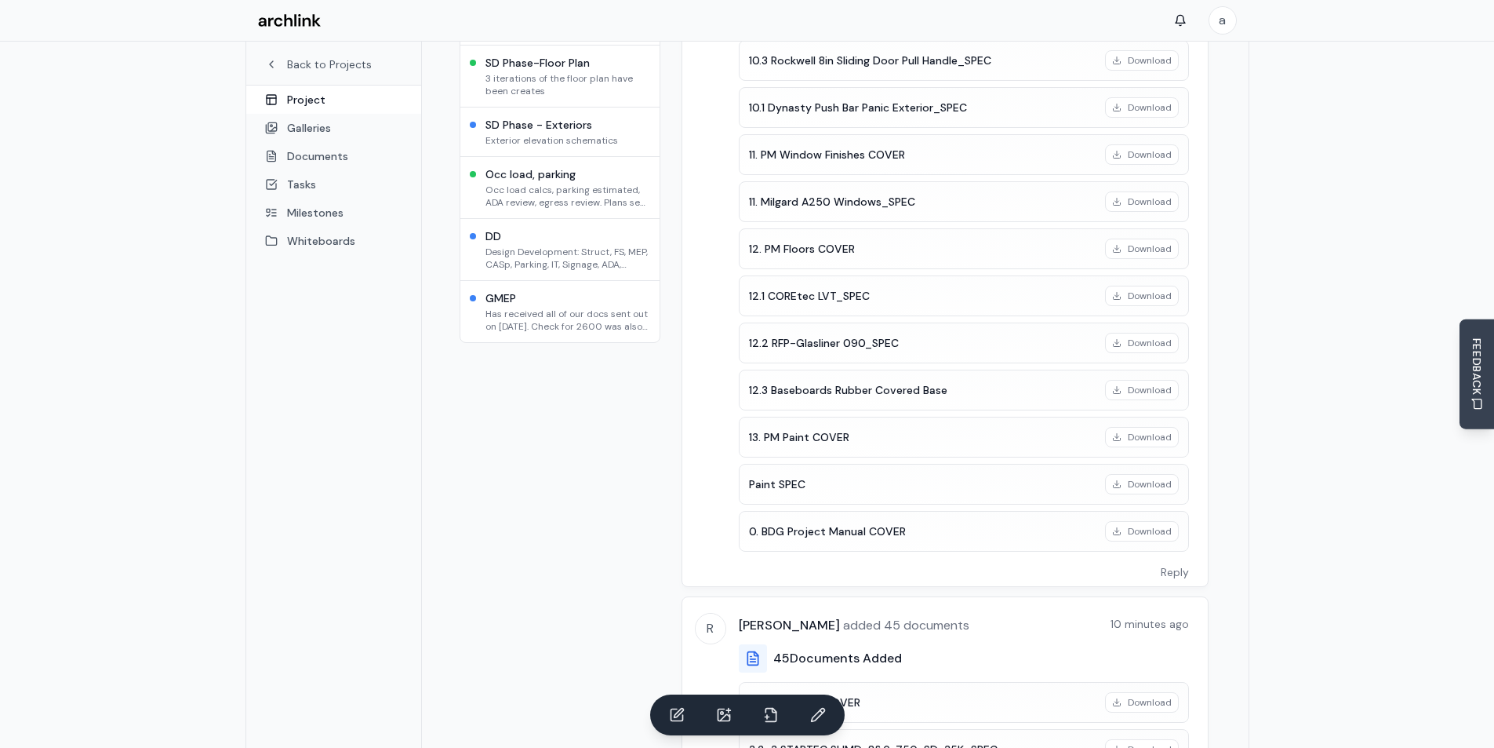
scroll to position [314, 0]
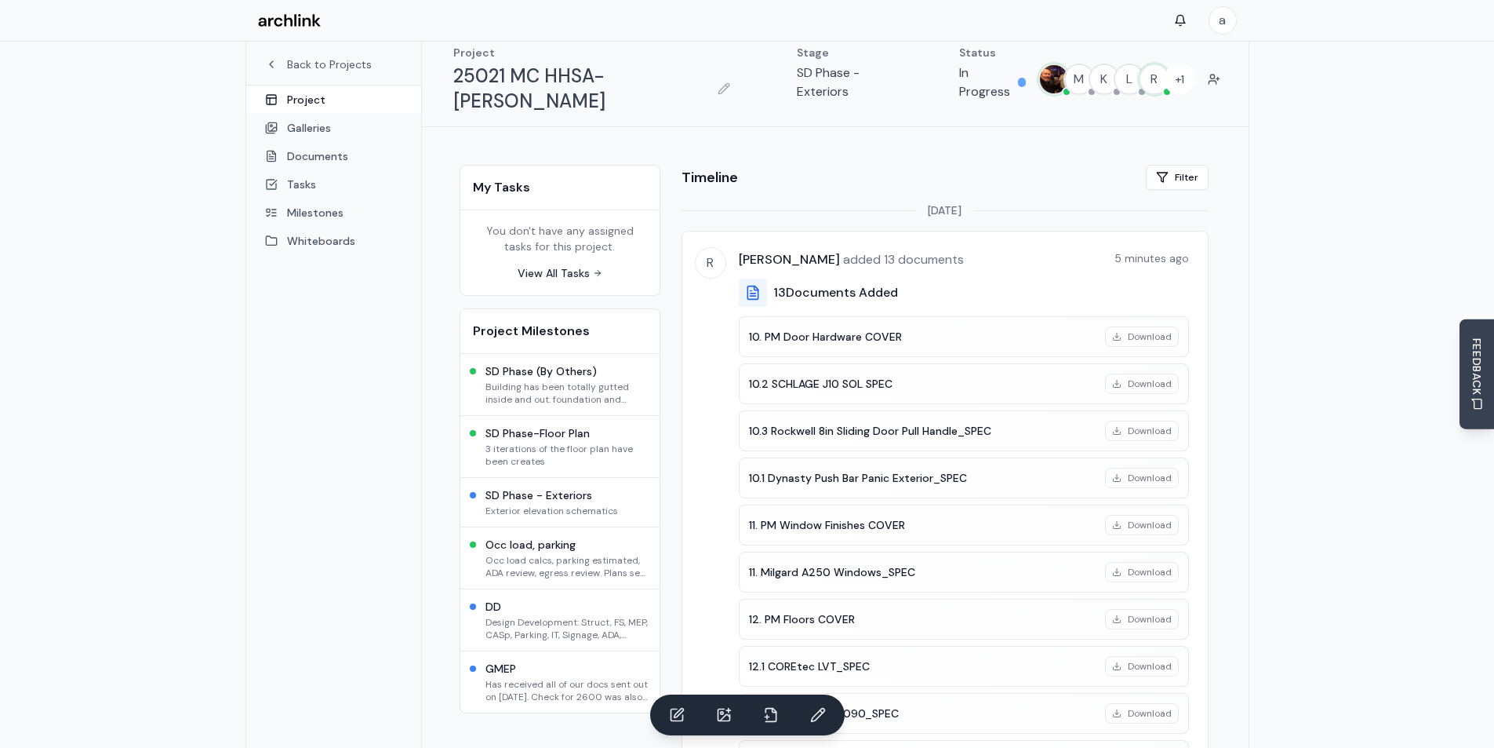
scroll to position [0, 0]
